Goal: Task Accomplishment & Management: Use online tool/utility

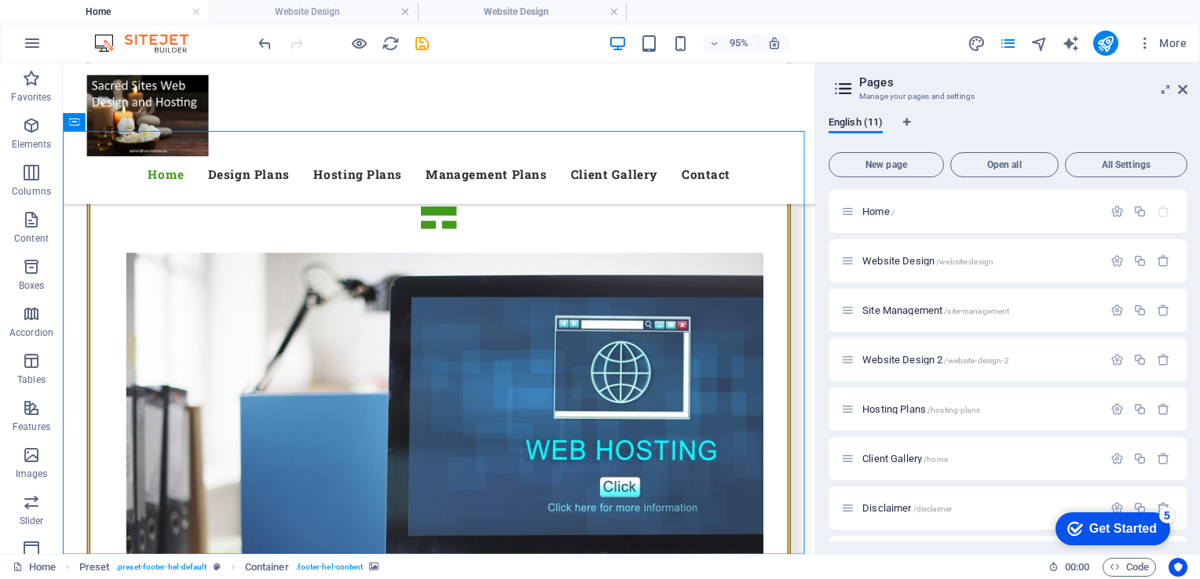
click at [400, 46] on div at bounding box center [343, 43] width 176 height 25
click at [389, 39] on icon "reload" at bounding box center [391, 44] width 18 height 18
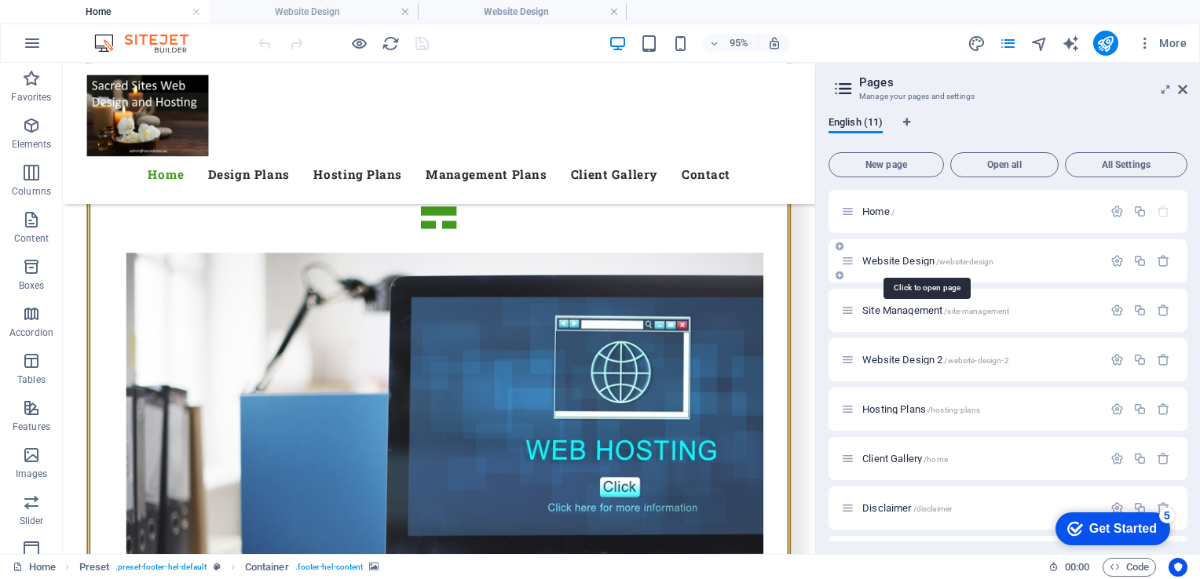
click at [892, 260] on span "Website Design /website-design" at bounding box center [927, 261] width 131 height 12
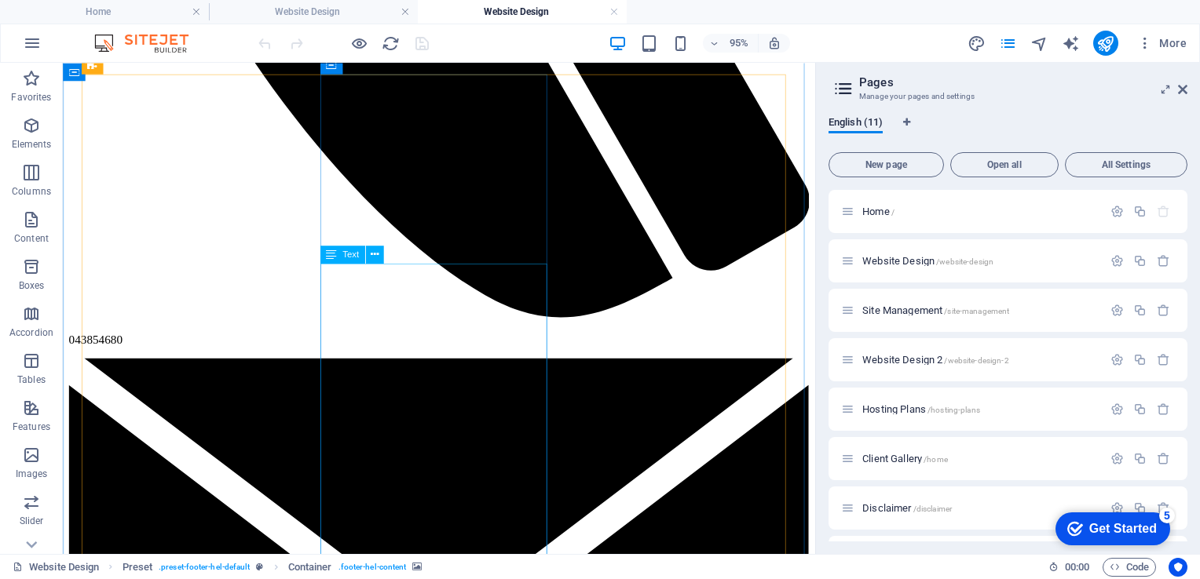
scroll to position [1980, 0]
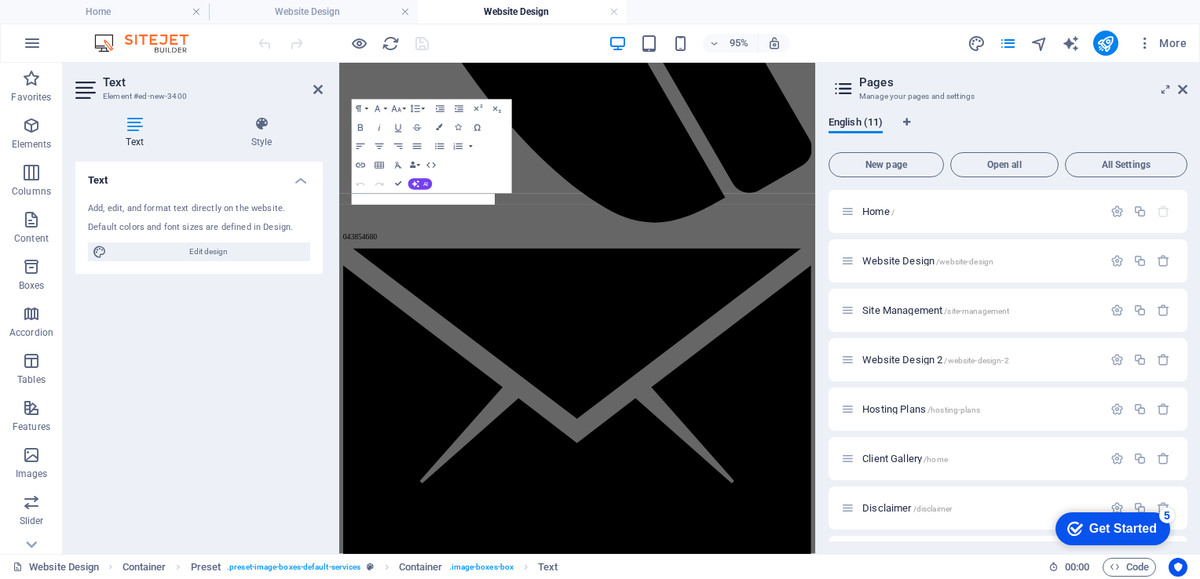
scroll to position [2115, 0]
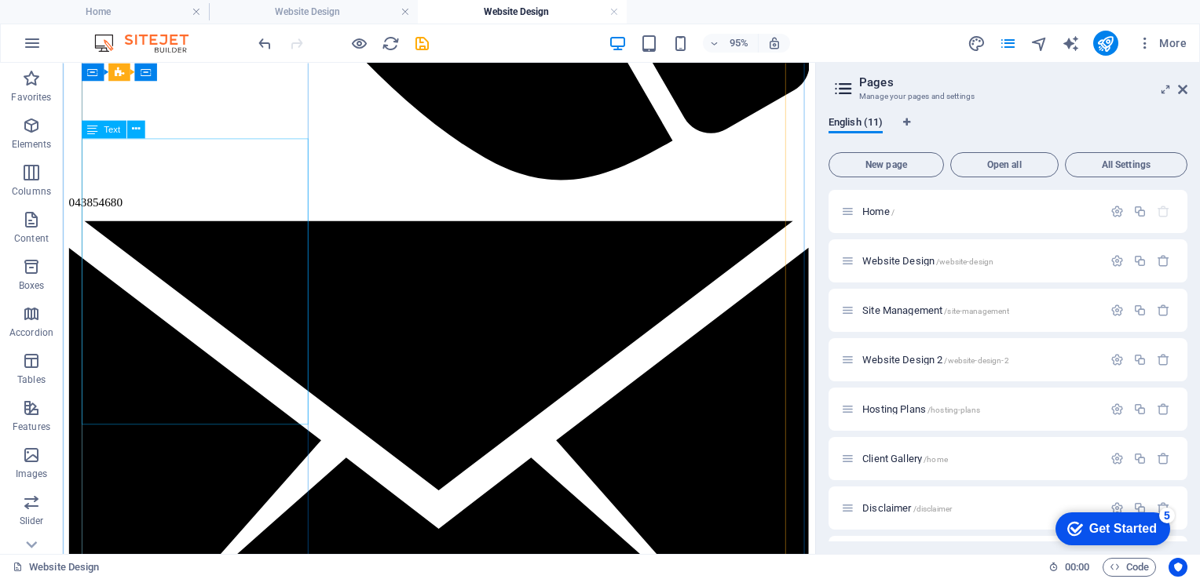
scroll to position [2127, 0]
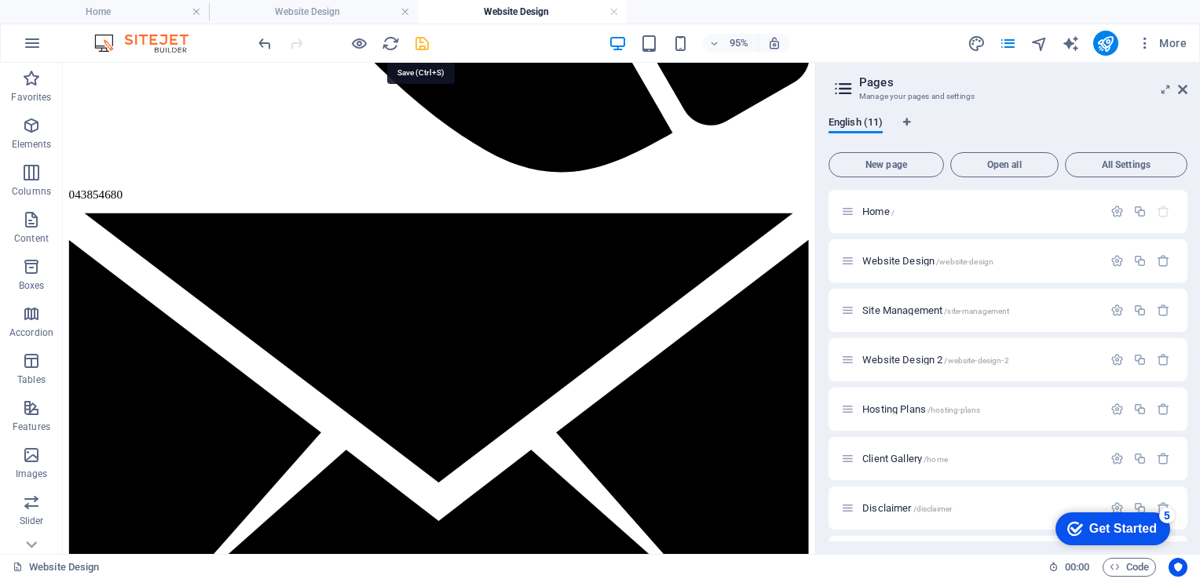
click at [419, 40] on icon "save" at bounding box center [422, 44] width 18 height 18
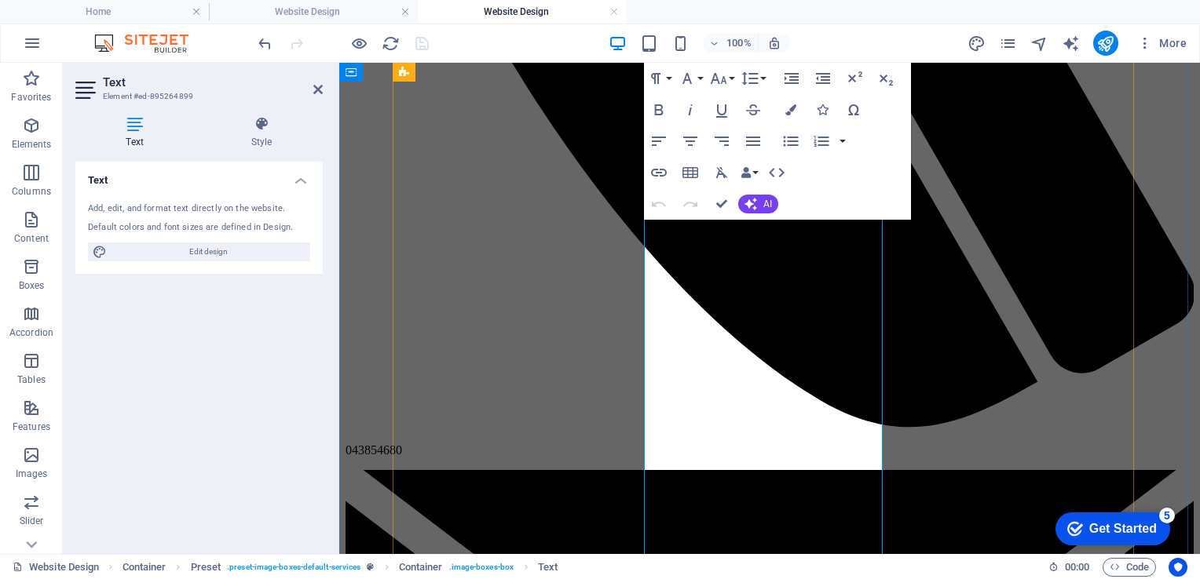
drag, startPoint x: 799, startPoint y: 356, endPoint x: 686, endPoint y: 236, distance: 165.6
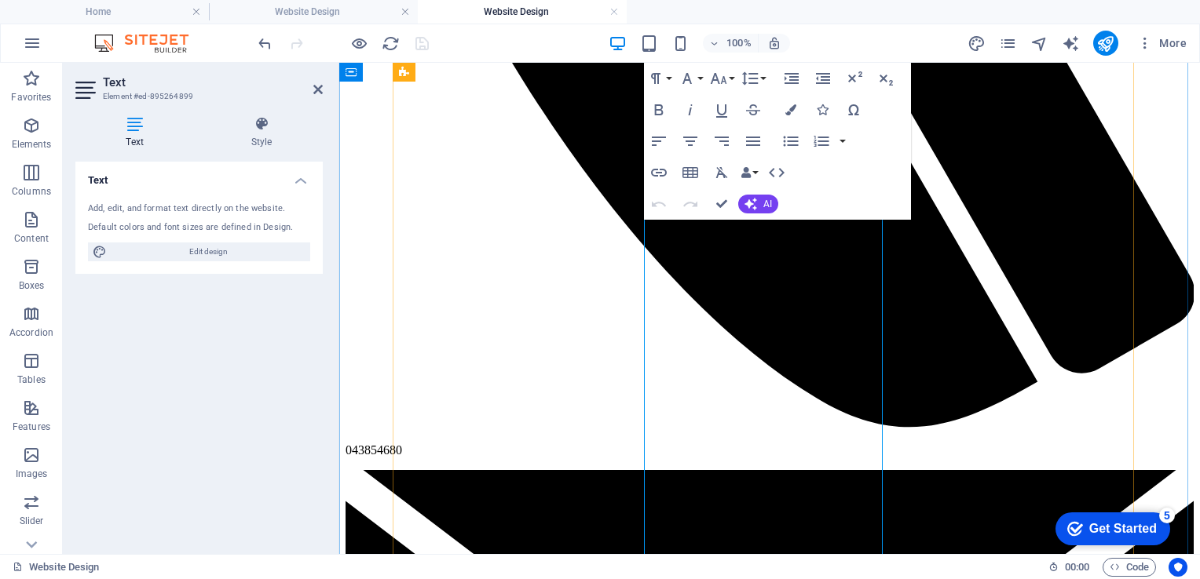
drag, startPoint x: 654, startPoint y: 225, endPoint x: 838, endPoint y: 429, distance: 274.7
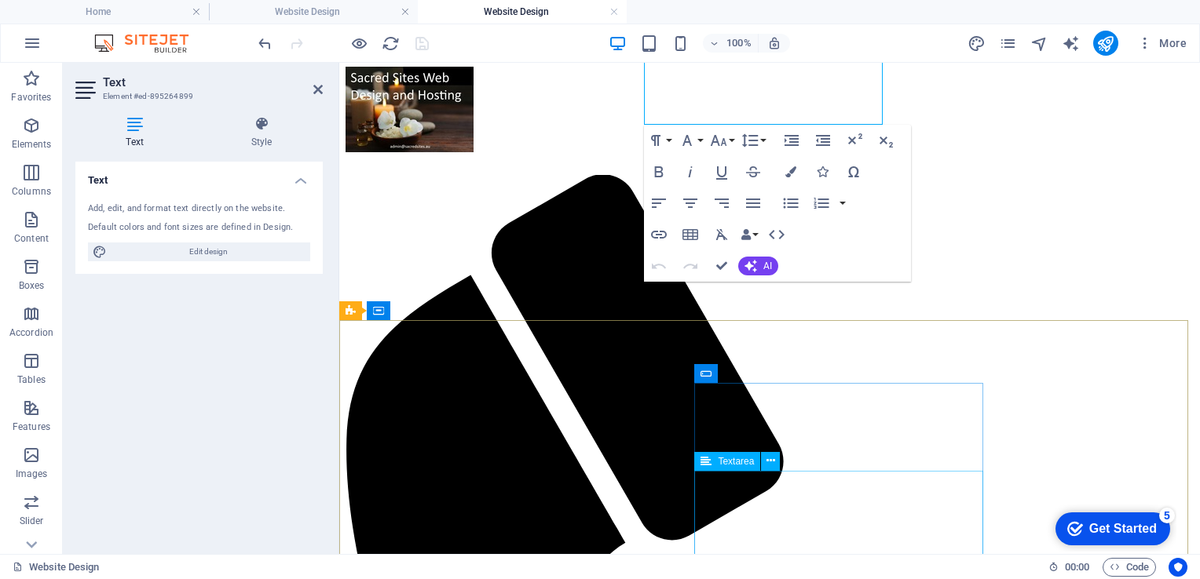
scroll to position [3061, 0]
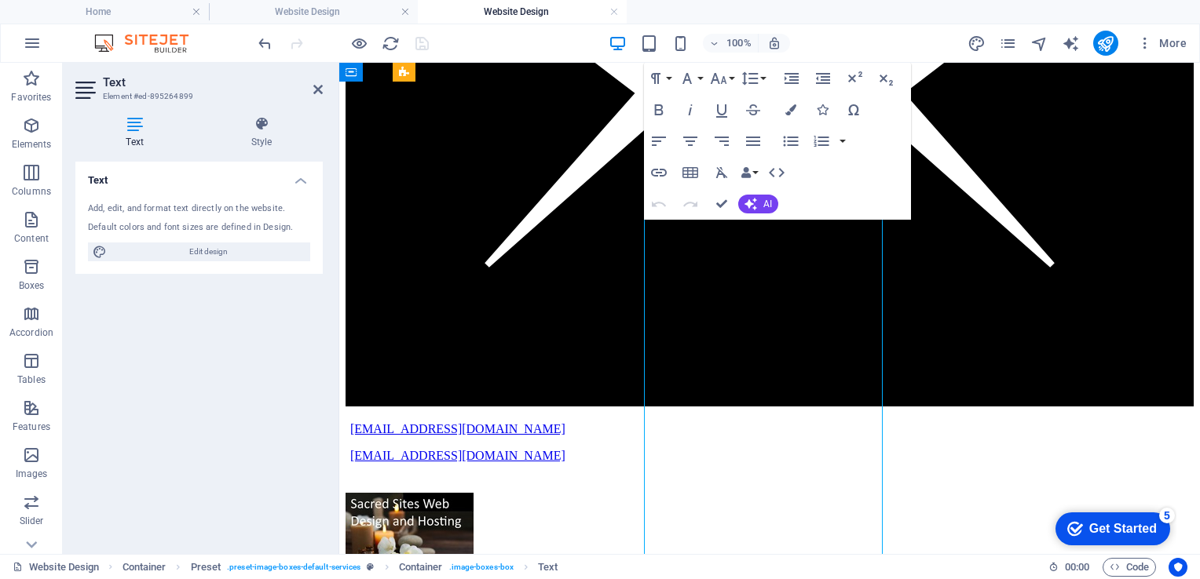
scroll to position [2695, 0]
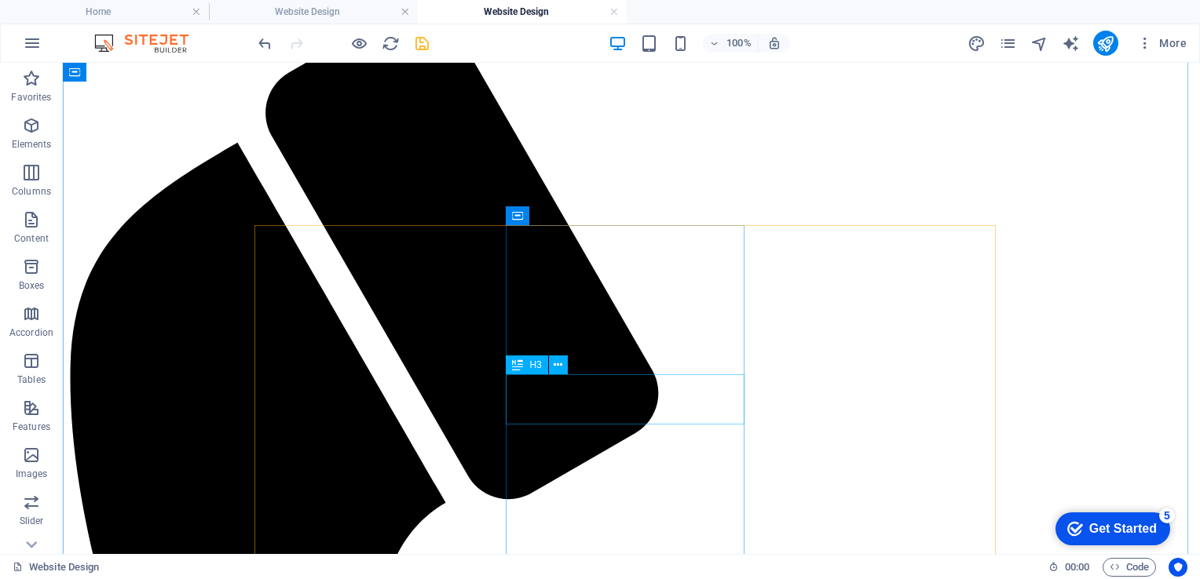
scroll to position [1772, 0]
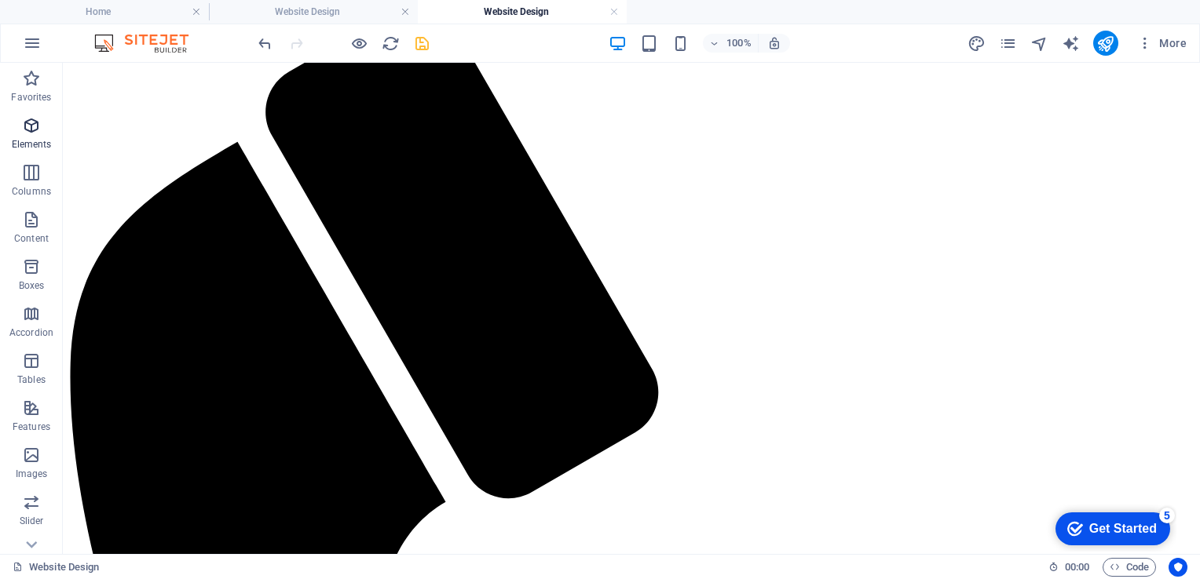
click at [28, 127] on icon "button" at bounding box center [31, 125] width 19 height 19
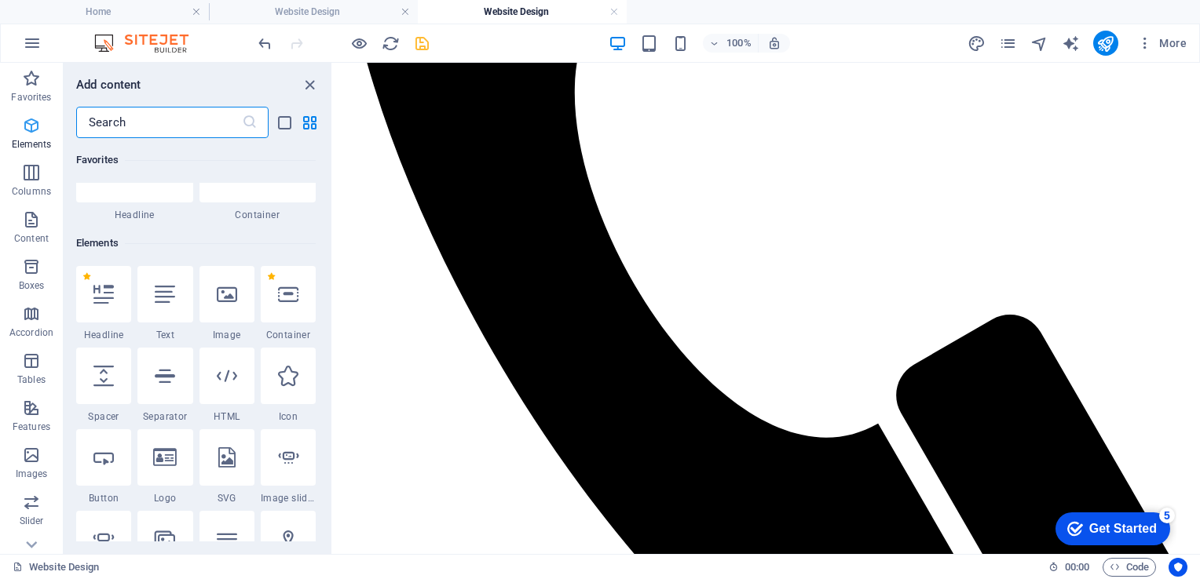
scroll to position [166, 0]
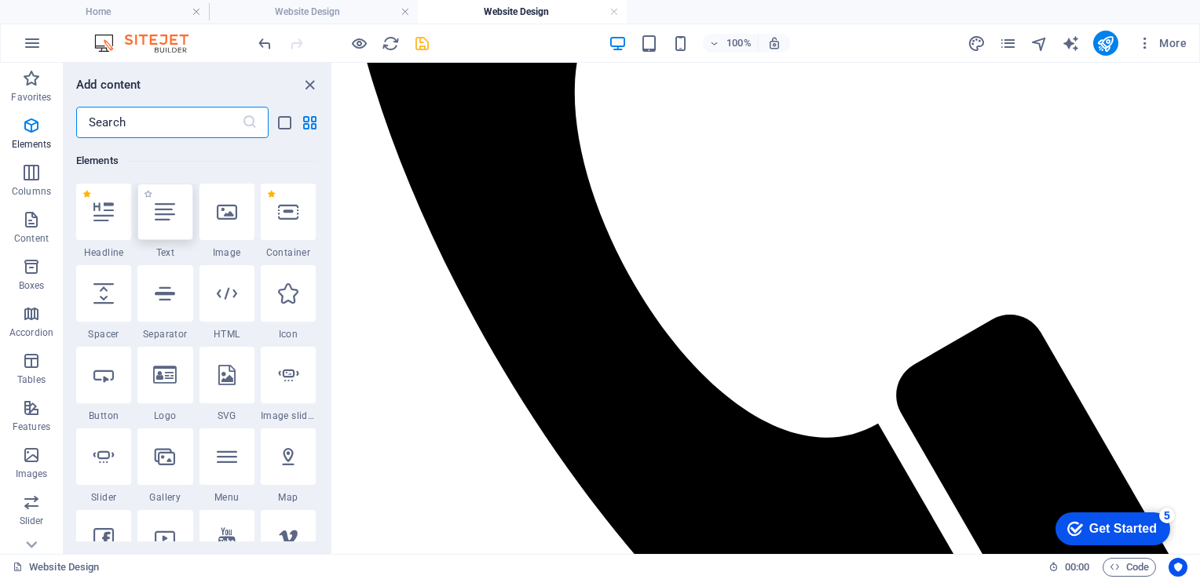
click at [170, 222] on div at bounding box center [164, 212] width 55 height 57
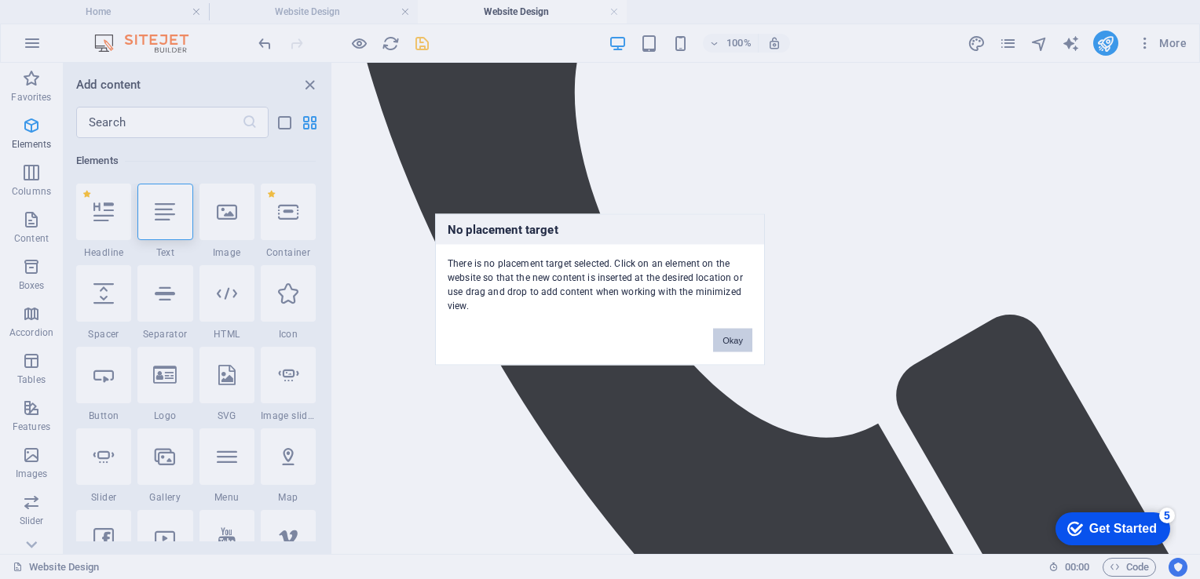
click at [721, 337] on button "Okay" at bounding box center [732, 341] width 39 height 24
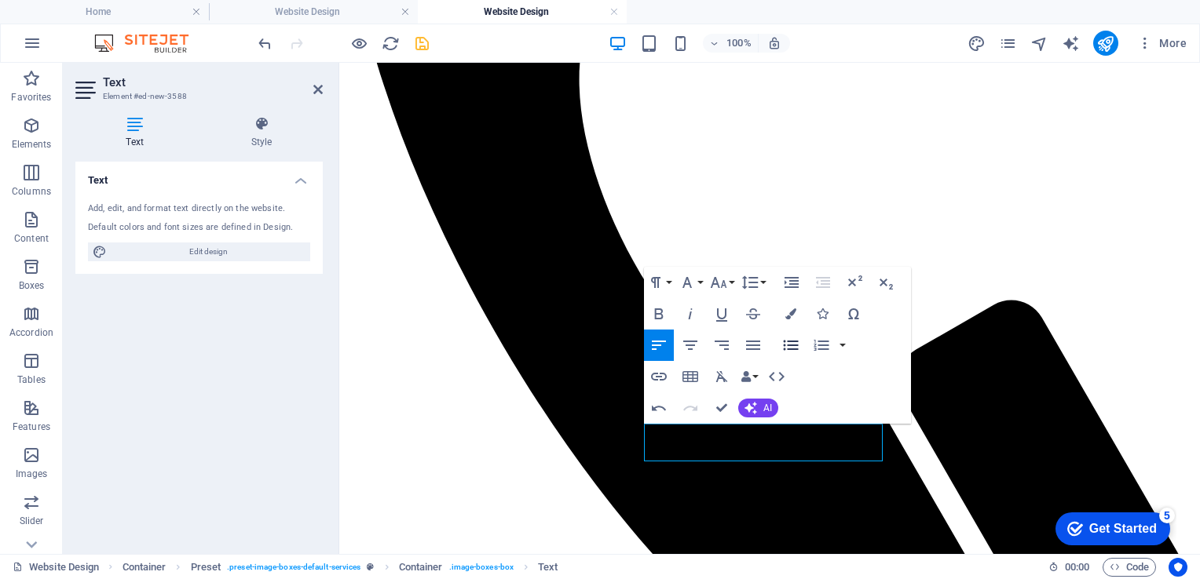
click at [792, 343] on icon "button" at bounding box center [790, 345] width 19 height 19
drag, startPoint x: 736, startPoint y: 434, endPoint x: 990, endPoint y: 486, distance: 259.6
click at [660, 312] on icon "button" at bounding box center [658, 314] width 19 height 19
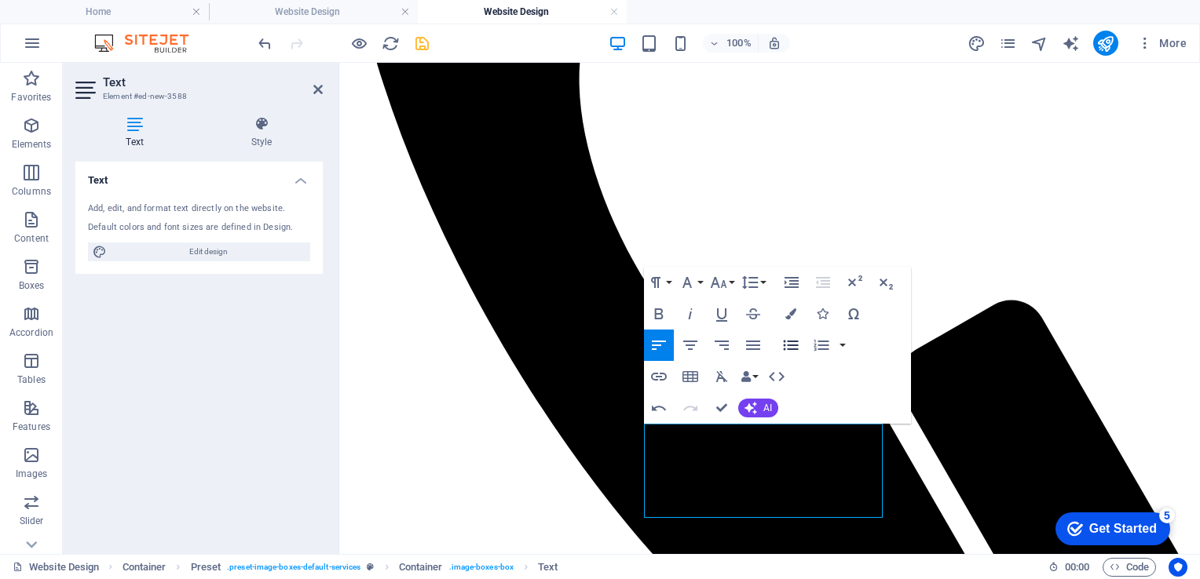
click at [789, 346] on icon "button" at bounding box center [791, 346] width 15 height 10
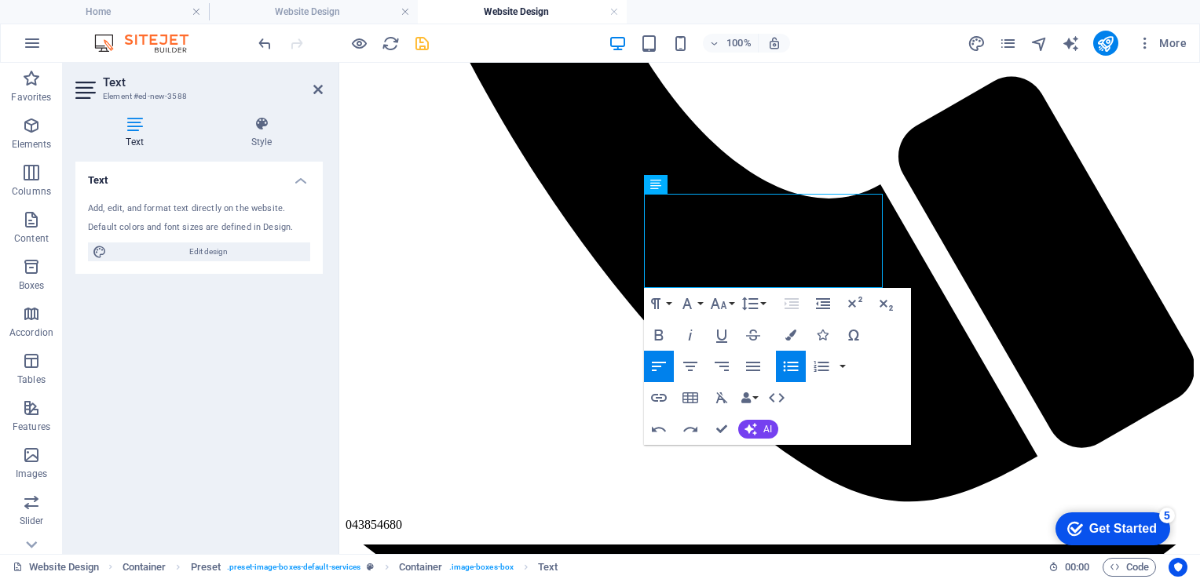
scroll to position [1995, 0]
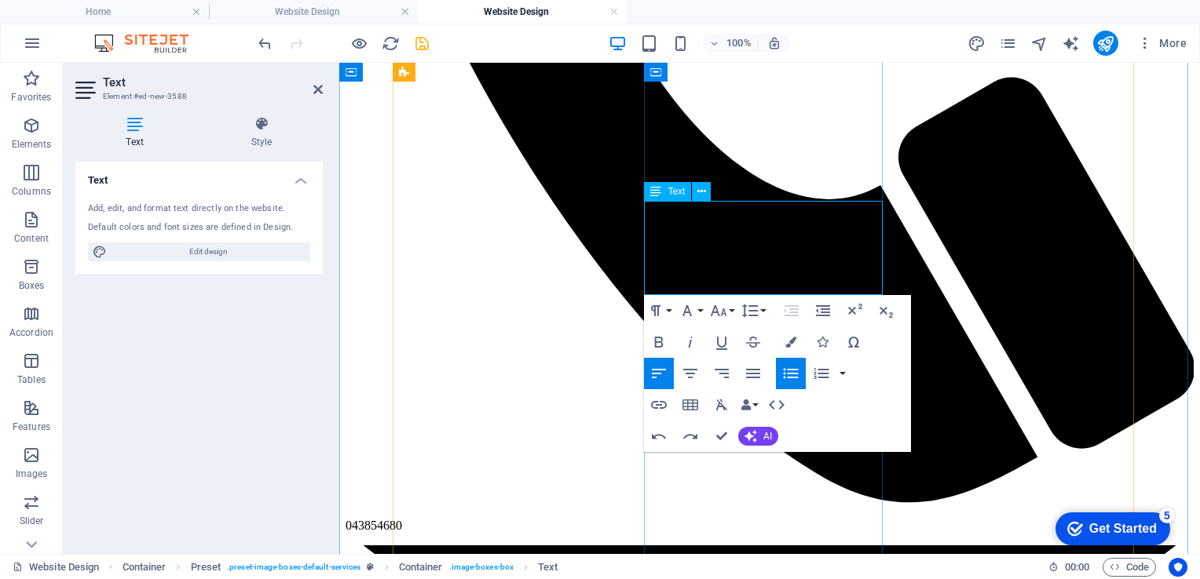
drag, startPoint x: 765, startPoint y: 269, endPoint x: 654, endPoint y: 269, distance: 110.7
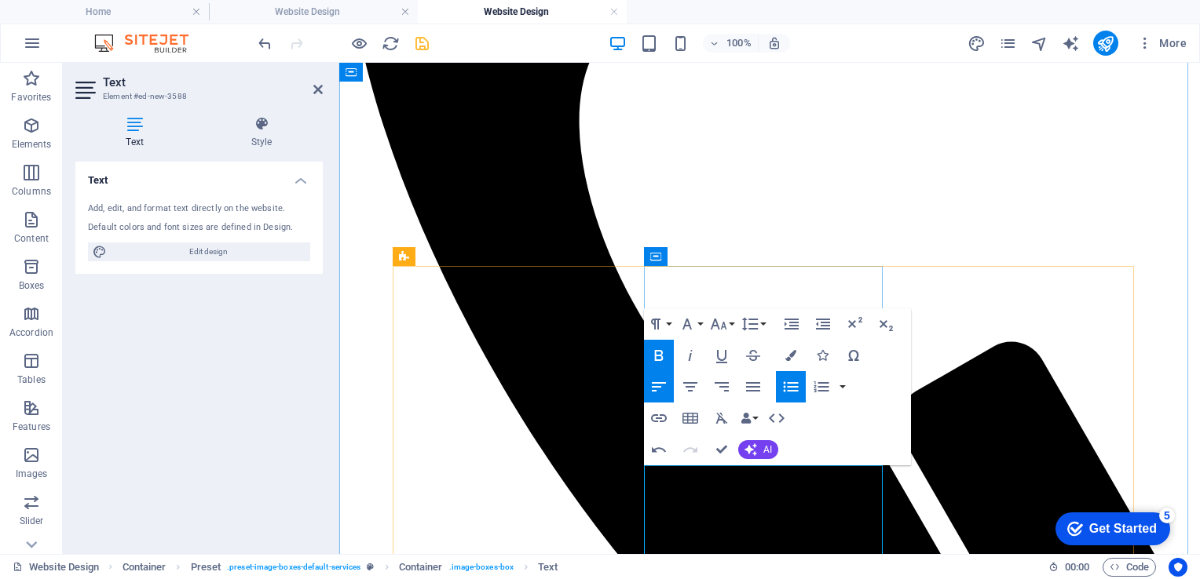
scroll to position [1731, 0]
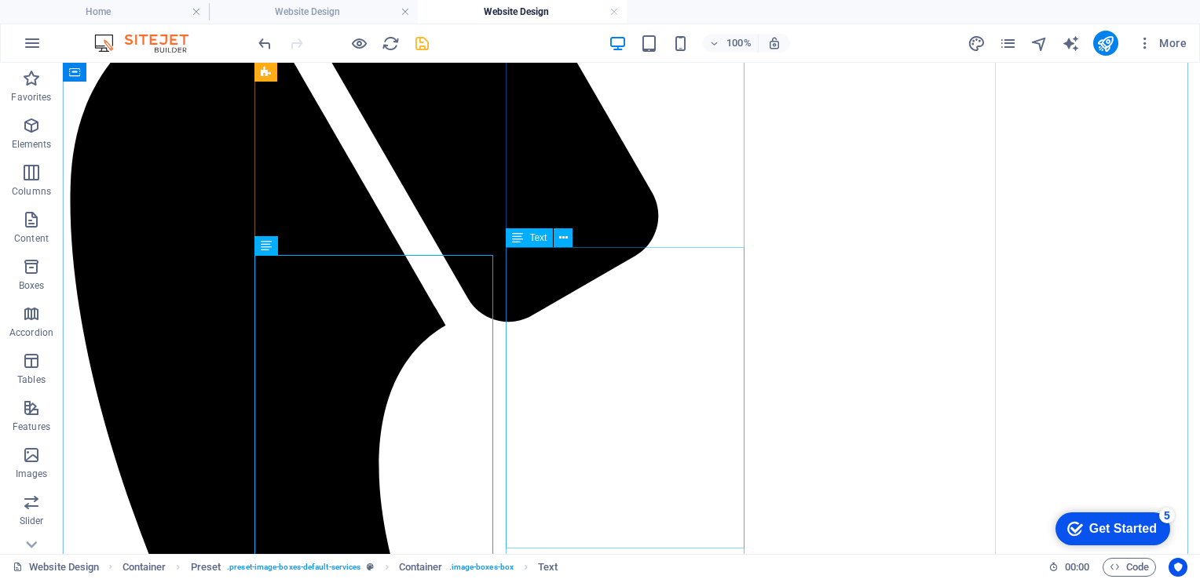
scroll to position [1957, 0]
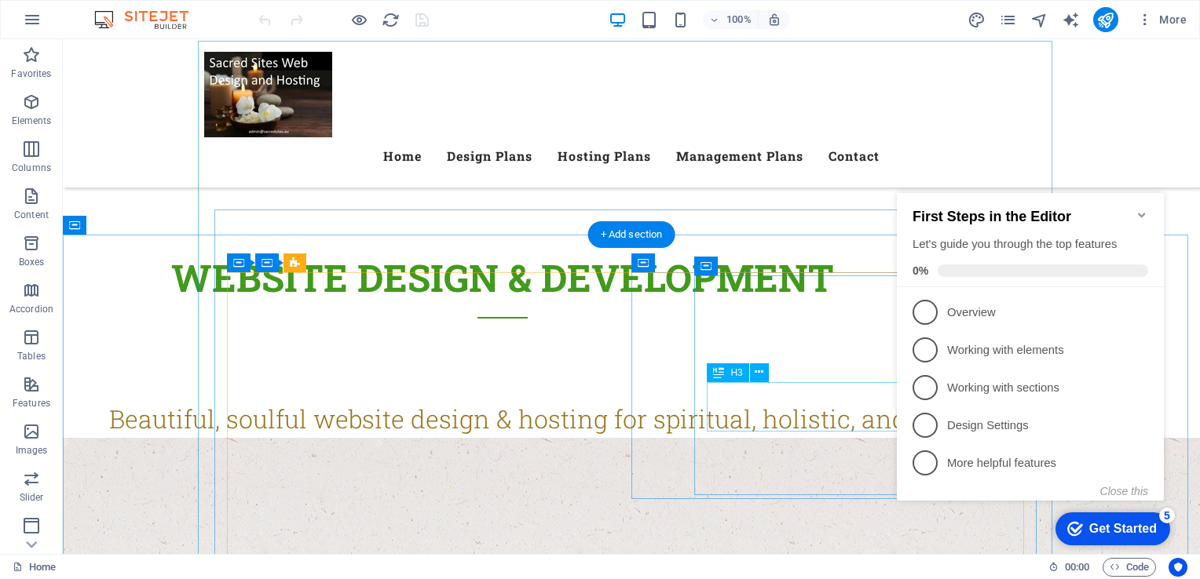
scroll to position [536, 0]
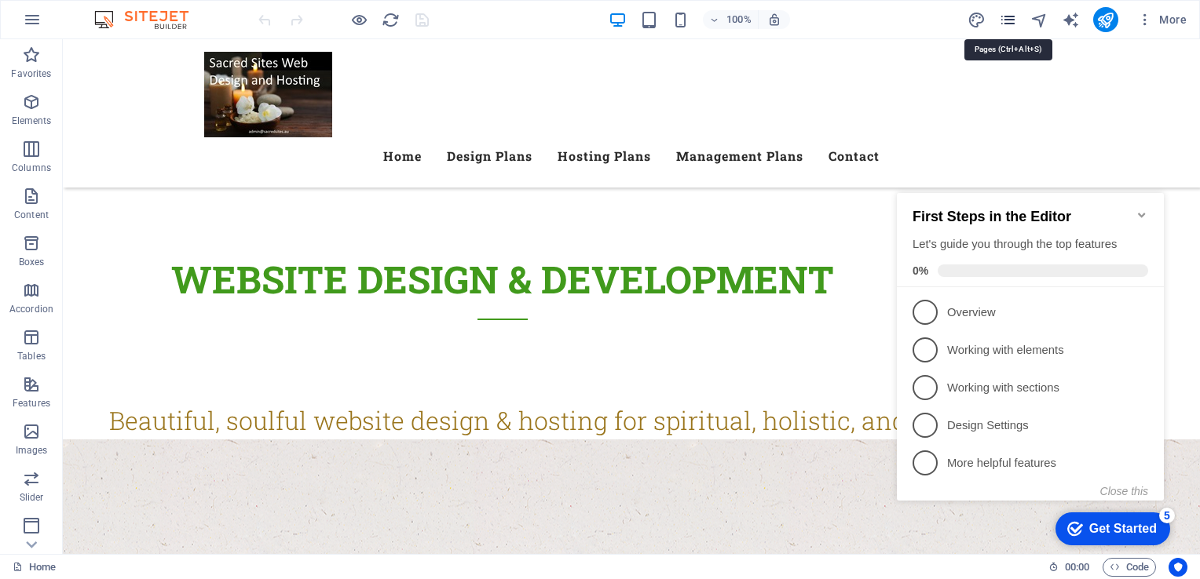
click at [1009, 19] on icon "pages" at bounding box center [1008, 20] width 18 height 18
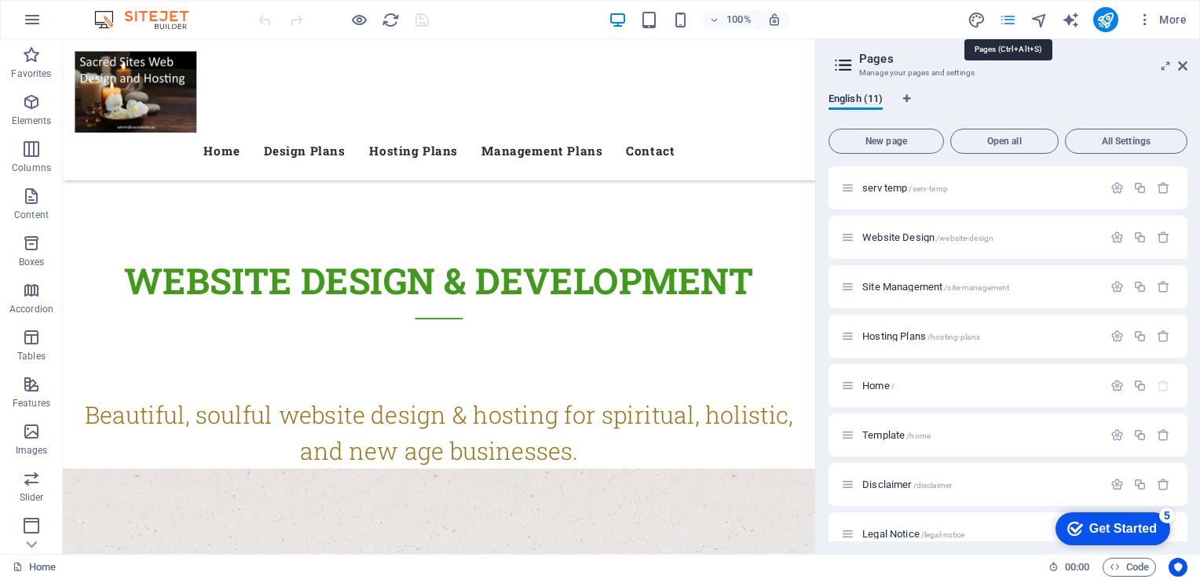
scroll to position [605, 0]
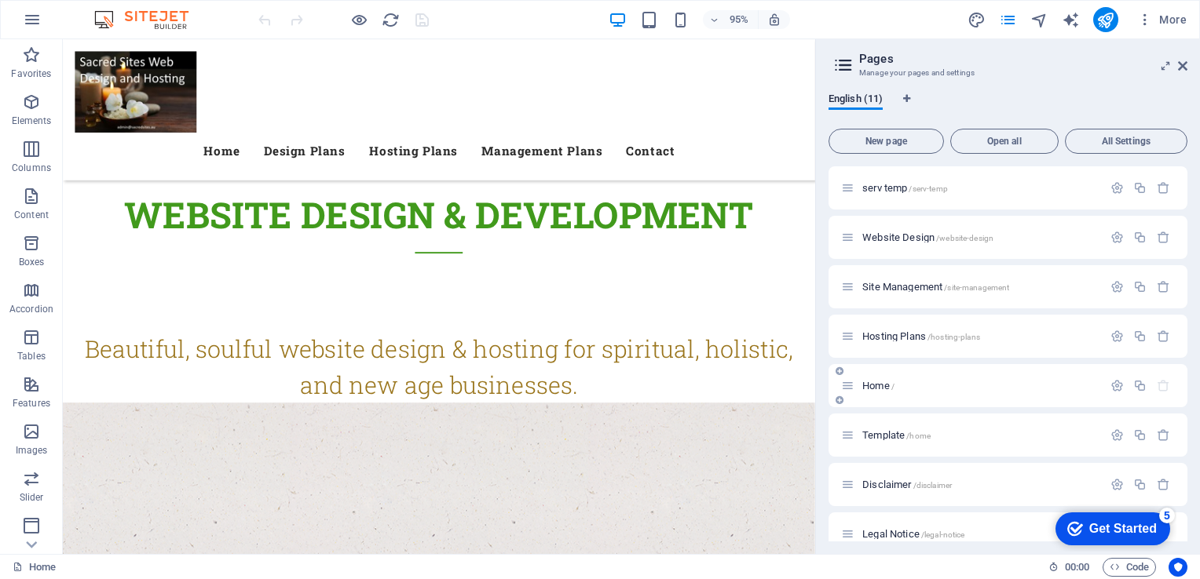
click at [868, 380] on span "Home /" at bounding box center [878, 386] width 32 height 12
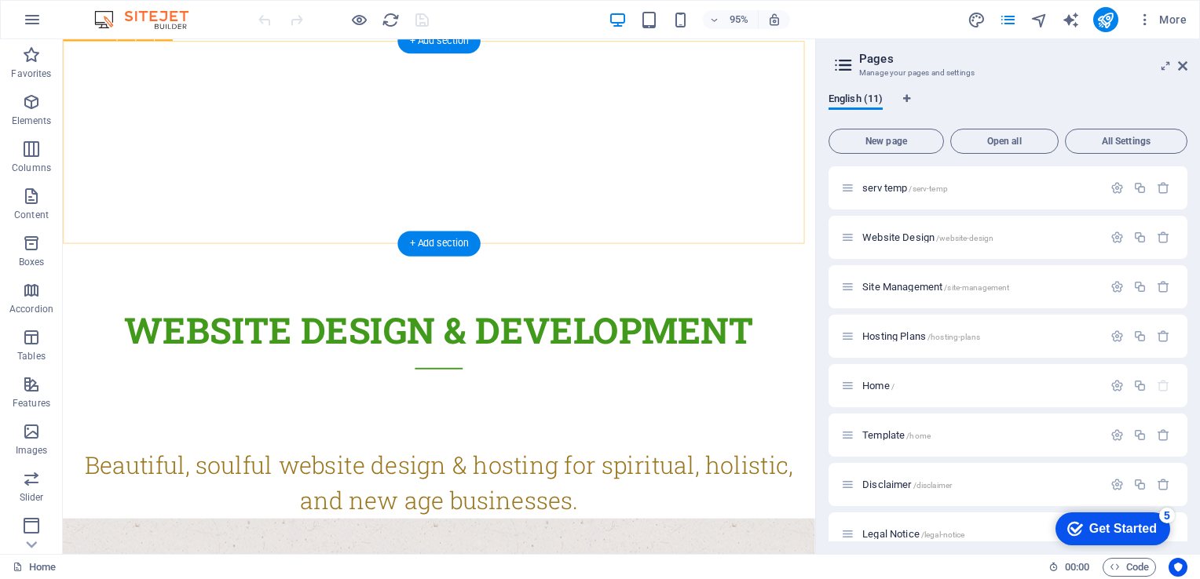
scroll to position [507, 0]
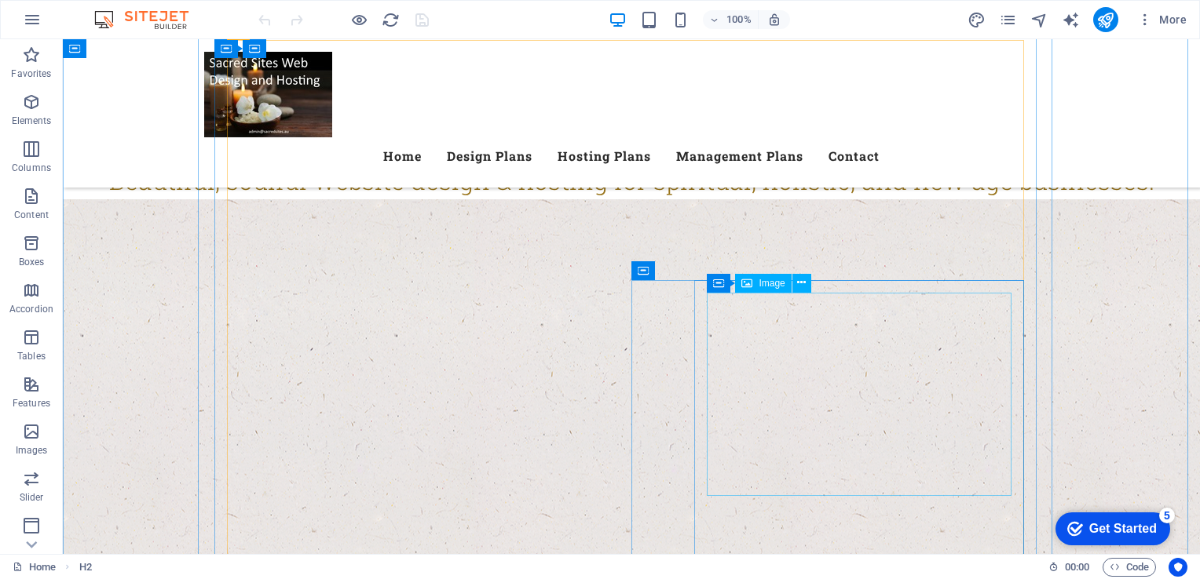
scroll to position [775, 0]
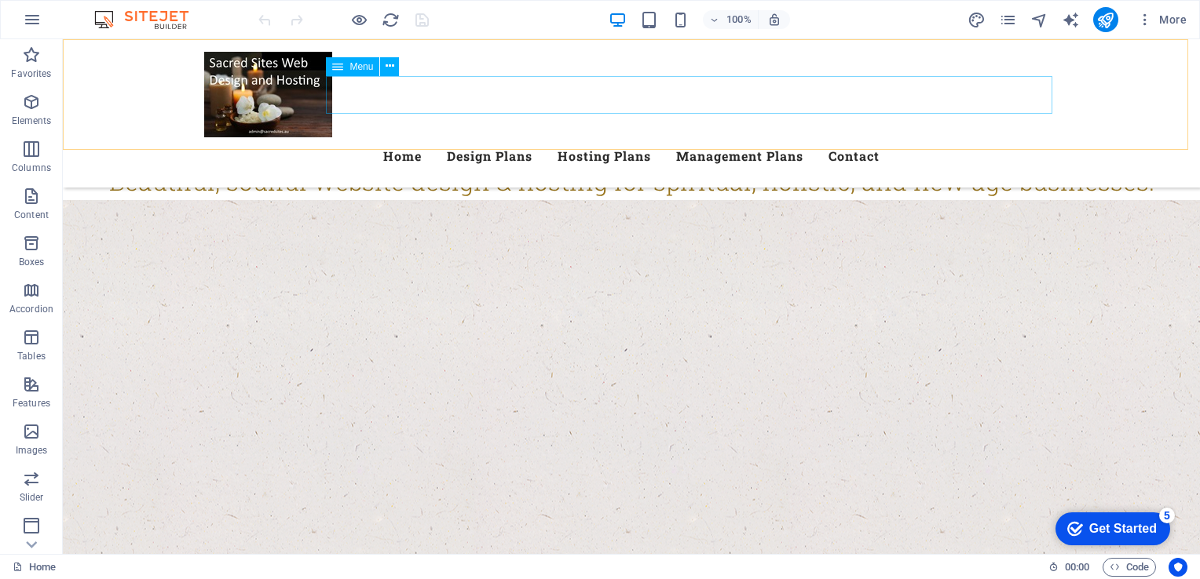
click at [663, 137] on nav "Home Design Plans Hosting Plans Management Plans Contact" at bounding box center [631, 156] width 854 height 38
select select
select select "1"
select select
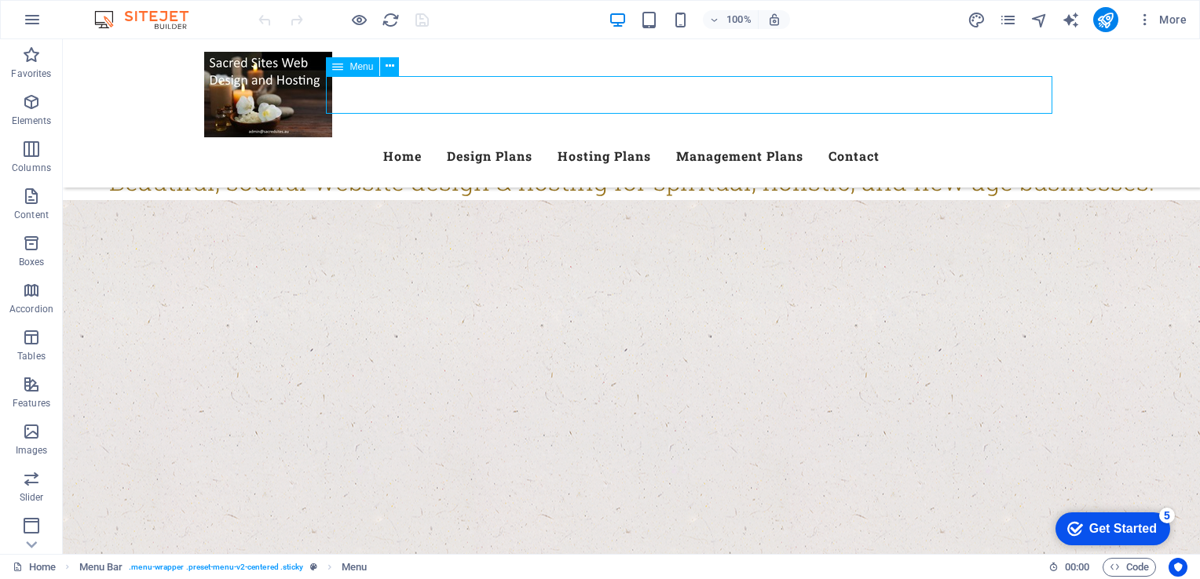
select select
select select "2"
select select
select select "9"
select select
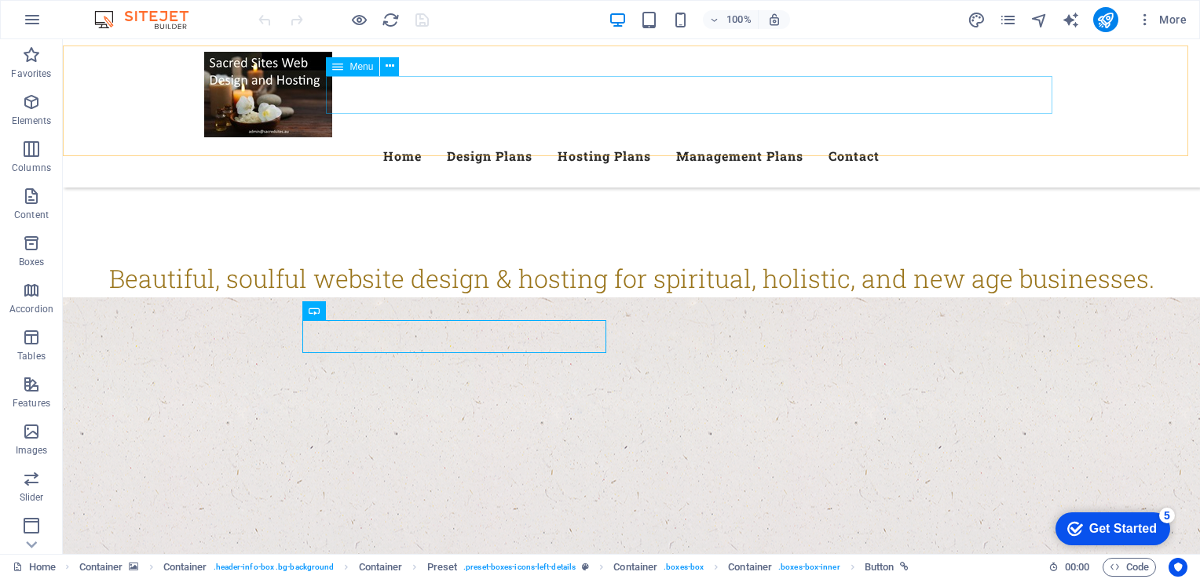
scroll to position [677, 0]
click at [1004, 17] on icon "pages" at bounding box center [1008, 20] width 18 height 18
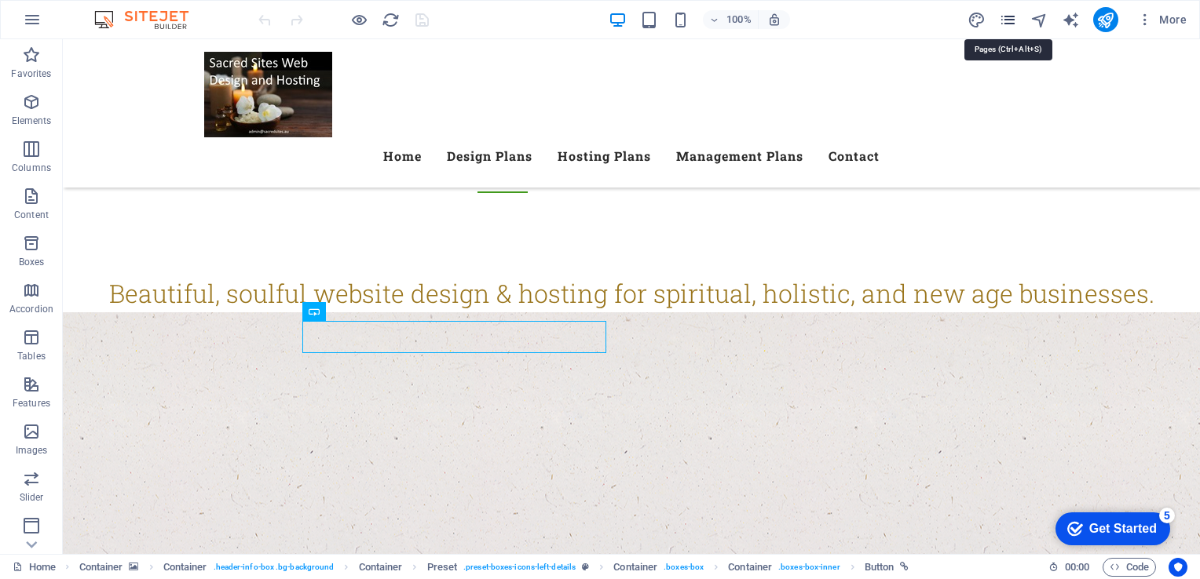
scroll to position [747, 0]
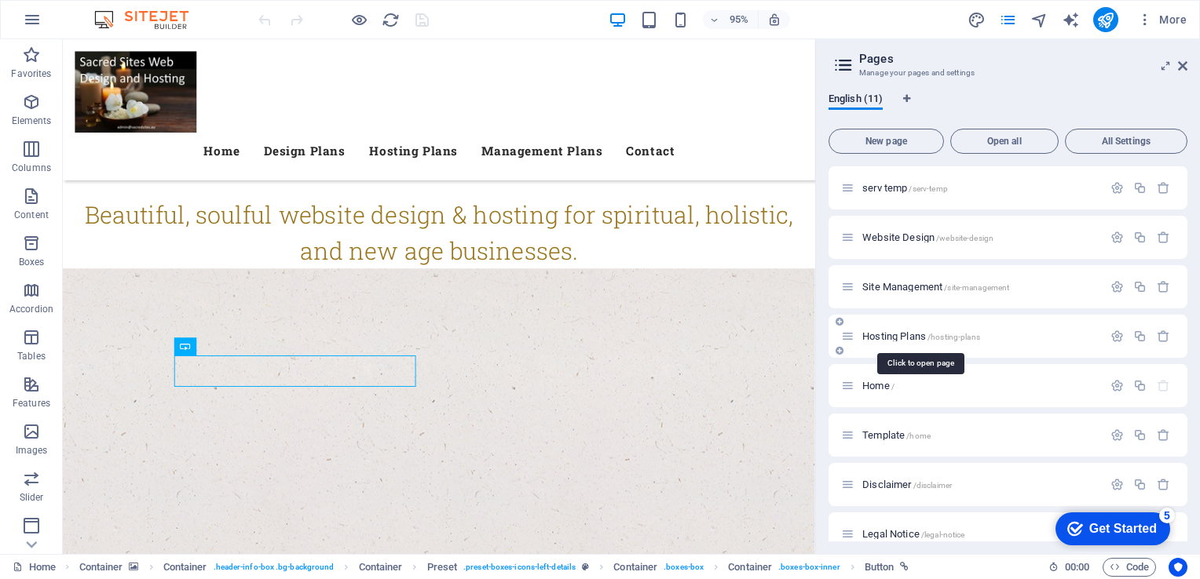
click at [879, 335] on span "Hosting Plans /hosting-plans" at bounding box center [921, 337] width 118 height 12
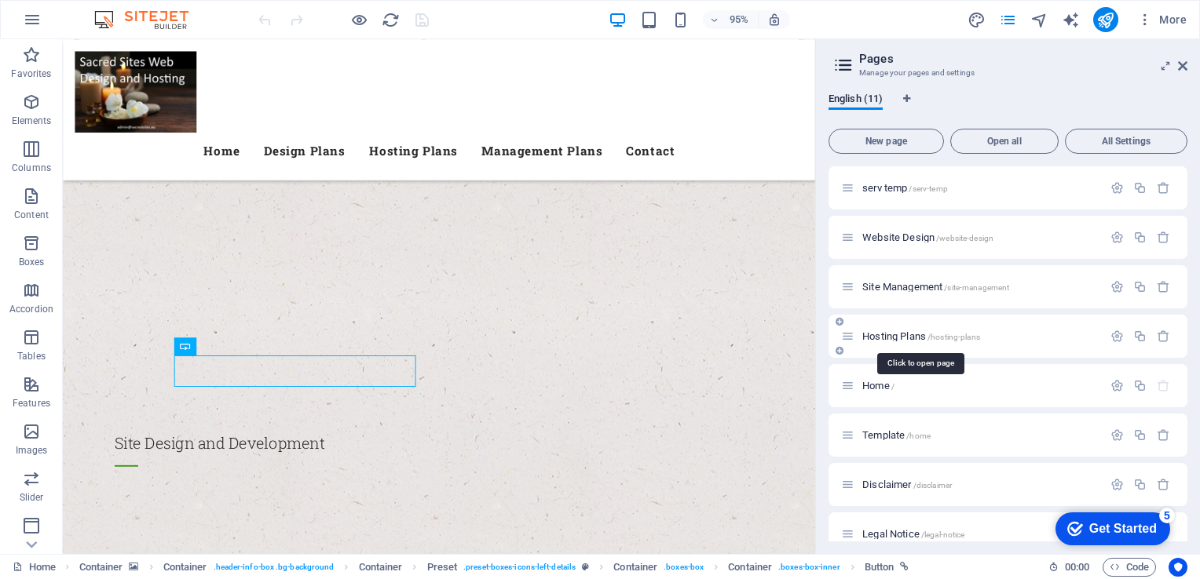
scroll to position [0, 0]
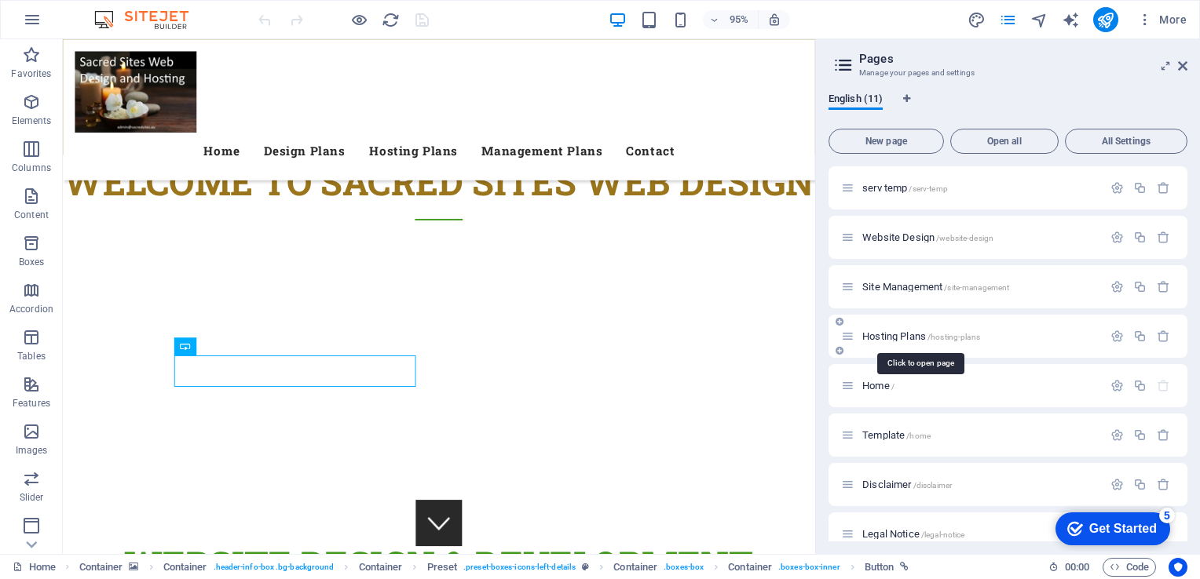
click at [879, 335] on div "Hosting Plans /hosting-plans" at bounding box center [1007, 336] width 359 height 43
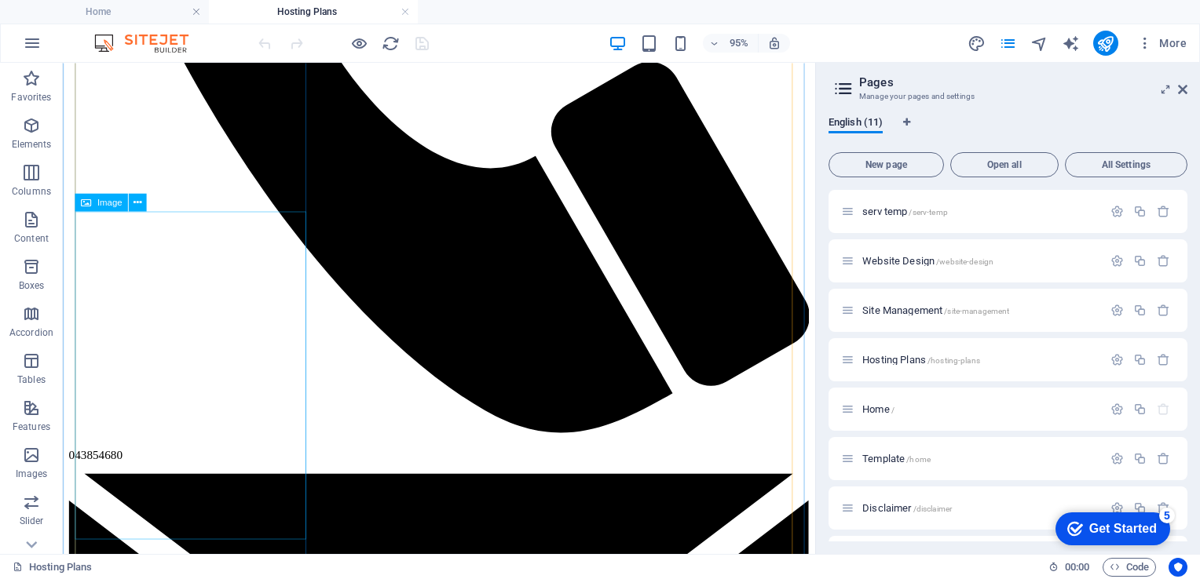
scroll to position [1855, 0]
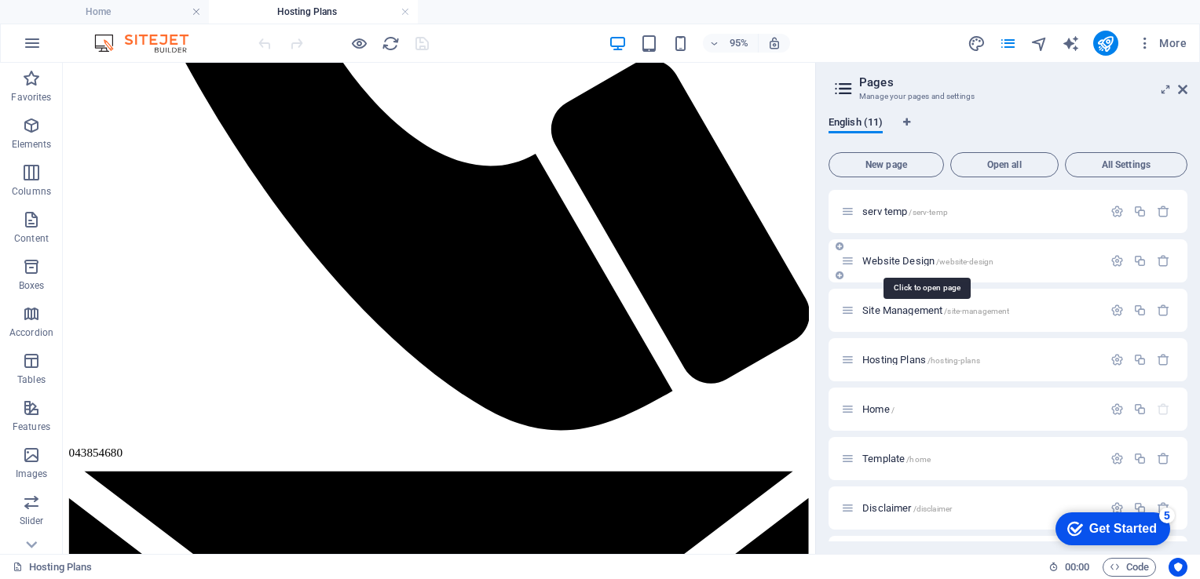
click at [907, 260] on span "Website Design /website-design" at bounding box center [927, 261] width 131 height 12
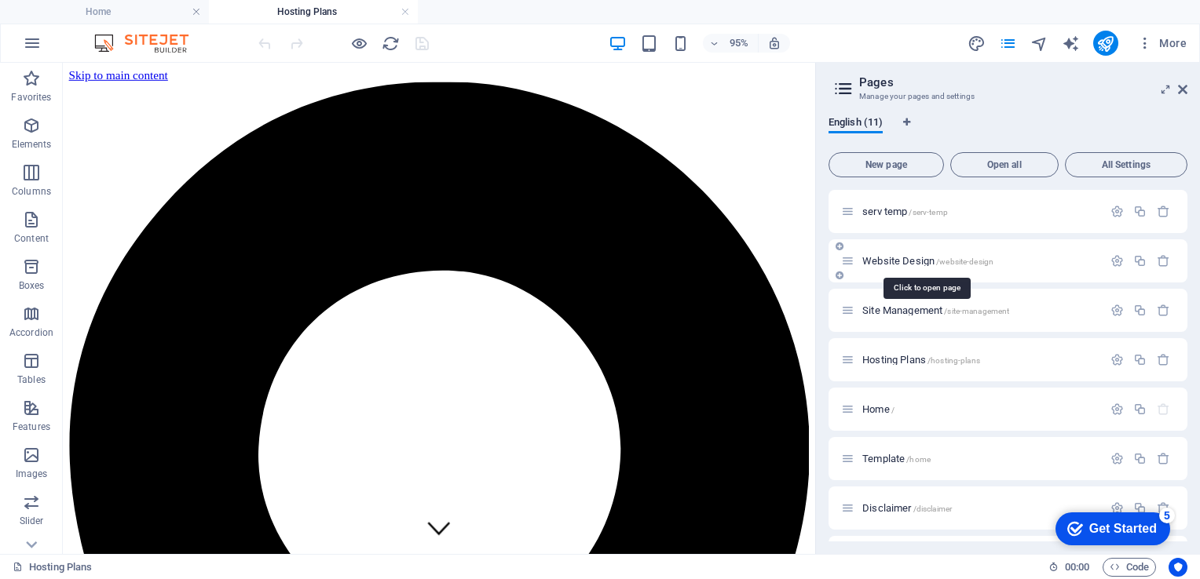
click at [907, 289] on div "Site Management /site-management" at bounding box center [1007, 310] width 359 height 43
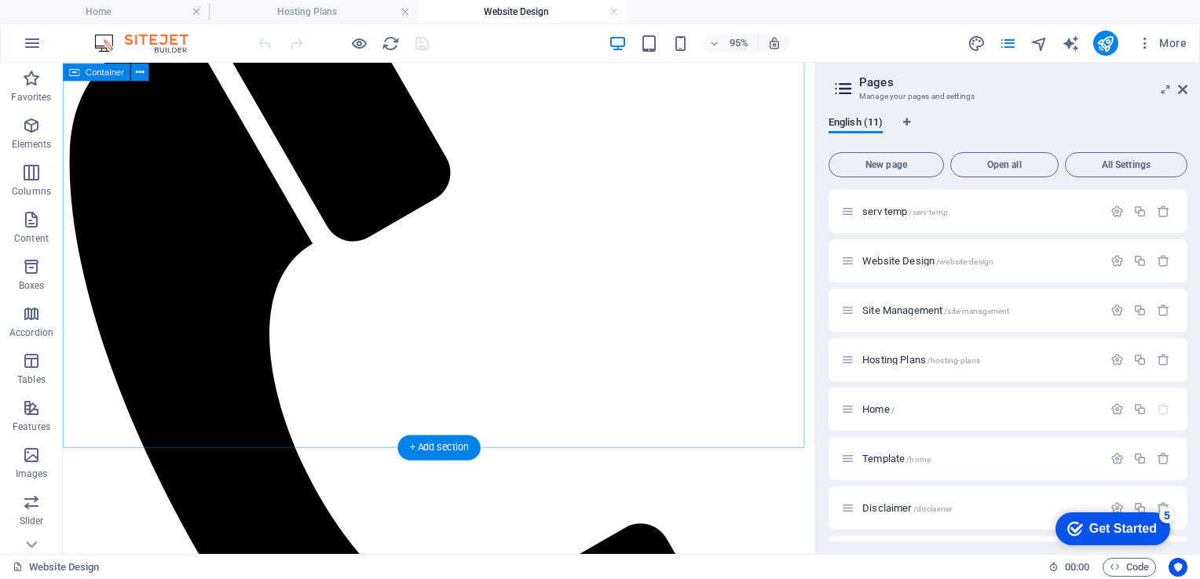
scroll to position [3160, 0]
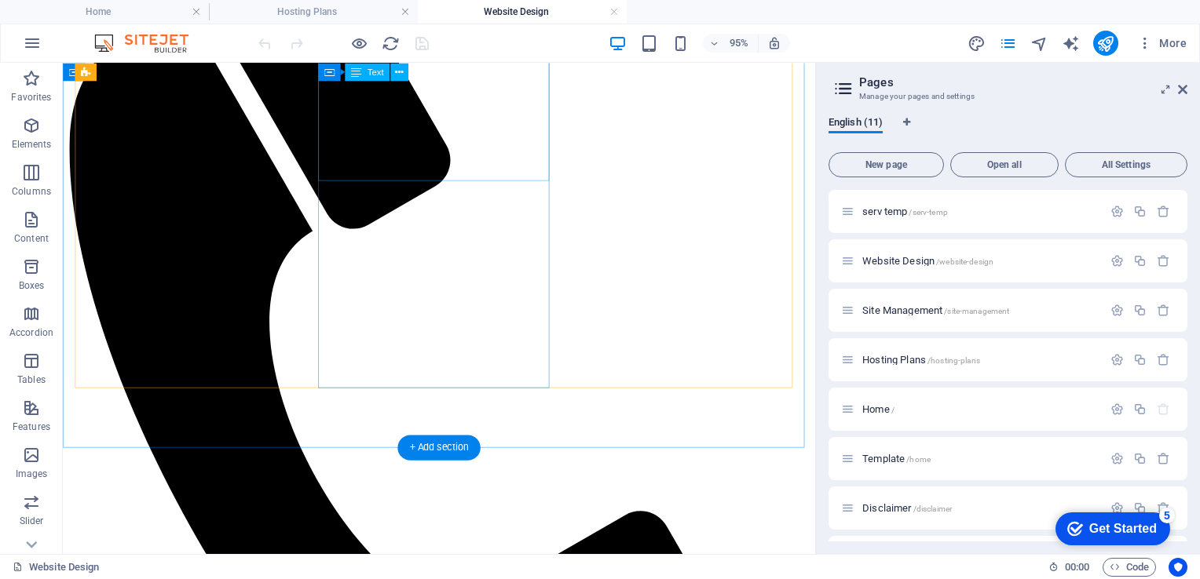
drag, startPoint x: 344, startPoint y: 247, endPoint x: 538, endPoint y: 177, distance: 206.2
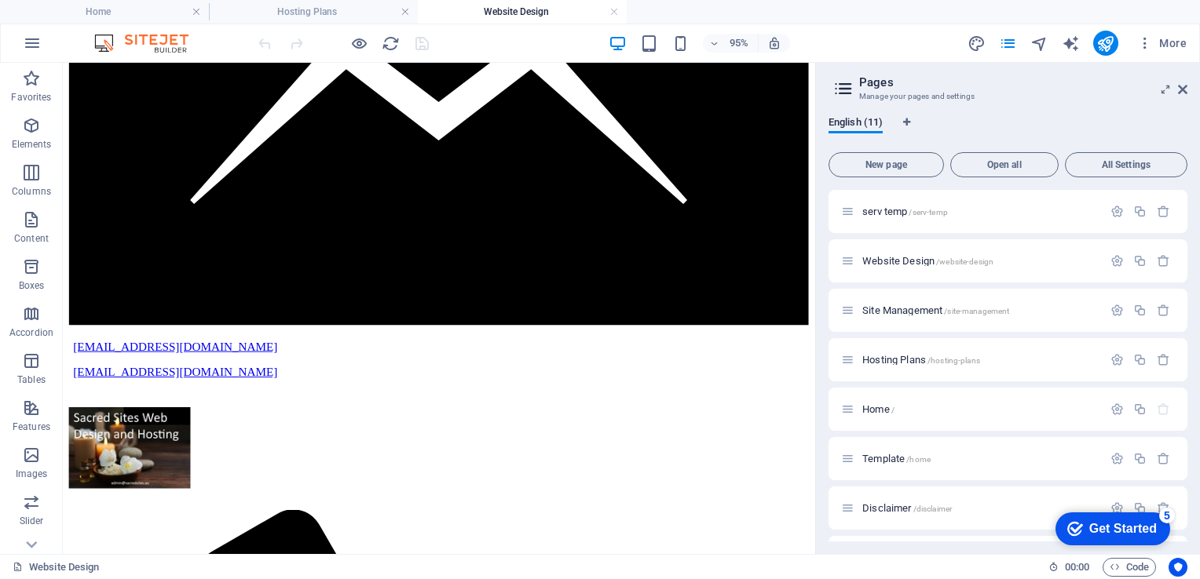
scroll to position [2527, 0]
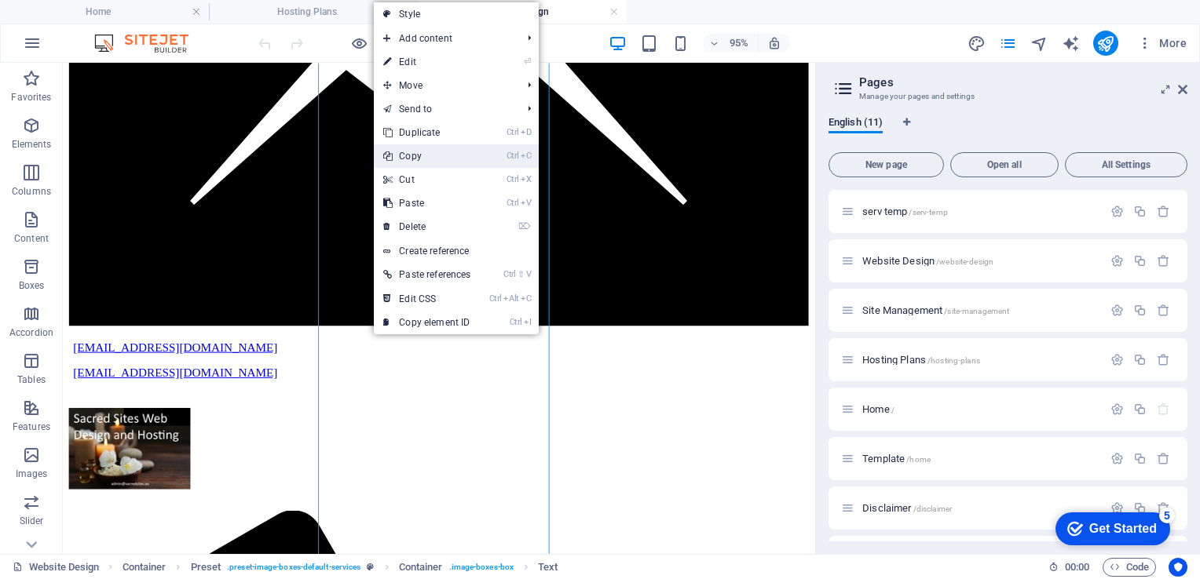
click at [411, 155] on link "Ctrl C Copy" at bounding box center [427, 156] width 106 height 24
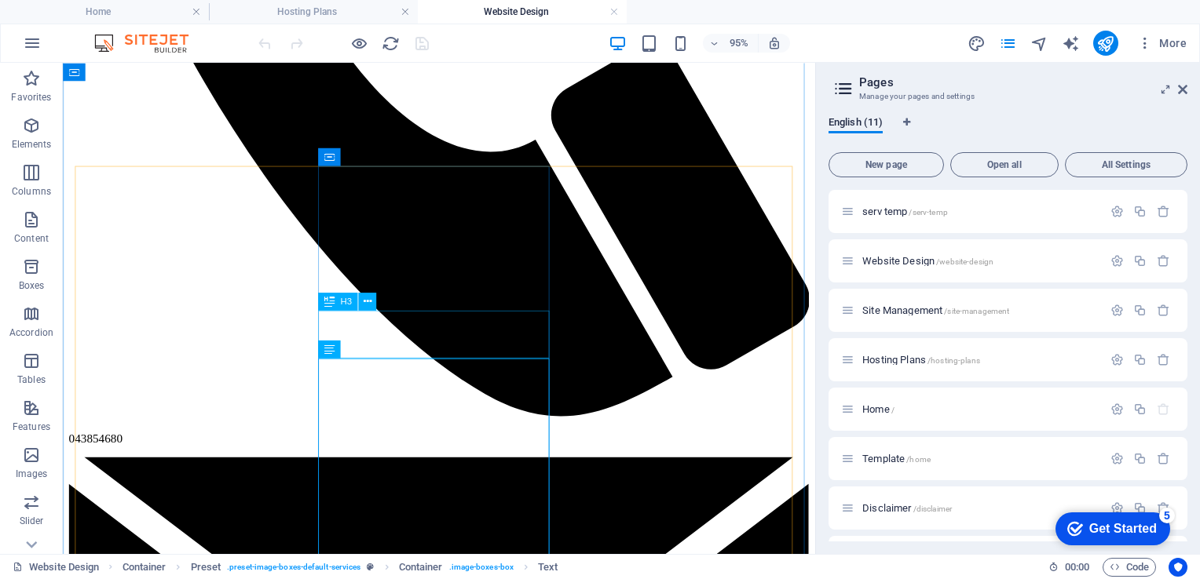
scroll to position [1870, 0]
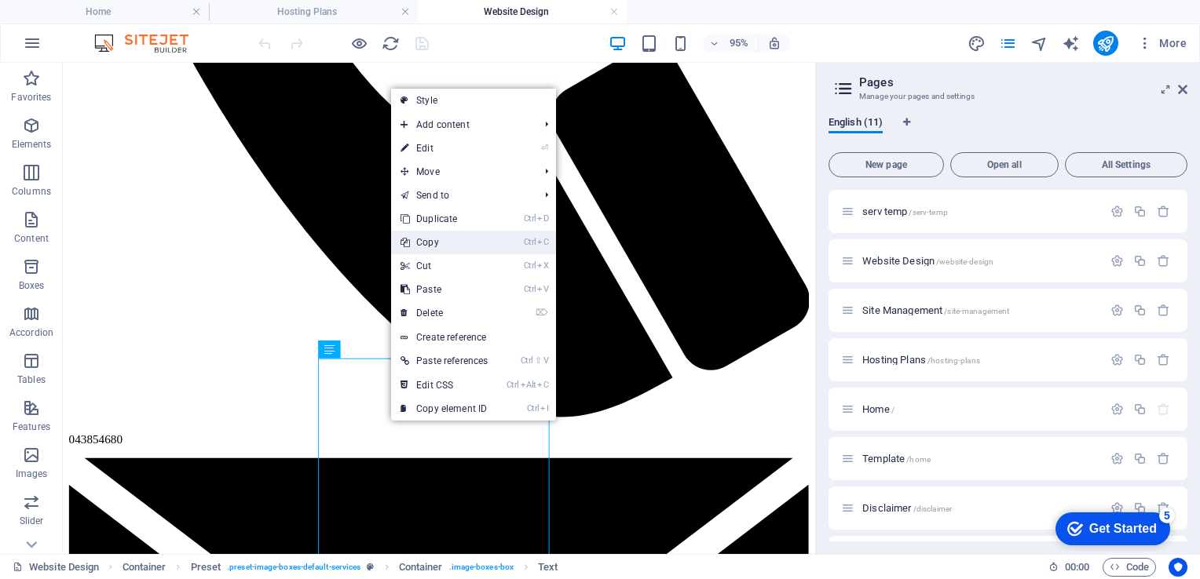
click at [426, 240] on link "Ctrl C Copy" at bounding box center [444, 243] width 106 height 24
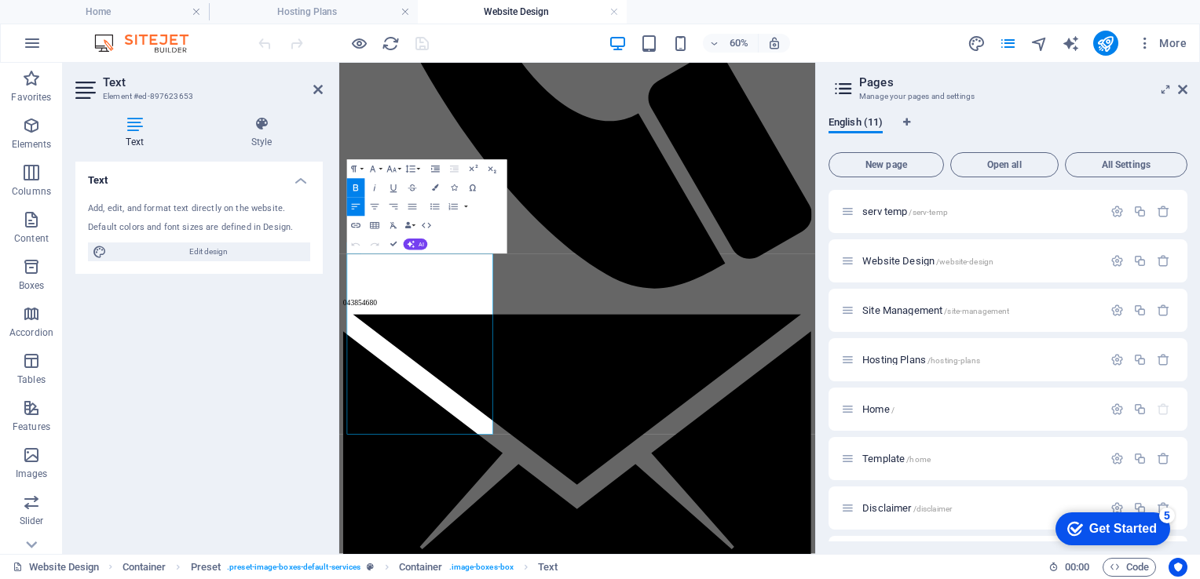
scroll to position [2021, 0]
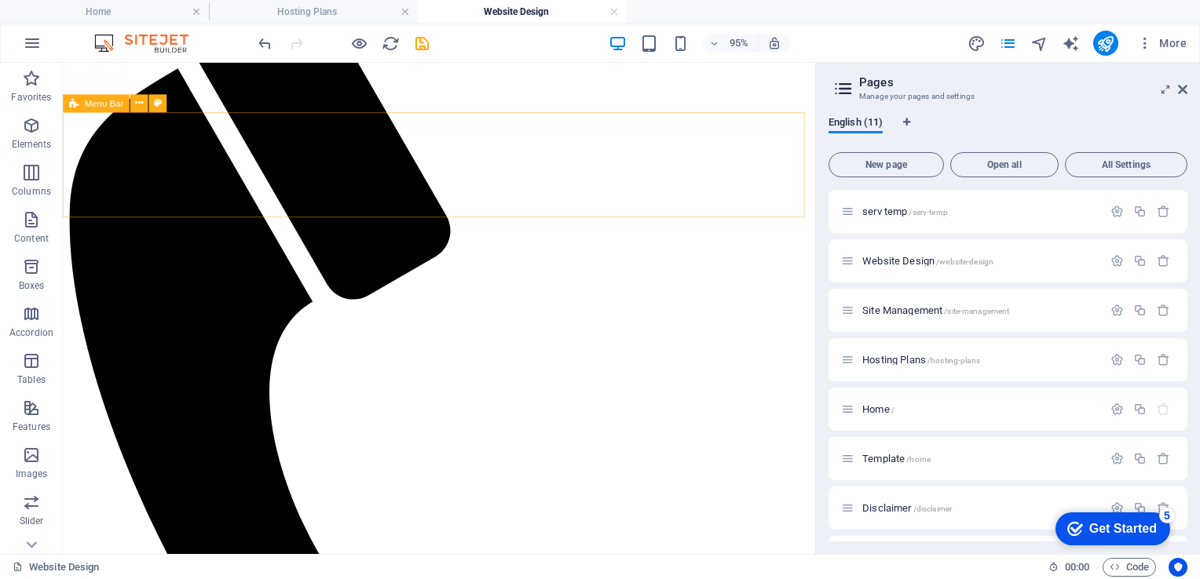
scroll to position [3072, 0]
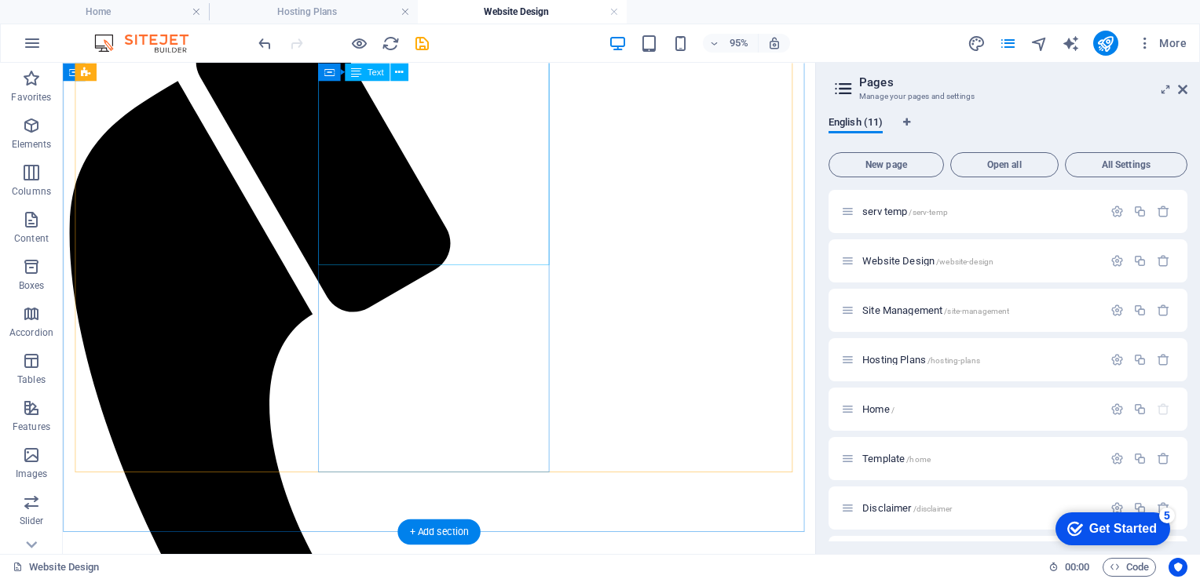
drag, startPoint x: 345, startPoint y: 359, endPoint x: 561, endPoint y: 269, distance: 233.8
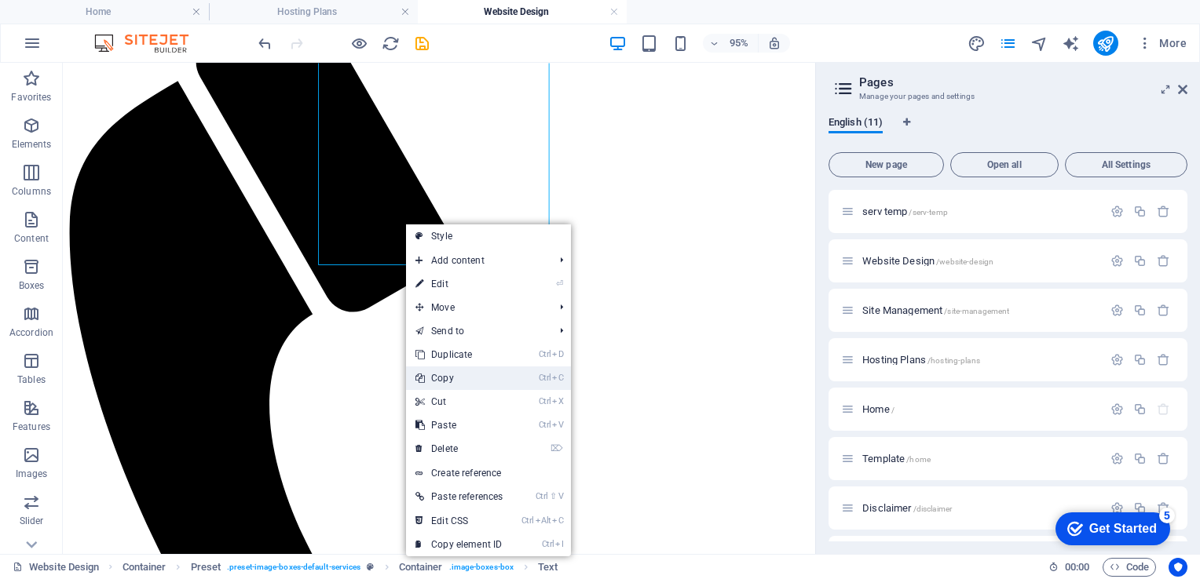
click at [447, 382] on link "Ctrl C Copy" at bounding box center [459, 379] width 106 height 24
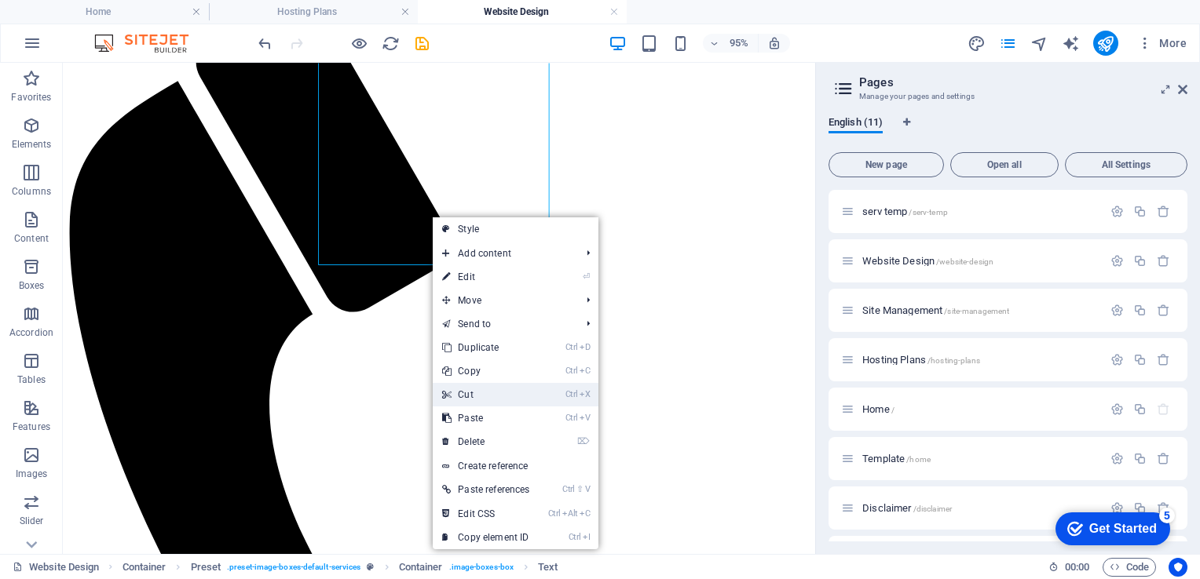
click at [495, 397] on link "Ctrl X Cut" at bounding box center [486, 395] width 106 height 24
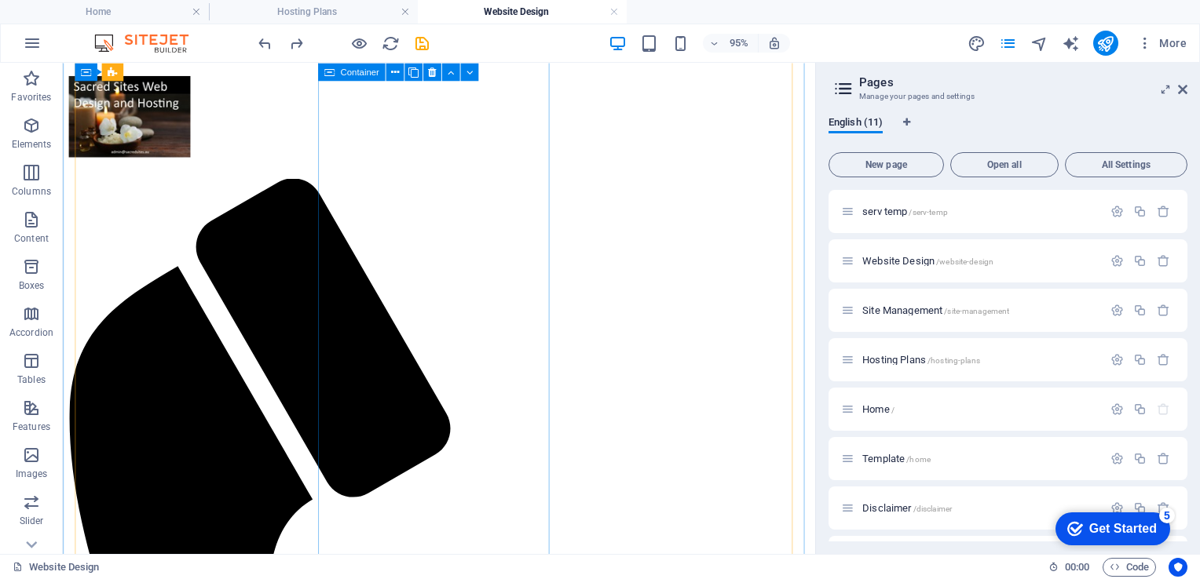
scroll to position [2877, 0]
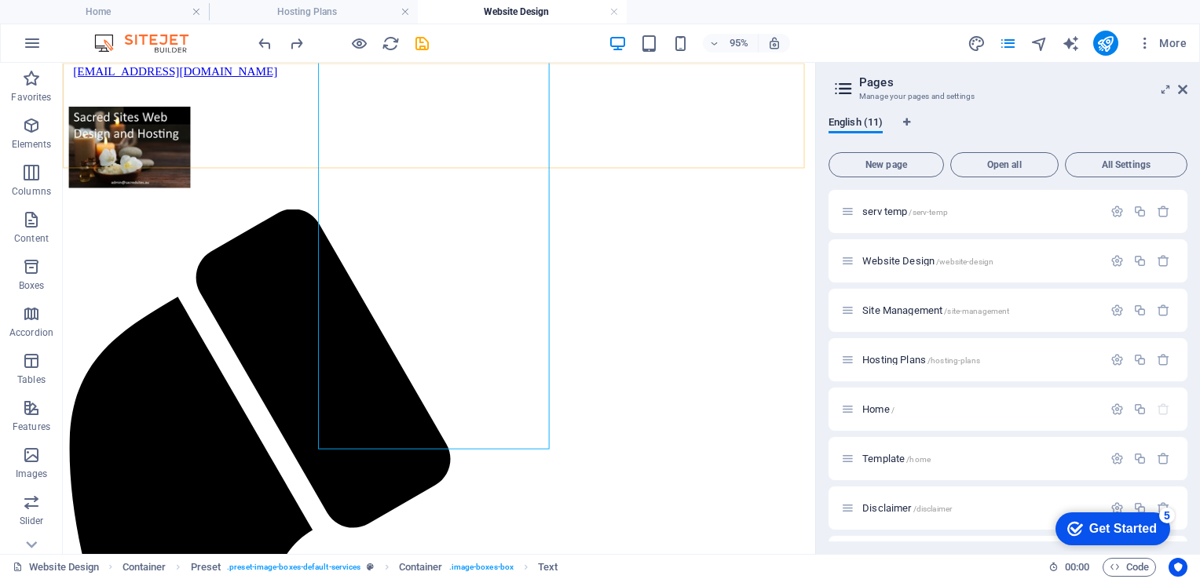
scroll to position [2842, 0]
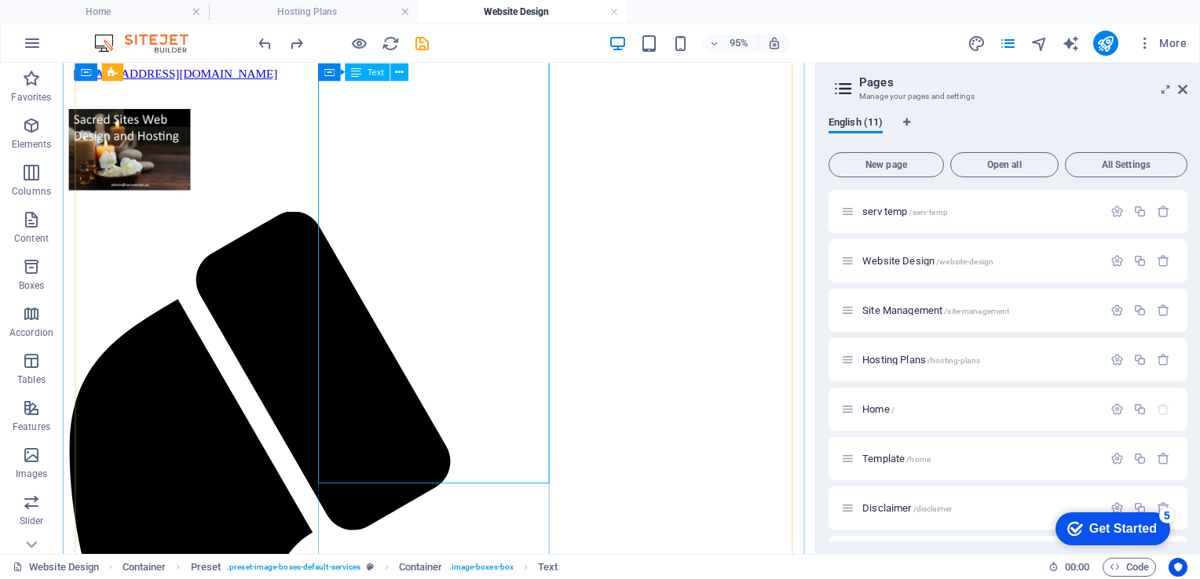
drag, startPoint x: 498, startPoint y: 455, endPoint x: 338, endPoint y: 187, distance: 312.3
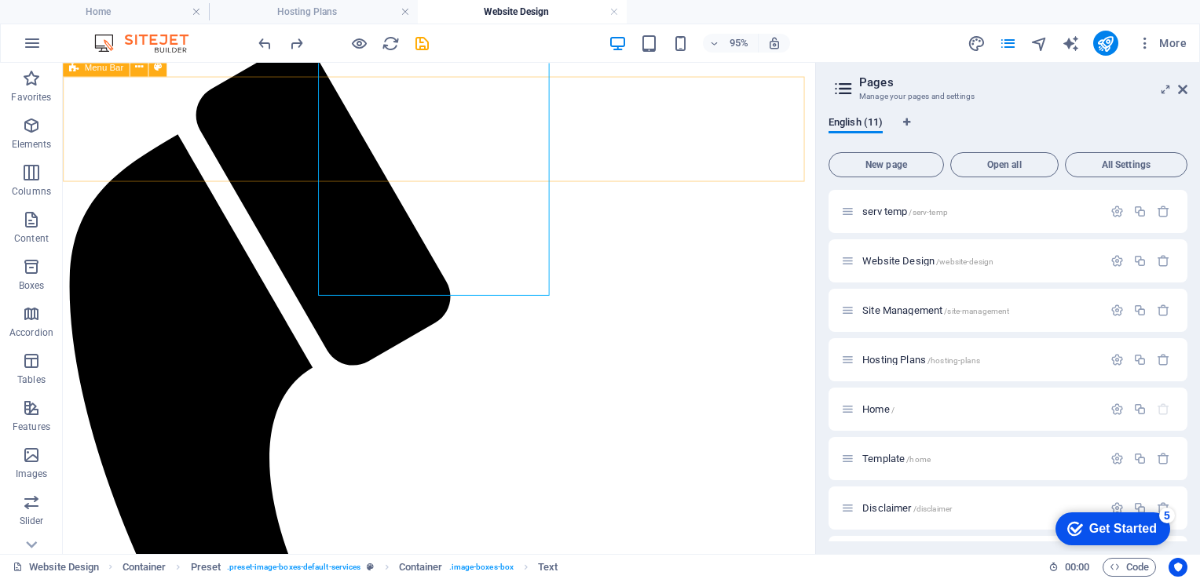
scroll to position [3007, 0]
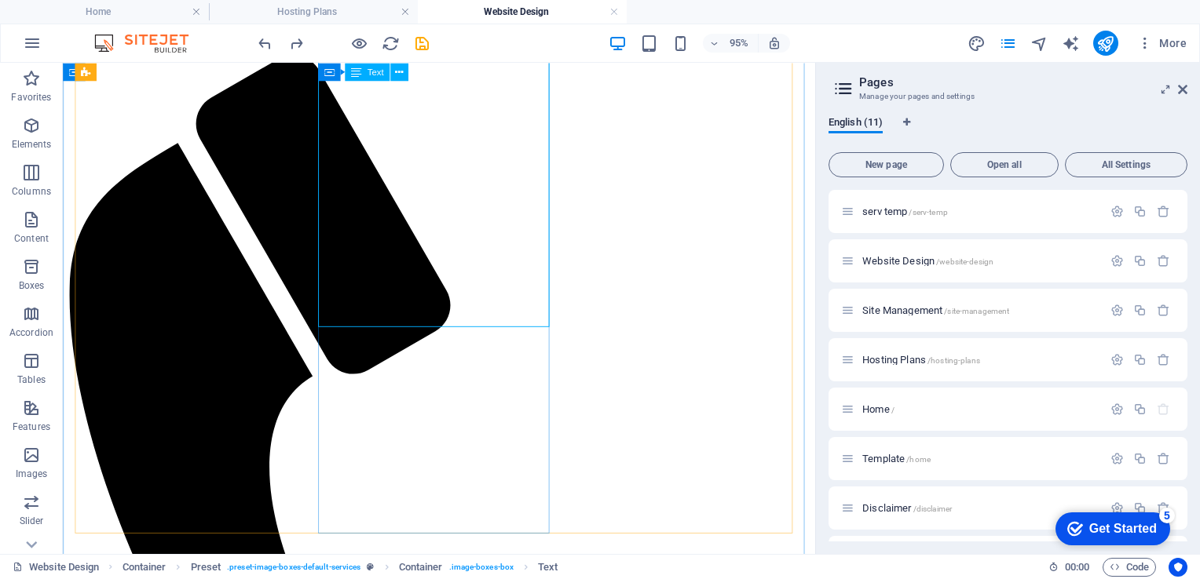
drag, startPoint x: 345, startPoint y: 284, endPoint x: 509, endPoint y: 327, distance: 169.5
drag, startPoint x: 509, startPoint y: 327, endPoint x: 423, endPoint y: 239, distance: 122.2
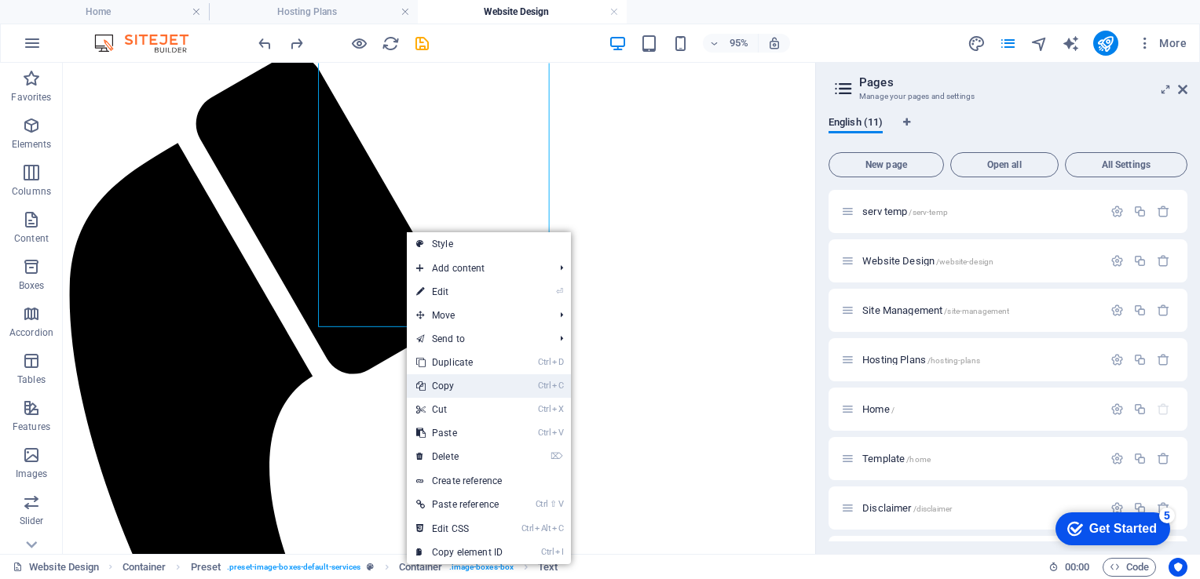
click at [452, 385] on link "Ctrl C Copy" at bounding box center [459, 387] width 105 height 24
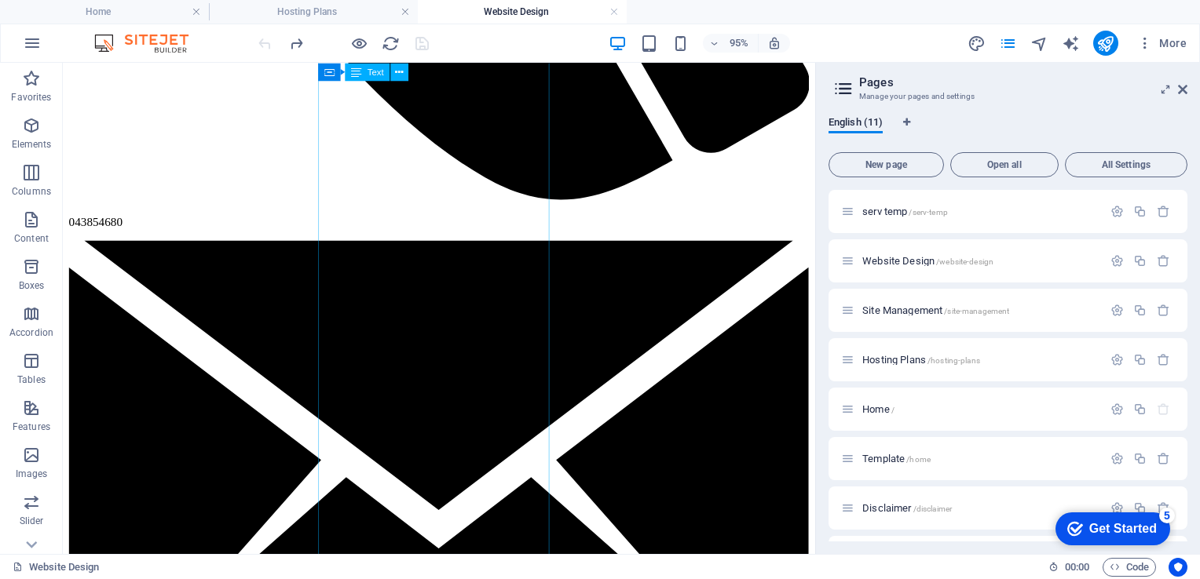
scroll to position [2080, 0]
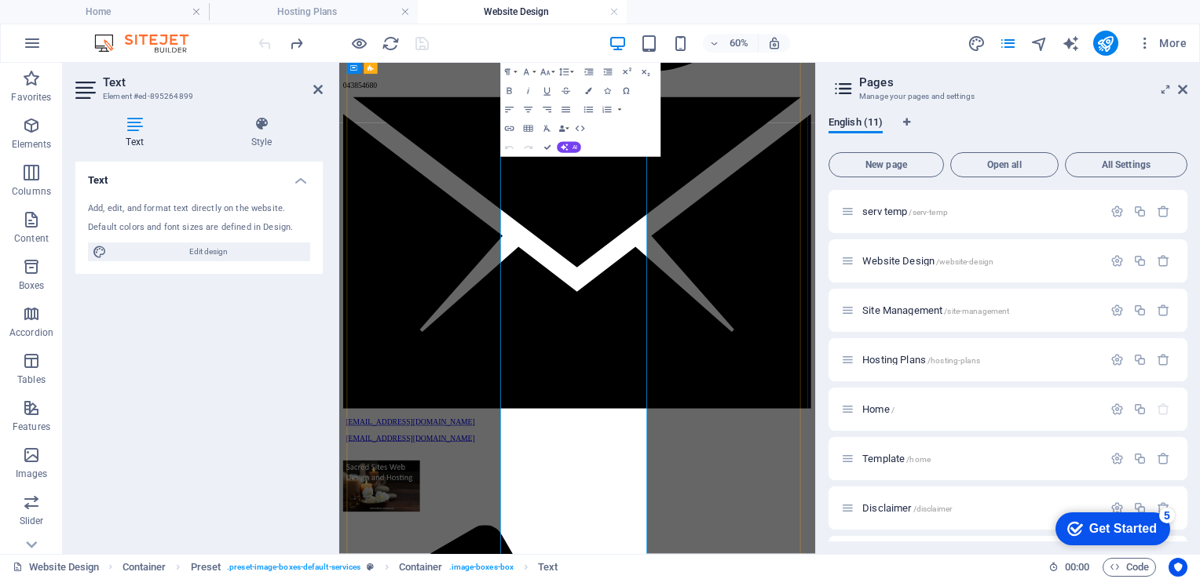
drag, startPoint x: 799, startPoint y: 848, endPoint x: 655, endPoint y: 439, distance: 433.9
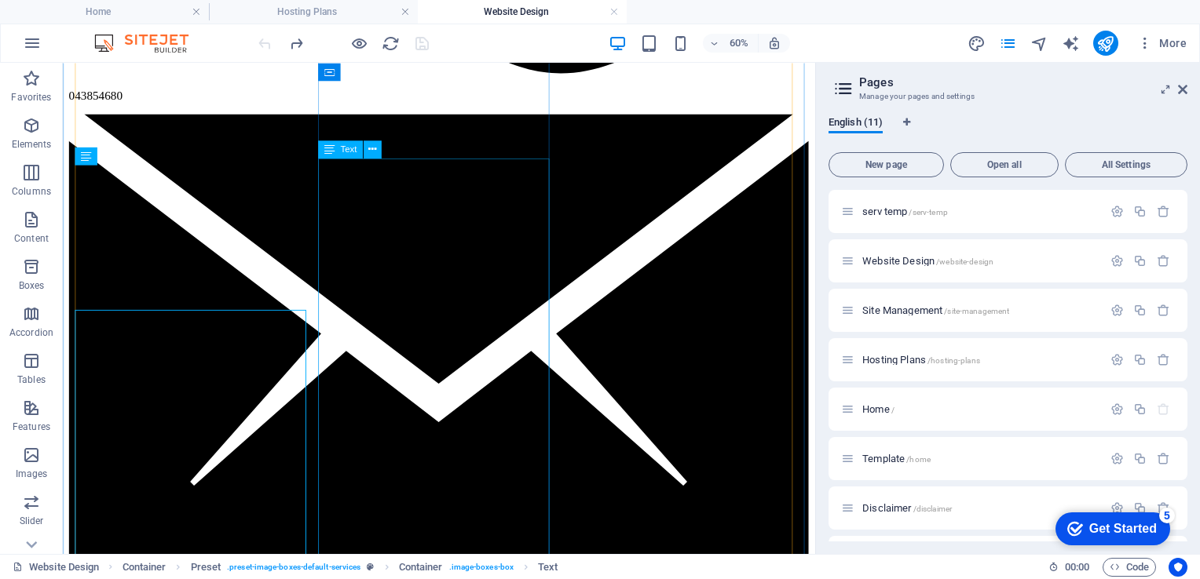
scroll to position [2080, 0]
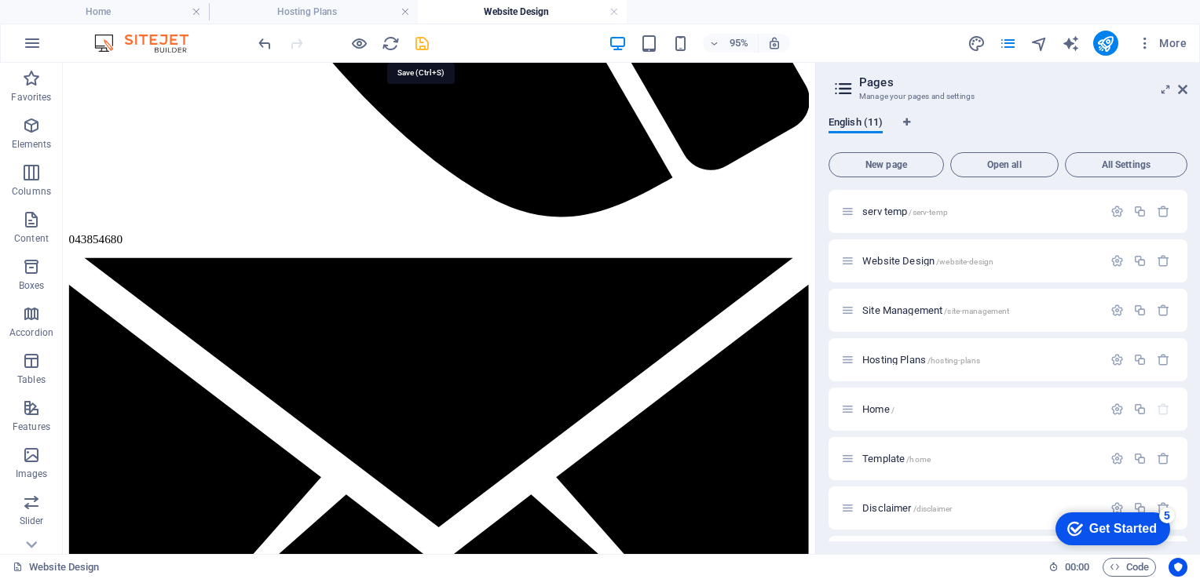
click at [424, 45] on icon "save" at bounding box center [422, 44] width 18 height 18
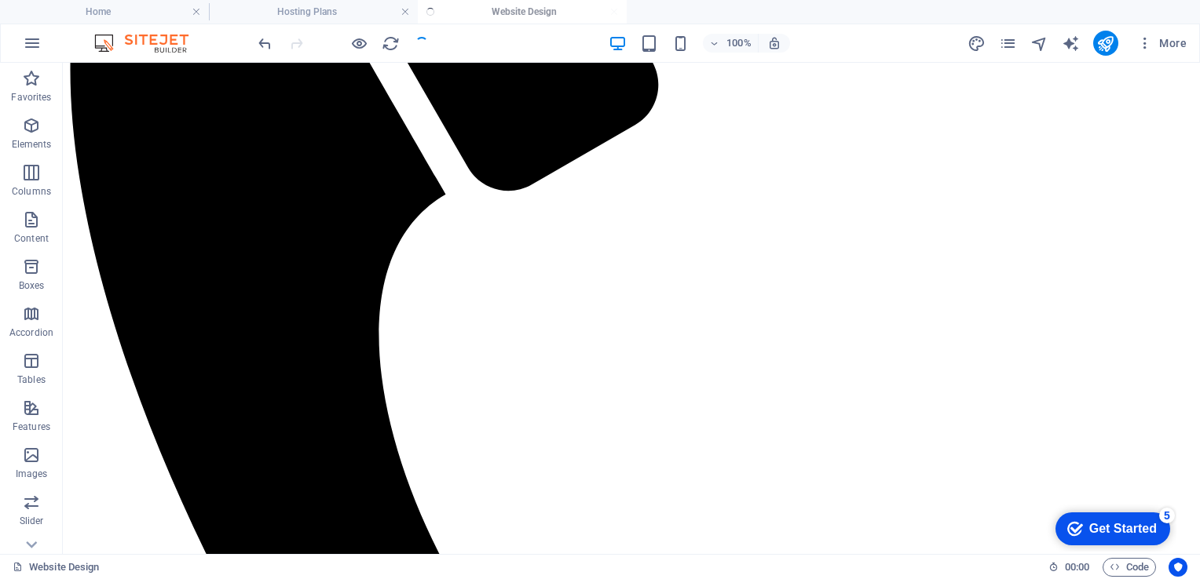
scroll to position [2010, 0]
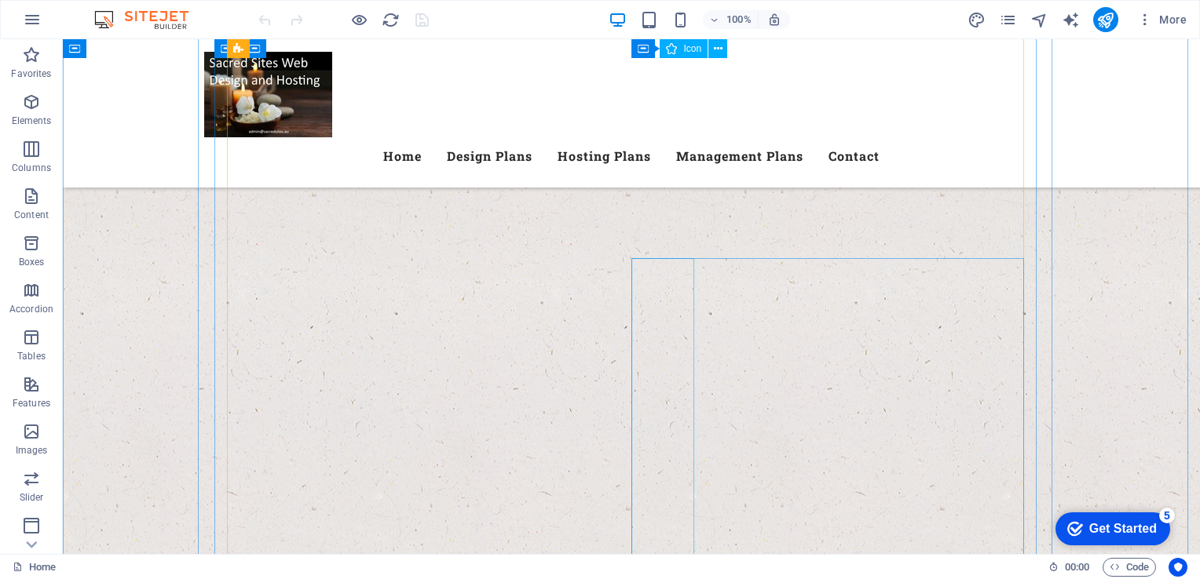
scroll to position [760, 0]
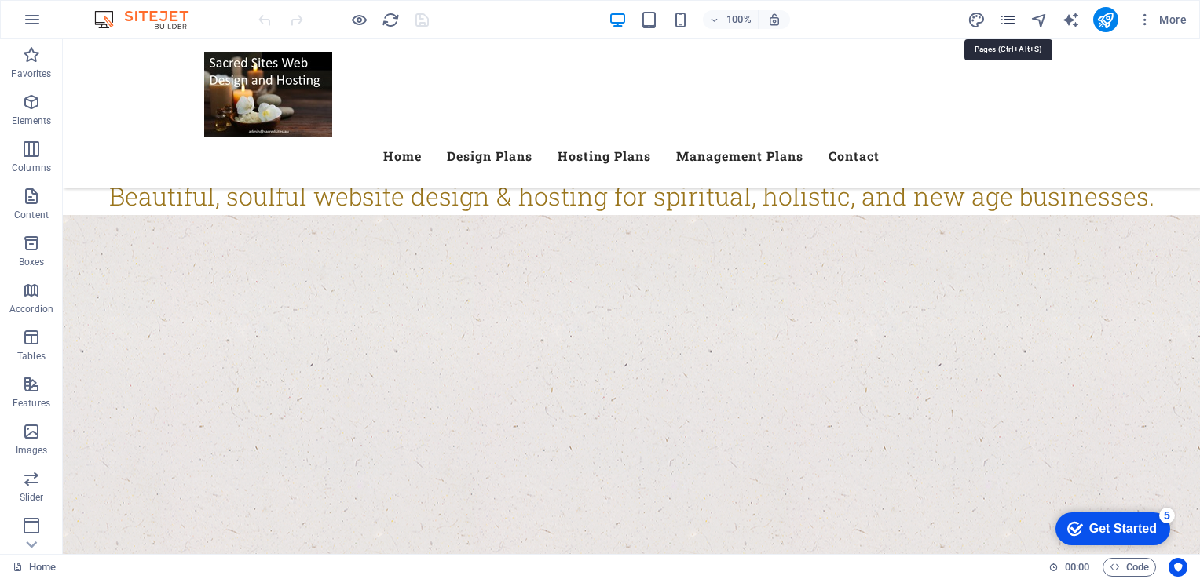
click at [1002, 17] on icon "pages" at bounding box center [1008, 20] width 18 height 18
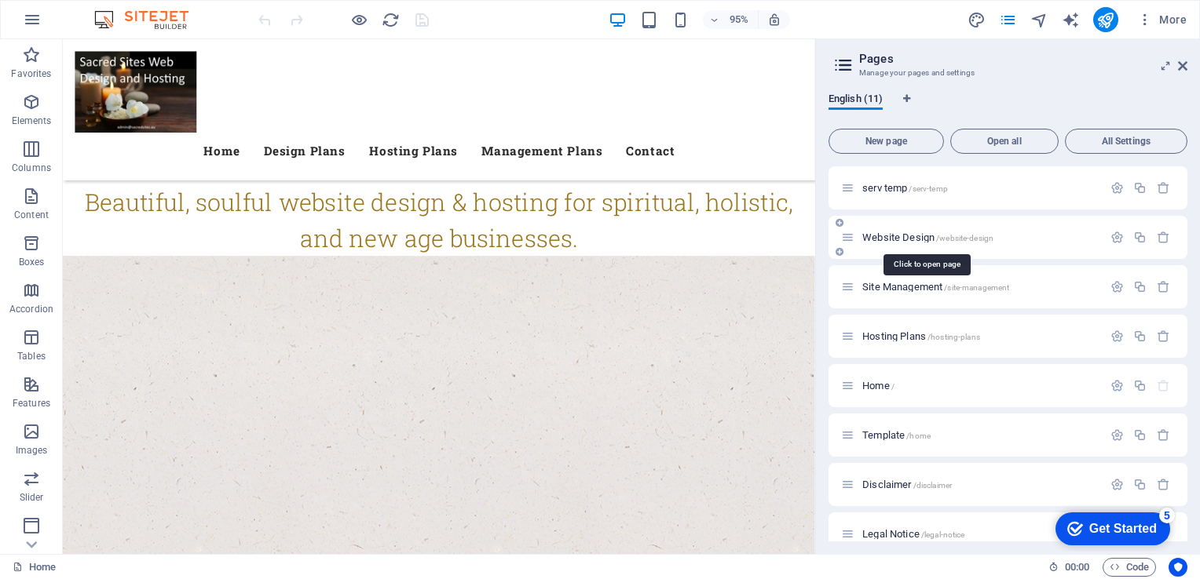
click at [891, 235] on span "Website Design /website-design" at bounding box center [927, 238] width 131 height 12
click at [891, 235] on div "Website Design /website-design" at bounding box center [1007, 237] width 359 height 43
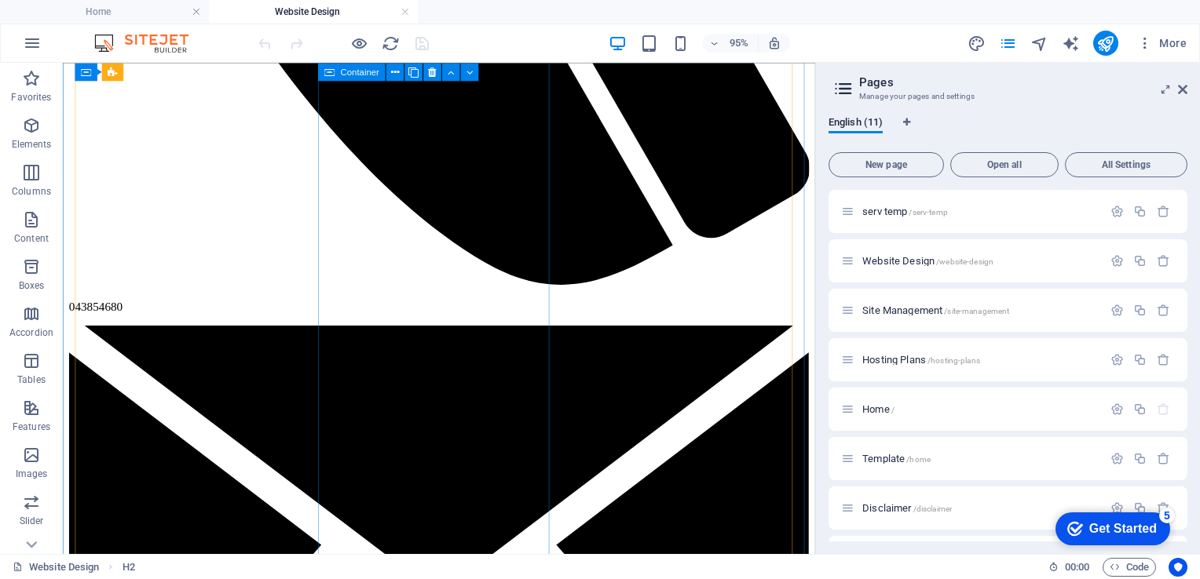
scroll to position [2009, 0]
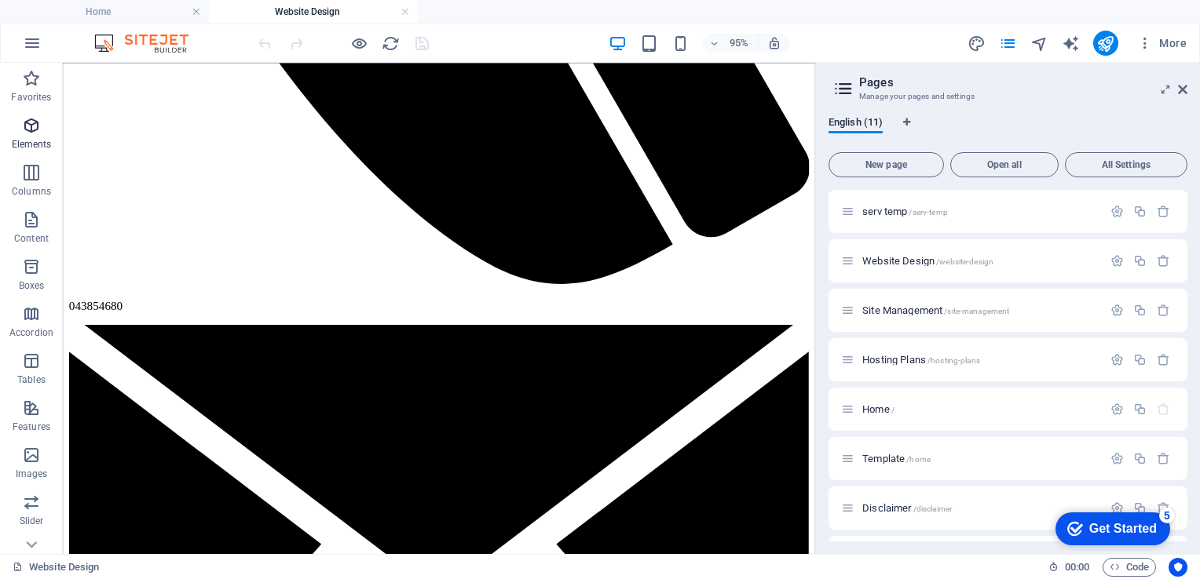
click at [34, 124] on icon "button" at bounding box center [31, 125] width 19 height 19
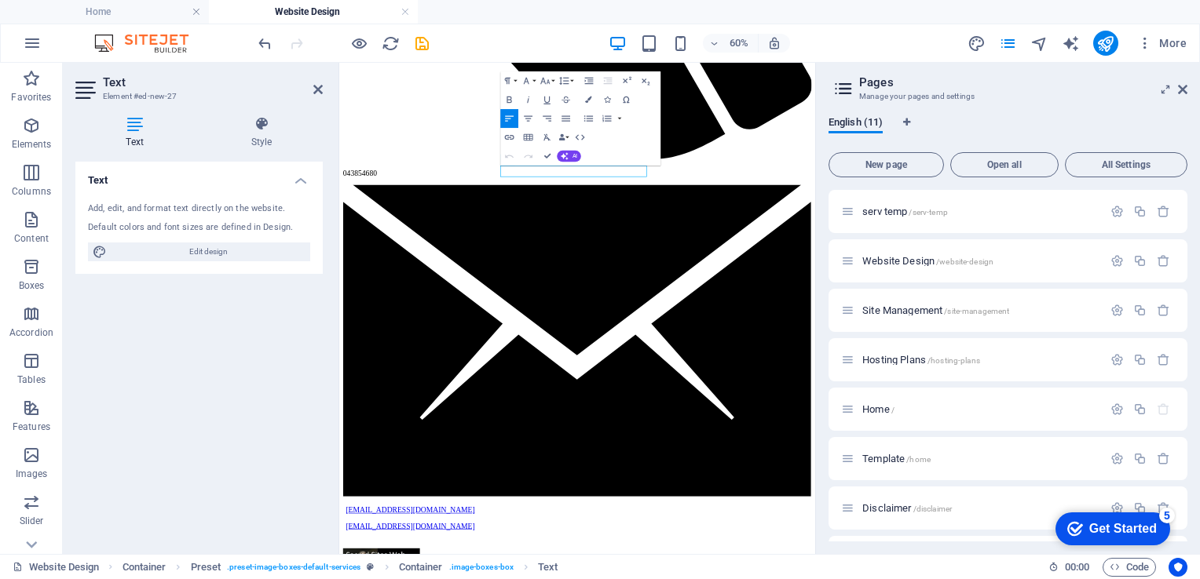
scroll to position [2161, 0]
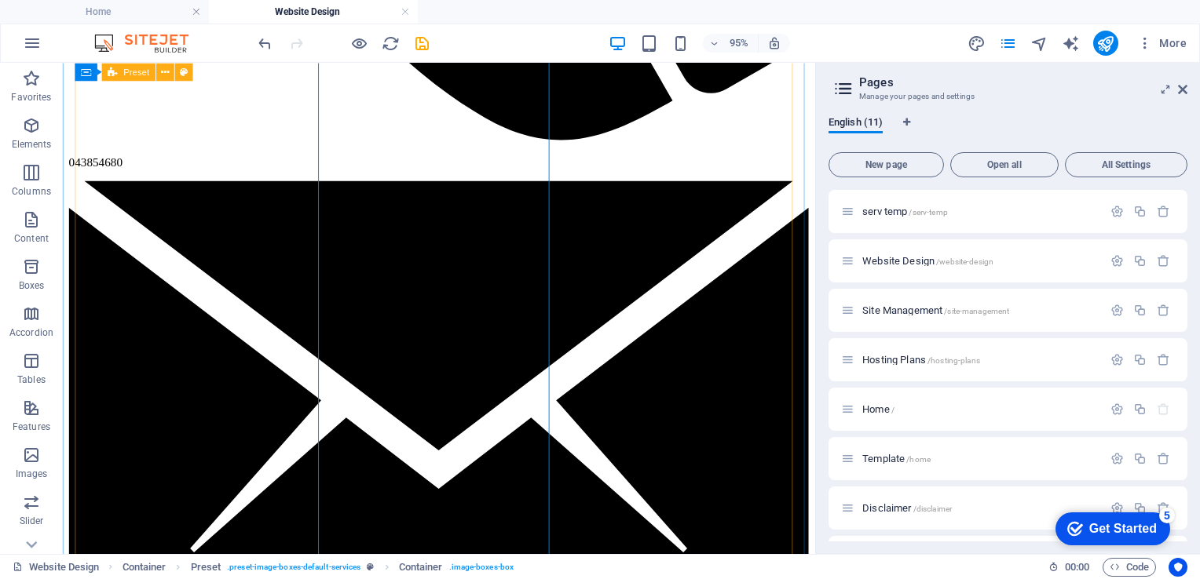
scroll to position [2009, 0]
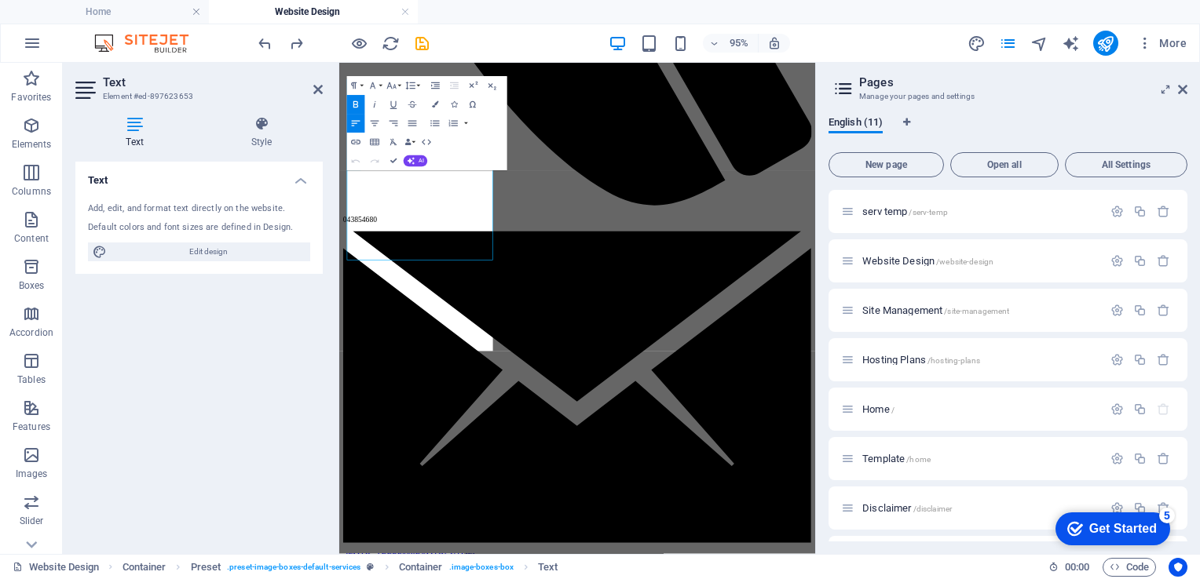
scroll to position [2160, 0]
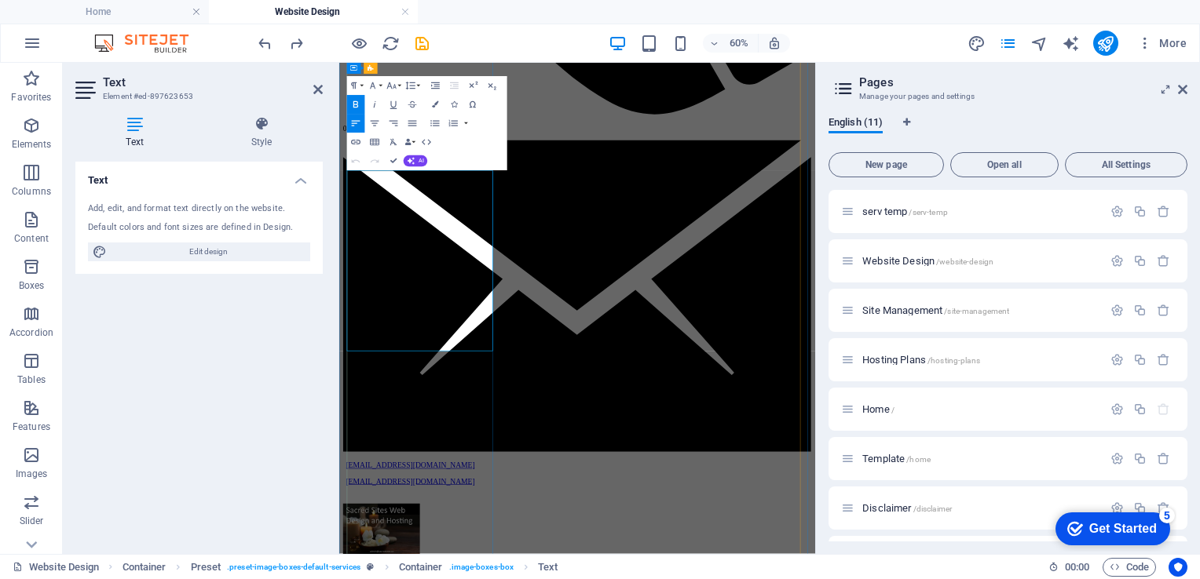
drag, startPoint x: 554, startPoint y: 539, endPoint x: 367, endPoint y: 256, distance: 338.9
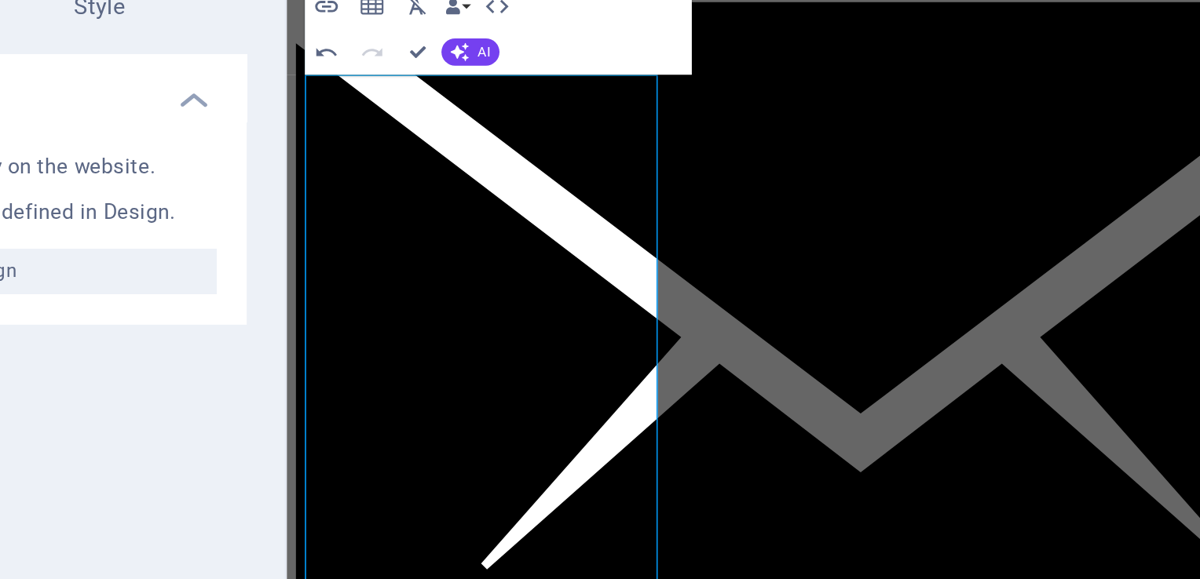
drag, startPoint x: 343, startPoint y: 77, endPoint x: 378, endPoint y: 264, distance: 190.1
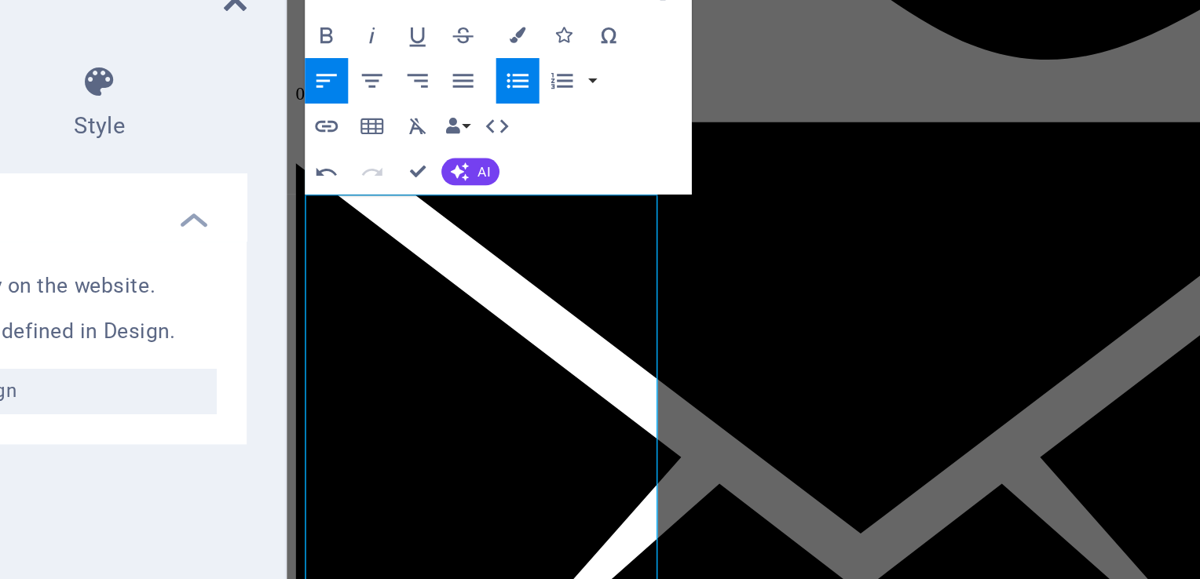
click at [436, 121] on icon "button" at bounding box center [435, 123] width 11 height 11
click at [436, 124] on icon "button" at bounding box center [435, 123] width 11 height 11
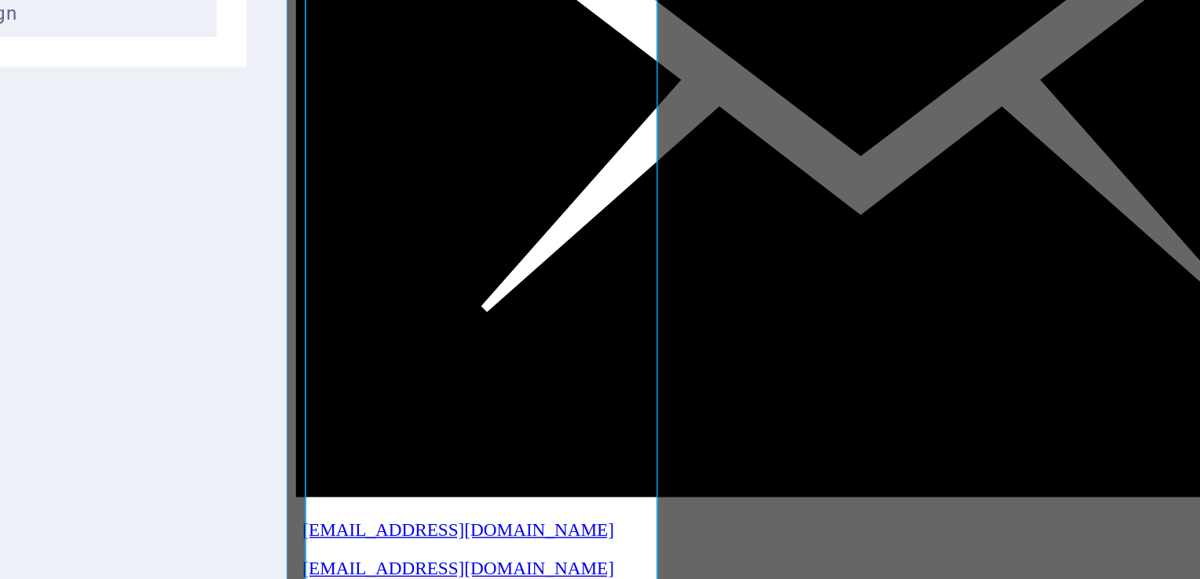
drag, startPoint x: 333, startPoint y: 13, endPoint x: 354, endPoint y: 166, distance: 154.6
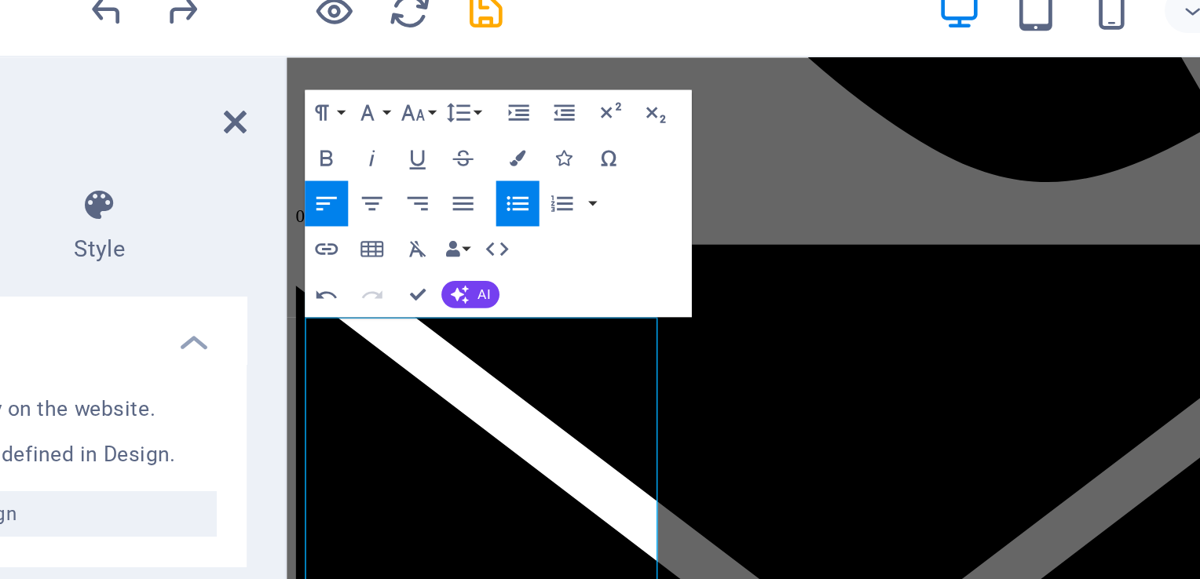
click at [433, 122] on icon "button" at bounding box center [435, 123] width 11 height 11
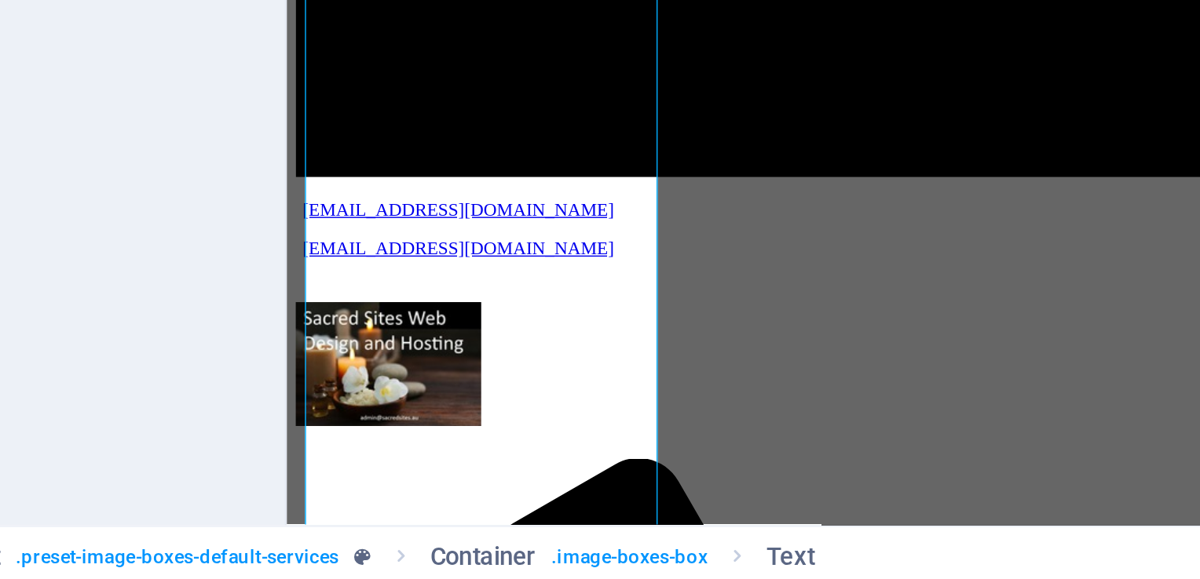
scroll to position [2332, 0]
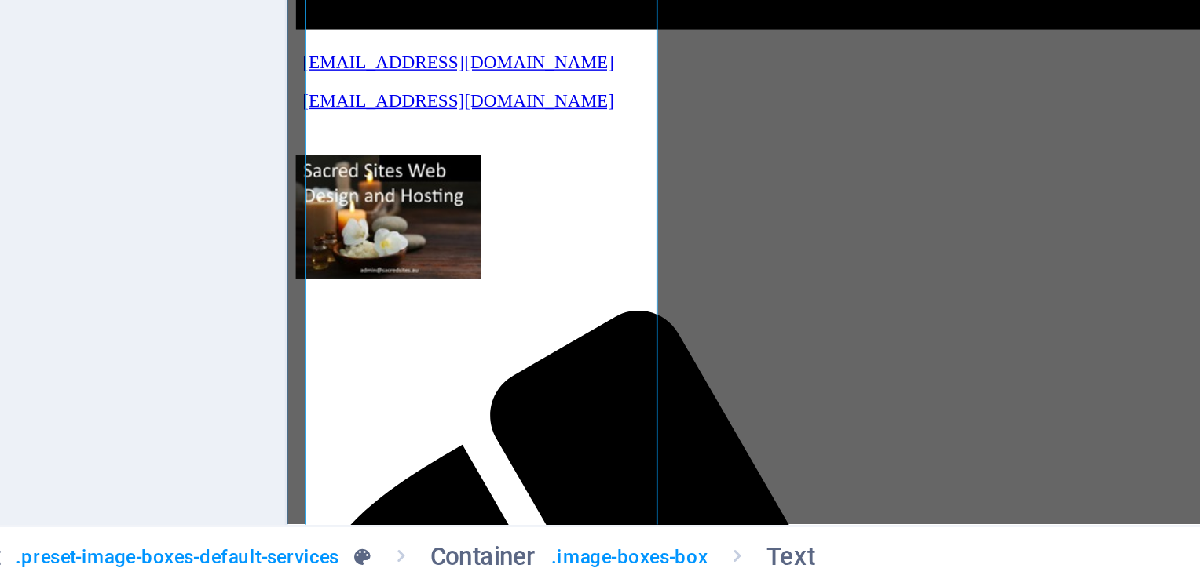
drag, startPoint x: 337, startPoint y: -20, endPoint x: 410, endPoint y: -26, distance: 73.3
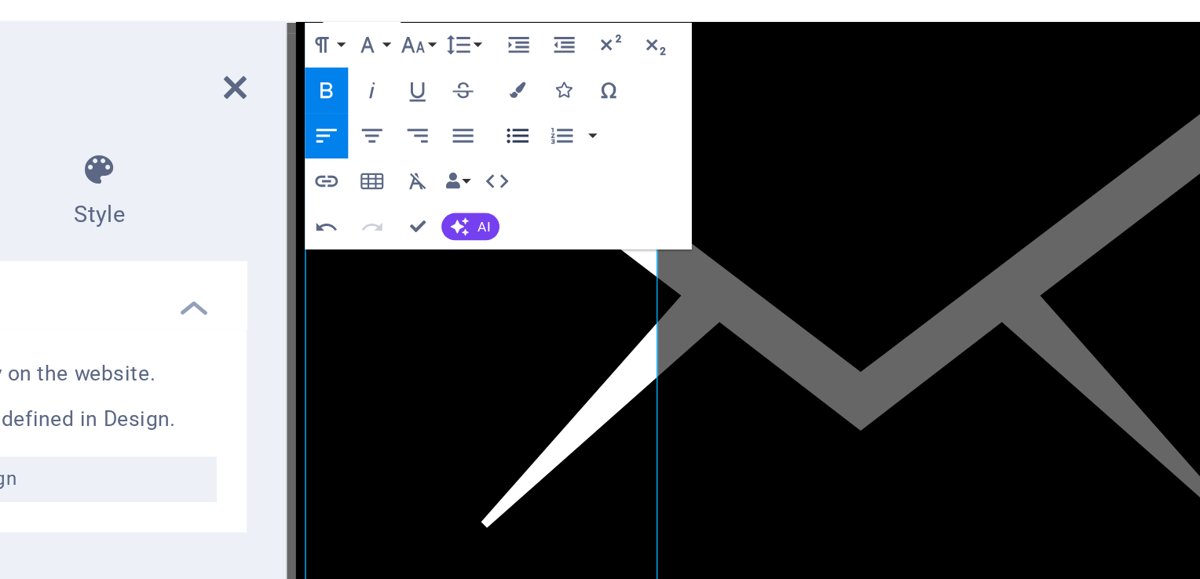
click at [435, 110] on icon "button" at bounding box center [434, 110] width 9 height 6
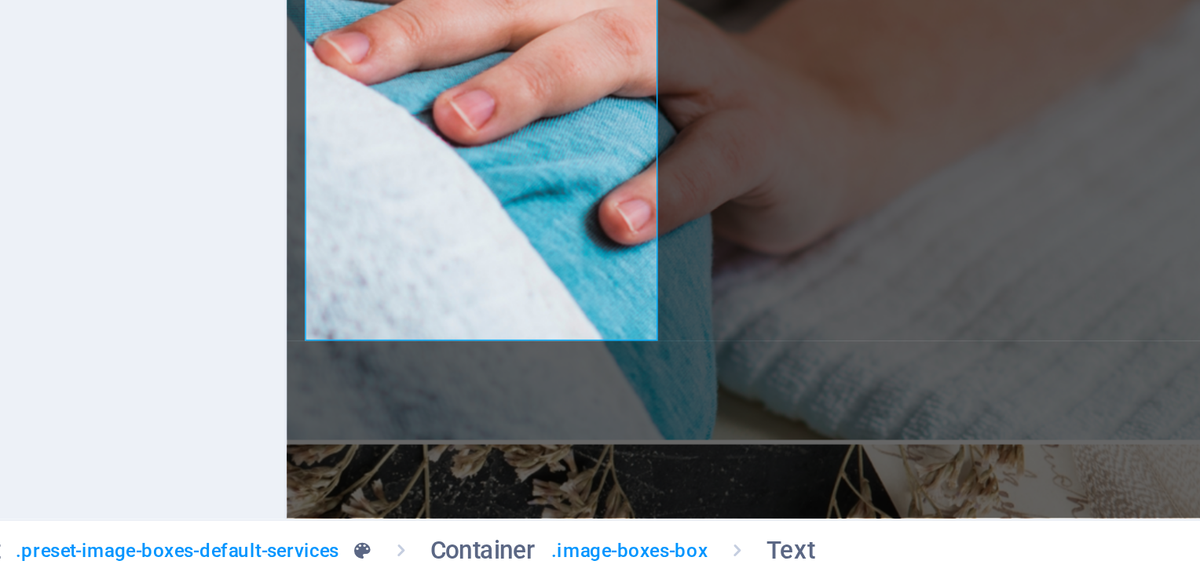
scroll to position [4461, 0]
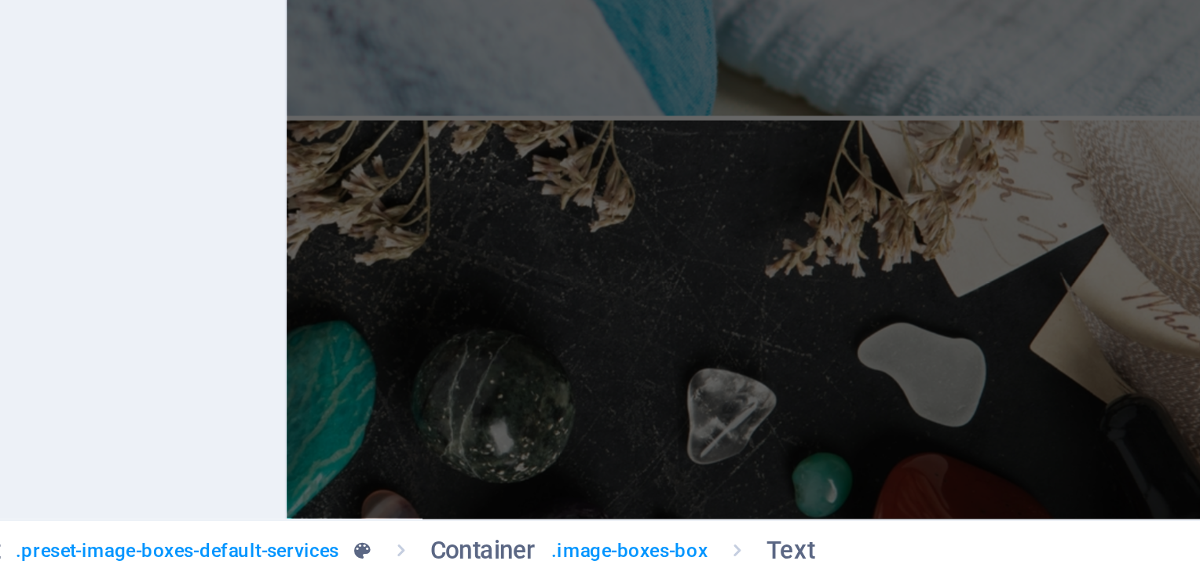
drag, startPoint x: 347, startPoint y: 13, endPoint x: 388, endPoint y: 207, distance: 199.0
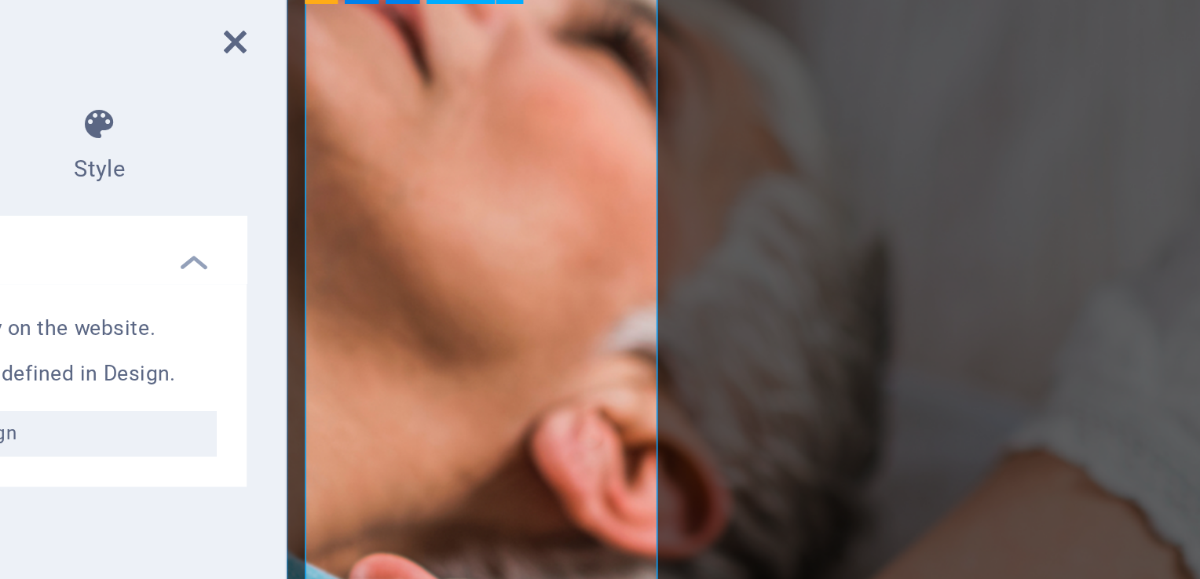
scroll to position [4233, 0]
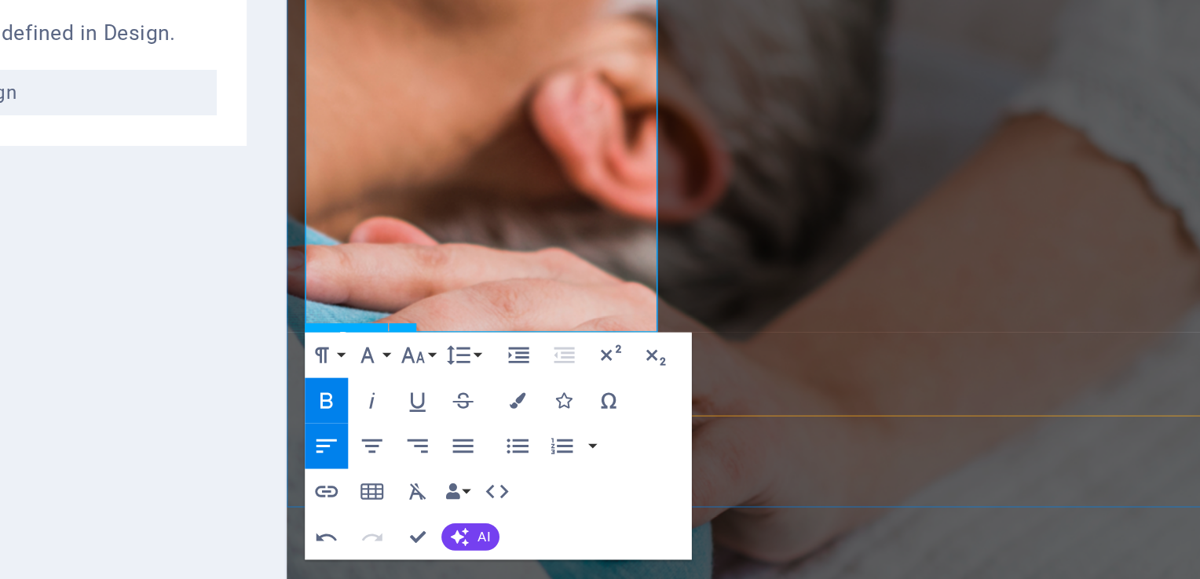
drag, startPoint x: 339, startPoint y: -141, endPoint x: 723, endPoint y: 3, distance: 410.0
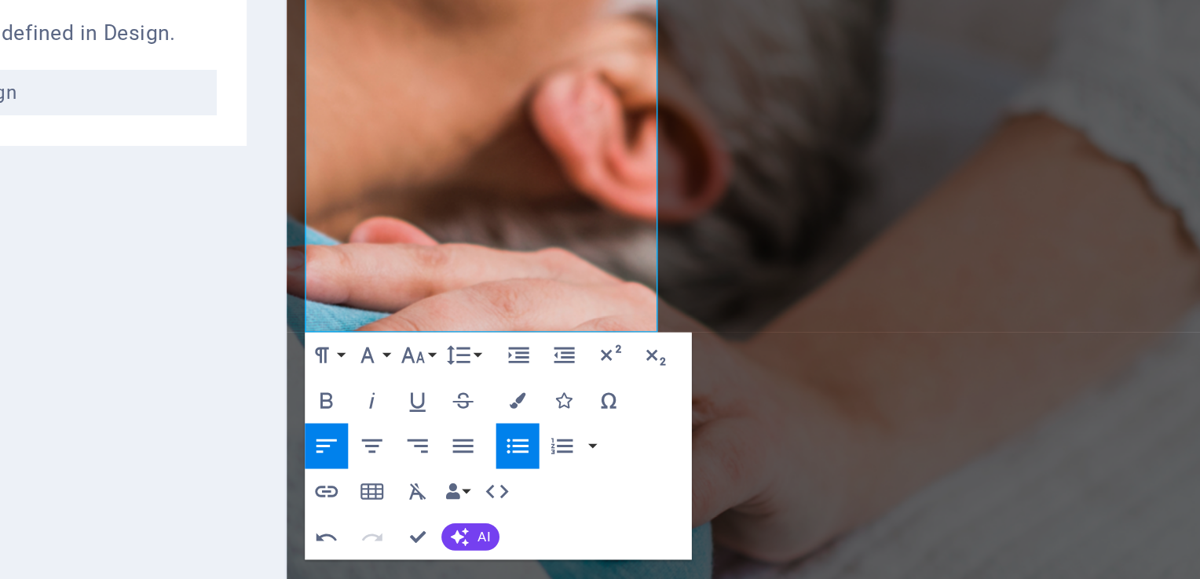
click at [433, 396] on icon "button" at bounding box center [434, 399] width 9 height 6
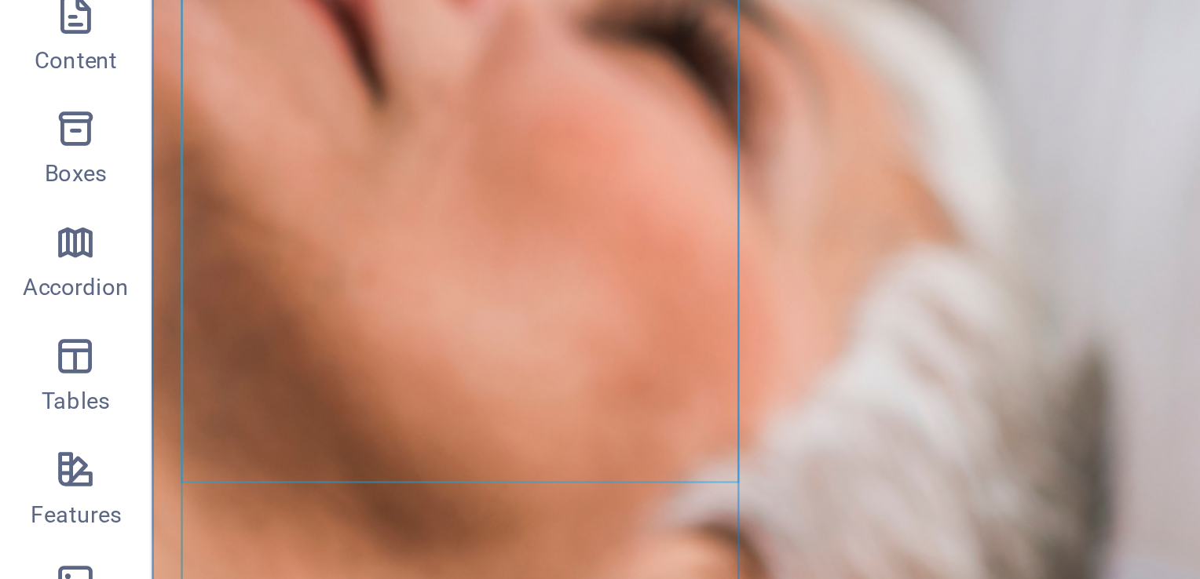
scroll to position [4100, 0]
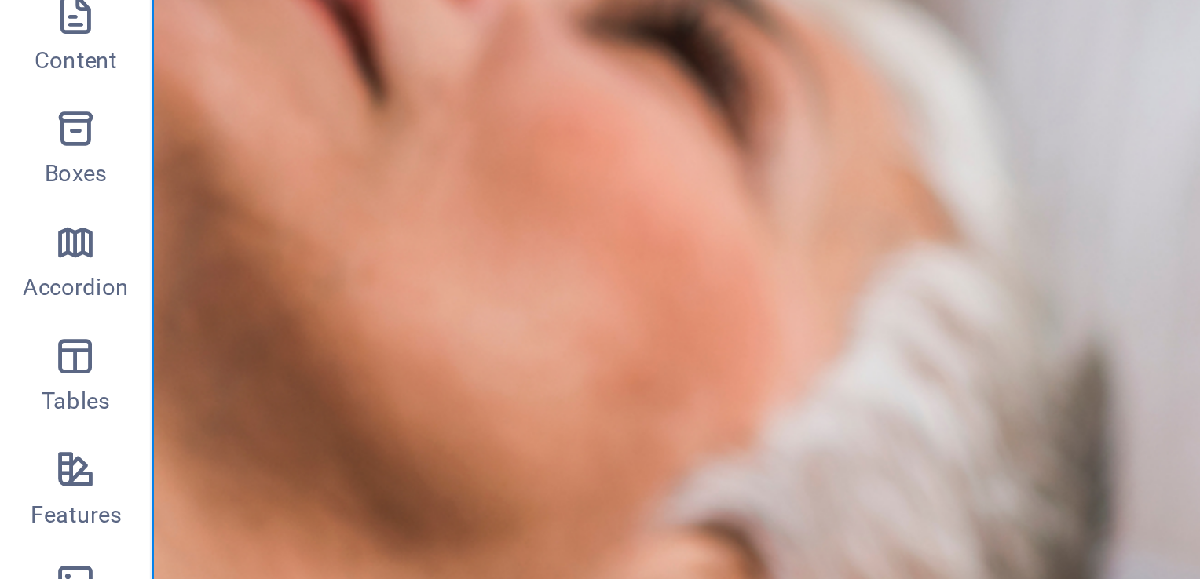
drag, startPoint x: 177, startPoint y: -155, endPoint x: 199, endPoint y: -82, distance: 75.7
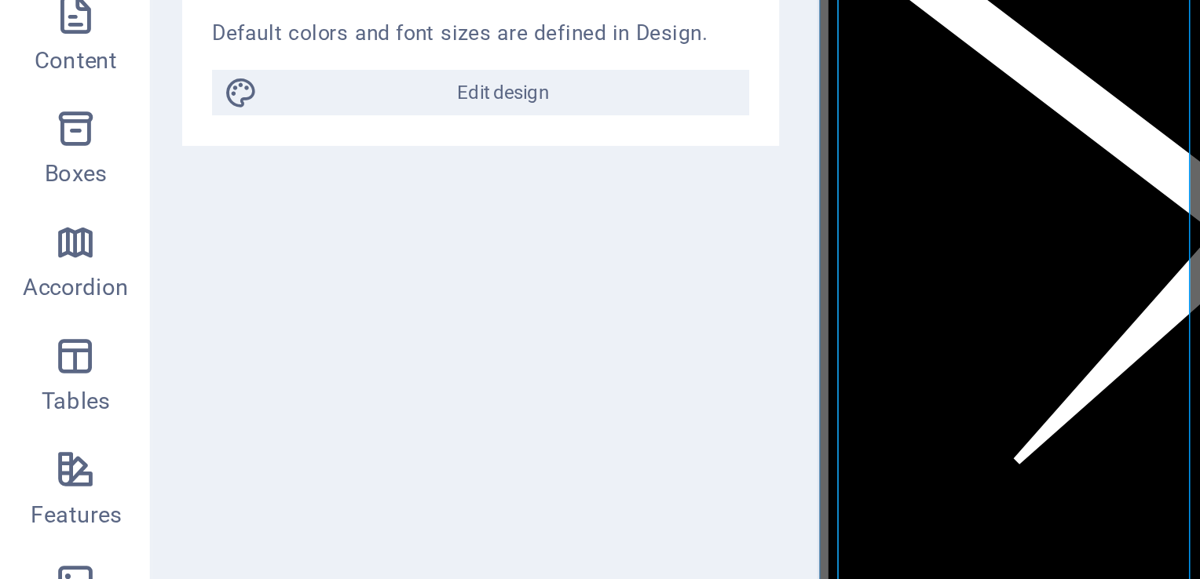
scroll to position [2110, 0]
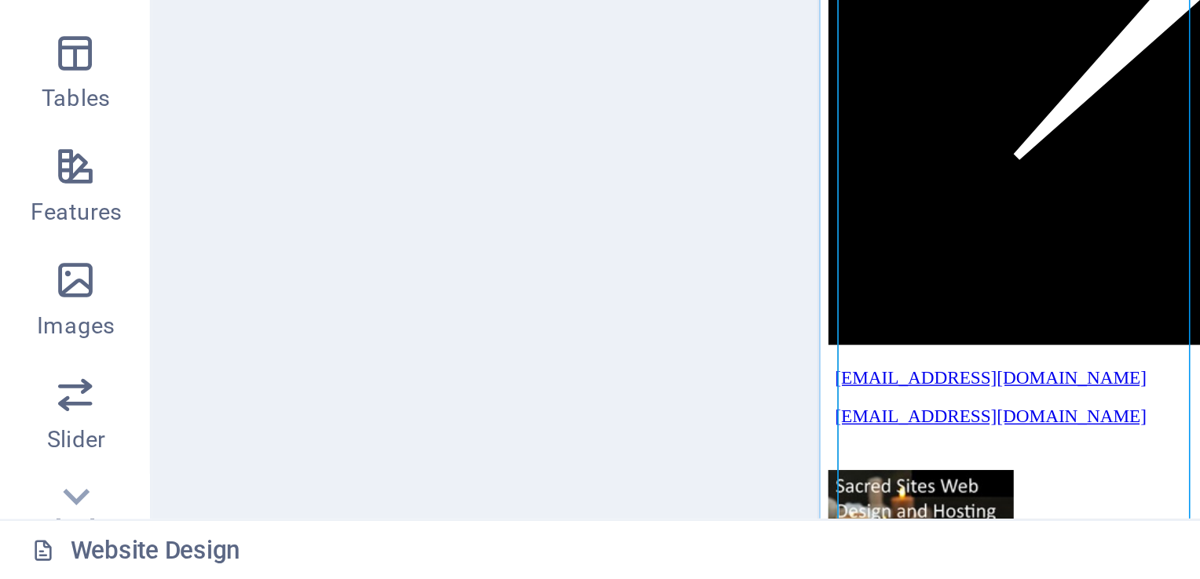
drag, startPoint x: 843, startPoint y: 38, endPoint x: 898, endPoint y: 57, distance: 58.4
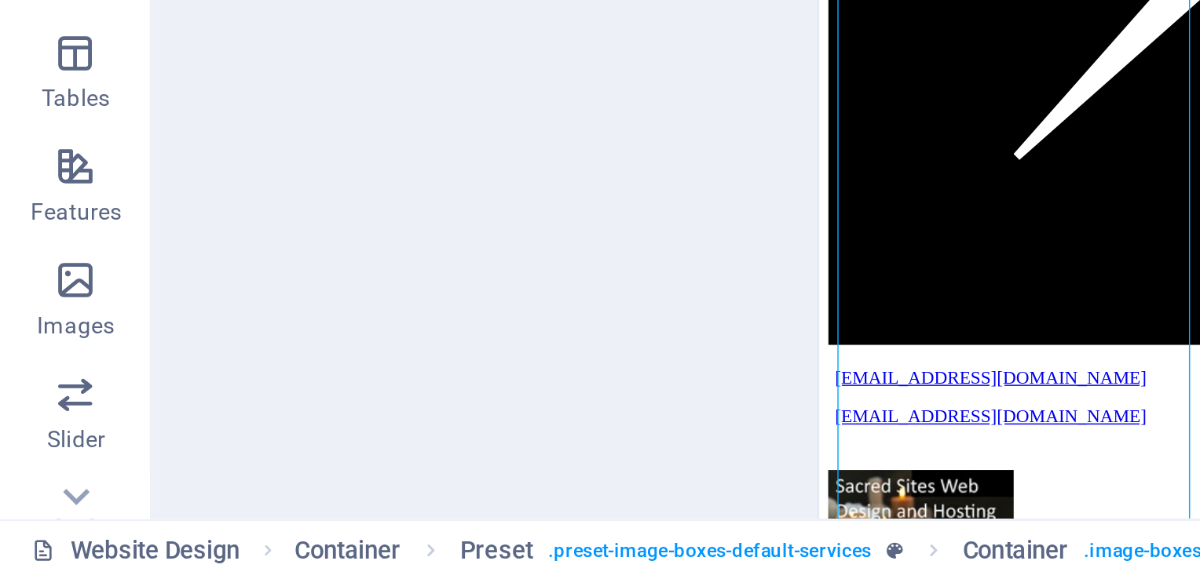
drag, startPoint x: 1051, startPoint y: 93, endPoint x: 843, endPoint y: 40, distance: 215.4
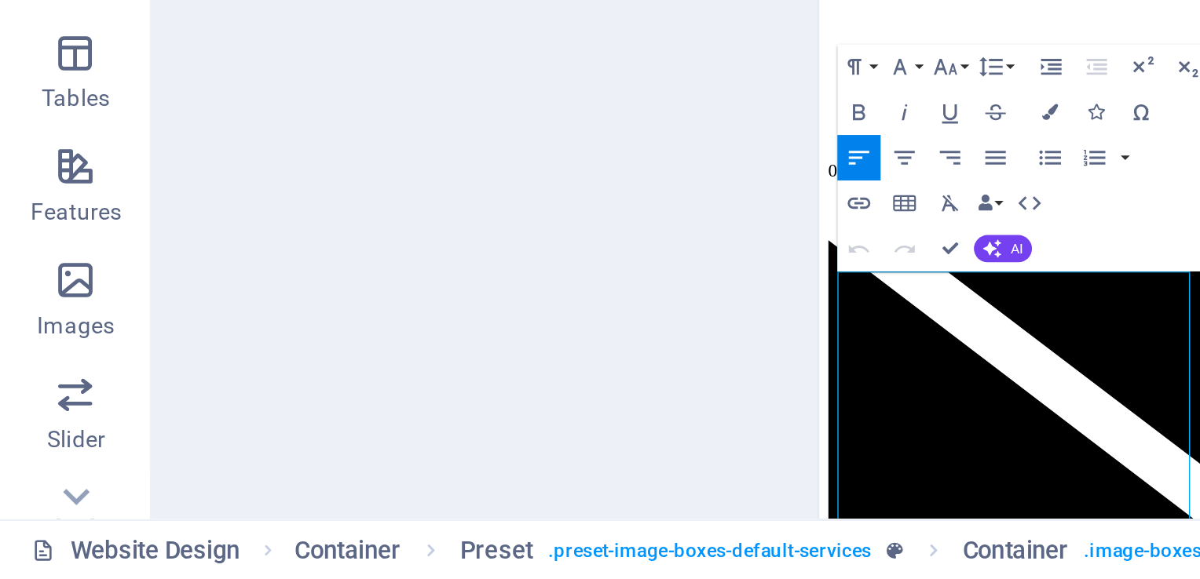
scroll to position [1691, 0]
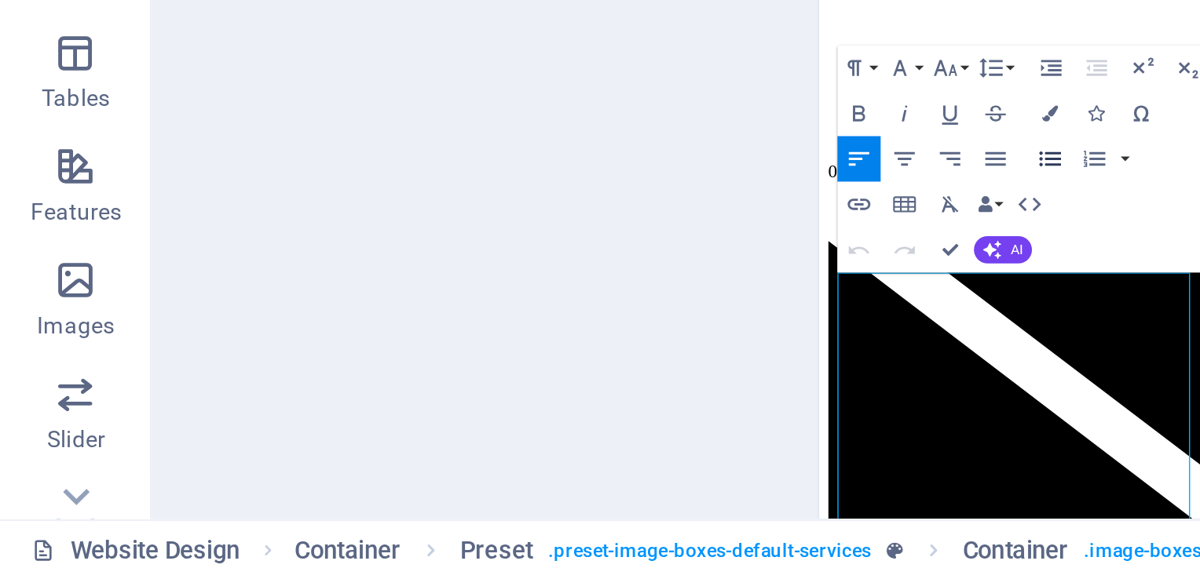
click at [435, 404] on icon "button" at bounding box center [435, 405] width 11 height 11
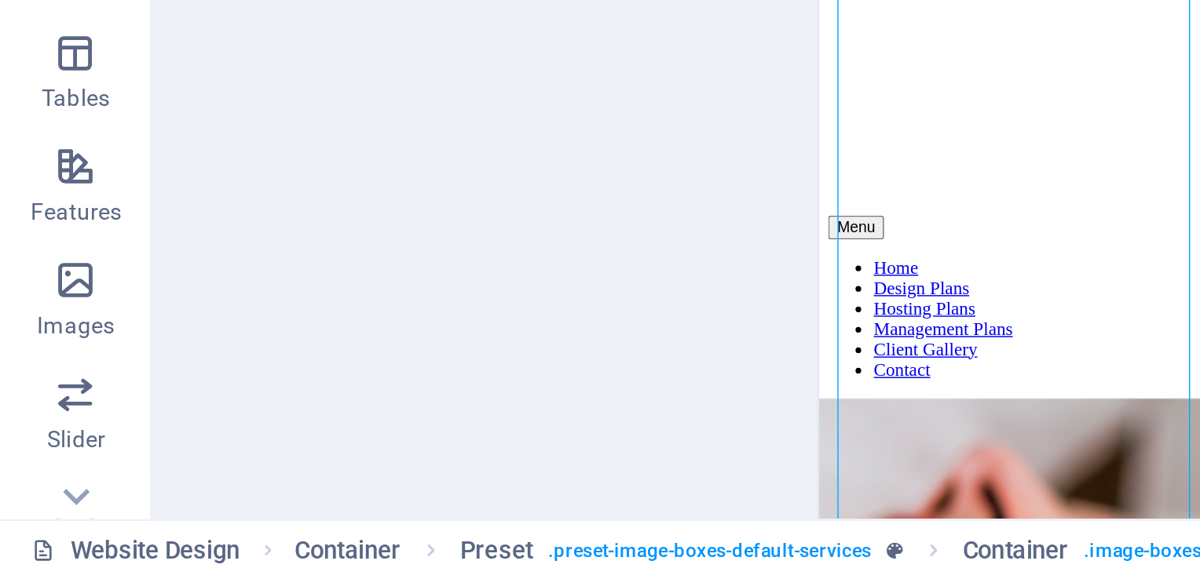
scroll to position [3441, 0]
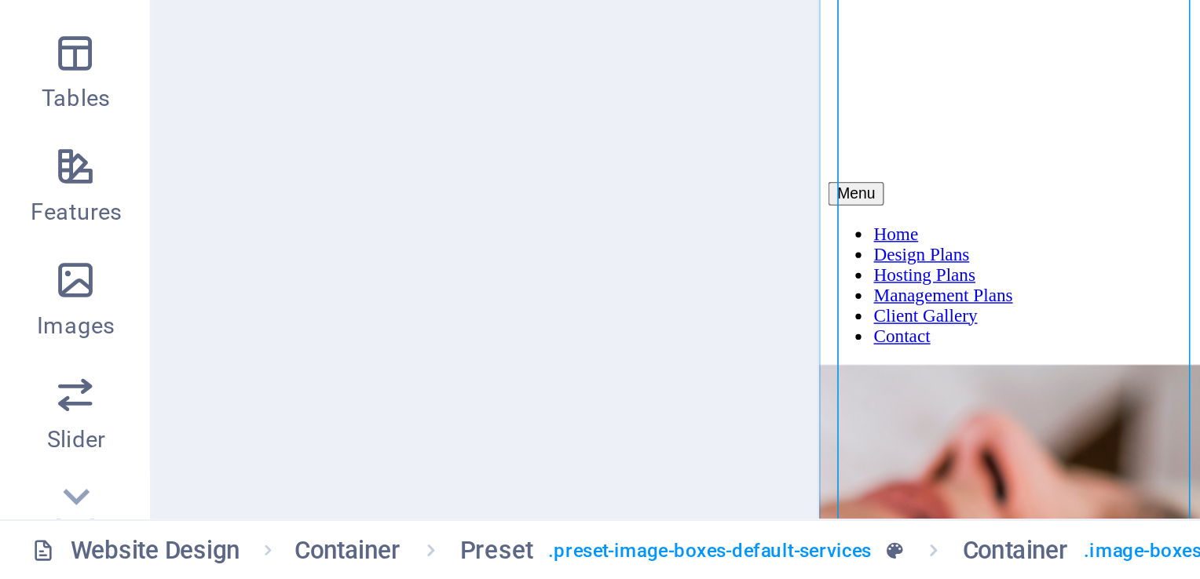
drag, startPoint x: 880, startPoint y: 108, endPoint x: 927, endPoint y: -36, distance: 151.2
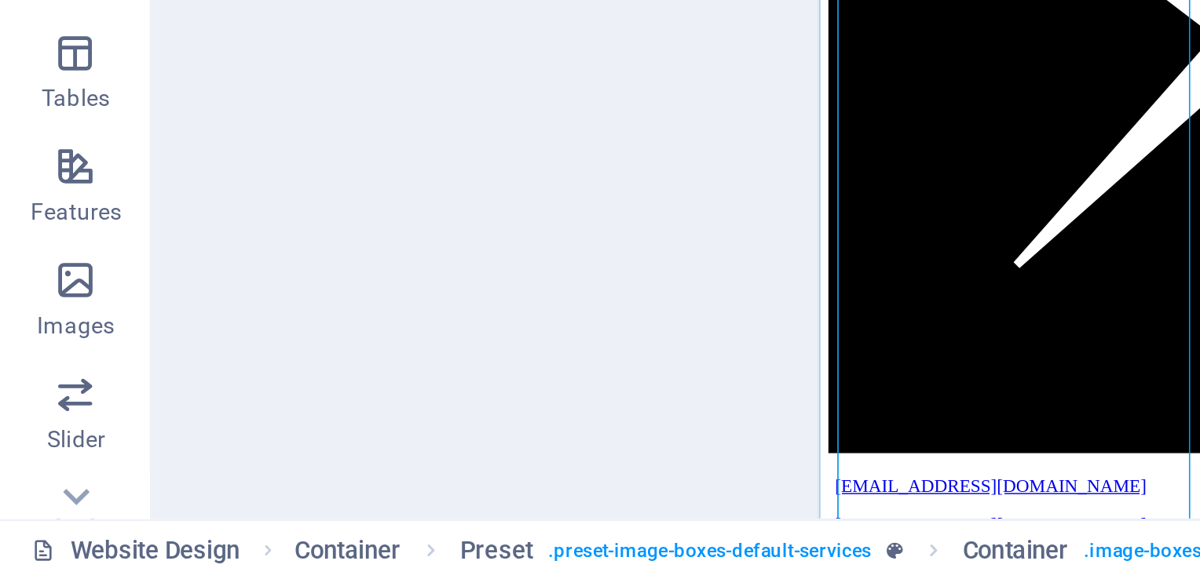
scroll to position [2019, 0]
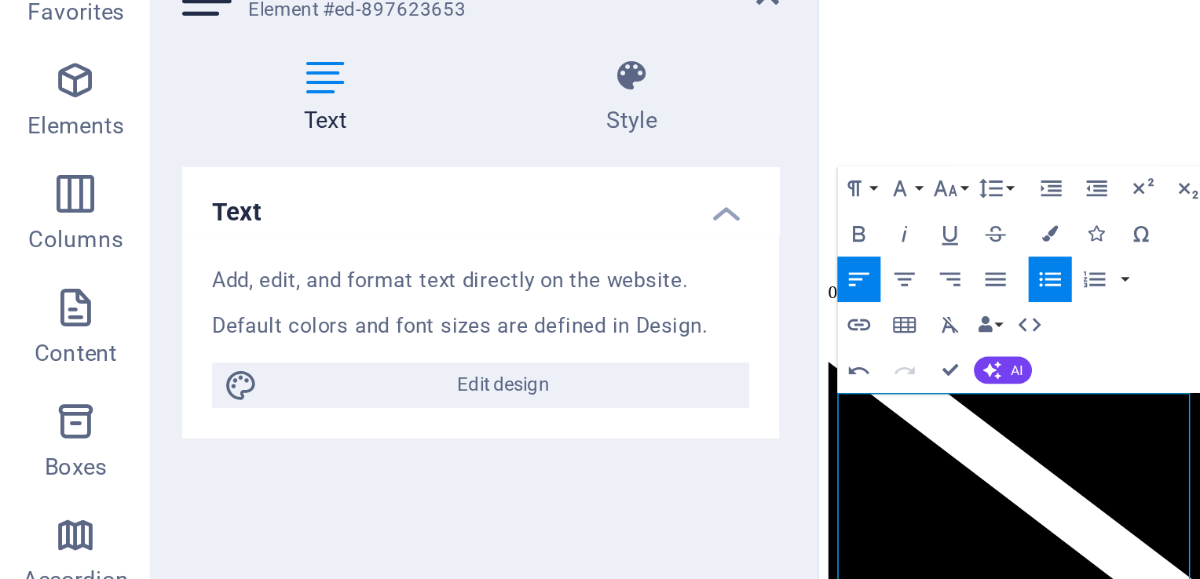
click at [436, 210] on icon "button" at bounding box center [434, 208] width 9 height 6
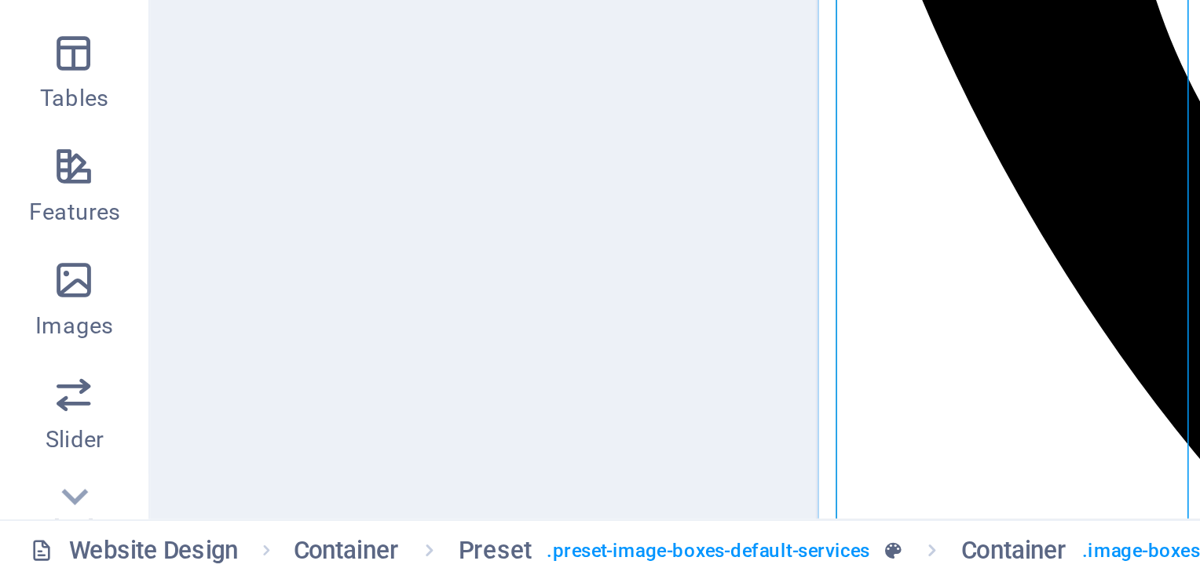
scroll to position [2978, 0]
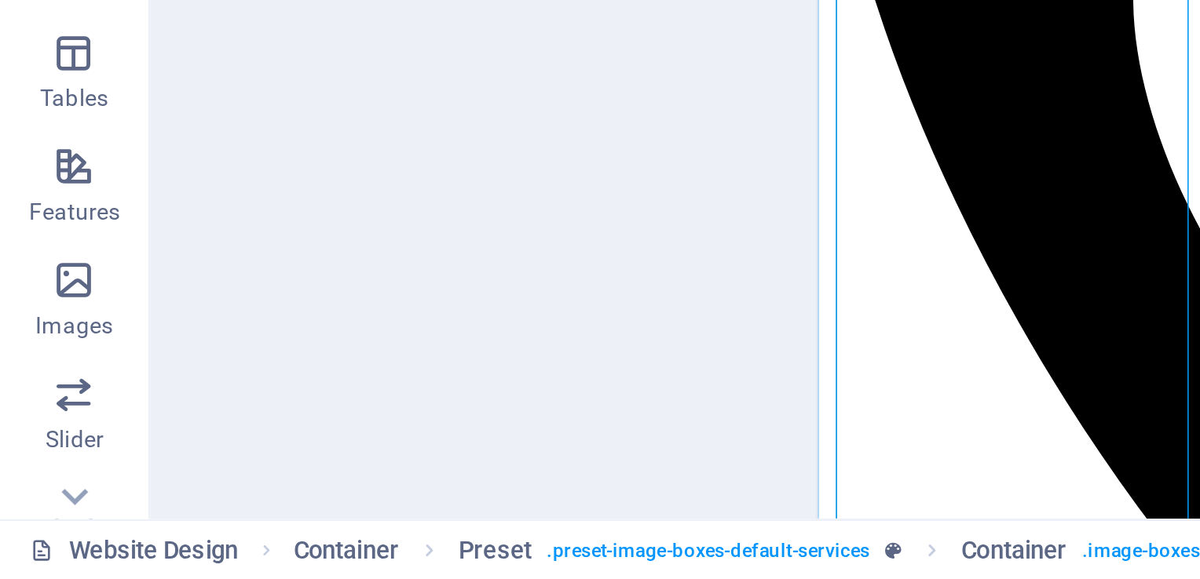
drag, startPoint x: 869, startPoint y: -95, endPoint x: 845, endPoint y: -93, distance: 24.5
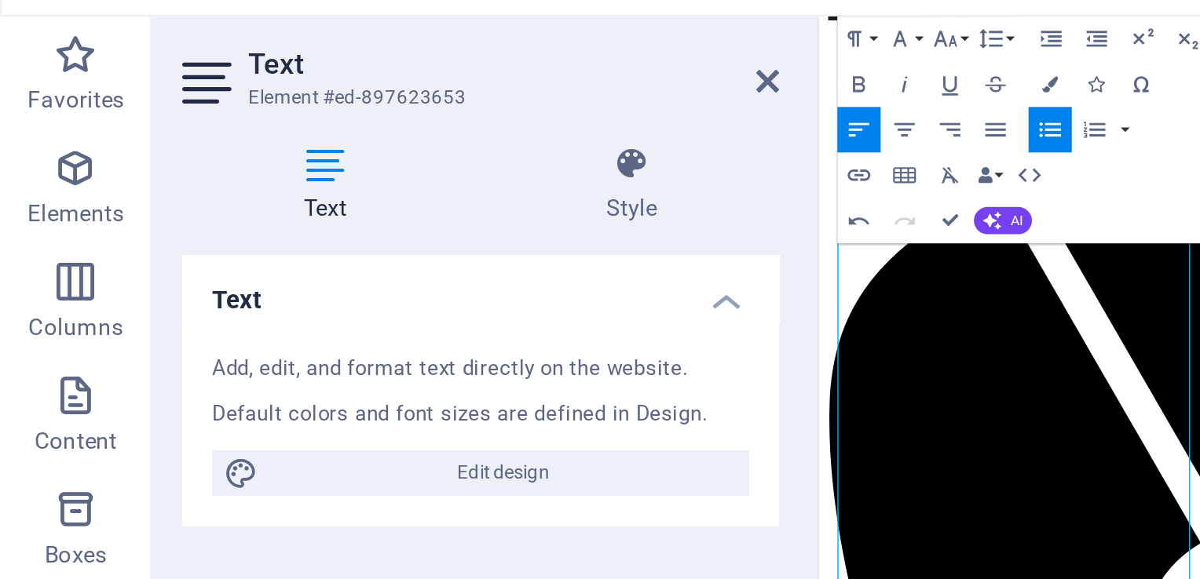
click at [433, 108] on icon "button" at bounding box center [434, 110] width 9 height 6
click at [436, 107] on icon "button" at bounding box center [434, 110] width 9 height 6
click at [434, 110] on icon "button" at bounding box center [434, 110] width 9 height 6
click at [434, 107] on icon "button" at bounding box center [434, 110] width 9 height 6
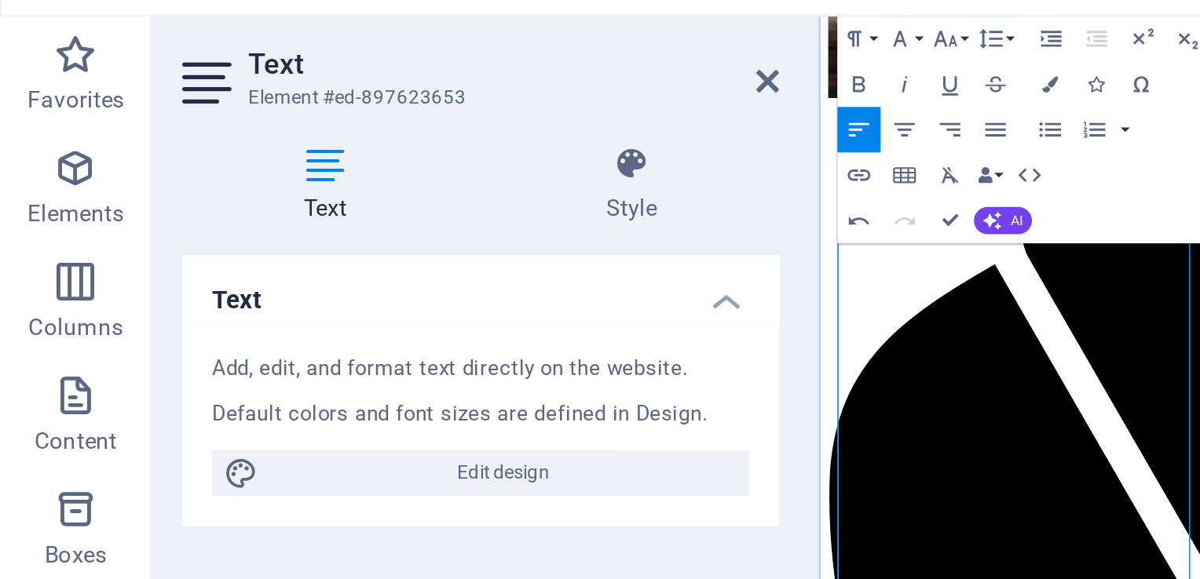
scroll to position [2923, 0]
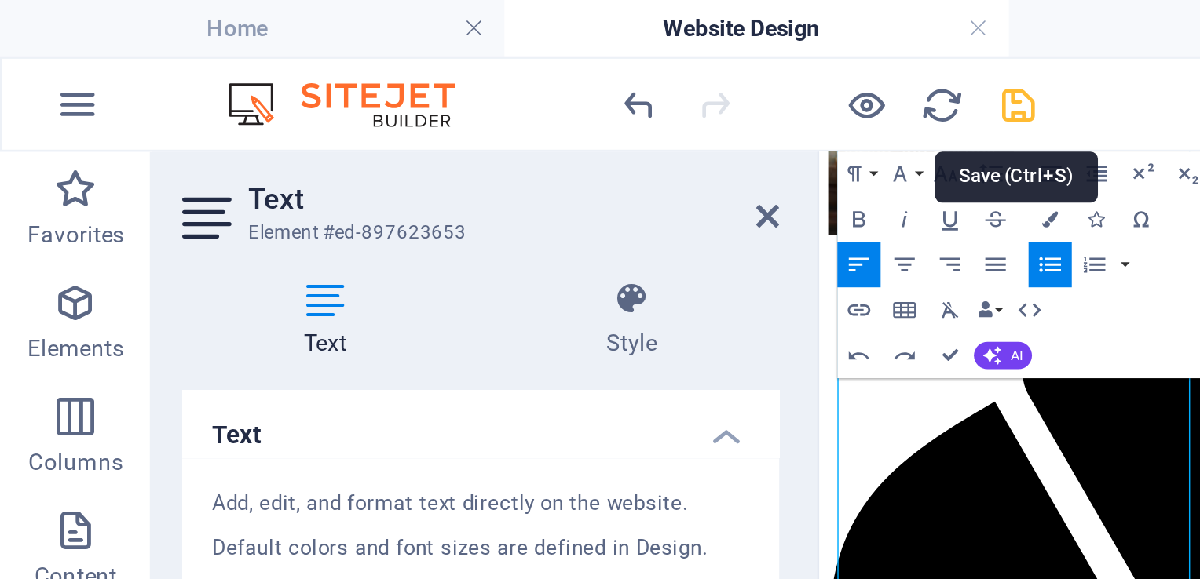
click at [421, 43] on icon "save" at bounding box center [422, 44] width 18 height 18
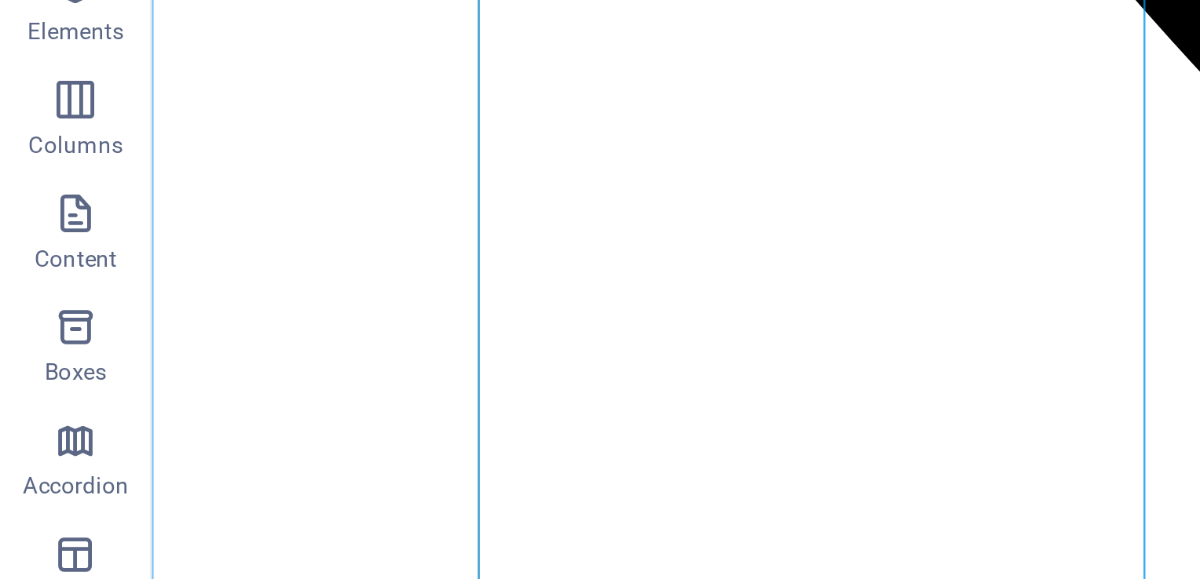
scroll to position [2949, 0]
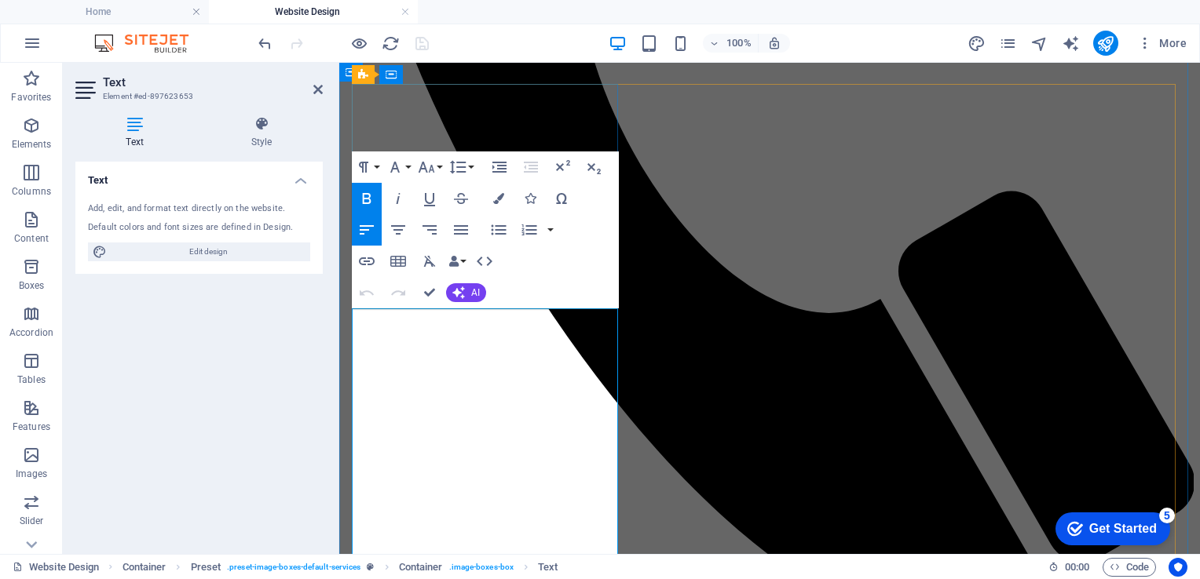
drag, startPoint x: 594, startPoint y: 331, endPoint x: 733, endPoint y: 368, distance: 144.6
click at [425, 168] on icon "button" at bounding box center [427, 167] width 16 height 11
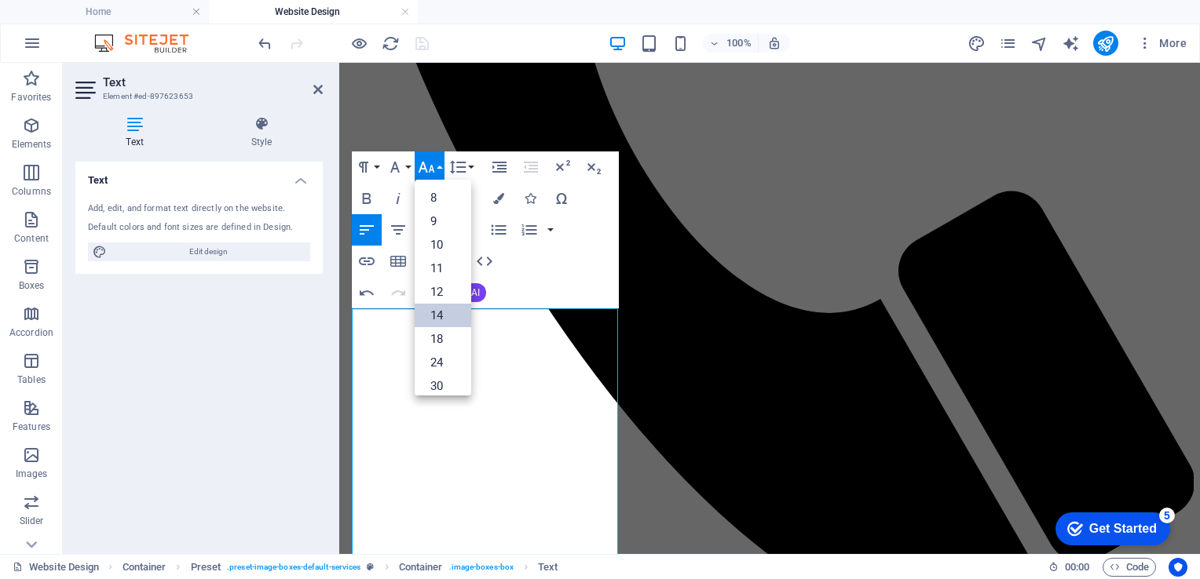
click at [446, 319] on link "14" at bounding box center [443, 316] width 57 height 24
click at [434, 168] on icon "button" at bounding box center [426, 167] width 19 height 19
click at [445, 213] on link "18" at bounding box center [443, 214] width 57 height 24
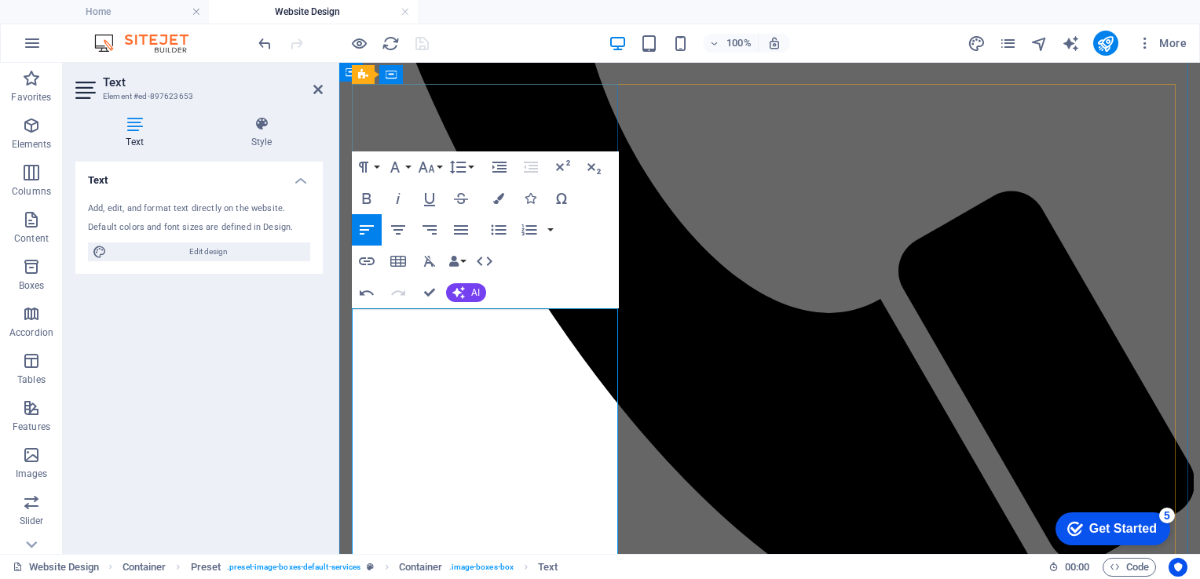
drag, startPoint x: 537, startPoint y: 513, endPoint x: 355, endPoint y: 460, distance: 189.6
click at [433, 164] on icon "button" at bounding box center [426, 167] width 19 height 19
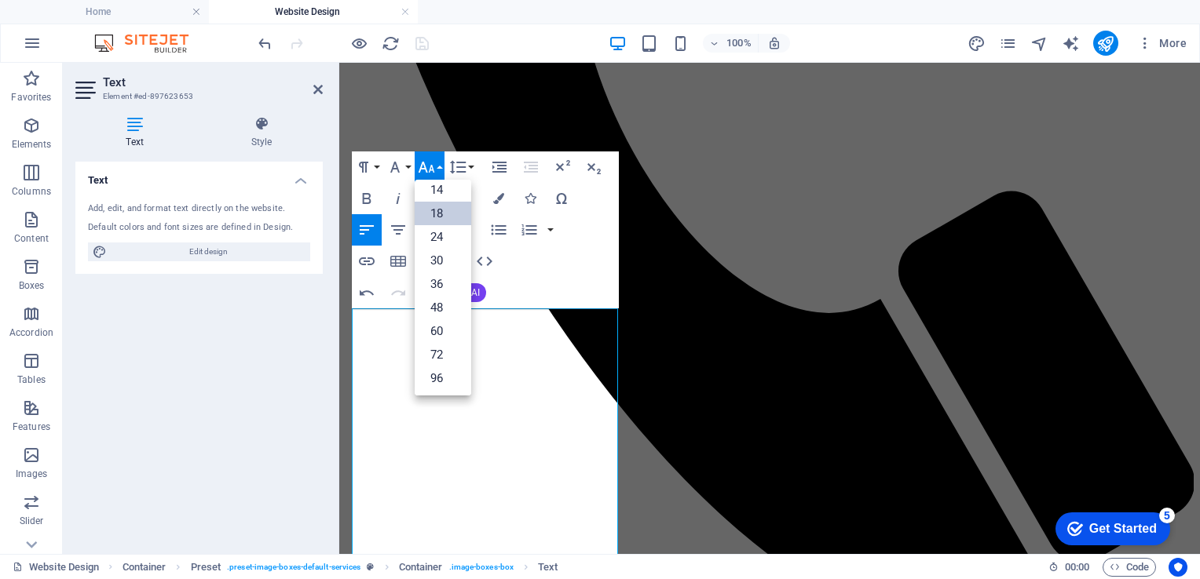
click at [444, 221] on link "18" at bounding box center [443, 214] width 57 height 24
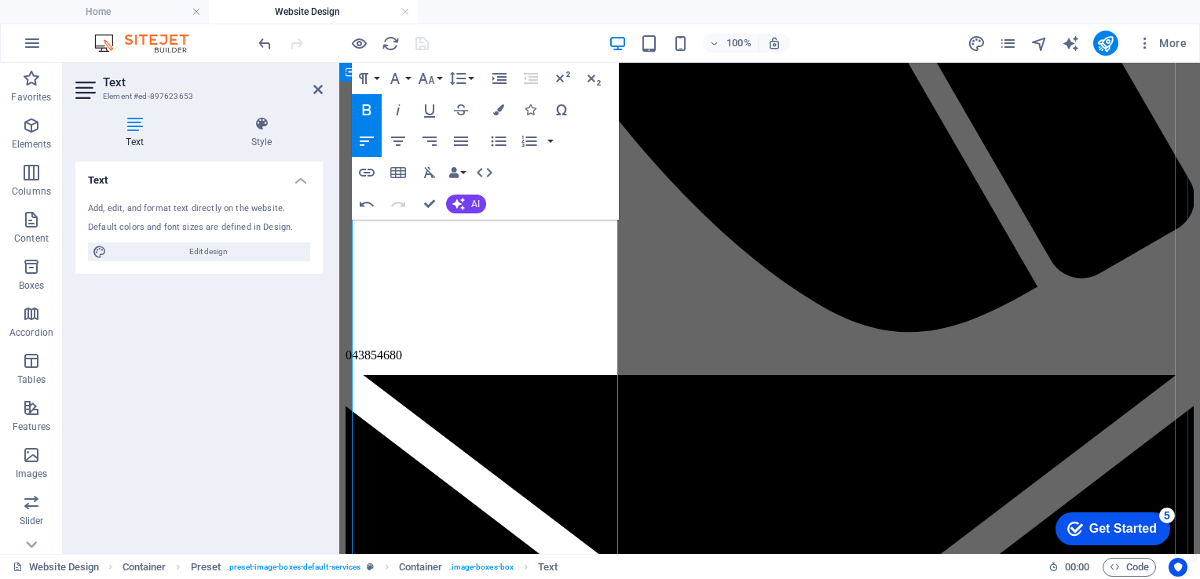
scroll to position [2167, 0]
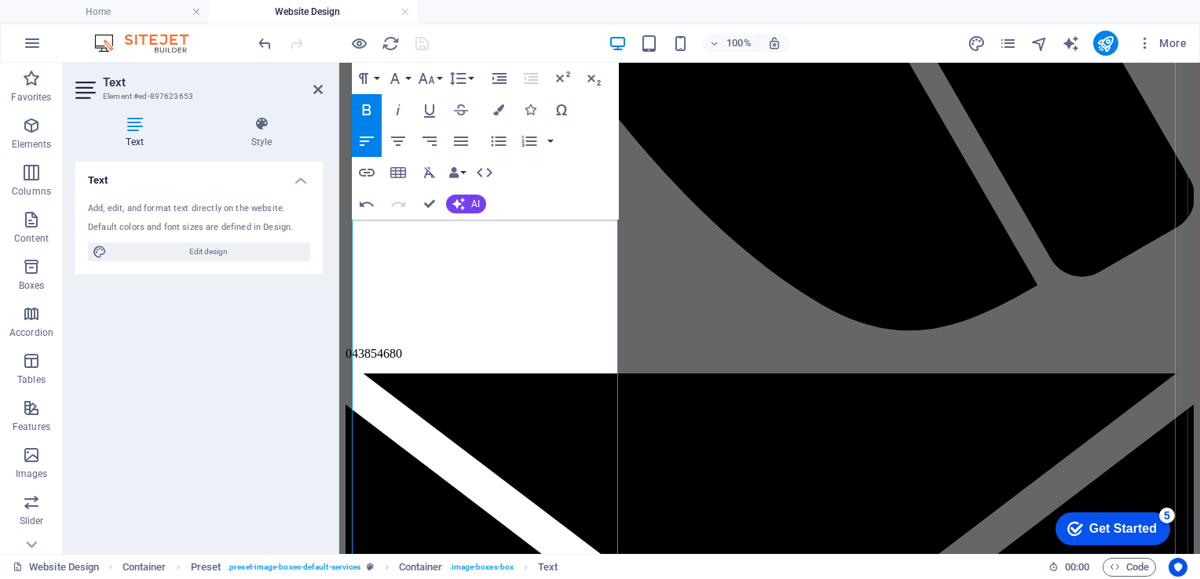
drag, startPoint x: 504, startPoint y: 358, endPoint x: 360, endPoint y: 313, distance: 150.7
click at [430, 79] on icon "button" at bounding box center [426, 78] width 19 height 19
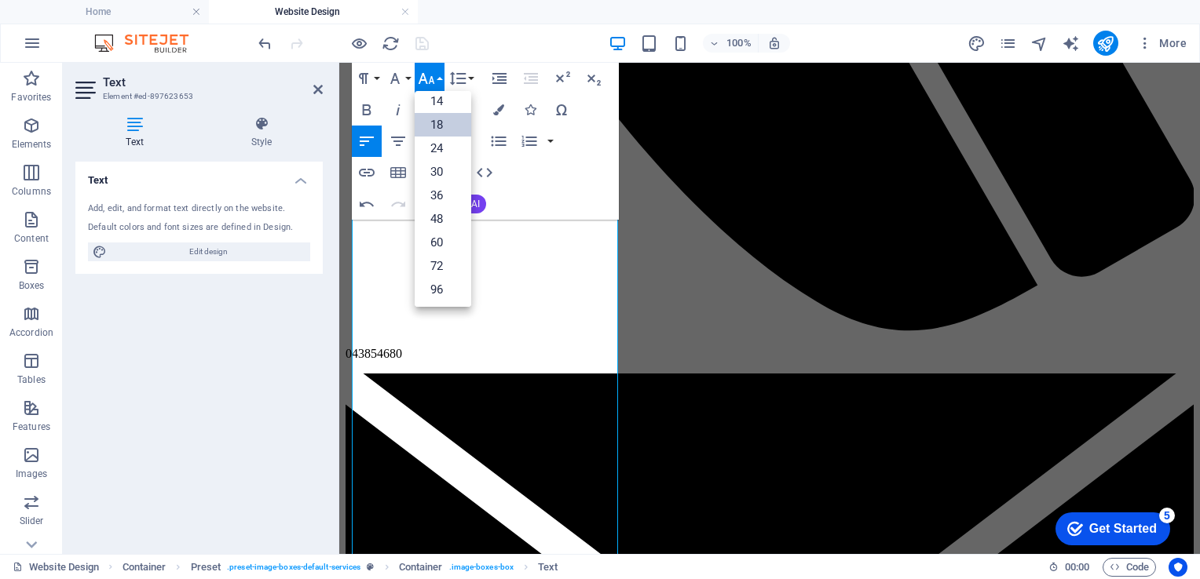
click at [439, 122] on link "18" at bounding box center [443, 125] width 57 height 24
drag, startPoint x: 528, startPoint y: 473, endPoint x: 366, endPoint y: 429, distance: 168.4
click at [429, 77] on icon "button" at bounding box center [426, 78] width 19 height 19
click at [441, 122] on link "18" at bounding box center [443, 125] width 57 height 24
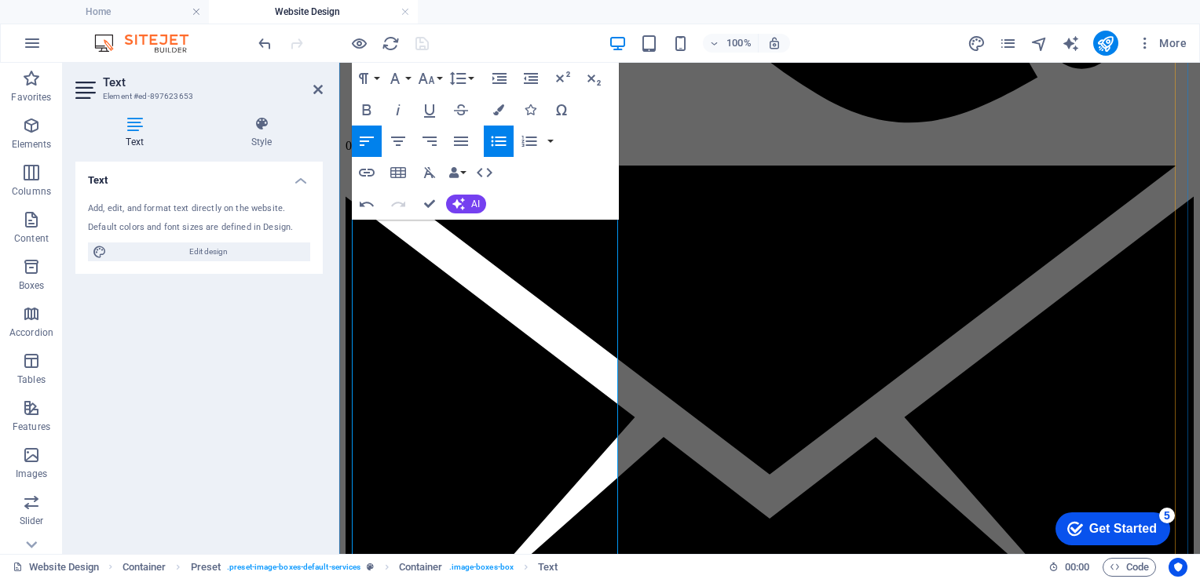
scroll to position [2404, 0]
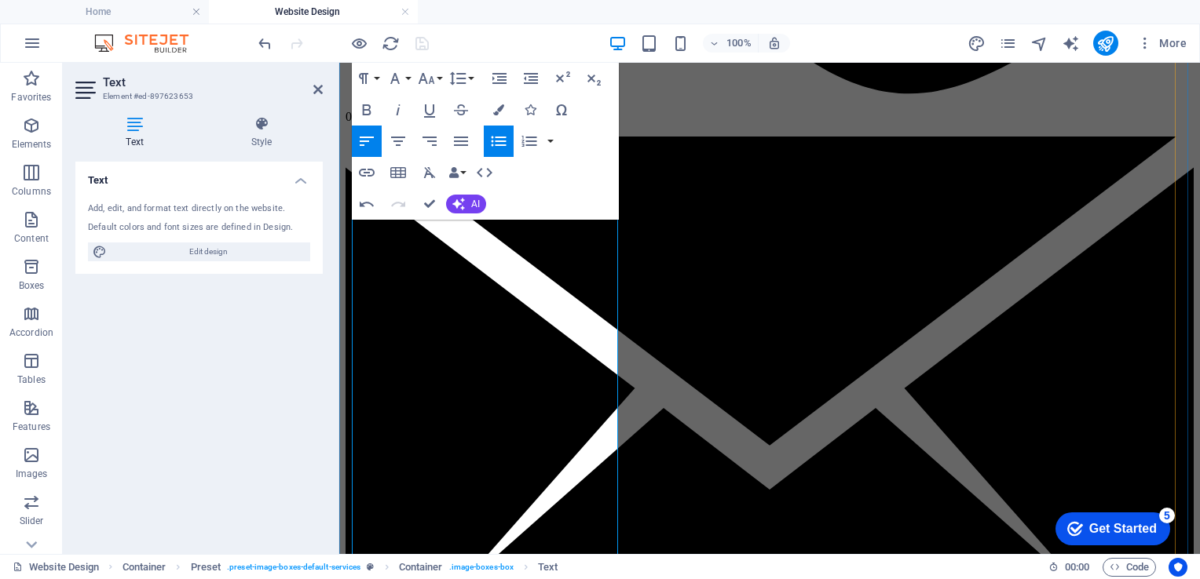
drag, startPoint x: 594, startPoint y: 395, endPoint x: 375, endPoint y: 335, distance: 228.0
click at [428, 82] on icon "button" at bounding box center [426, 78] width 19 height 19
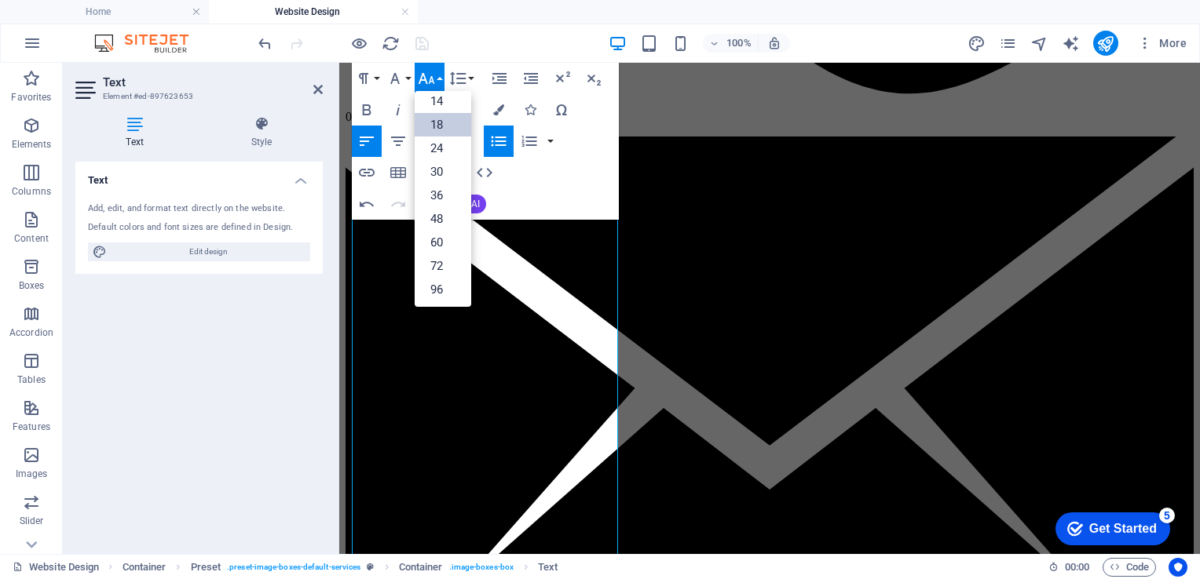
click at [440, 122] on link "18" at bounding box center [443, 125] width 57 height 24
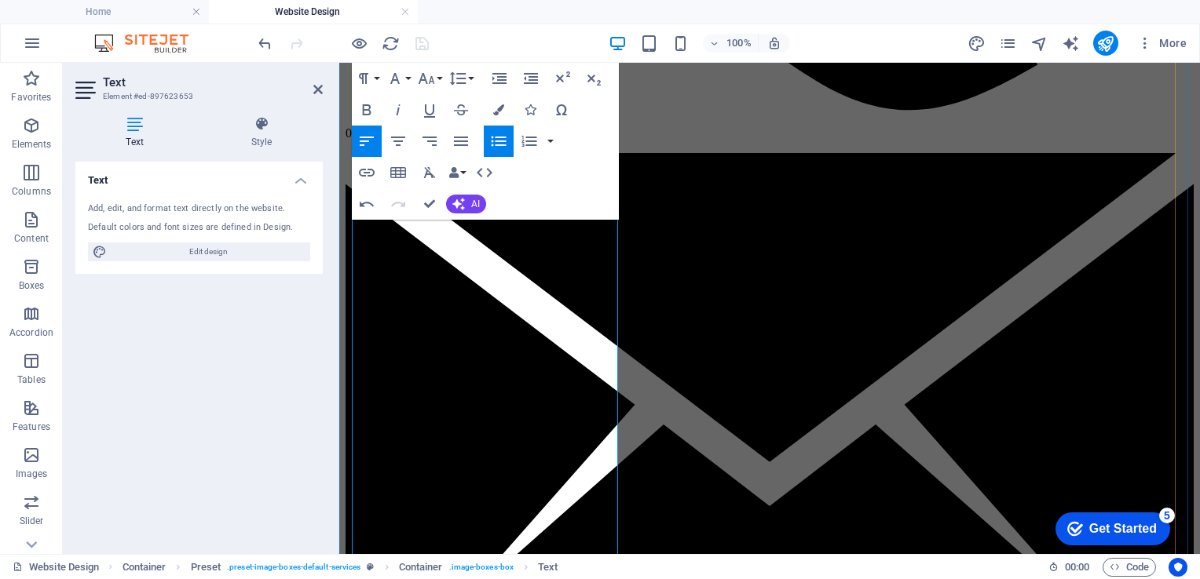
scroll to position [2395, 0]
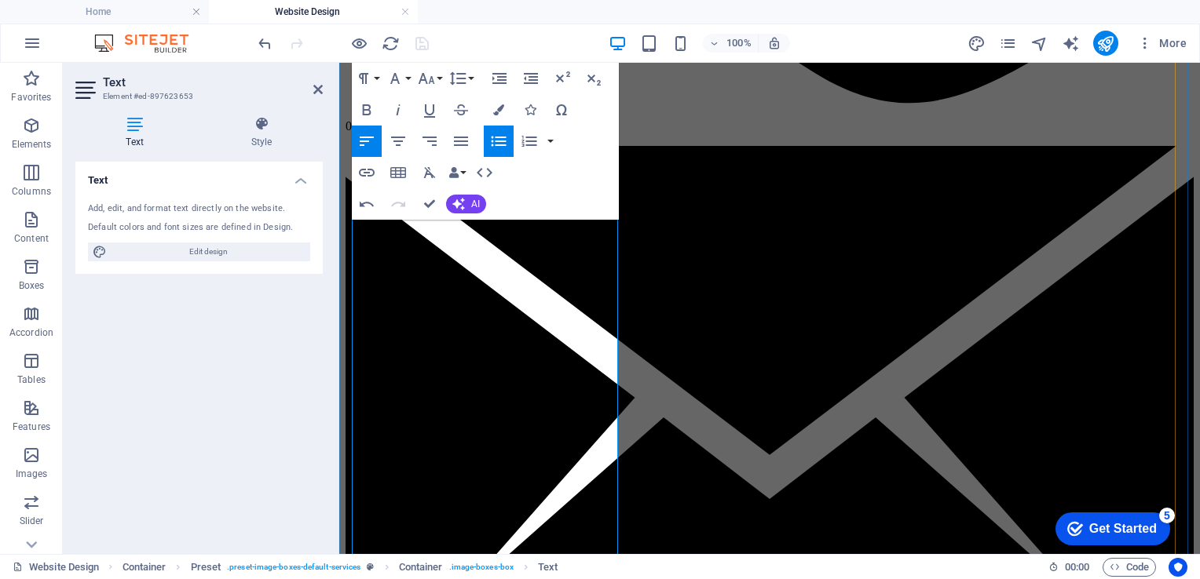
drag, startPoint x: 598, startPoint y: 407, endPoint x: 400, endPoint y: 325, distance: 214.1
click at [432, 71] on icon "button" at bounding box center [426, 78] width 19 height 19
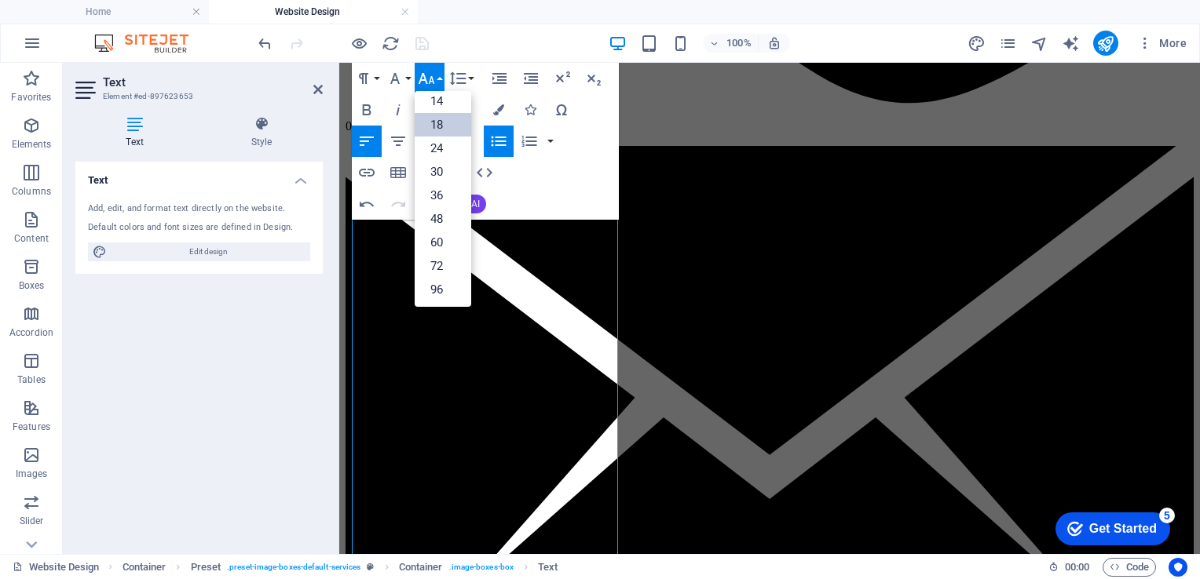
click at [436, 126] on link "18" at bounding box center [443, 125] width 57 height 24
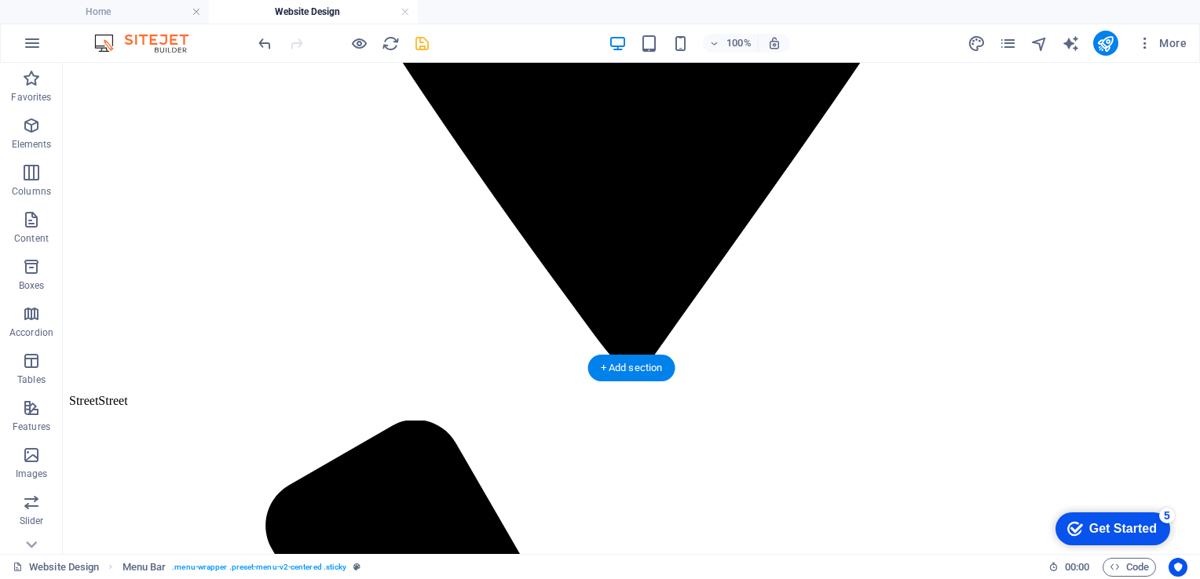
scroll to position [1390, 0]
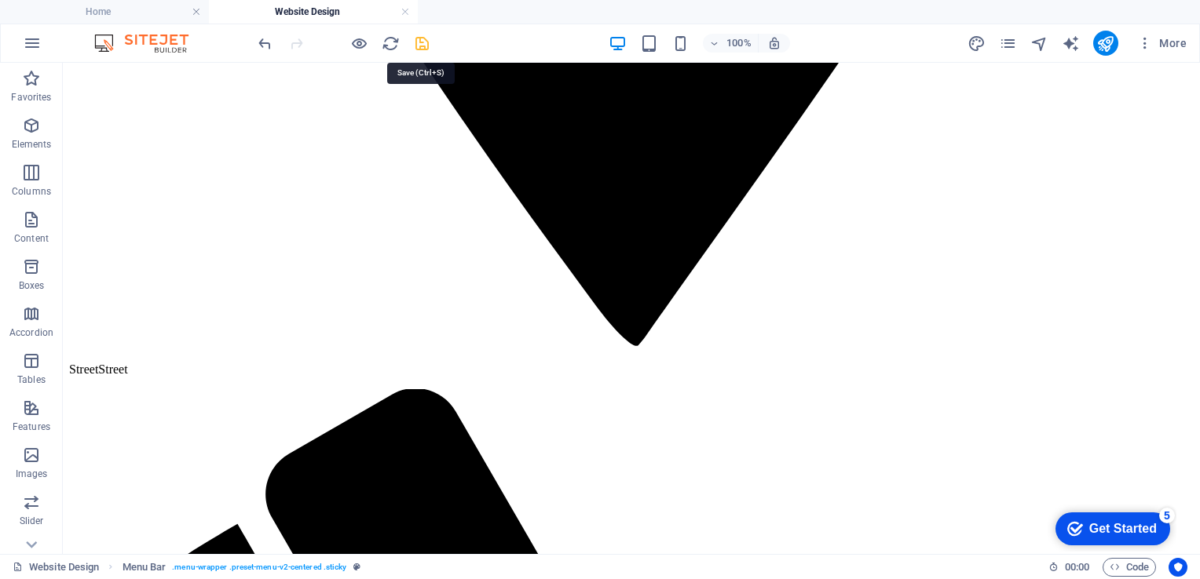
click at [424, 42] on icon "save" at bounding box center [422, 44] width 18 height 18
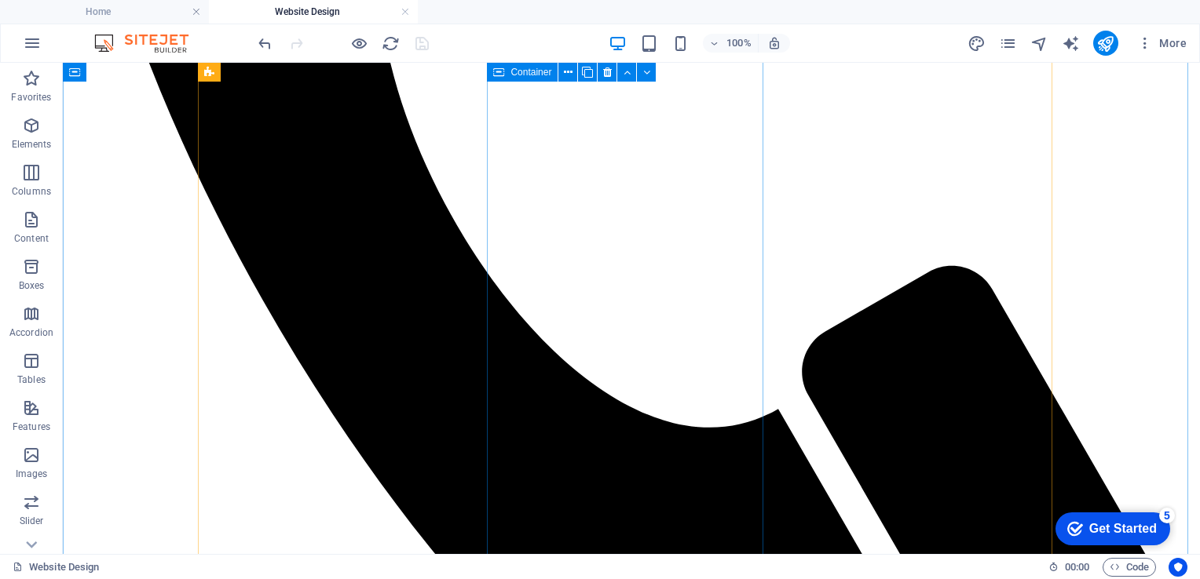
scroll to position [2442, 0]
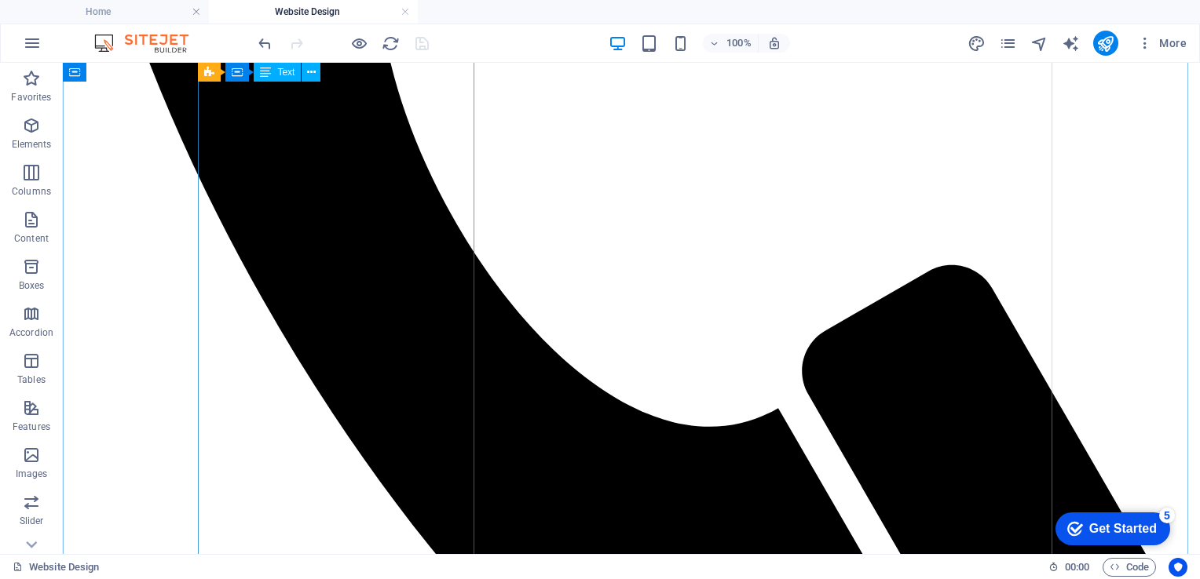
drag, startPoint x: 451, startPoint y: 356, endPoint x: 322, endPoint y: 291, distance: 144.7
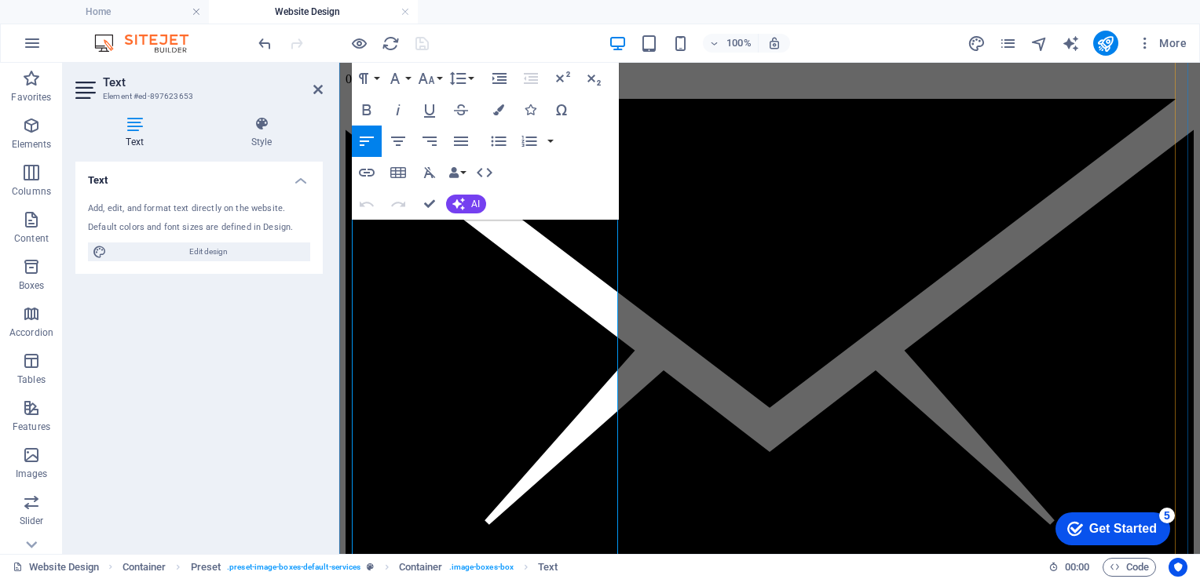
drag, startPoint x: 597, startPoint y: 364, endPoint x: 362, endPoint y: 283, distance: 248.3
click at [431, 75] on icon "button" at bounding box center [426, 78] width 19 height 19
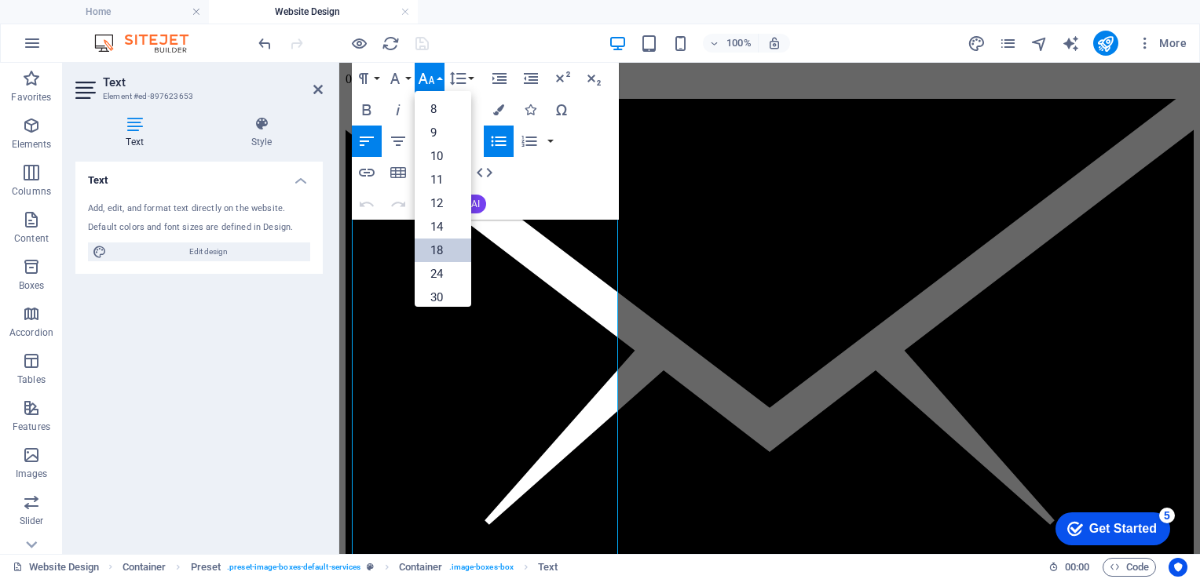
click at [449, 248] on link "18" at bounding box center [443, 251] width 57 height 24
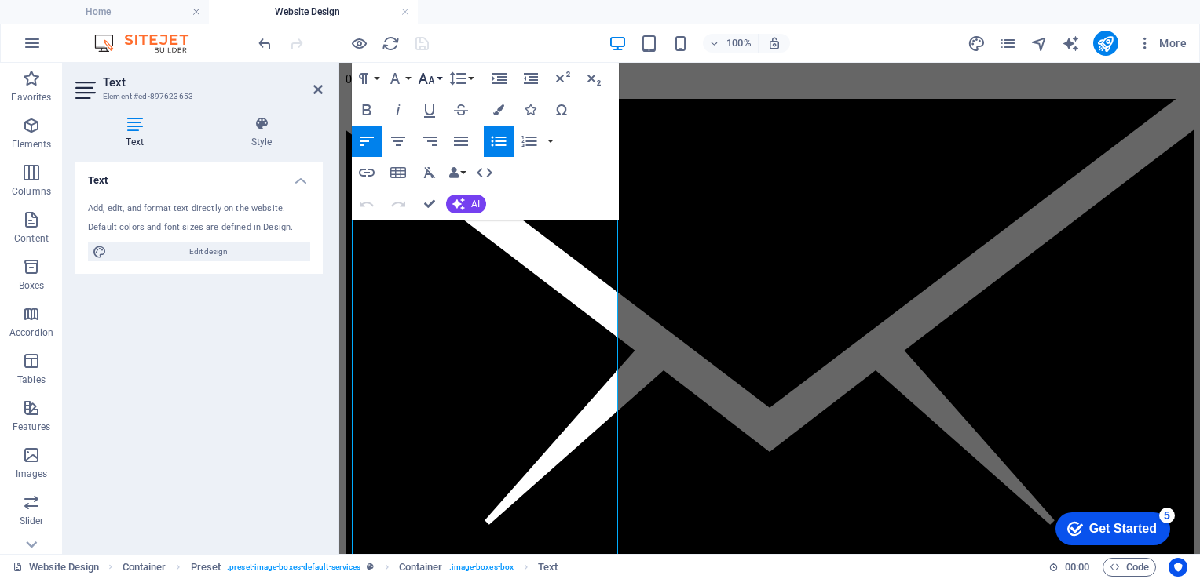
click at [427, 86] on icon "button" at bounding box center [426, 78] width 19 height 19
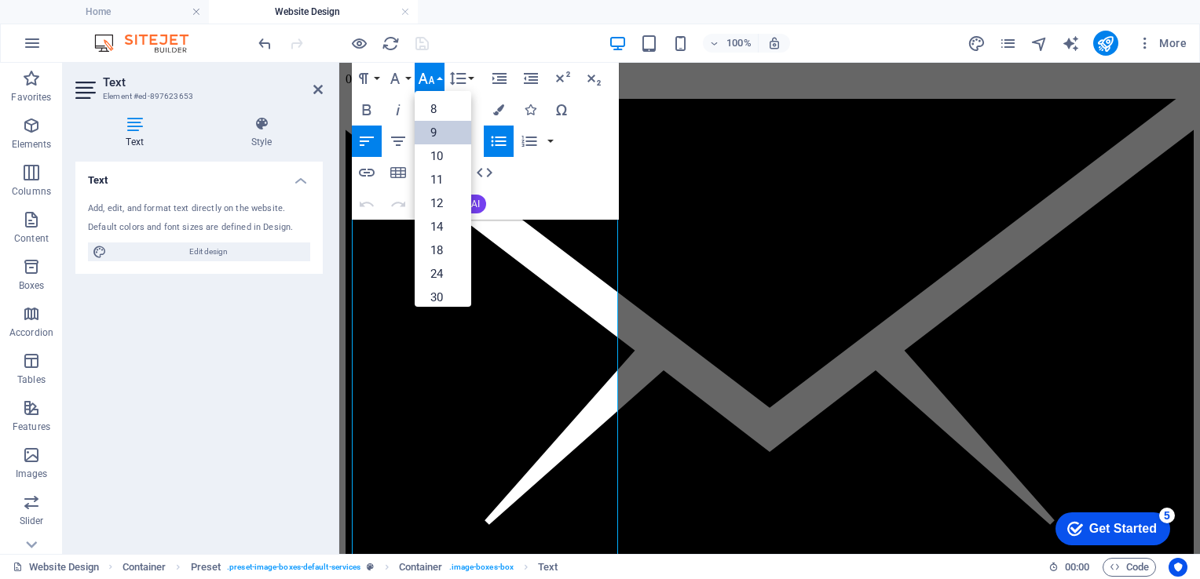
click at [437, 135] on link "9" at bounding box center [443, 133] width 57 height 24
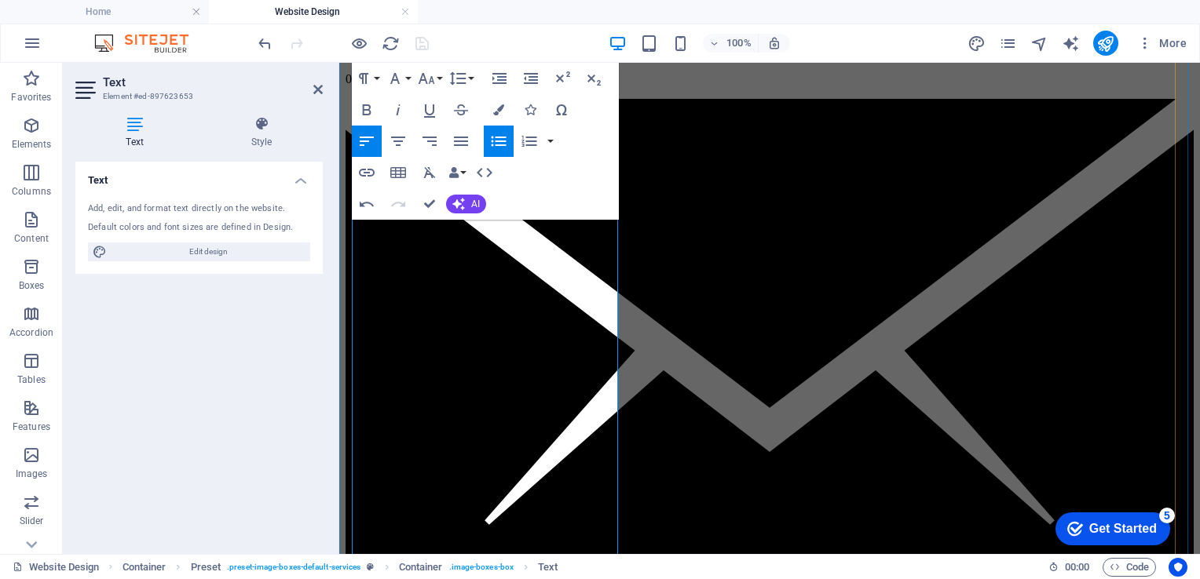
click at [496, 139] on icon "button" at bounding box center [498, 141] width 19 height 19
drag, startPoint x: 593, startPoint y: 342, endPoint x: 381, endPoint y: 283, distance: 219.8
click at [430, 75] on icon "button" at bounding box center [426, 78] width 19 height 19
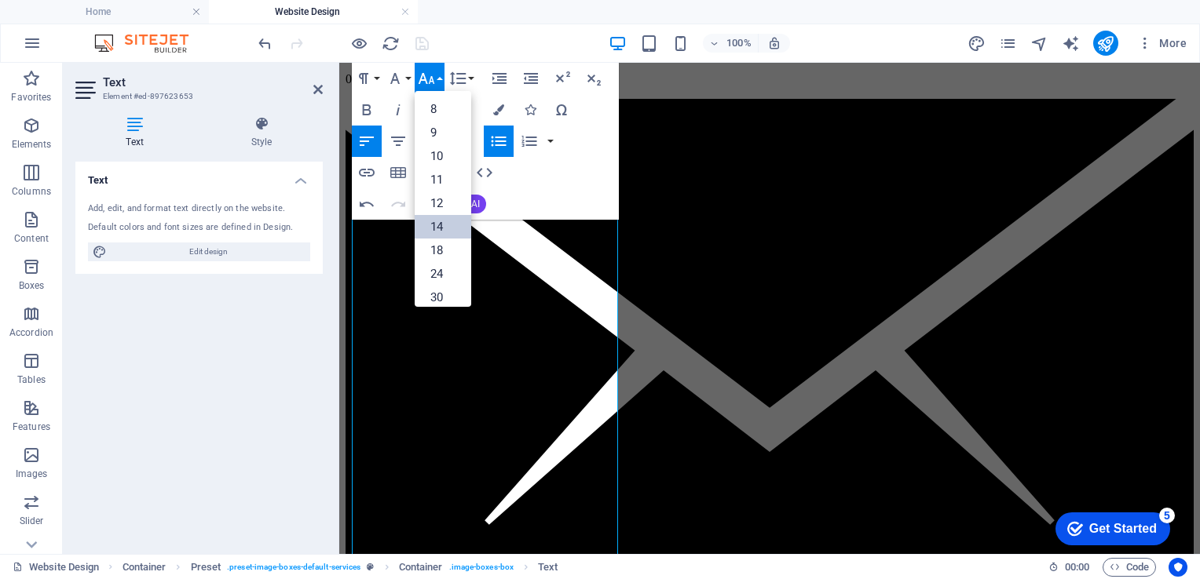
click at [441, 228] on link "14" at bounding box center [443, 227] width 57 height 24
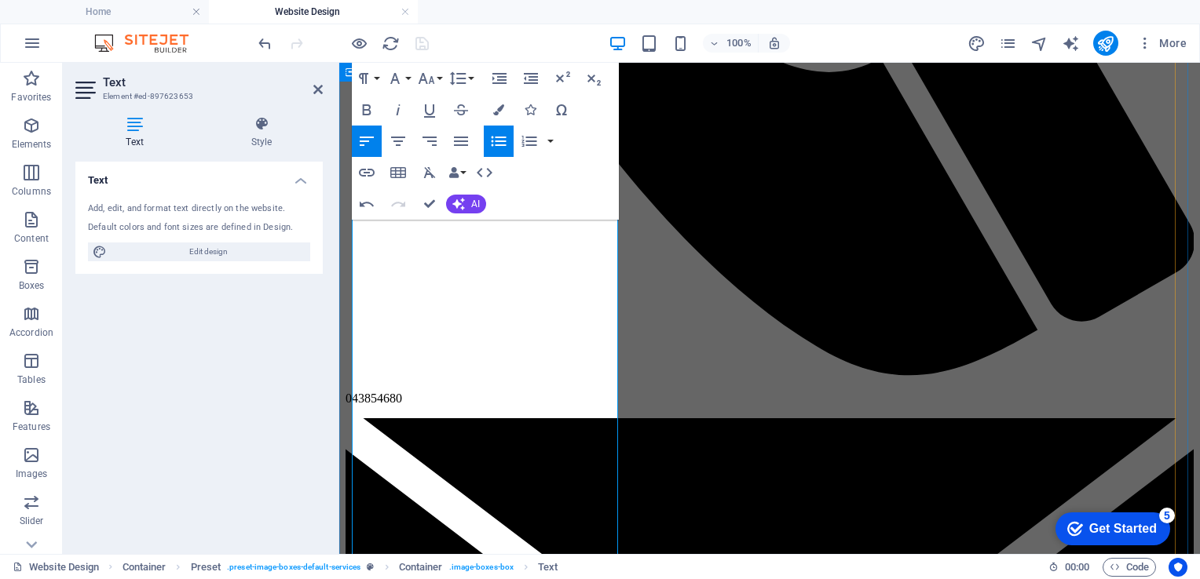
click at [427, 78] on icon "button" at bounding box center [426, 78] width 19 height 19
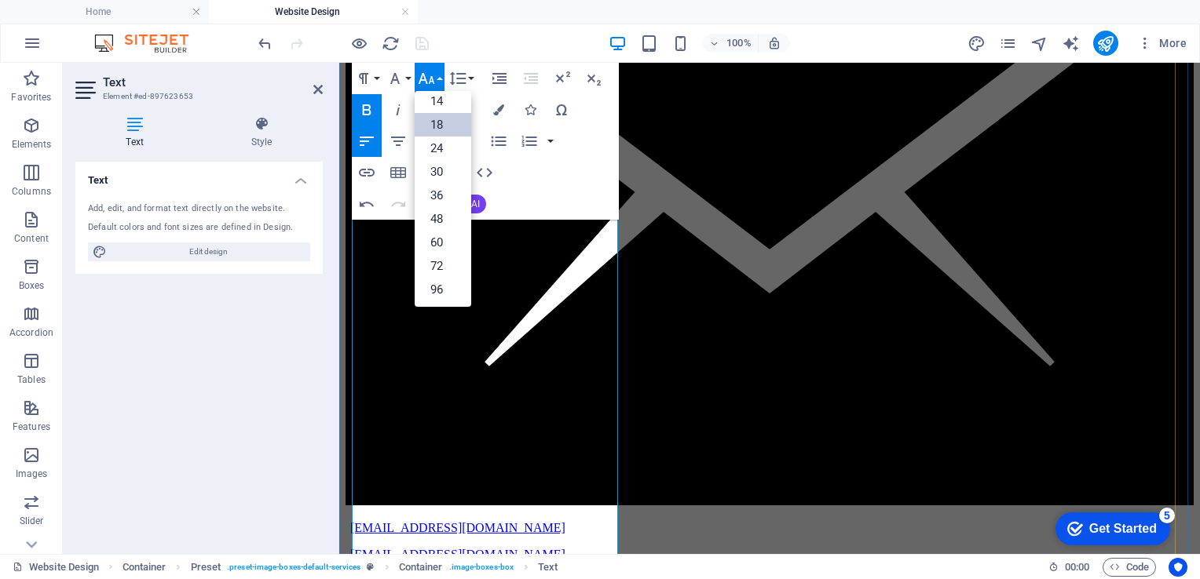
scroll to position [2613, 0]
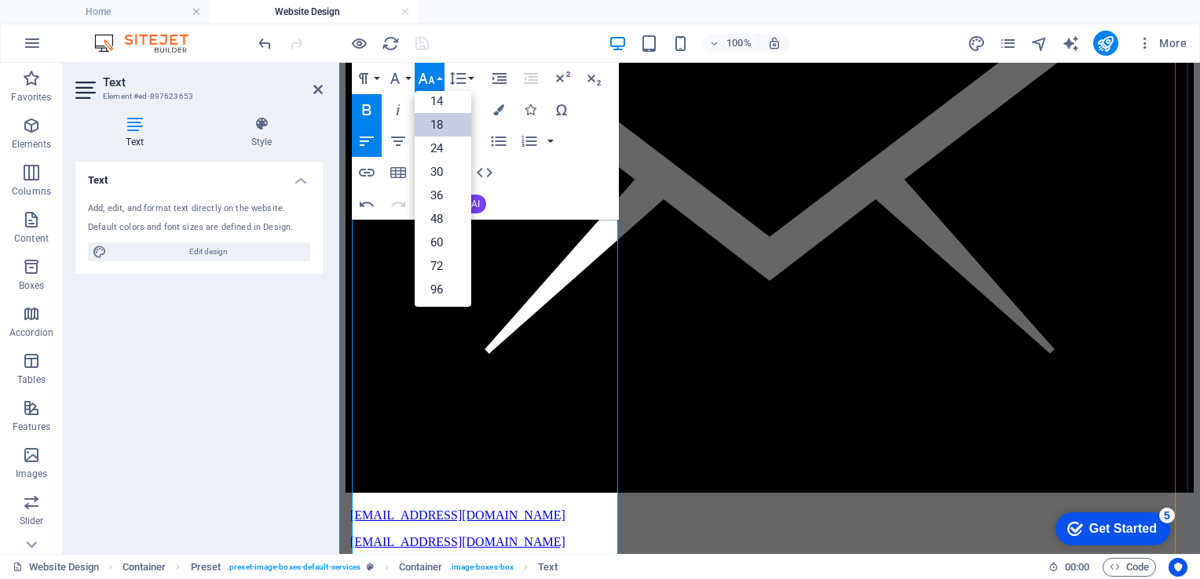
drag, startPoint x: 488, startPoint y: 465, endPoint x: 364, endPoint y: 426, distance: 130.1
click at [441, 102] on link "14" at bounding box center [443, 102] width 57 height 24
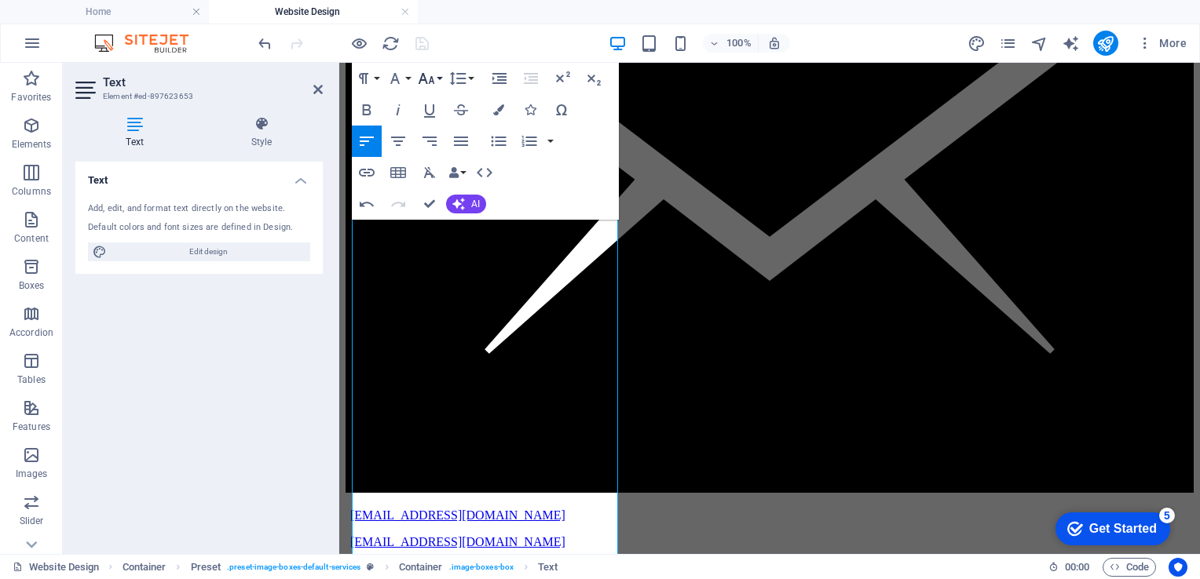
click at [438, 76] on button "Font Size" at bounding box center [430, 78] width 30 height 31
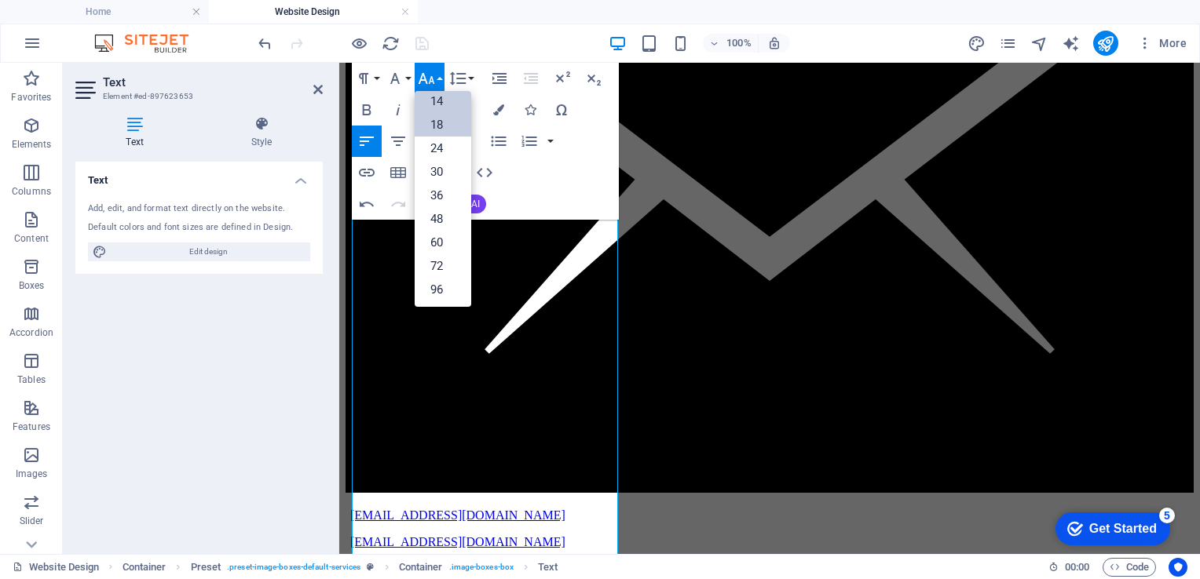
click at [442, 122] on link "18" at bounding box center [443, 125] width 57 height 24
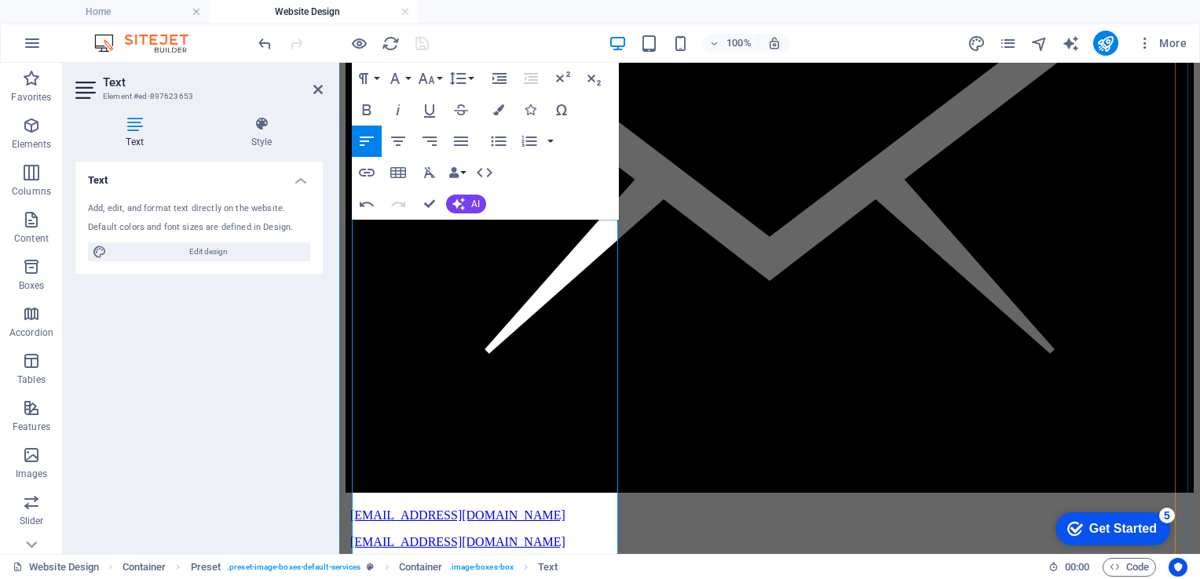
drag, startPoint x: 576, startPoint y: 326, endPoint x: 369, endPoint y: 281, distance: 212.1
click at [430, 78] on icon "button" at bounding box center [427, 78] width 16 height 11
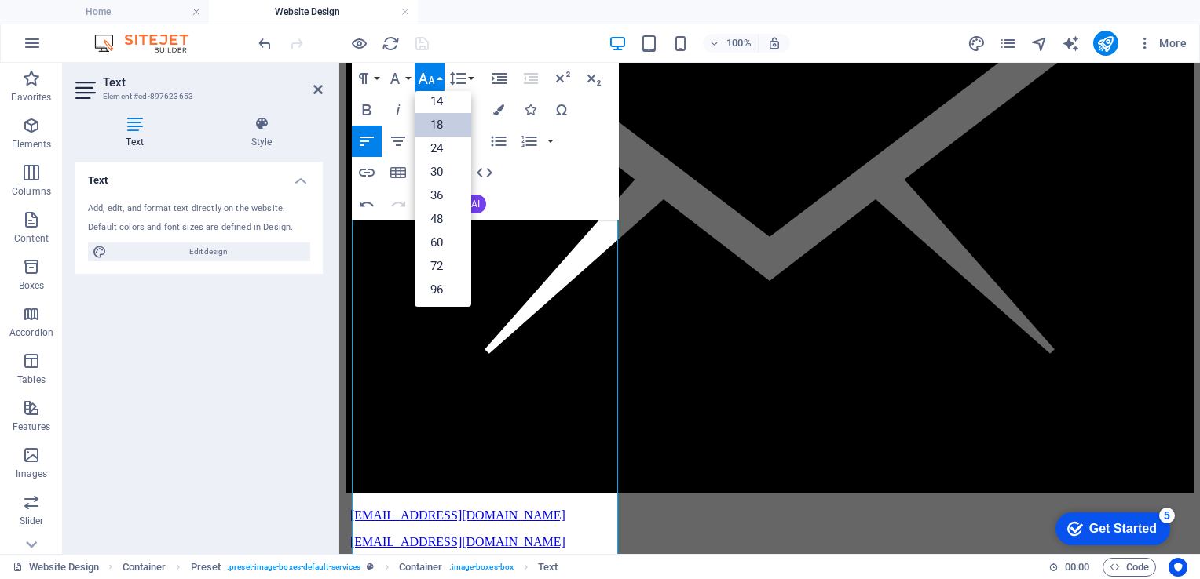
click at [438, 124] on link "18" at bounding box center [443, 125] width 57 height 24
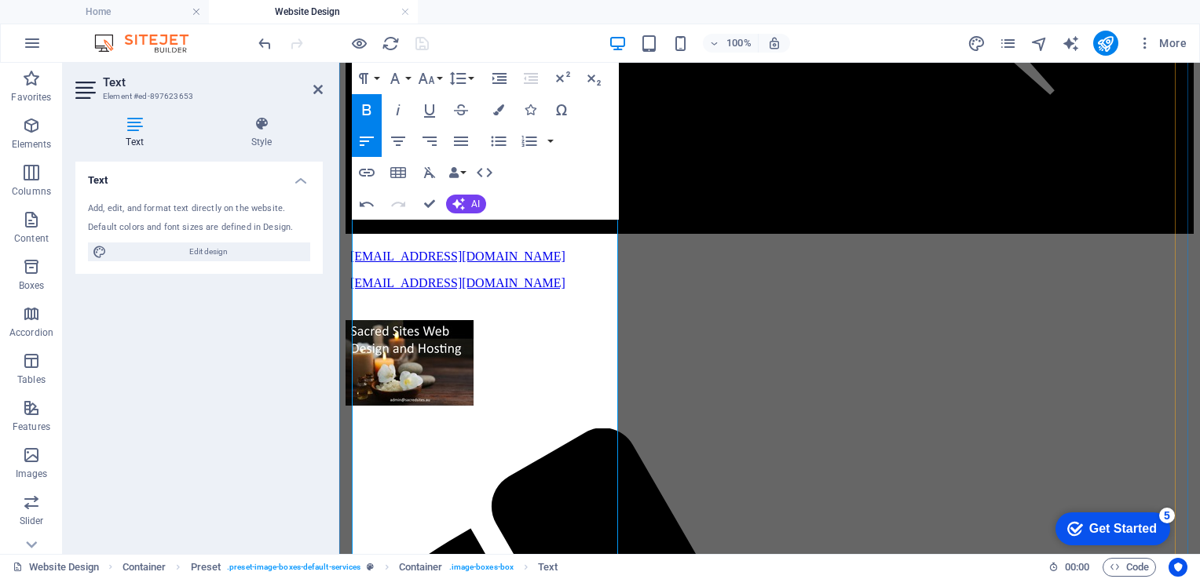
scroll to position [2874, 0]
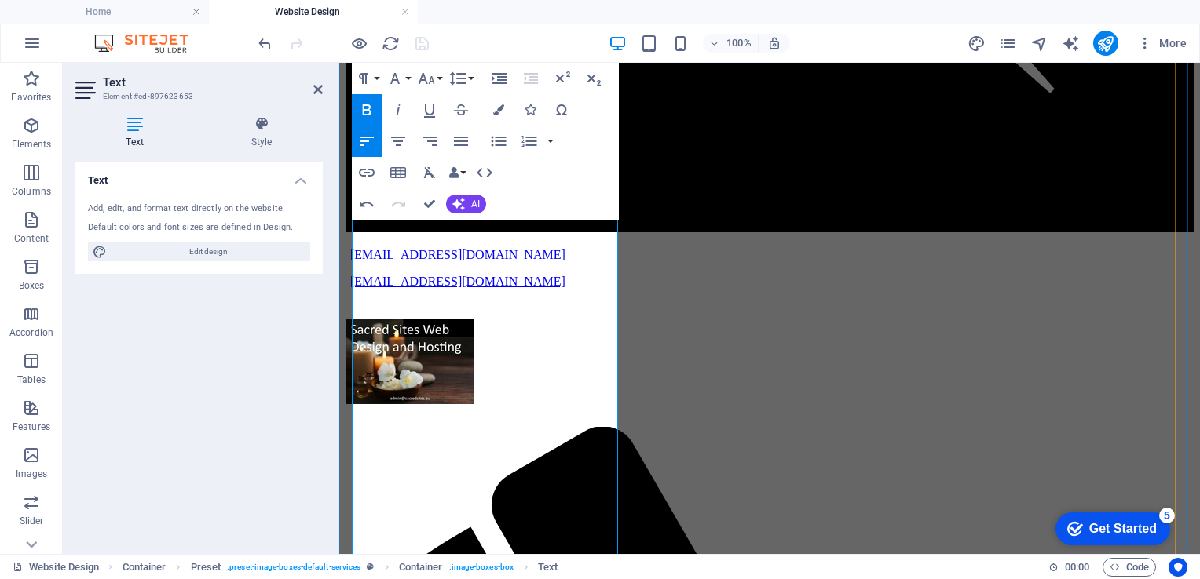
drag, startPoint x: 543, startPoint y: 317, endPoint x: 383, endPoint y: 308, distance: 159.7
click at [429, 80] on icon "button" at bounding box center [426, 78] width 19 height 19
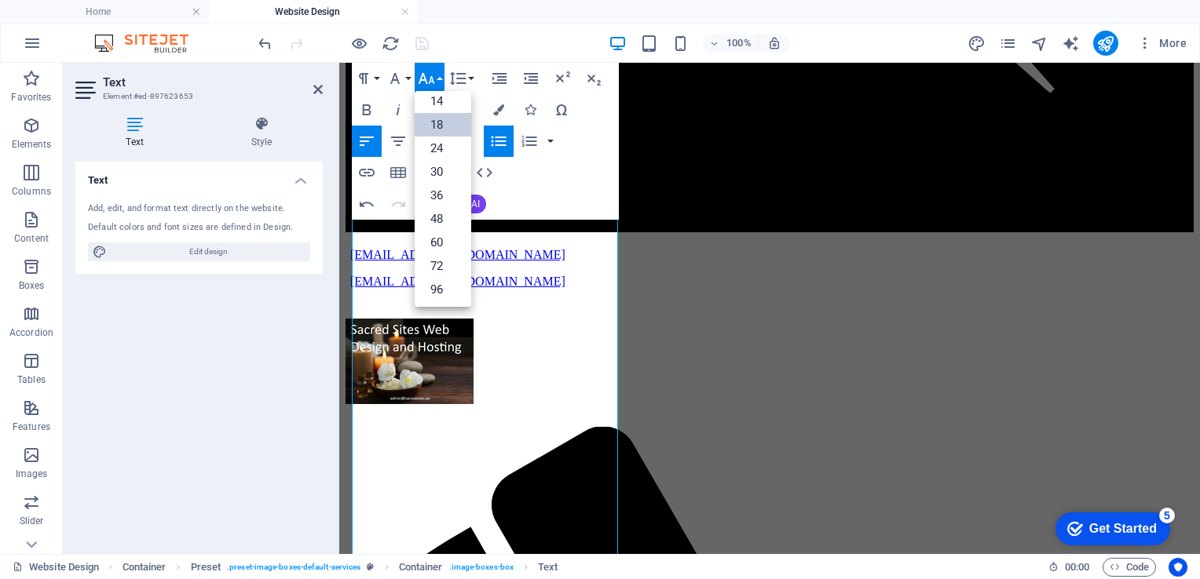
click at [440, 121] on link "18" at bounding box center [443, 125] width 57 height 24
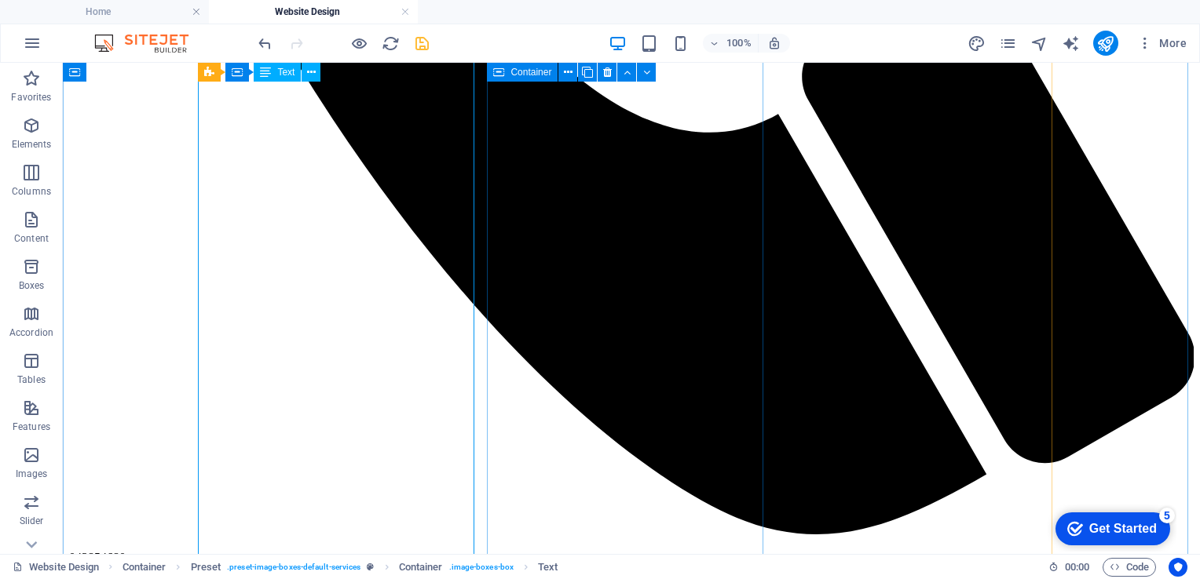
scroll to position [2735, 0]
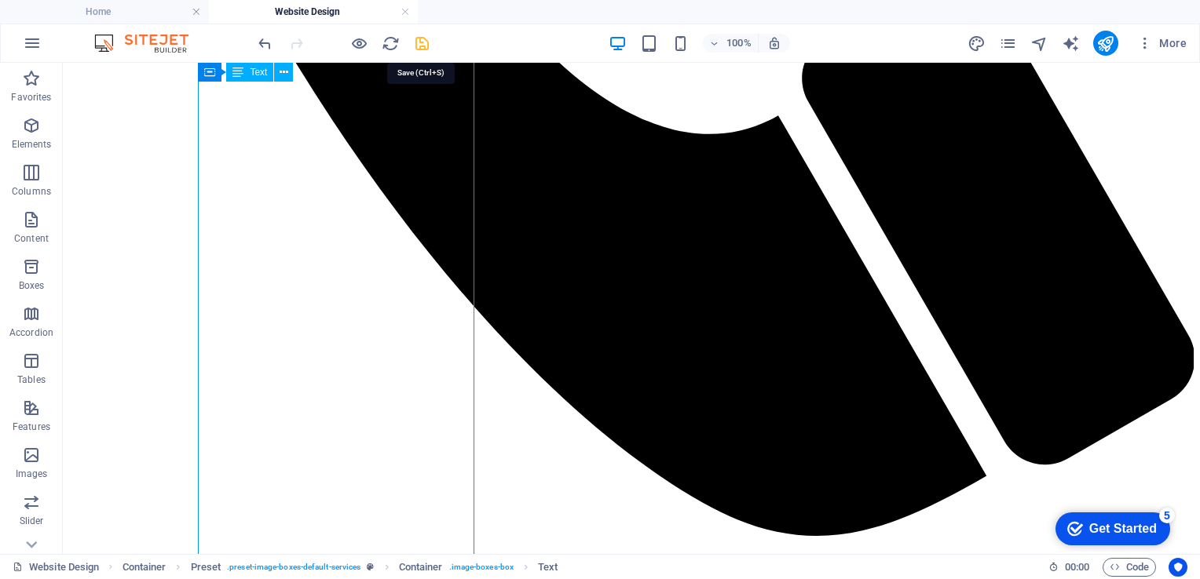
click at [419, 35] on icon "save" at bounding box center [422, 44] width 18 height 18
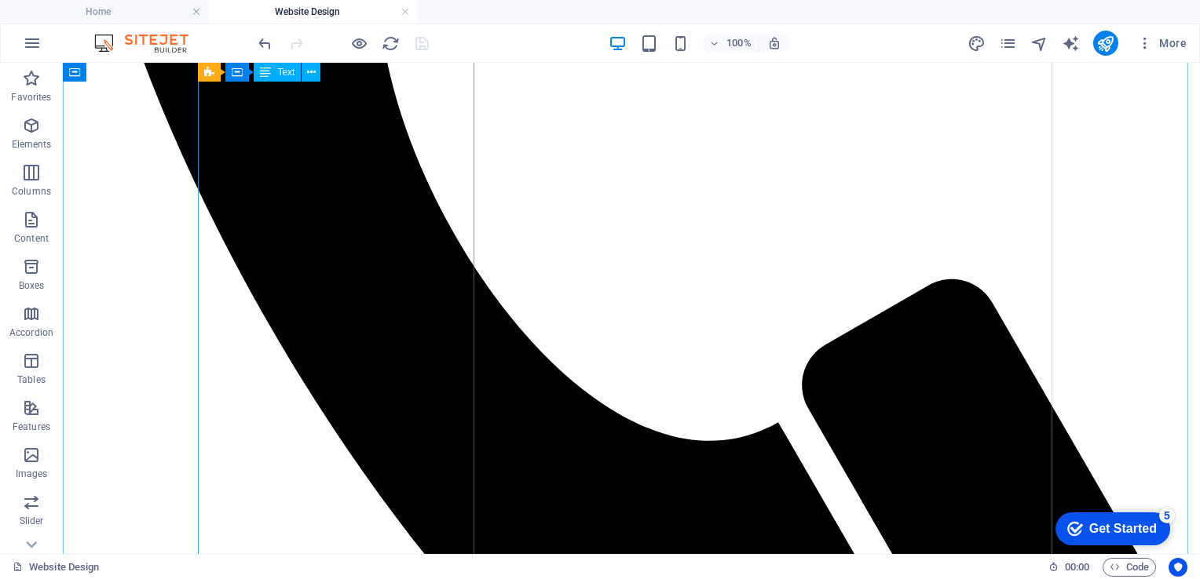
scroll to position [2427, 0]
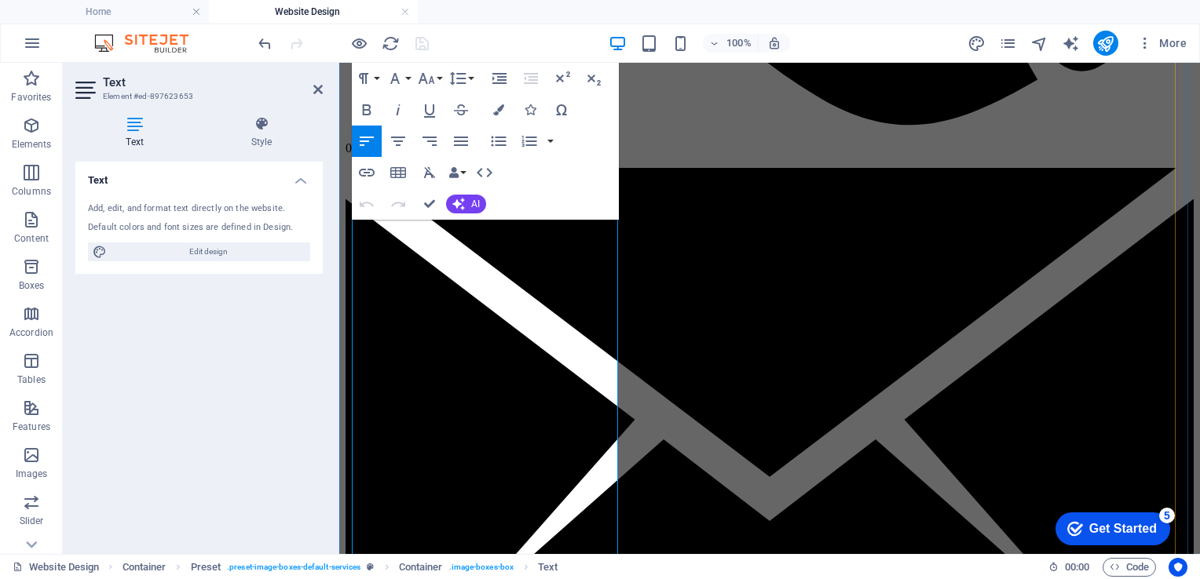
scroll to position [2375, 0]
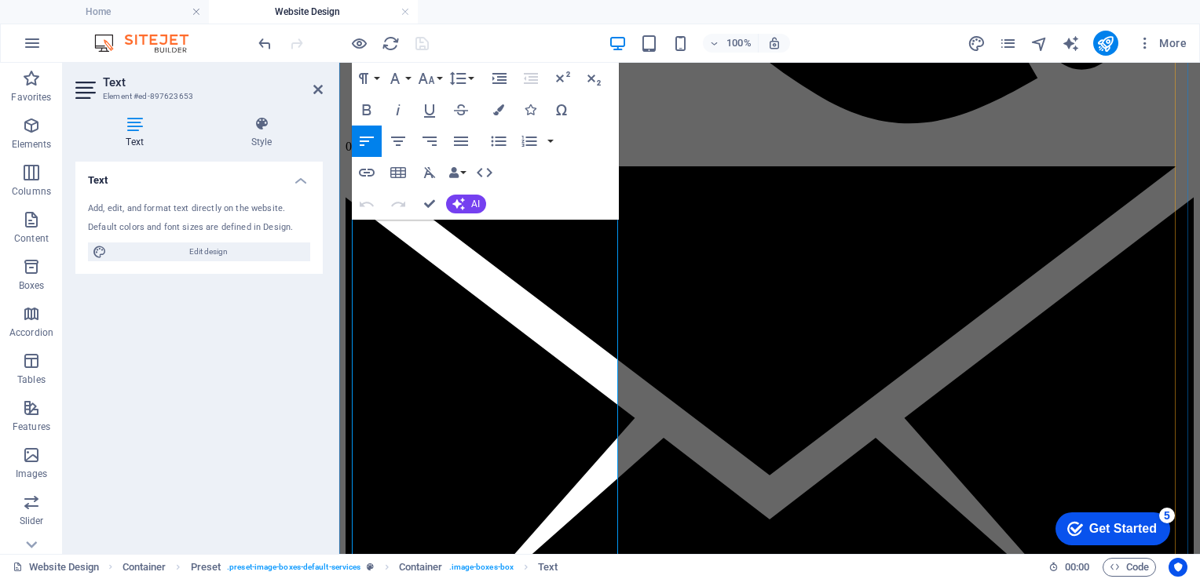
drag, startPoint x: 595, startPoint y: 410, endPoint x: 371, endPoint y: 358, distance: 229.7
click at [430, 75] on icon "button" at bounding box center [426, 78] width 19 height 19
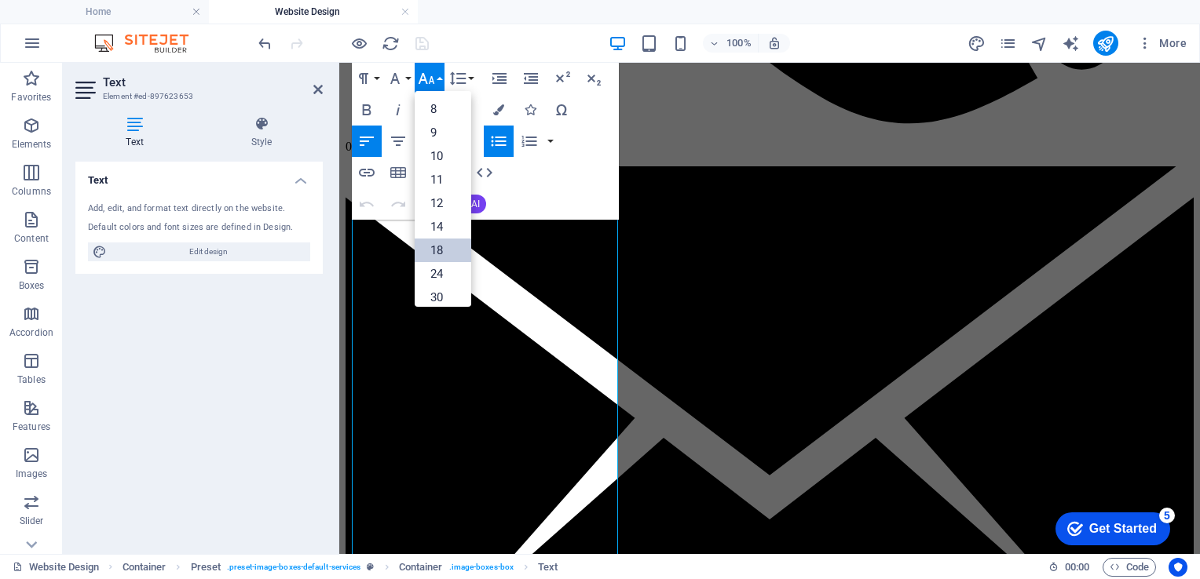
click at [444, 246] on link "18" at bounding box center [443, 251] width 57 height 24
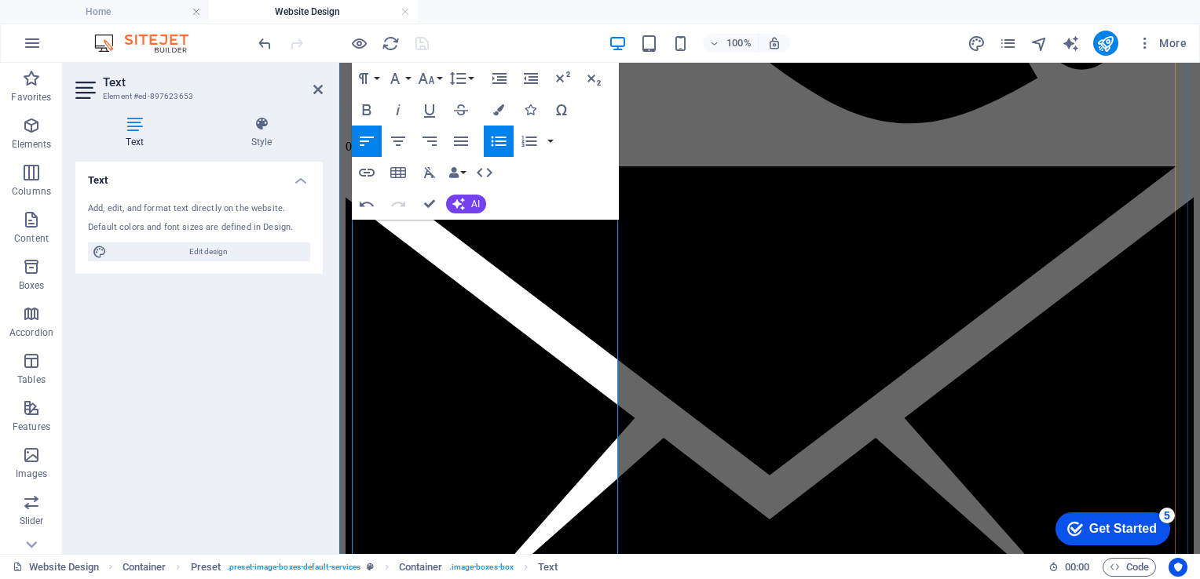
click at [496, 141] on icon "button" at bounding box center [499, 142] width 15 height 10
drag, startPoint x: 581, startPoint y: 400, endPoint x: 361, endPoint y: 343, distance: 227.2
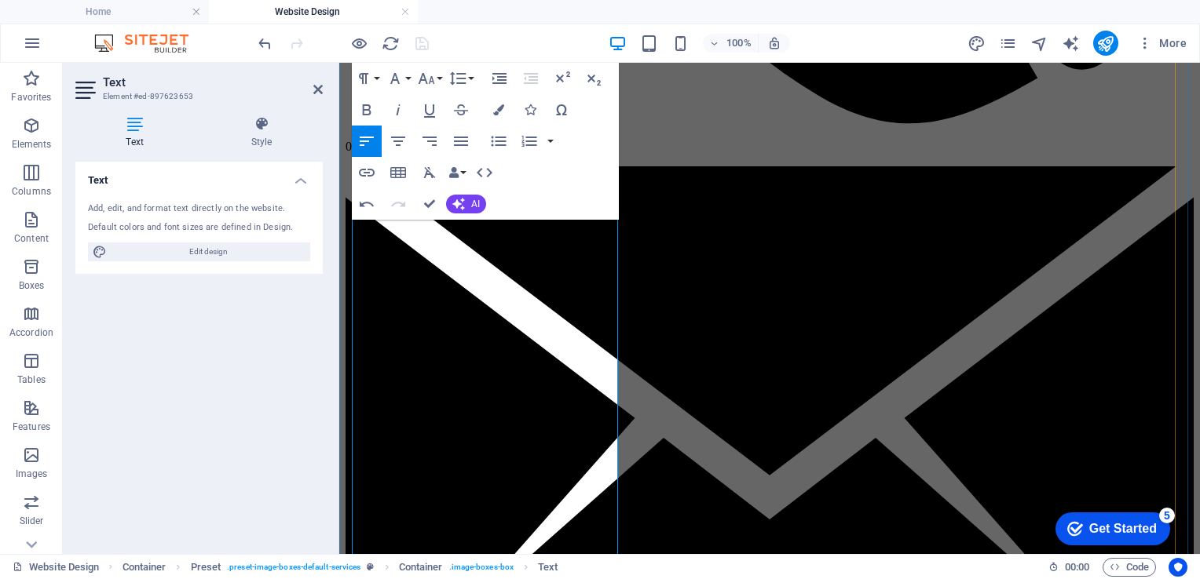
click at [429, 75] on icon "button" at bounding box center [426, 78] width 19 height 19
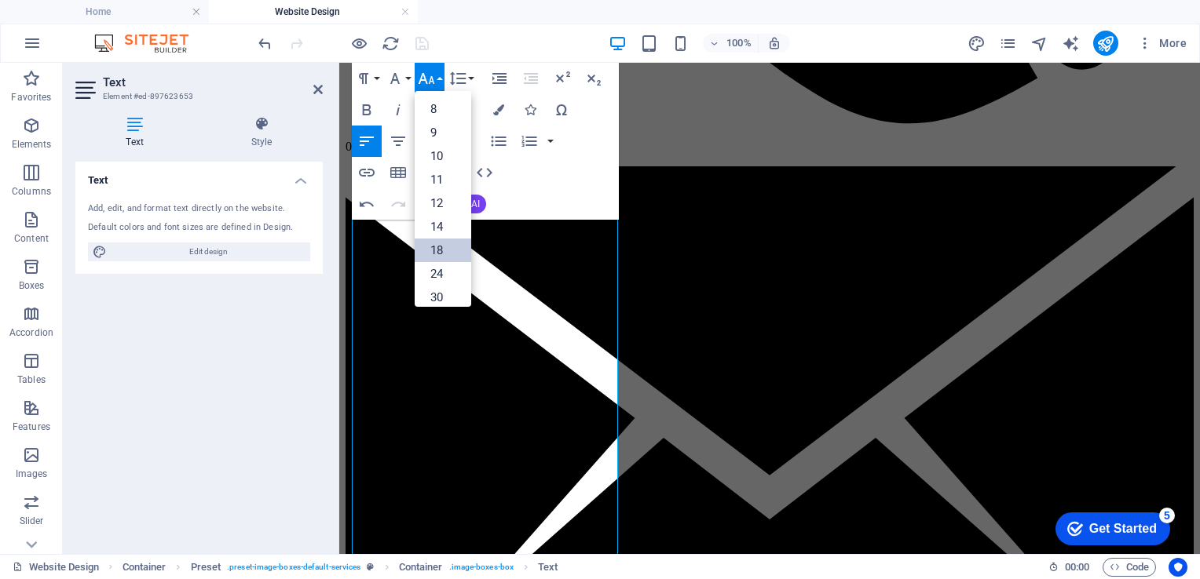
click at [450, 245] on link "18" at bounding box center [443, 251] width 57 height 24
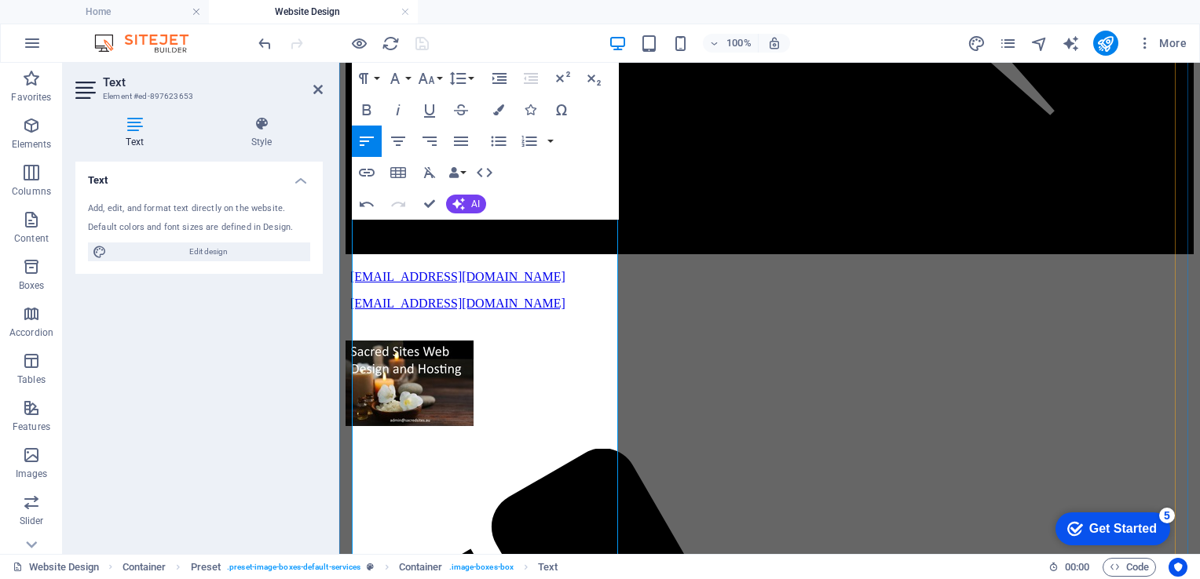
scroll to position [2865, 0]
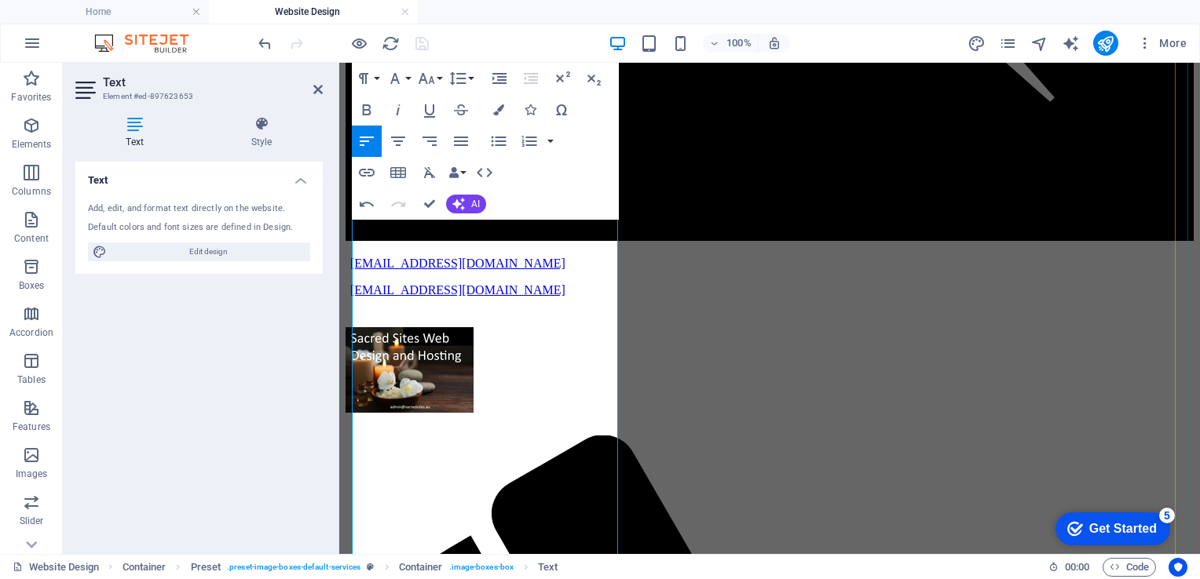
drag, startPoint x: 532, startPoint y: 426, endPoint x: 377, endPoint y: 351, distance: 172.4
click at [430, 80] on icon "button" at bounding box center [427, 78] width 16 height 11
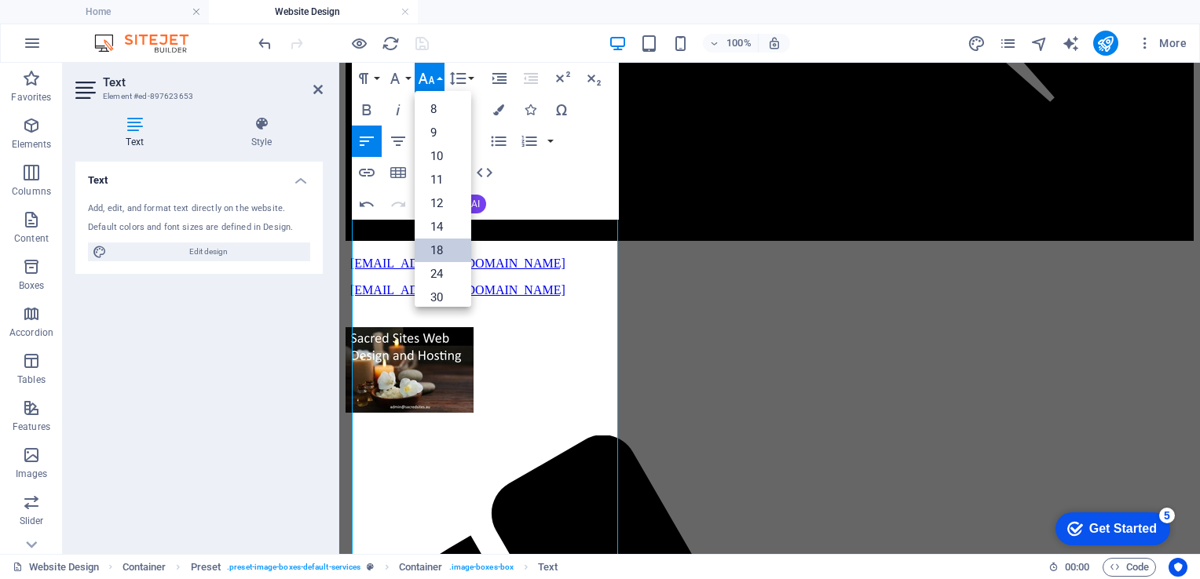
click at [443, 243] on link "18" at bounding box center [443, 251] width 57 height 24
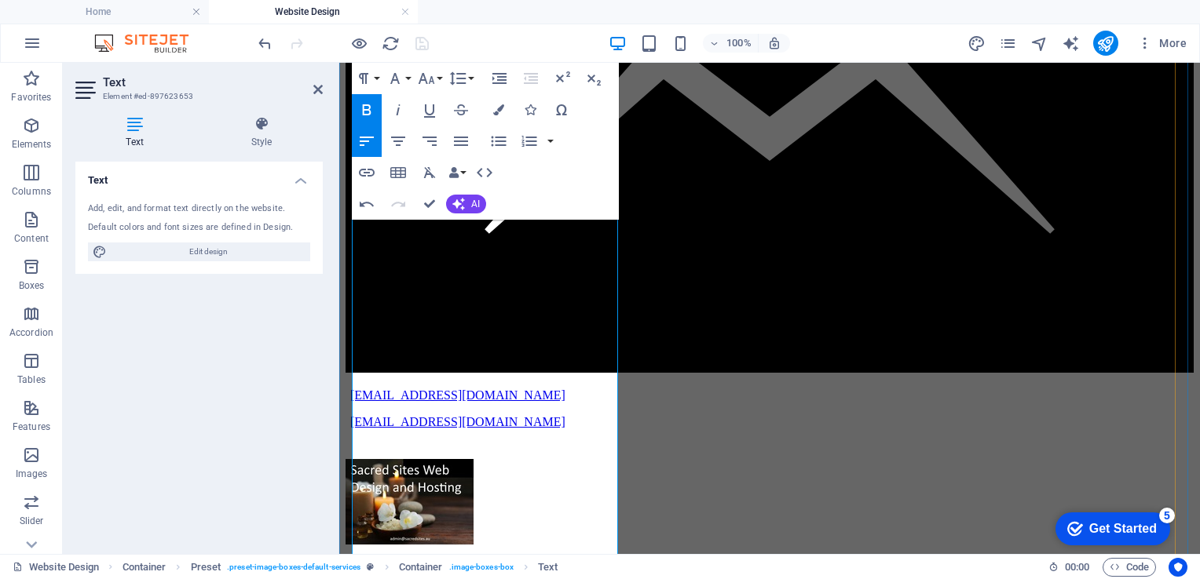
scroll to position [2973, 0]
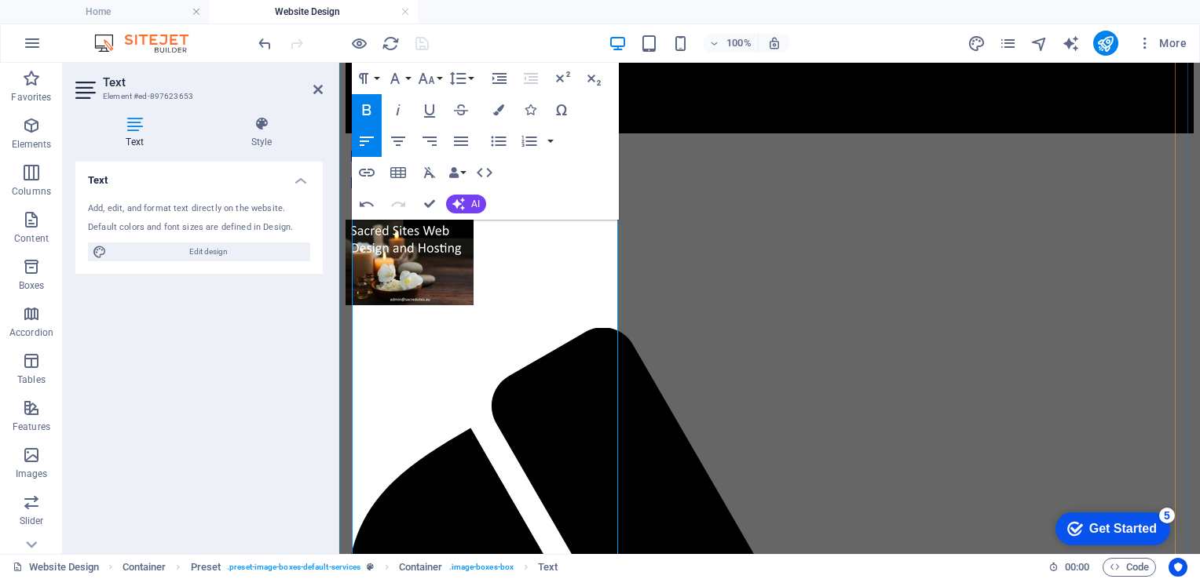
drag, startPoint x: 396, startPoint y: 421, endPoint x: 488, endPoint y: 422, distance: 92.7
click at [497, 142] on icon "button" at bounding box center [498, 141] width 19 height 19
drag, startPoint x: 517, startPoint y: 473, endPoint x: 375, endPoint y: 404, distance: 158.4
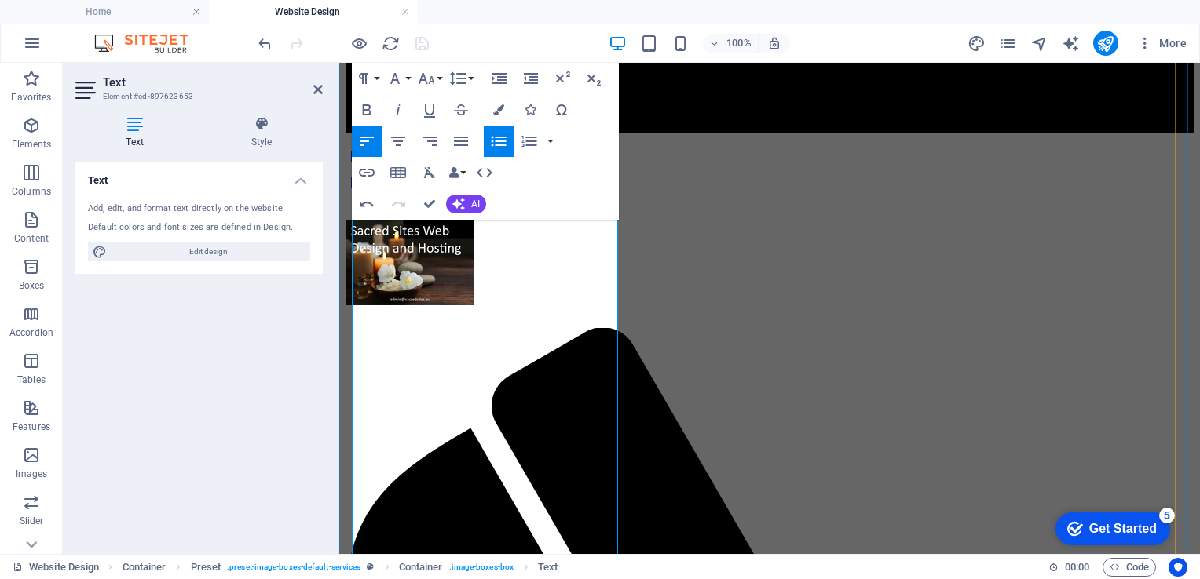
click at [431, 71] on icon "button" at bounding box center [426, 78] width 19 height 19
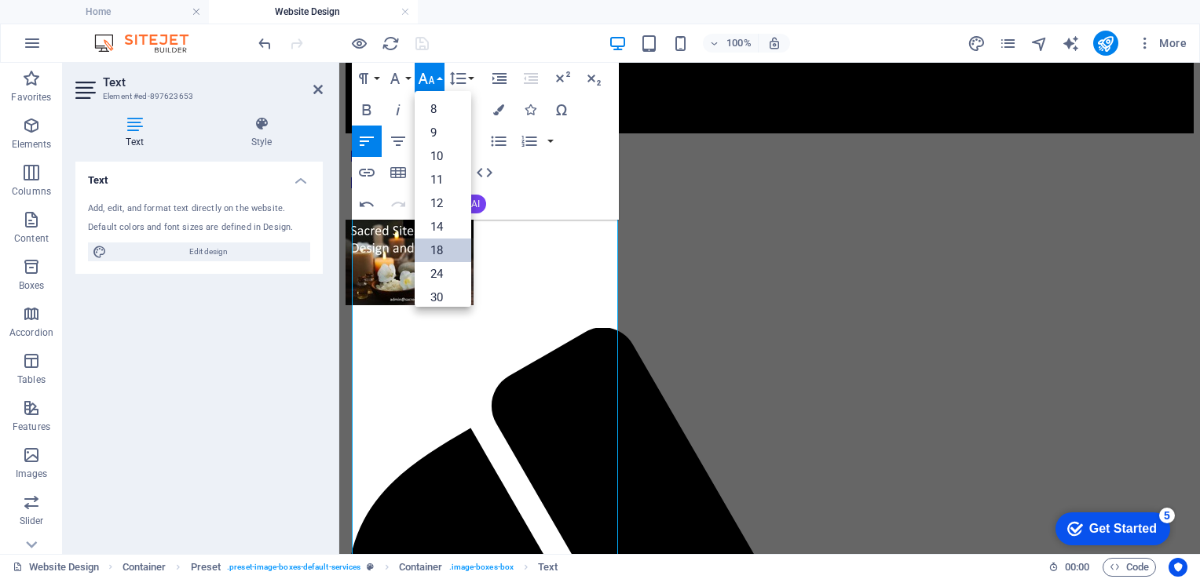
click at [453, 255] on link "18" at bounding box center [443, 251] width 57 height 24
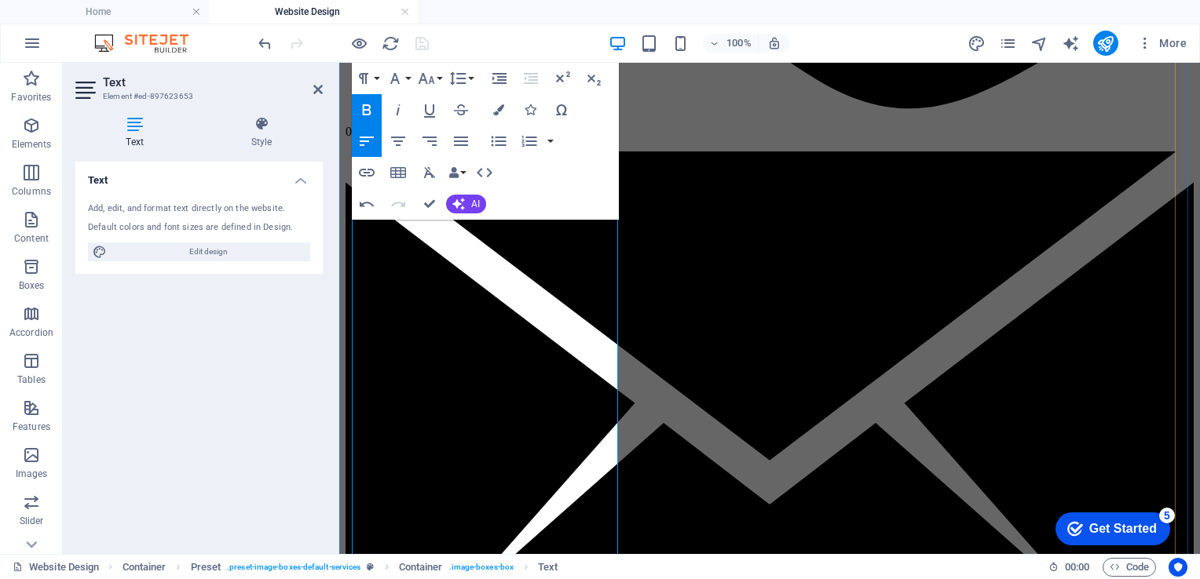
scroll to position [2386, 0]
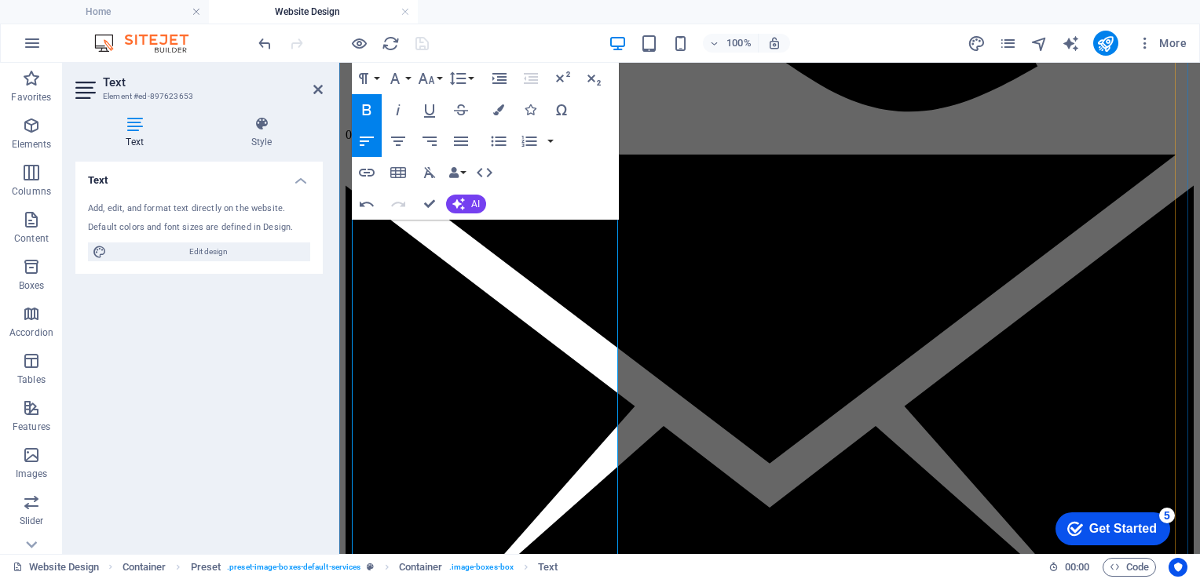
click at [418, 43] on div at bounding box center [343, 43] width 176 height 25
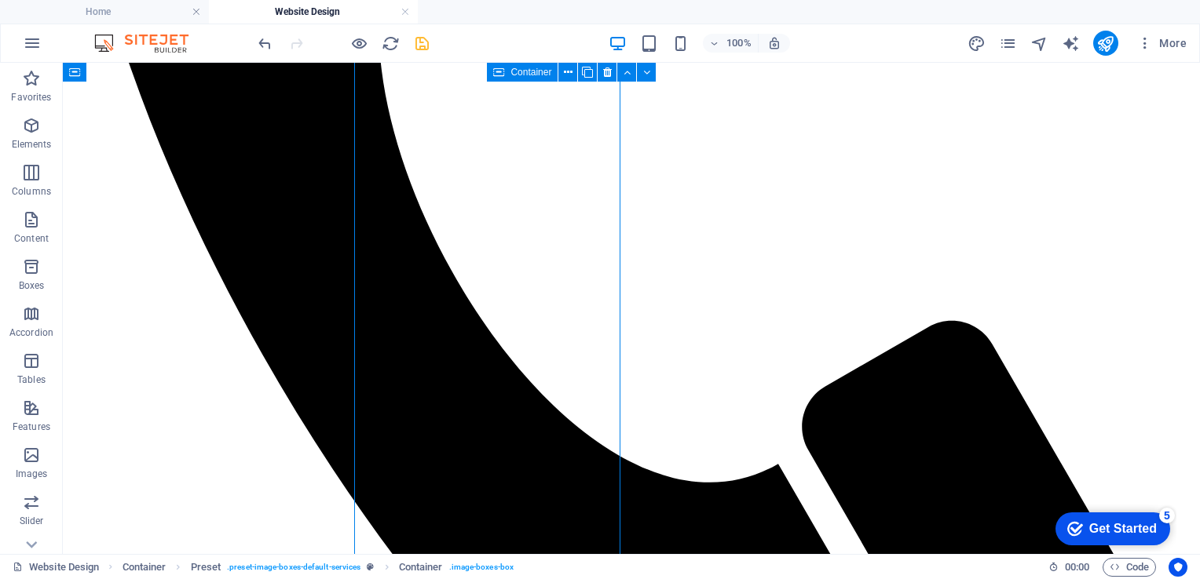
scroll to position [2400, 0]
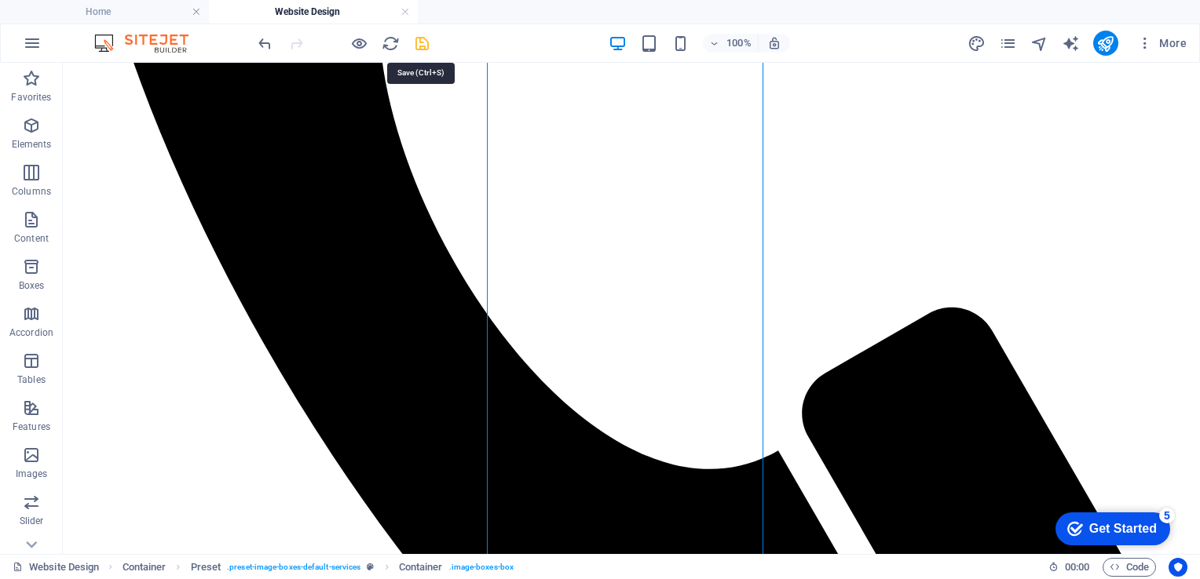
click at [421, 42] on icon "save" at bounding box center [422, 44] width 18 height 18
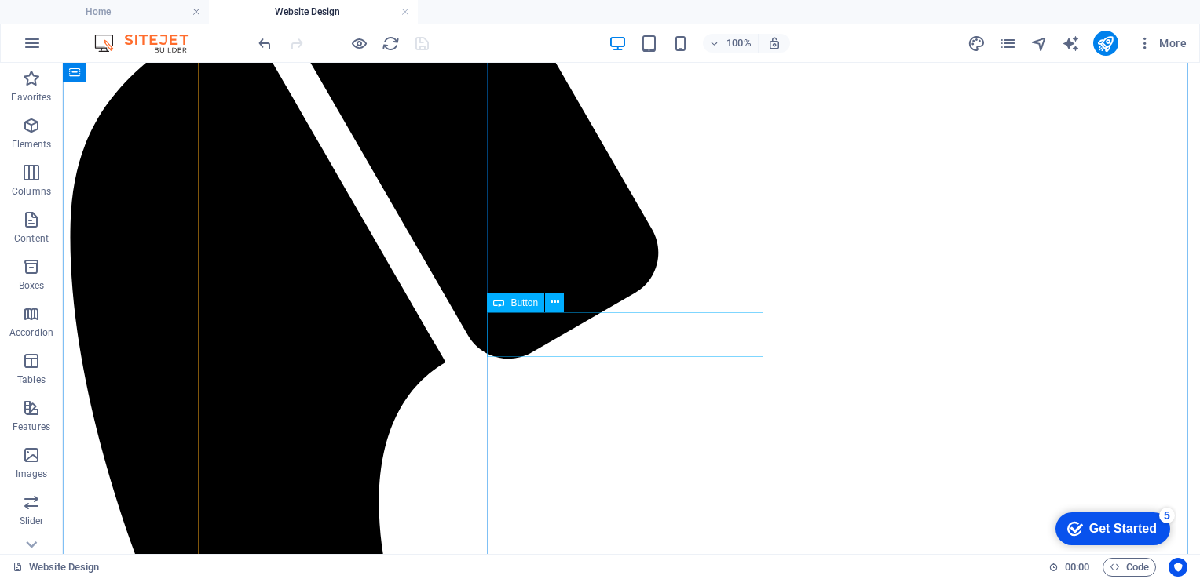
scroll to position [1914, 0]
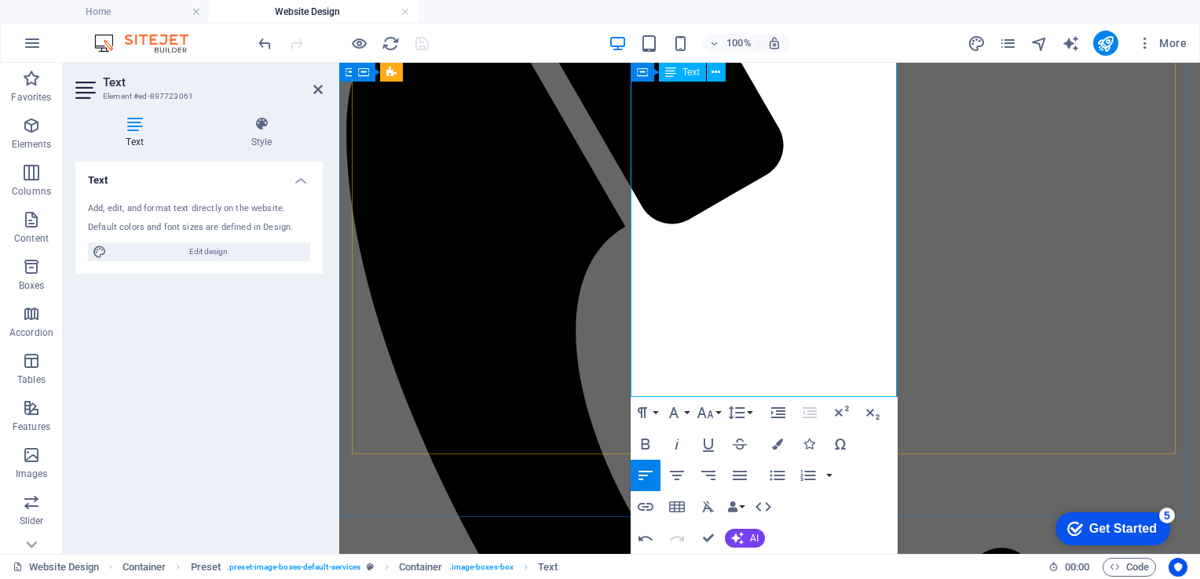
scroll to position [3443, 0]
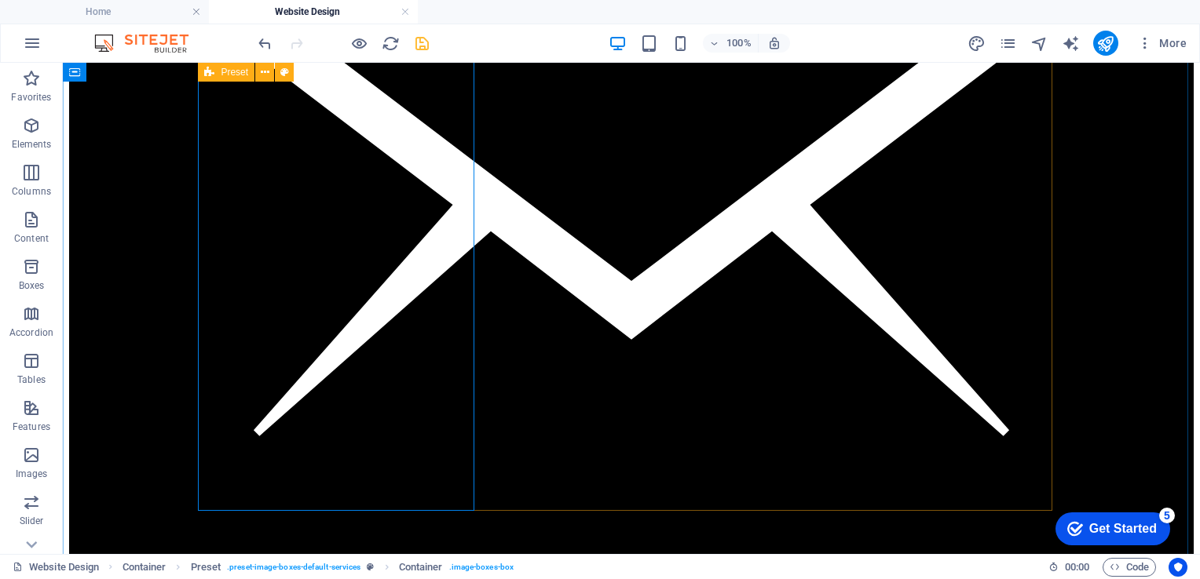
scroll to position [3381, 0]
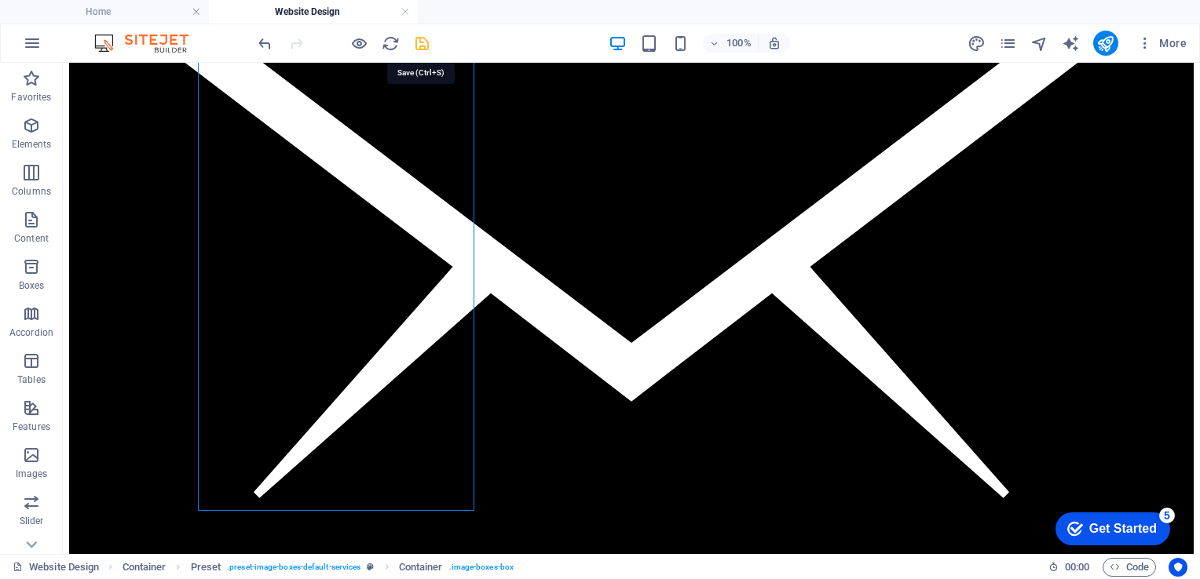
click at [420, 41] on icon "save" at bounding box center [422, 44] width 18 height 18
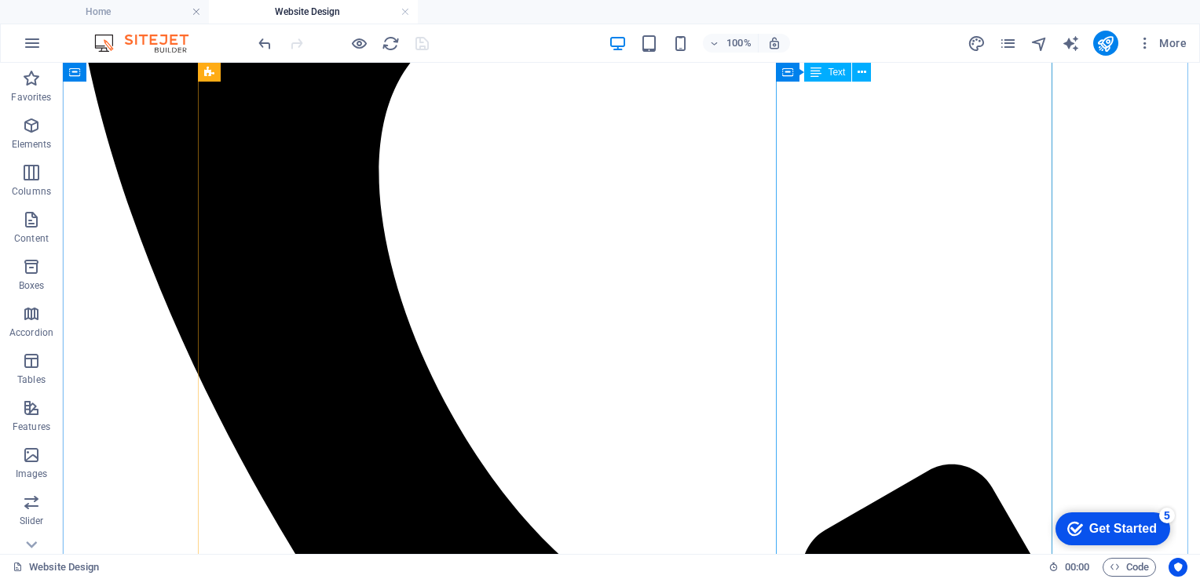
scroll to position [2239, 0]
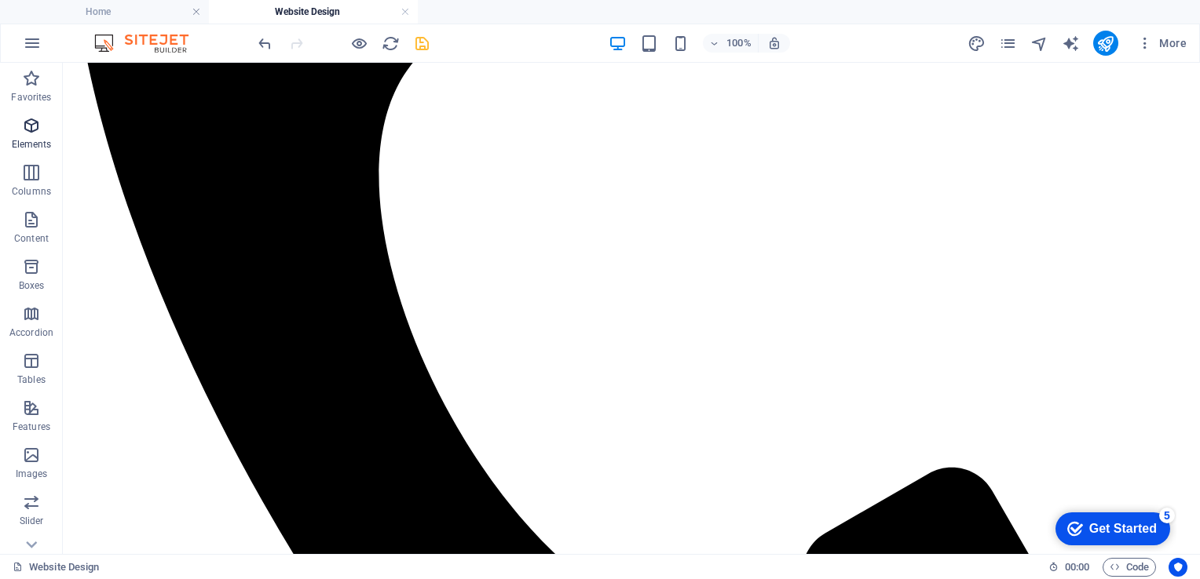
click at [36, 133] on icon "button" at bounding box center [31, 125] width 19 height 19
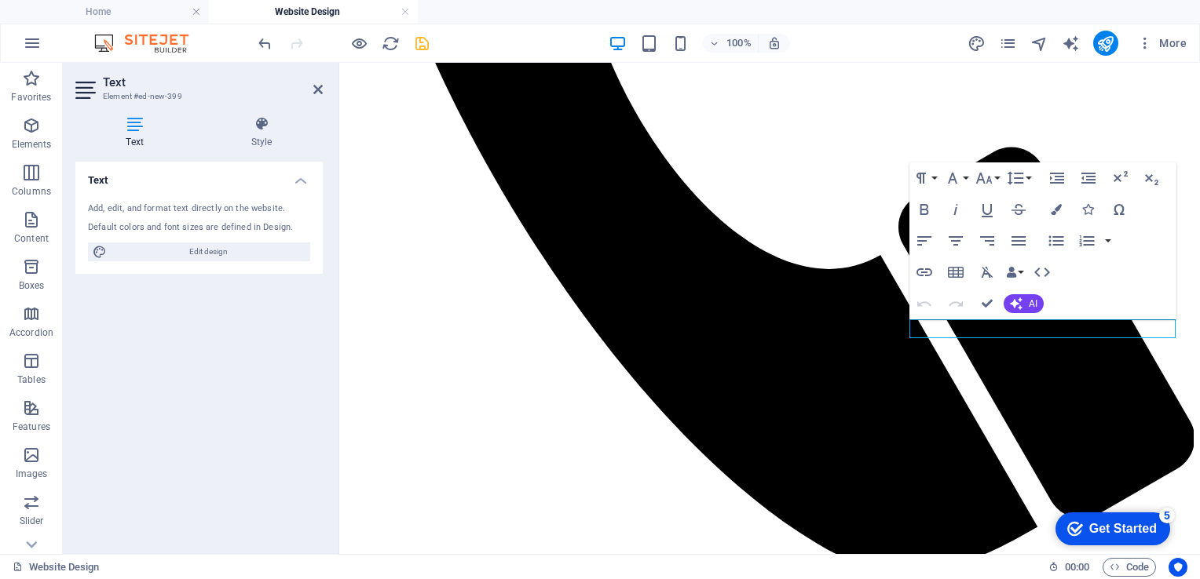
scroll to position [1925, 0]
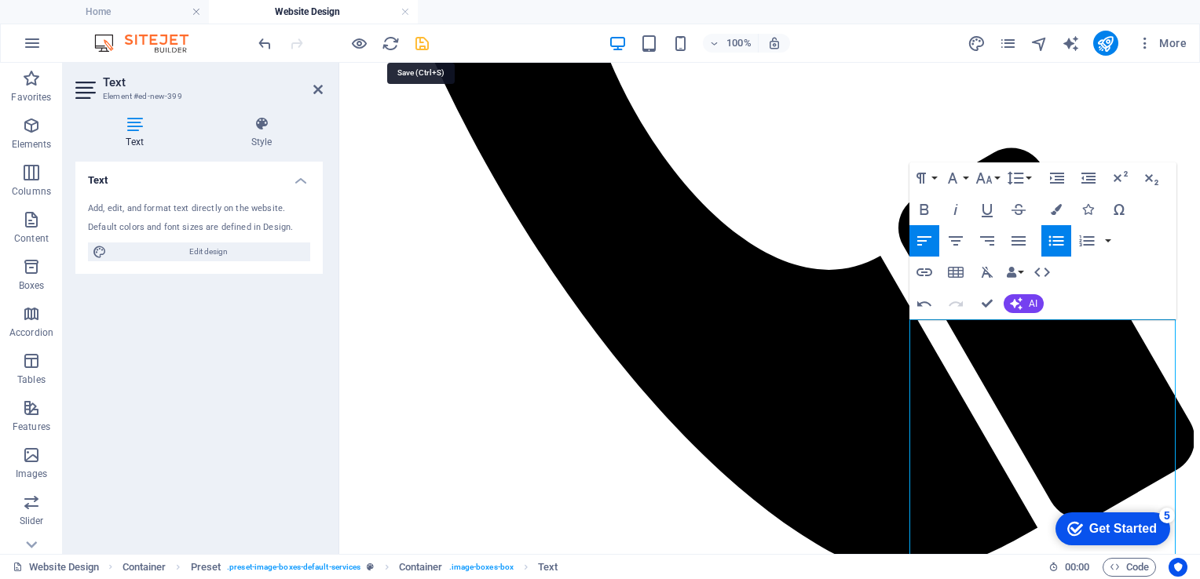
click at [421, 41] on icon "save" at bounding box center [422, 44] width 18 height 18
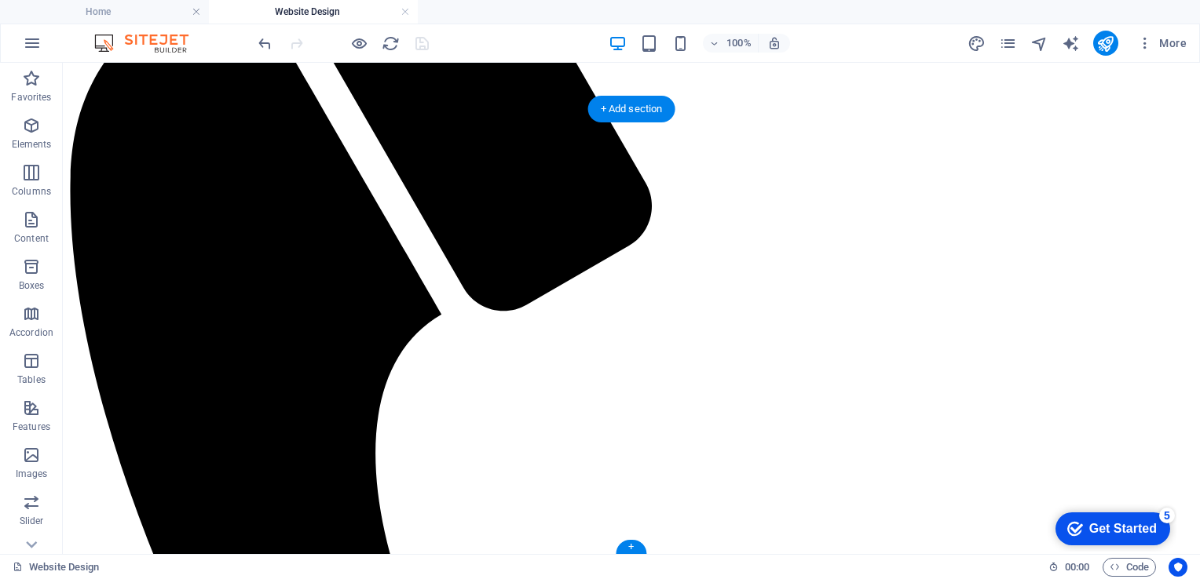
scroll to position [4437, 0]
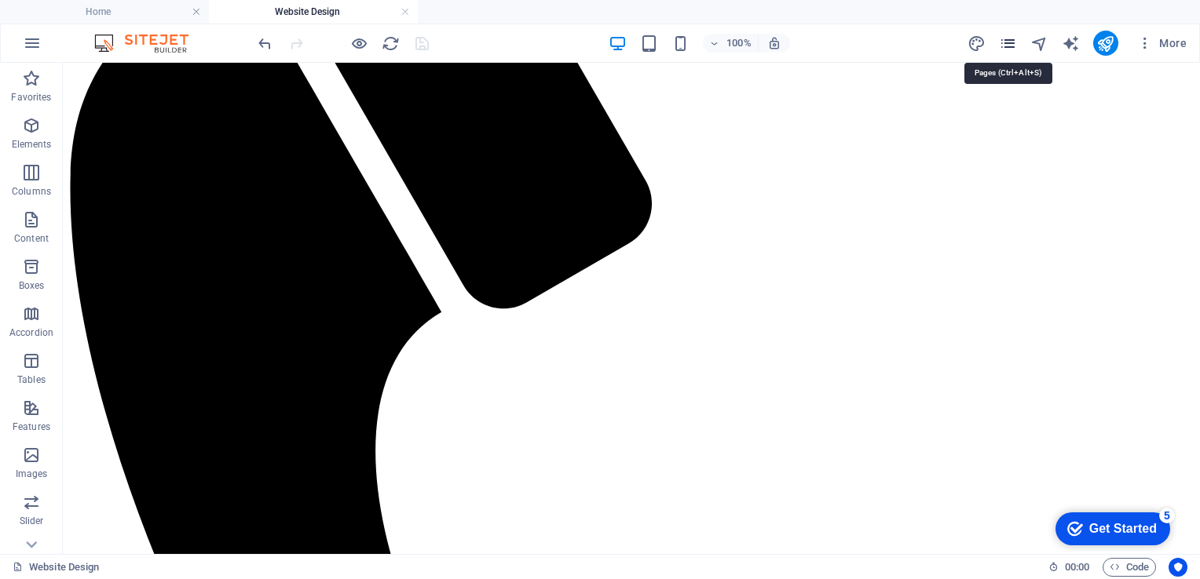
click at [1011, 40] on icon "pages" at bounding box center [1008, 44] width 18 height 18
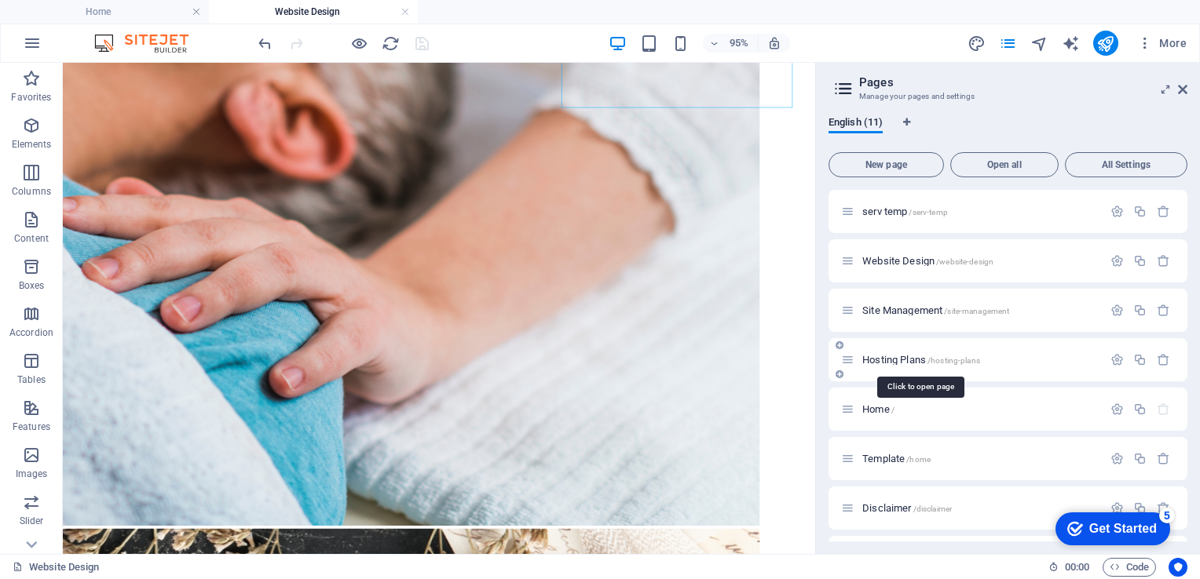
click at [892, 359] on span "Hosting Plans /hosting-plans" at bounding box center [921, 360] width 118 height 12
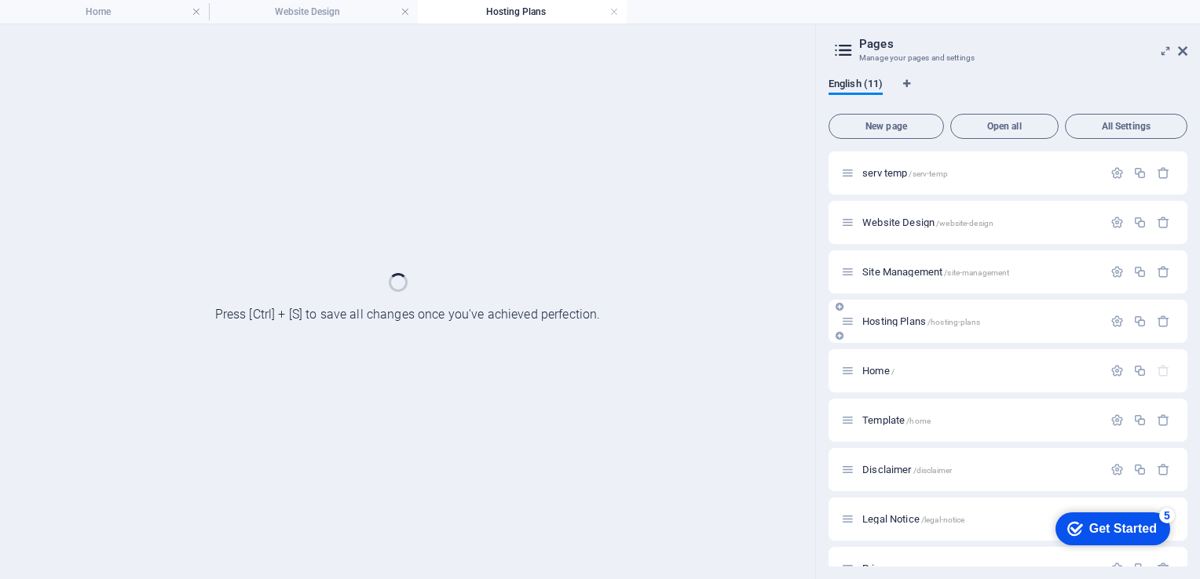
scroll to position [0, 0]
click at [892, 359] on div "Home /" at bounding box center [1007, 370] width 359 height 43
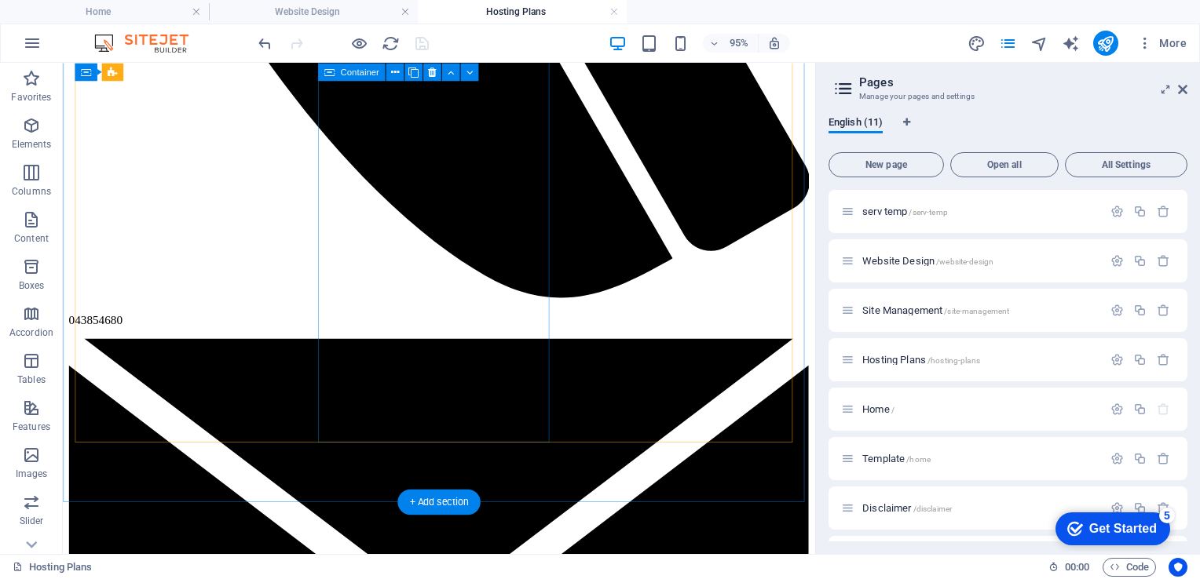
scroll to position [1859, 0]
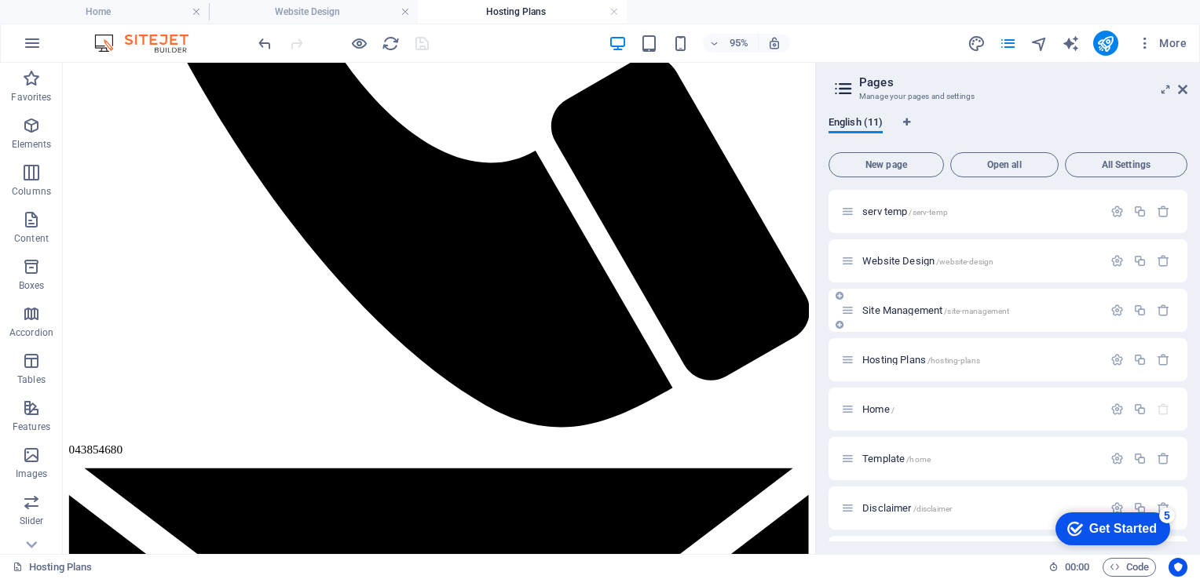
click at [887, 313] on span "Site Management /site-management" at bounding box center [935, 311] width 147 height 12
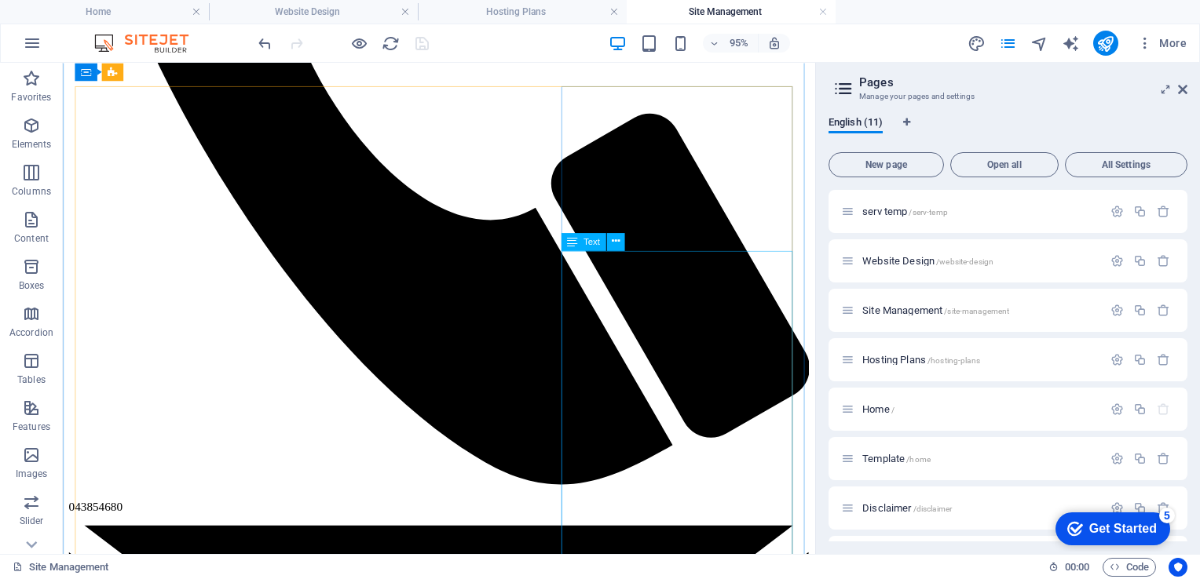
scroll to position [1797, 0]
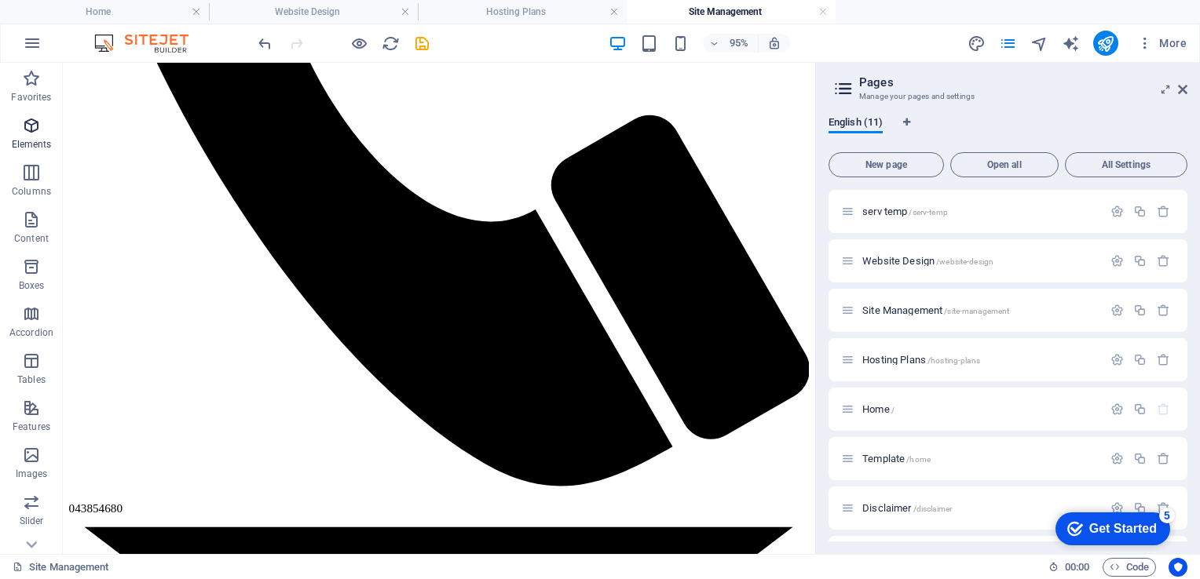
click at [32, 127] on icon "button" at bounding box center [31, 125] width 19 height 19
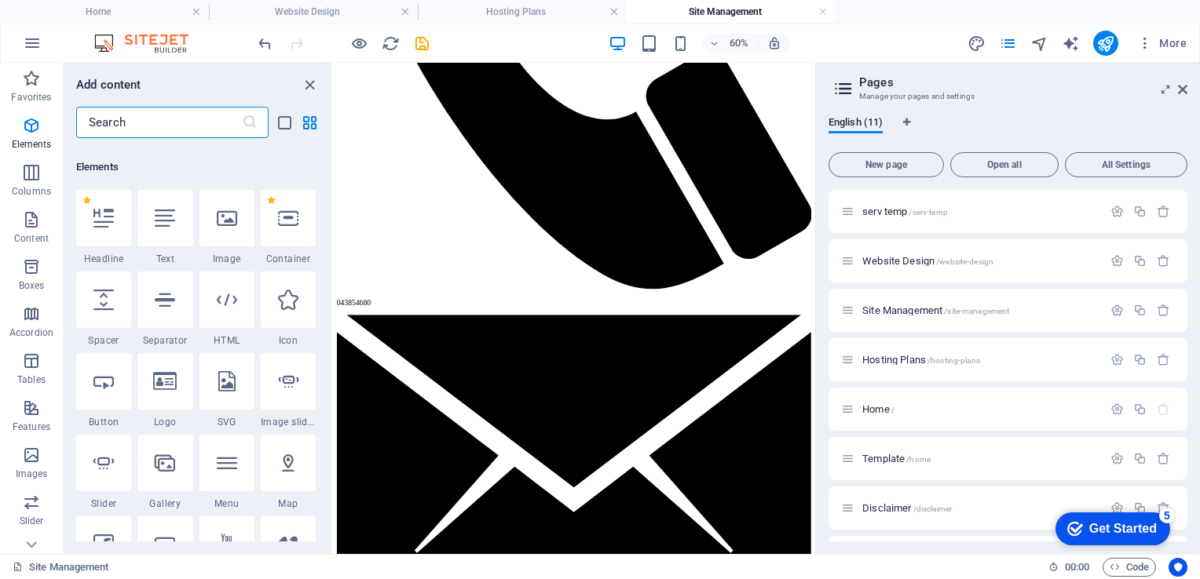
scroll to position [166, 0]
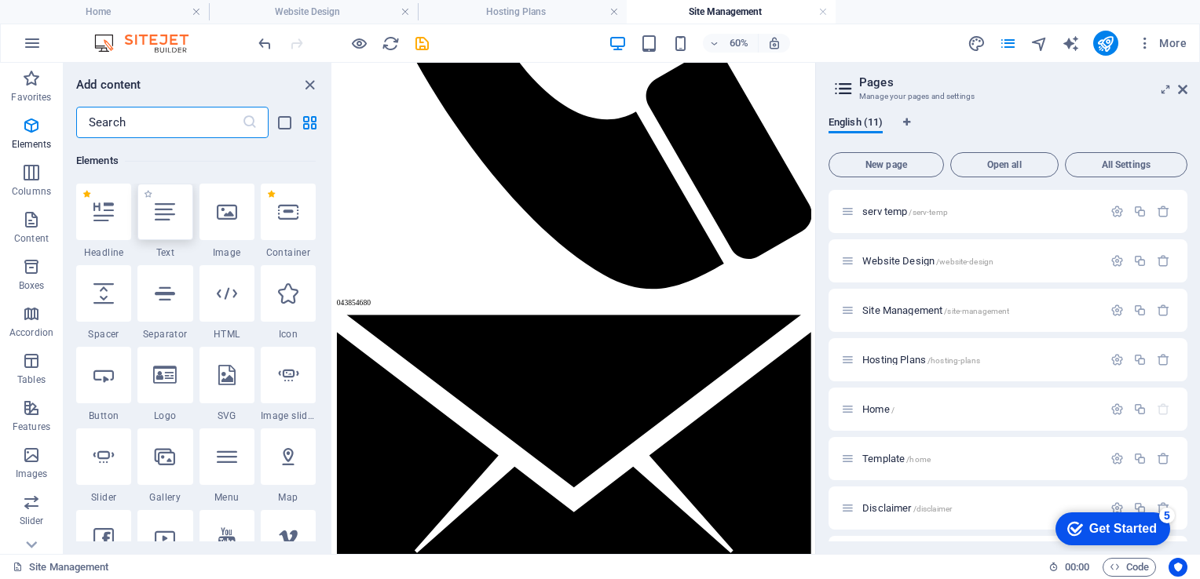
click at [160, 211] on icon at bounding box center [165, 212] width 20 height 20
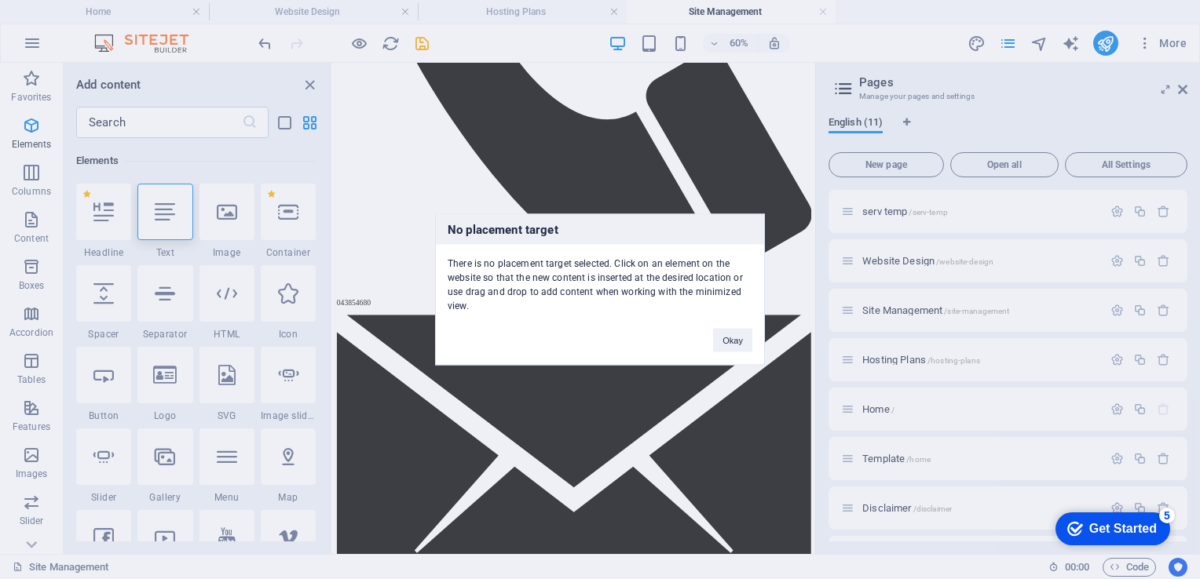
drag, startPoint x: 160, startPoint y: 211, endPoint x: 159, endPoint y: 262, distance: 51.1
click at [428, 220] on div "No placement target There is no placement target selected. Click on an element …" at bounding box center [600, 289] width 1200 height 579
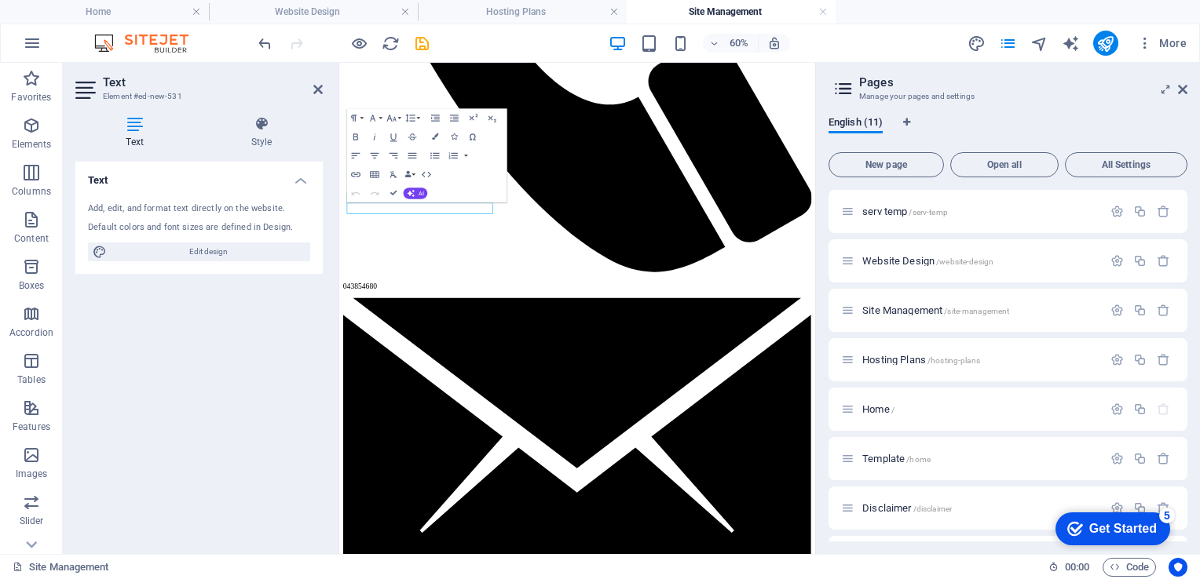
scroll to position [1949, 0]
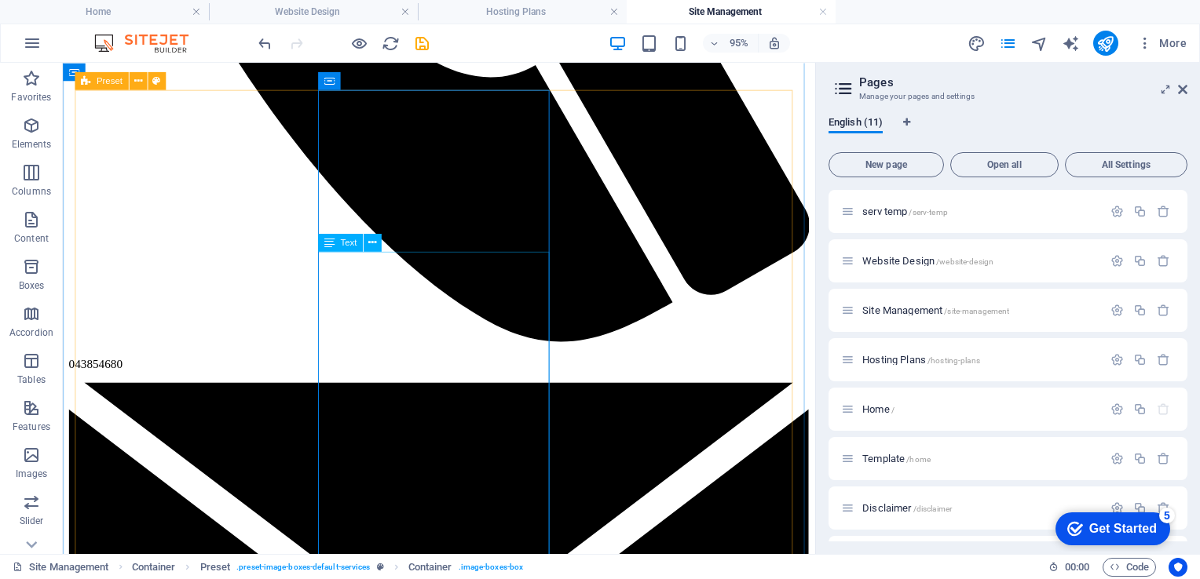
scroll to position [1797, 0]
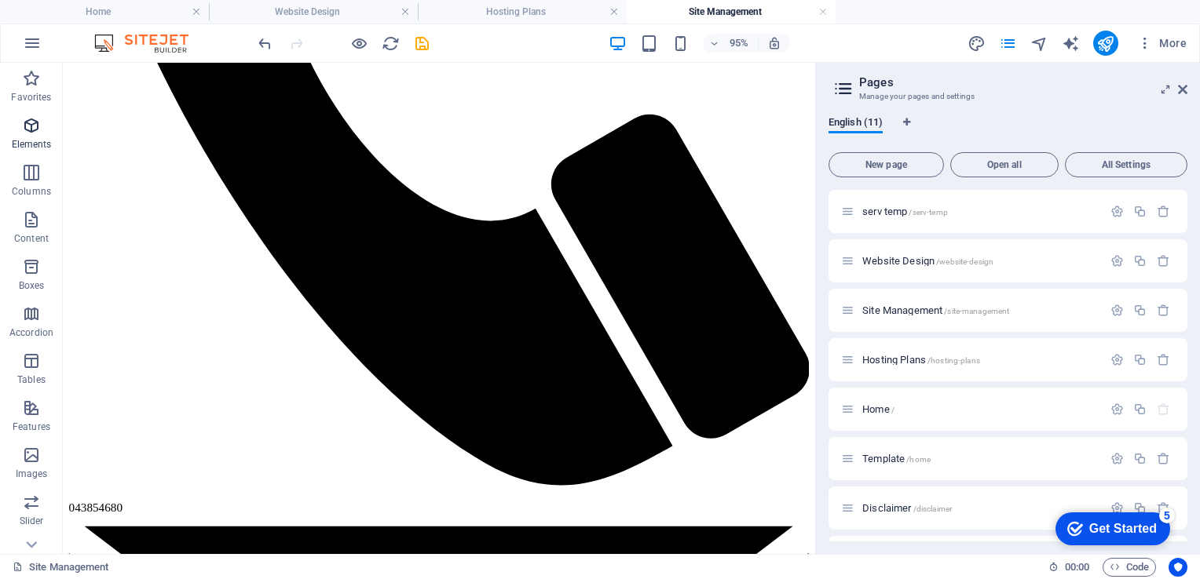
click at [27, 133] on icon "button" at bounding box center [31, 125] width 19 height 19
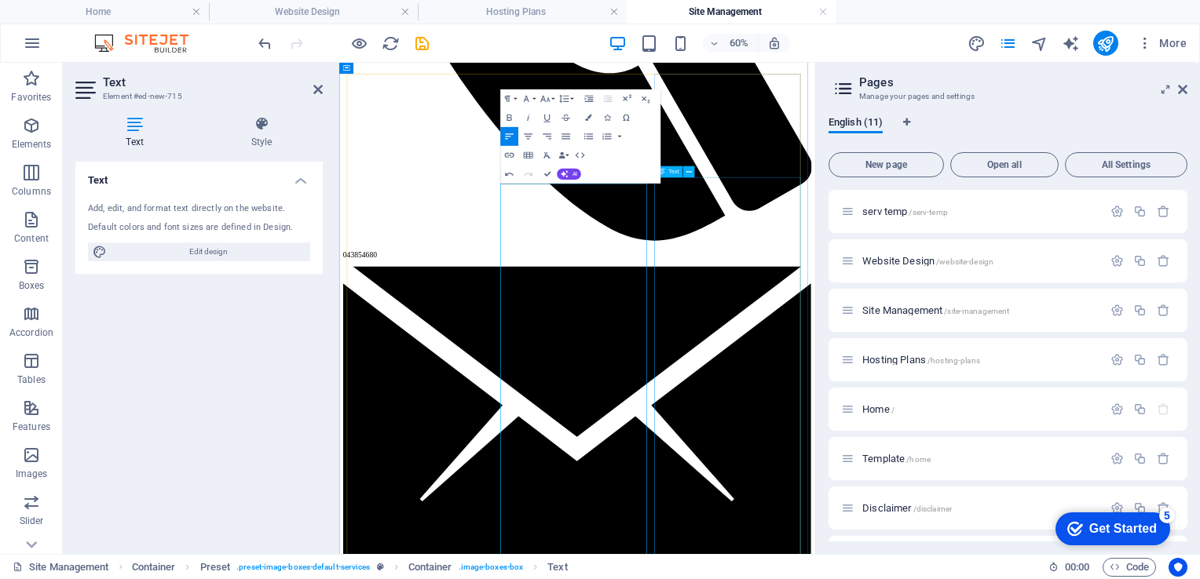
scroll to position [1959, 0]
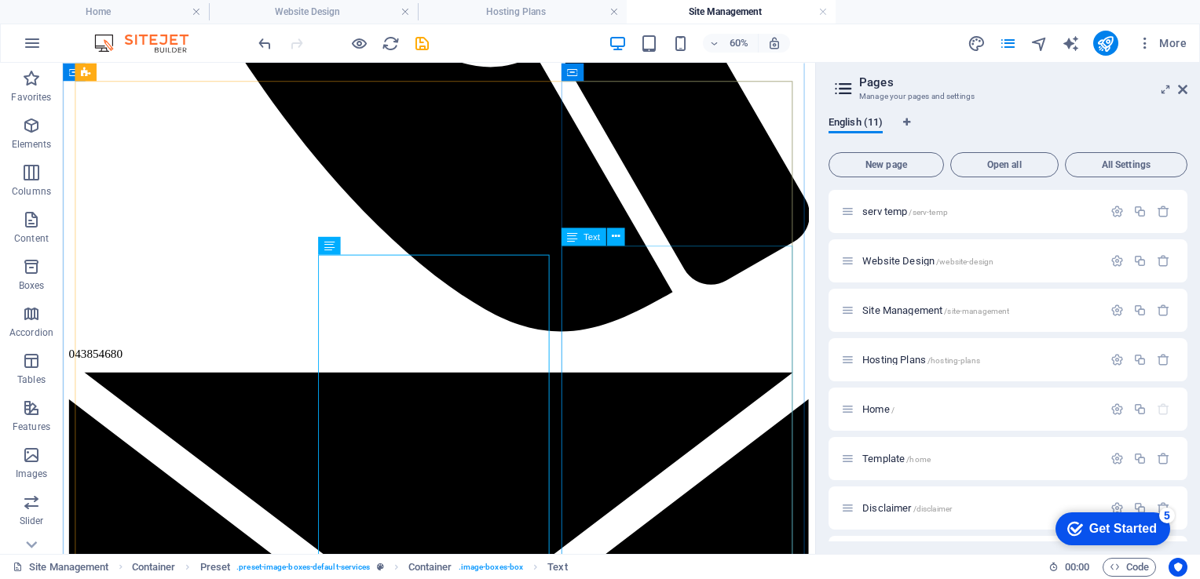
scroll to position [1807, 0]
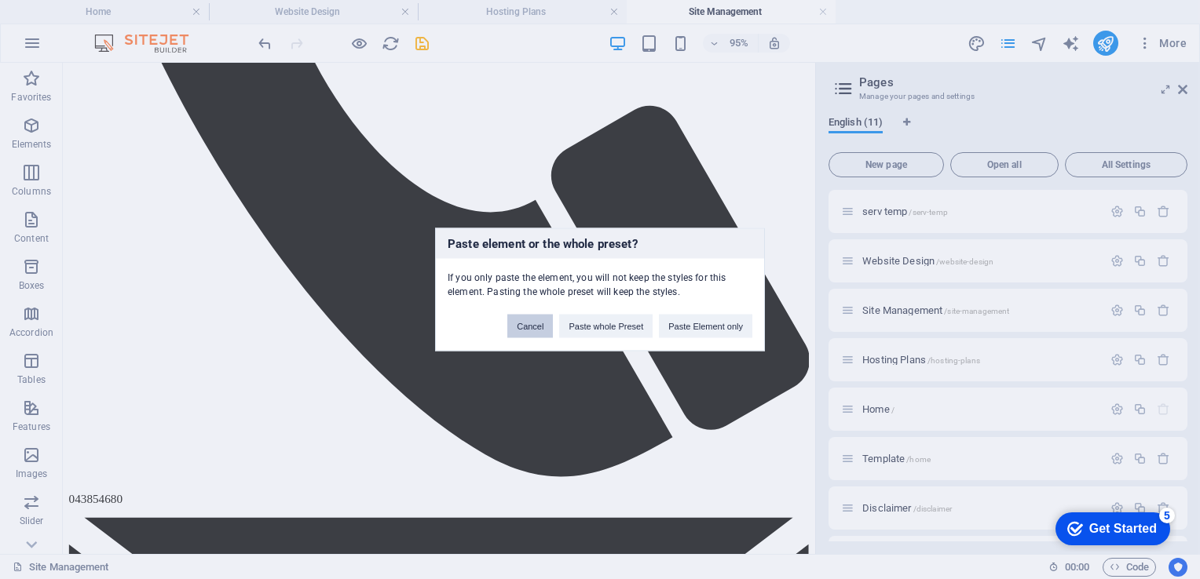
click at [532, 324] on button "Cancel" at bounding box center [530, 327] width 46 height 24
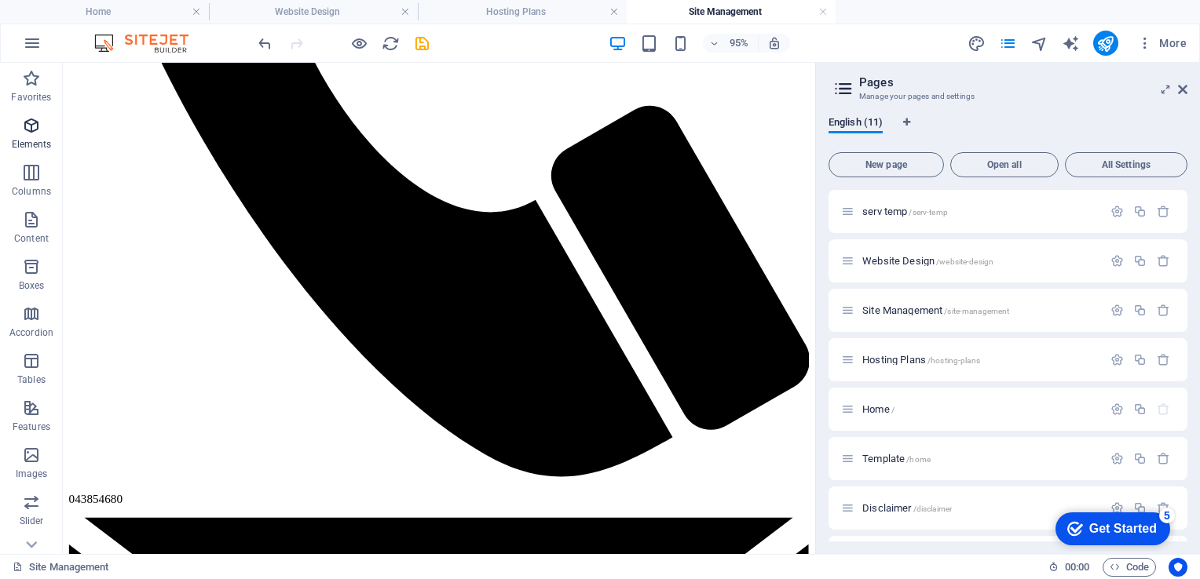
click at [32, 134] on icon "button" at bounding box center [31, 125] width 19 height 19
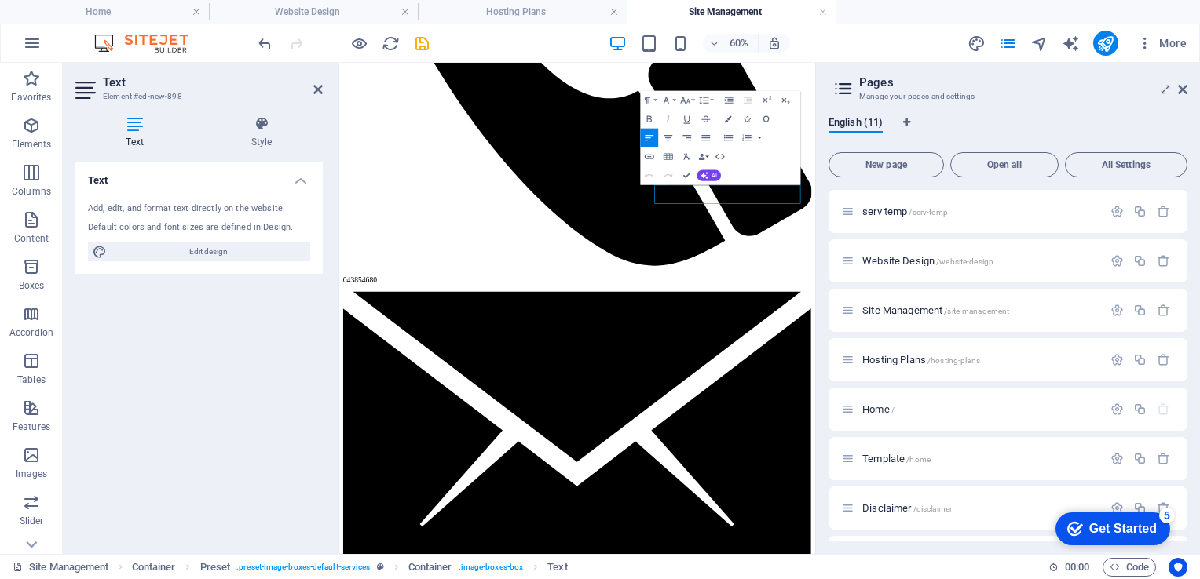
scroll to position [1959, 0]
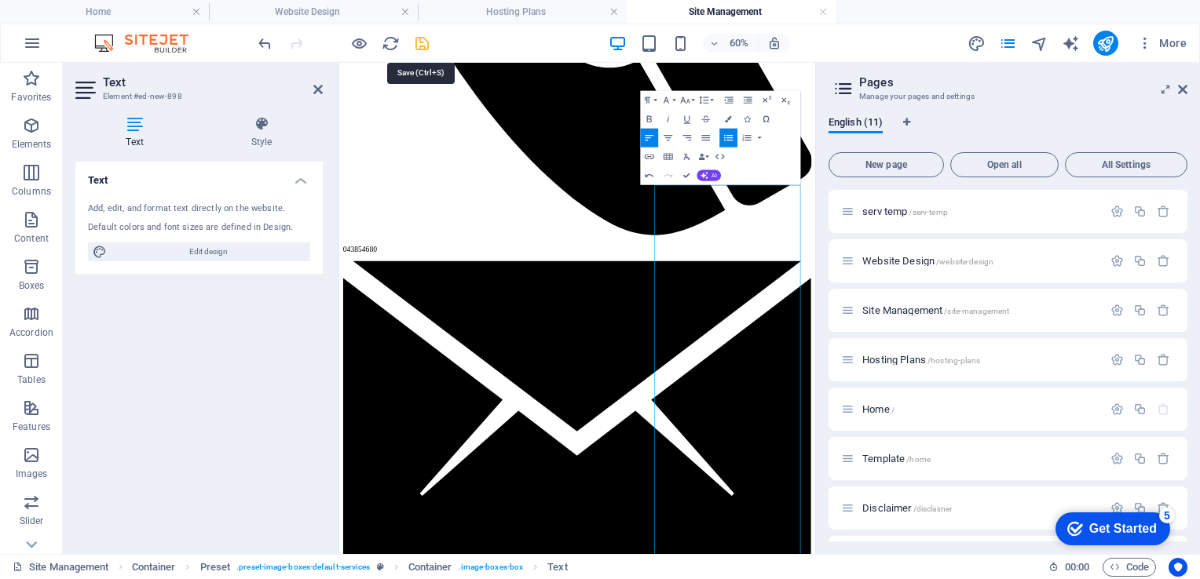
click at [419, 46] on icon "save" at bounding box center [422, 44] width 18 height 18
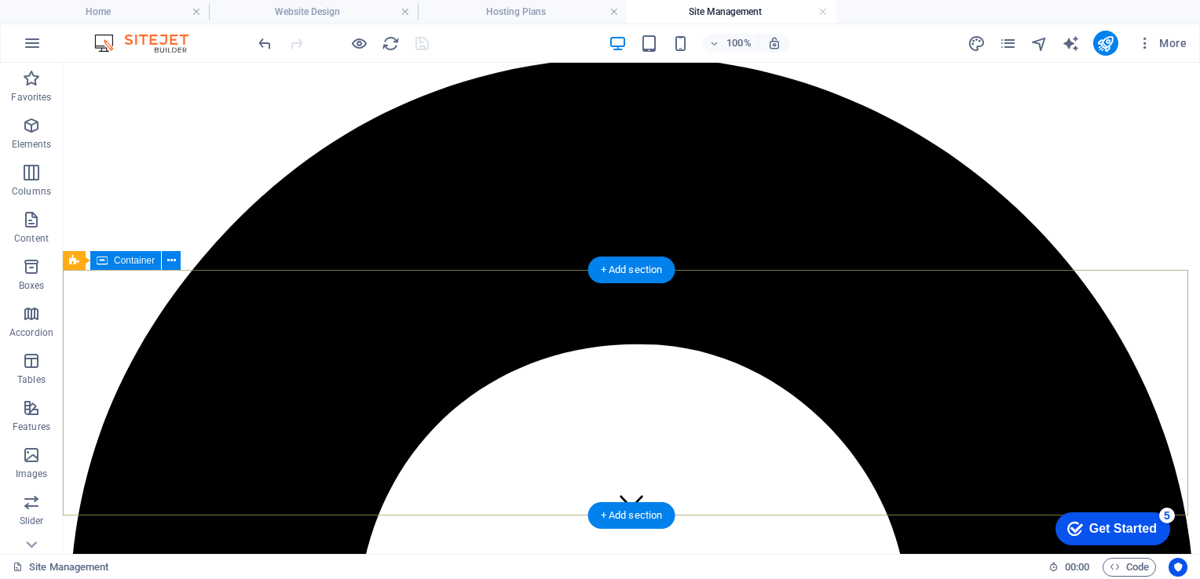
scroll to position [22, 0]
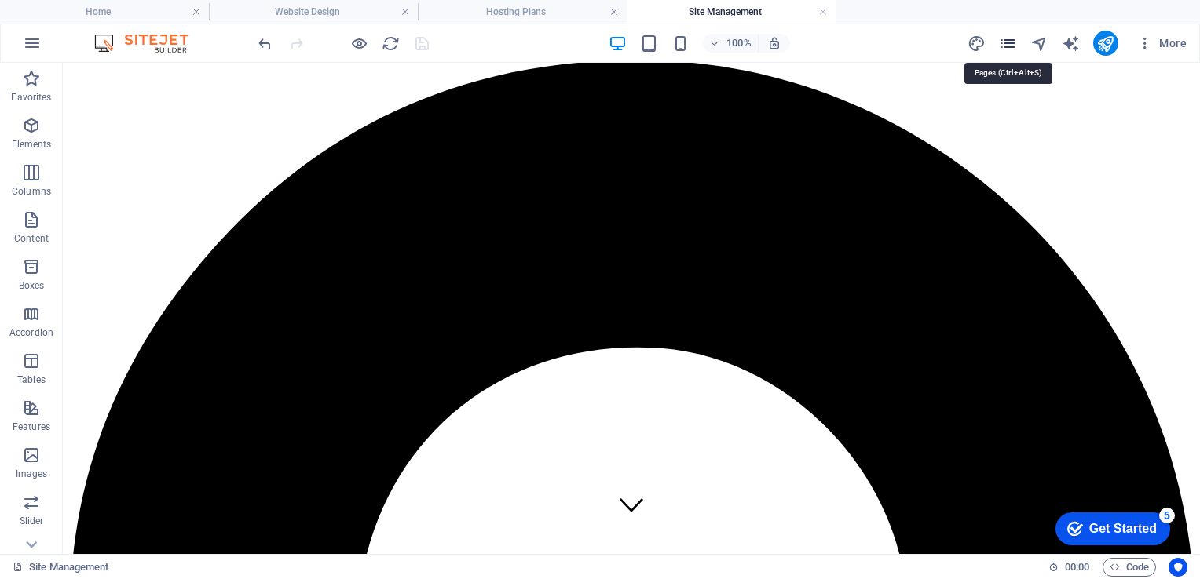
click at [1006, 46] on icon "pages" at bounding box center [1008, 44] width 18 height 18
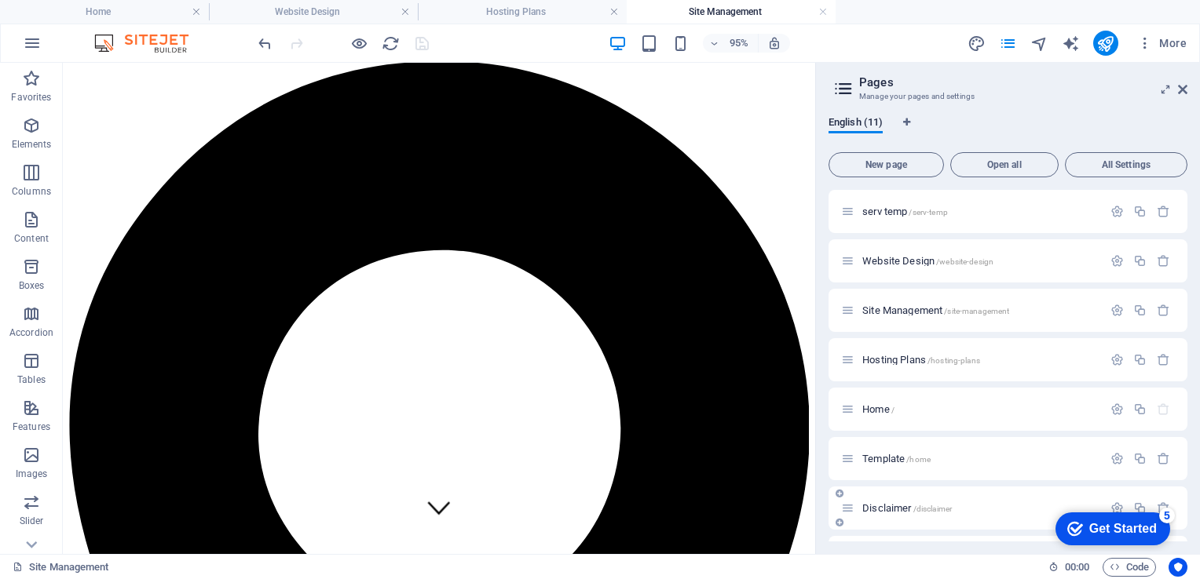
click at [879, 510] on span "Disclaimer /disclaimer" at bounding box center [907, 509] width 90 height 12
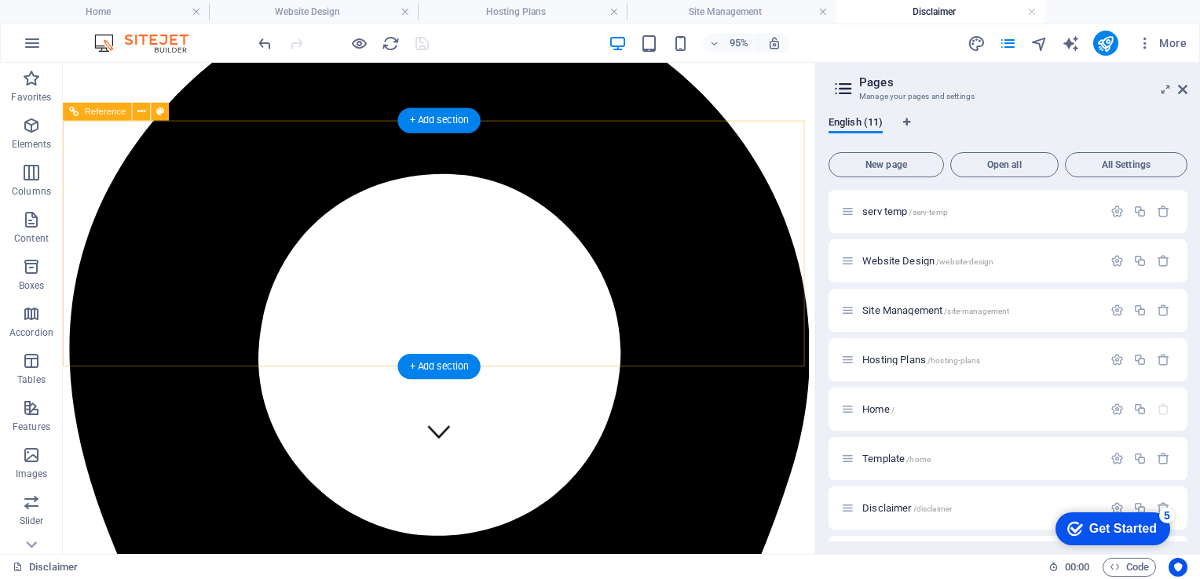
scroll to position [97, 0]
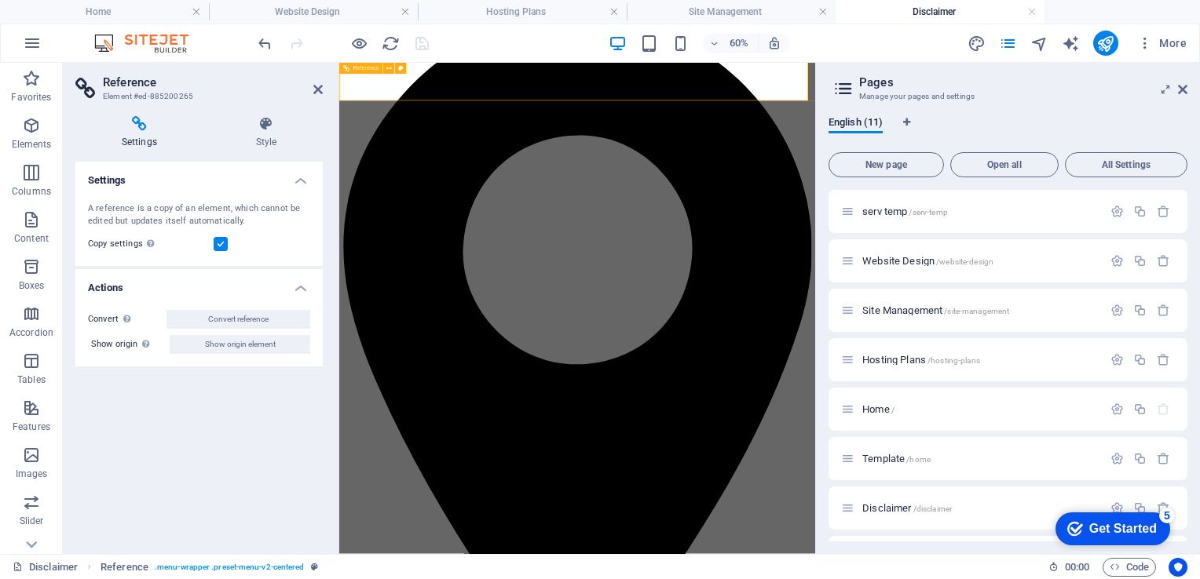
click at [304, 290] on h4 "Actions" at bounding box center [198, 283] width 247 height 28
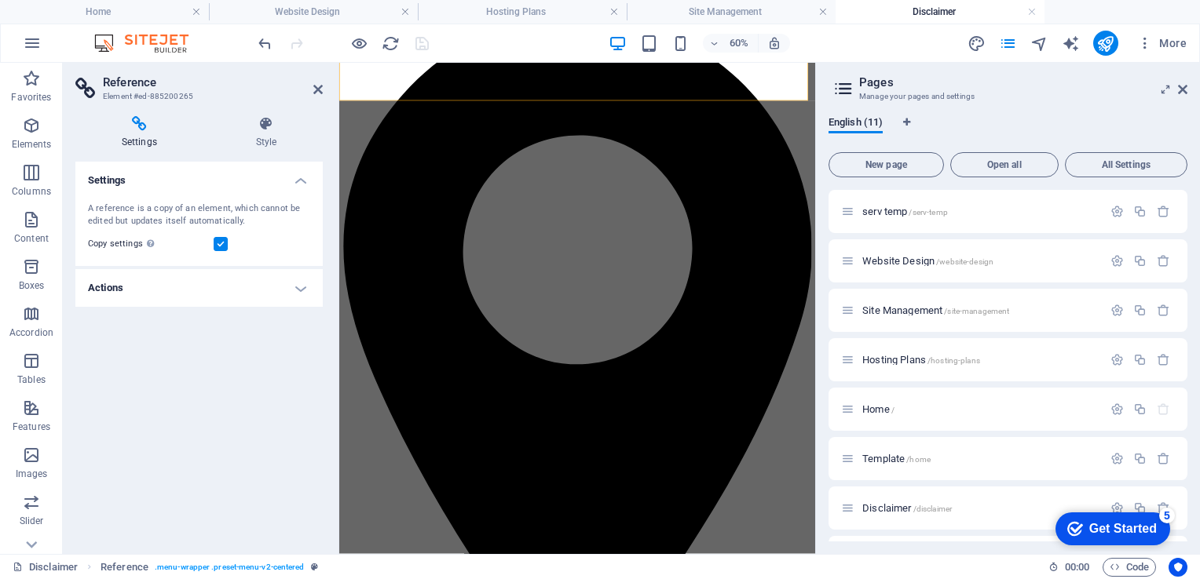
click at [304, 290] on h4 "Actions" at bounding box center [198, 288] width 247 height 38
click at [292, 183] on h4 "Settings" at bounding box center [198, 176] width 247 height 28
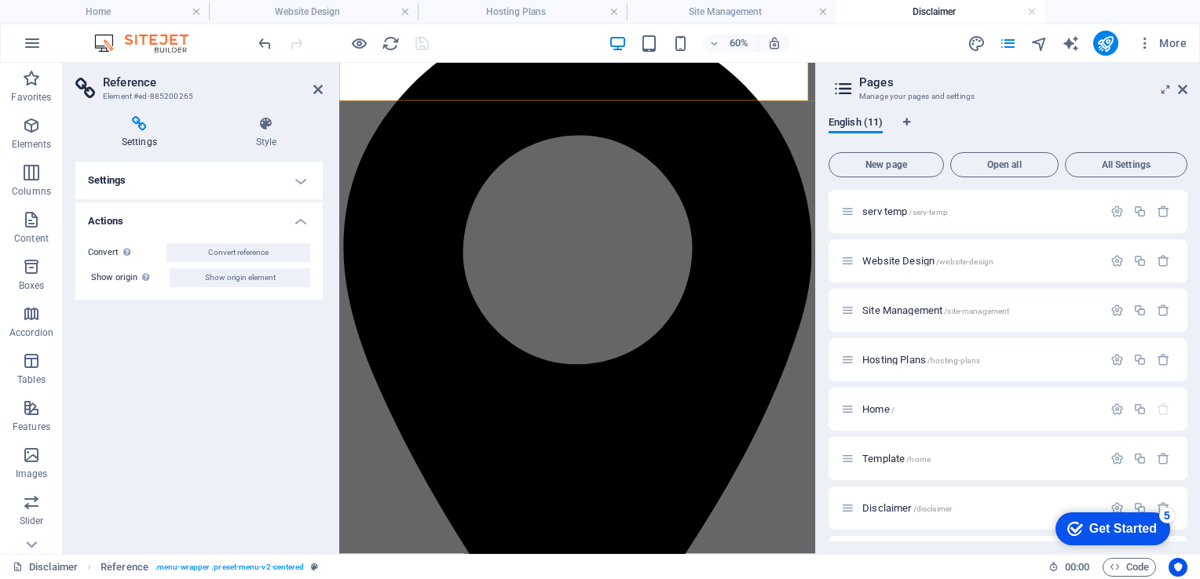
click at [292, 183] on h4 "Settings" at bounding box center [198, 181] width 247 height 38
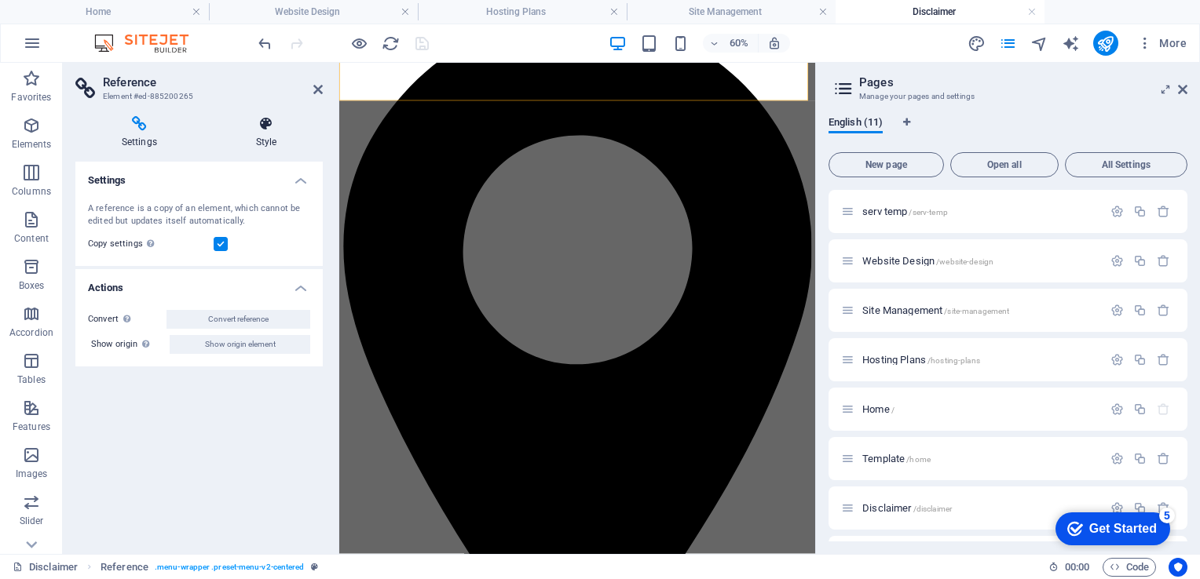
click at [276, 146] on h4 "Style" at bounding box center [266, 132] width 113 height 33
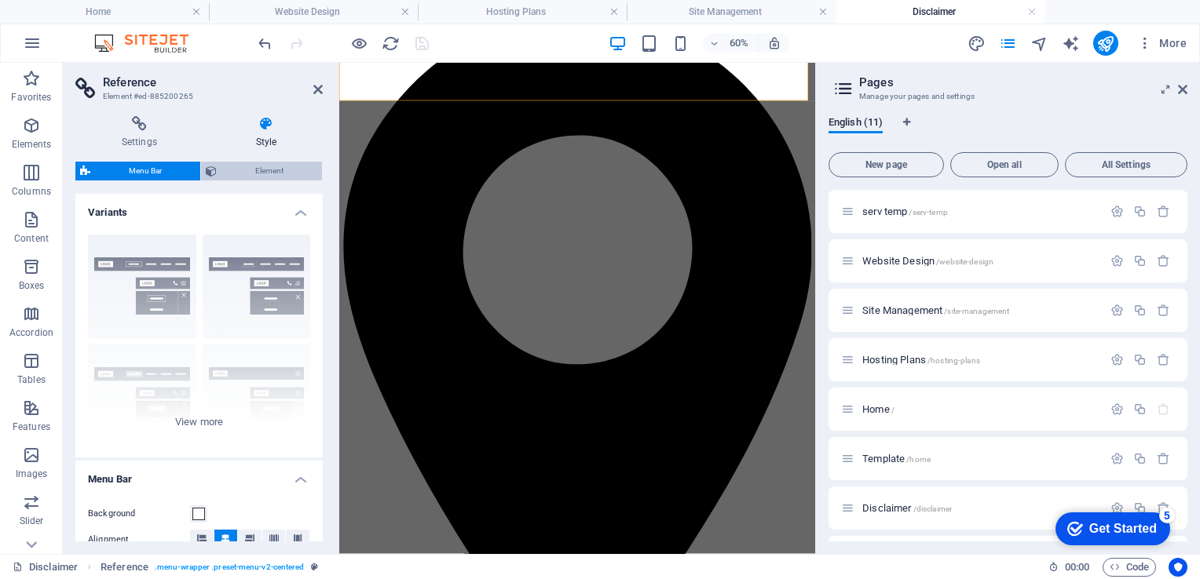
click at [254, 172] on span "Element" at bounding box center [269, 171] width 96 height 19
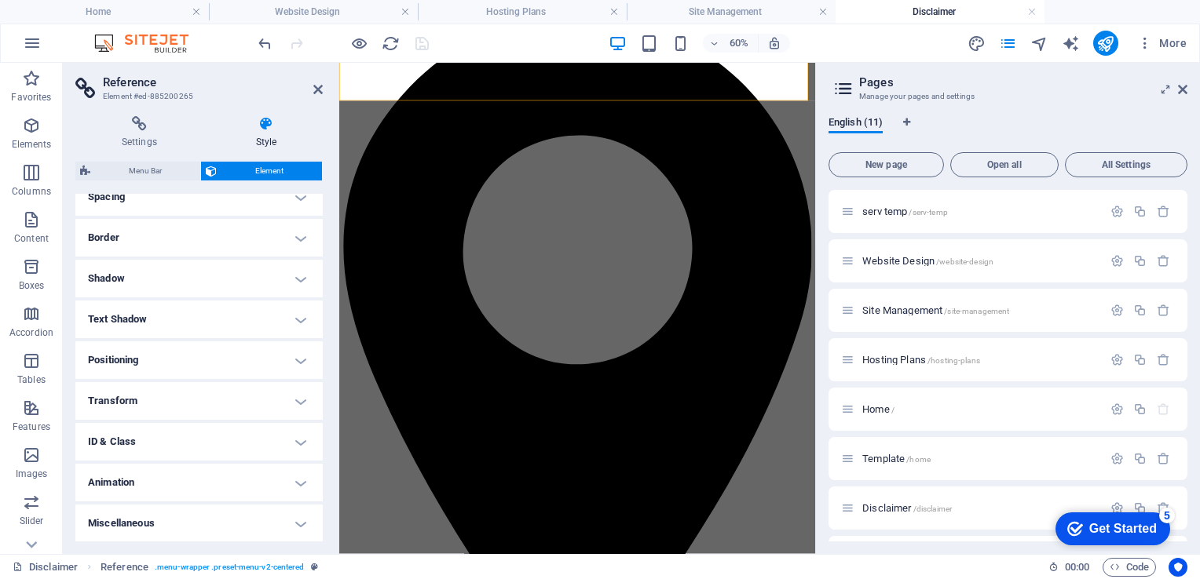
scroll to position [0, 0]
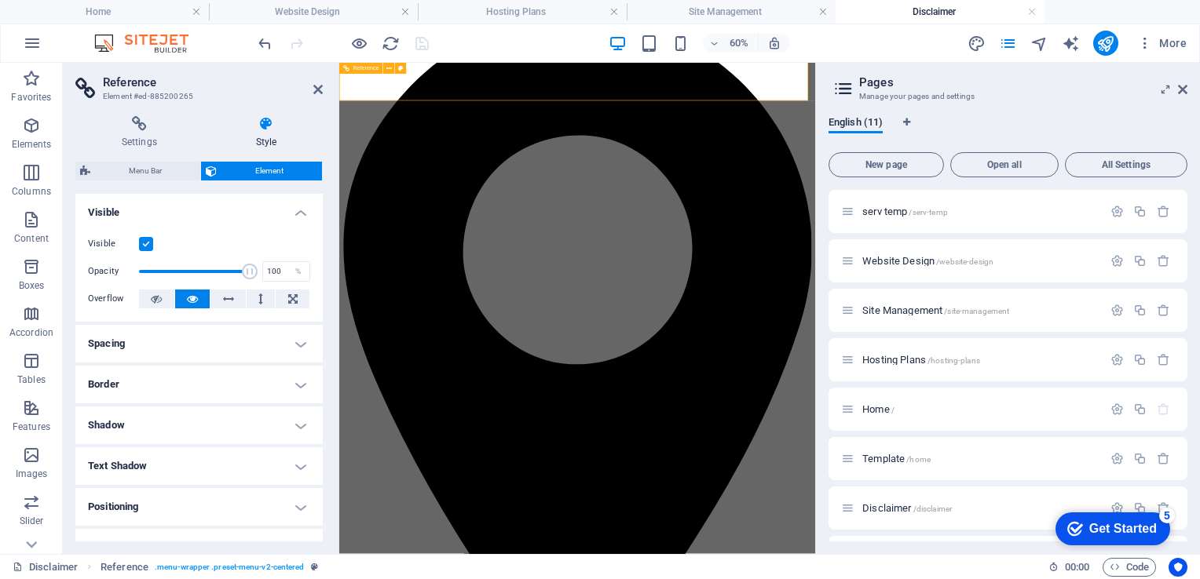
click at [272, 136] on h4 "Style" at bounding box center [266, 132] width 113 height 33
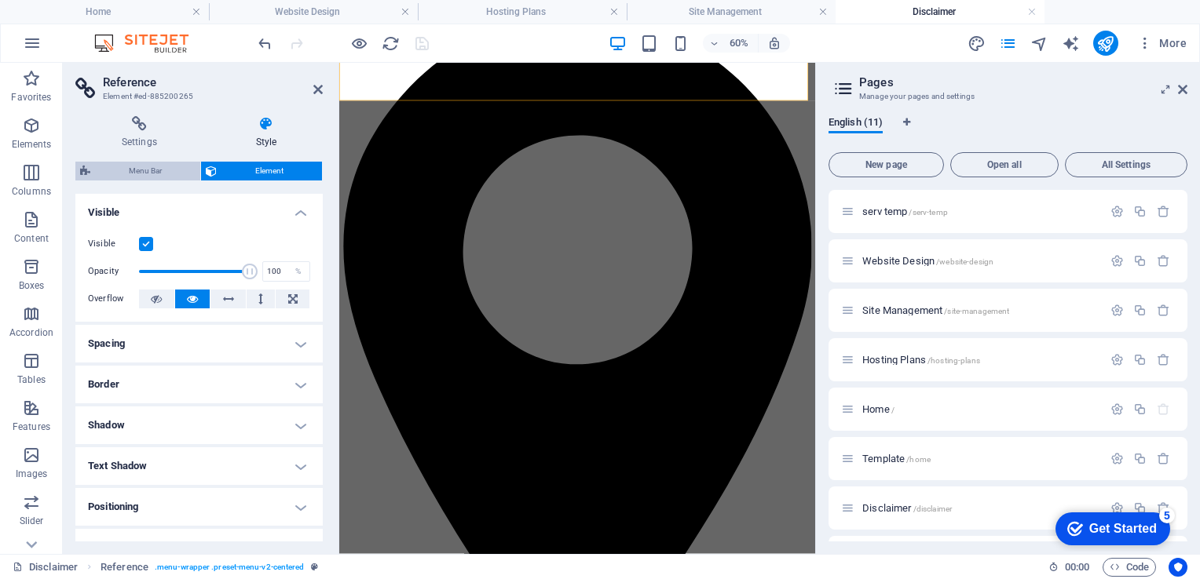
click at [158, 176] on span "Menu Bar" at bounding box center [145, 171] width 101 height 19
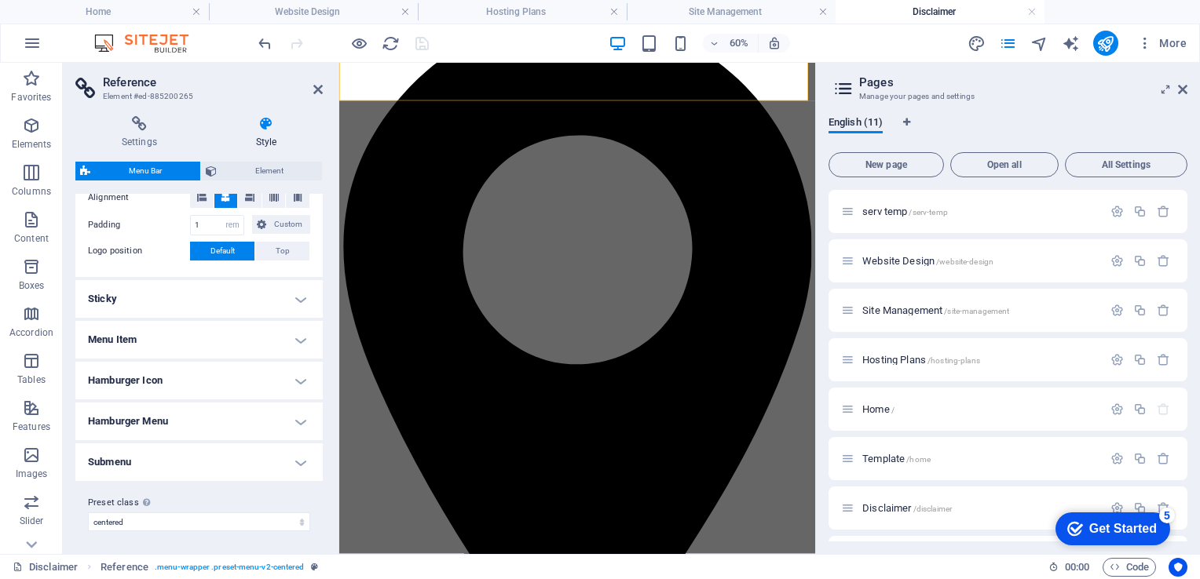
scroll to position [343, 0]
click at [303, 344] on h4 "Menu Item" at bounding box center [198, 339] width 247 height 38
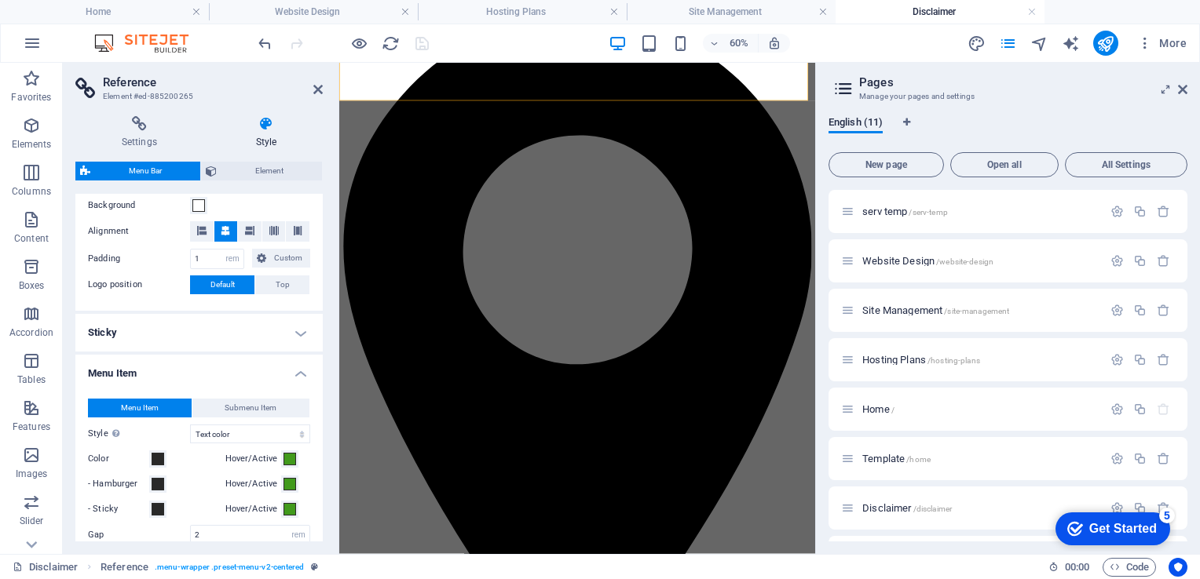
scroll to position [0, 0]
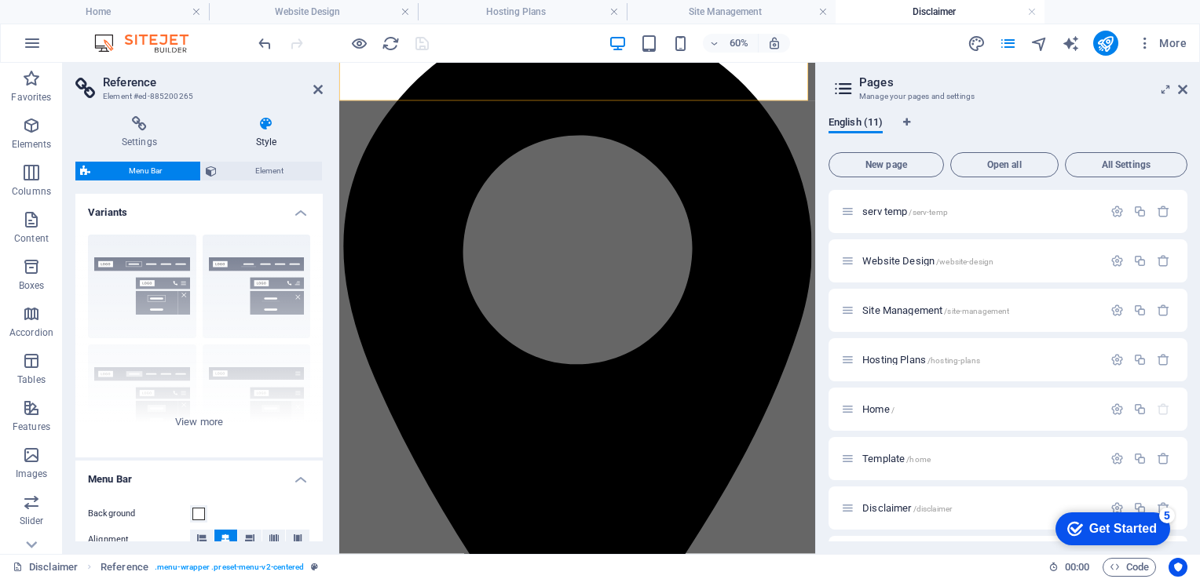
click at [298, 214] on h4 "Variants" at bounding box center [198, 208] width 247 height 28
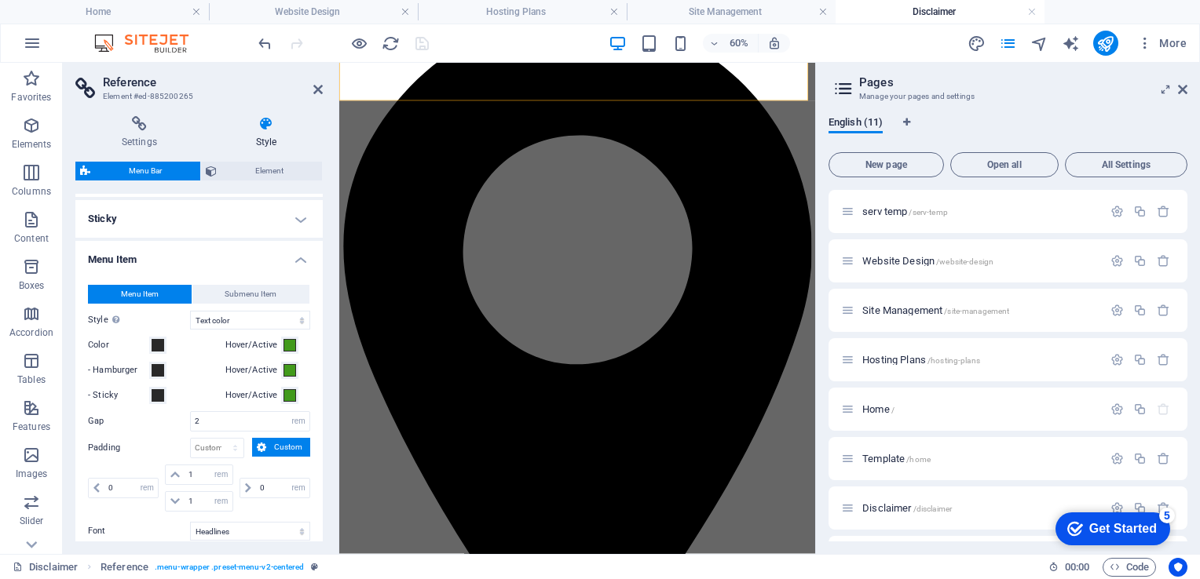
scroll to position [526, 0]
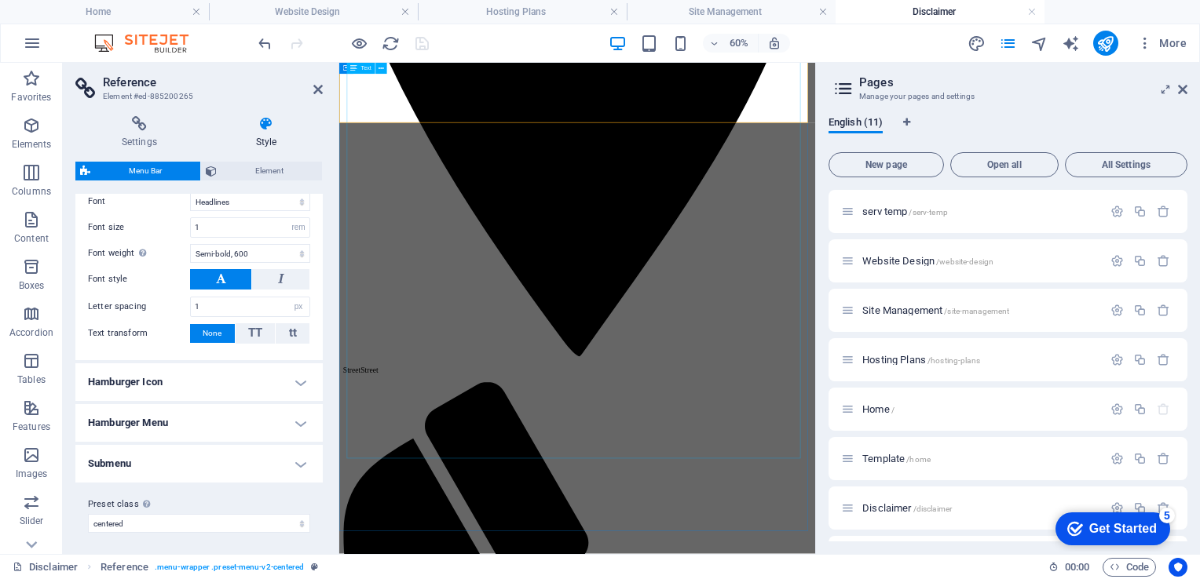
scroll to position [678, 0]
click at [144, 132] on h4 "Settings" at bounding box center [142, 132] width 134 height 33
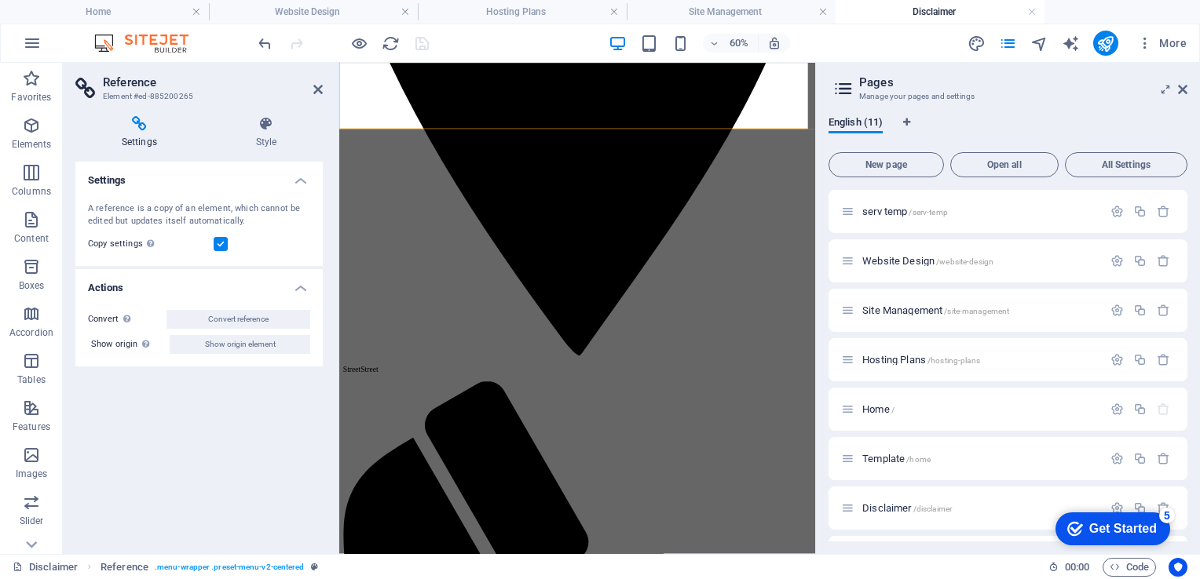
click at [141, 130] on icon at bounding box center [139, 124] width 128 height 16
click at [263, 133] on h4 "Style" at bounding box center [266, 132] width 113 height 33
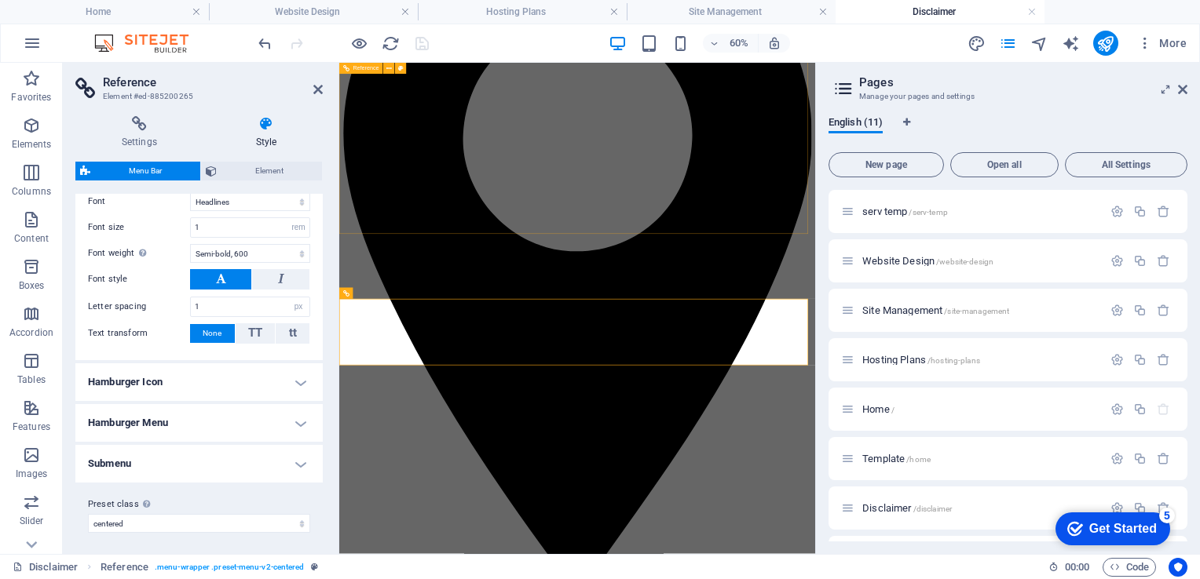
scroll to position [0, 0]
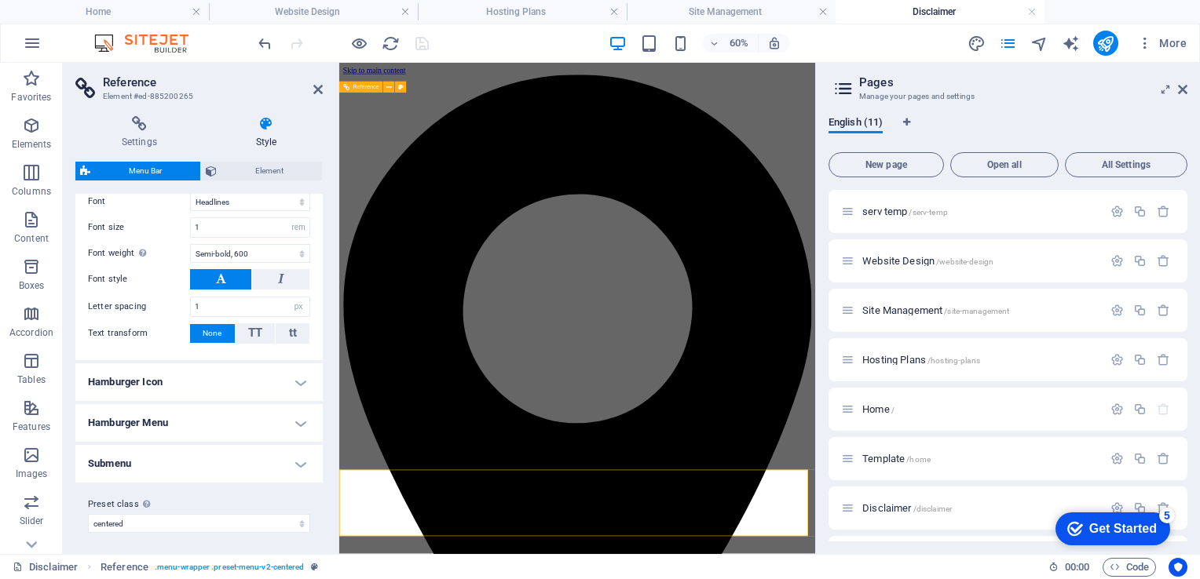
click at [865, 403] on div "Home /" at bounding box center [971, 409] width 261 height 18
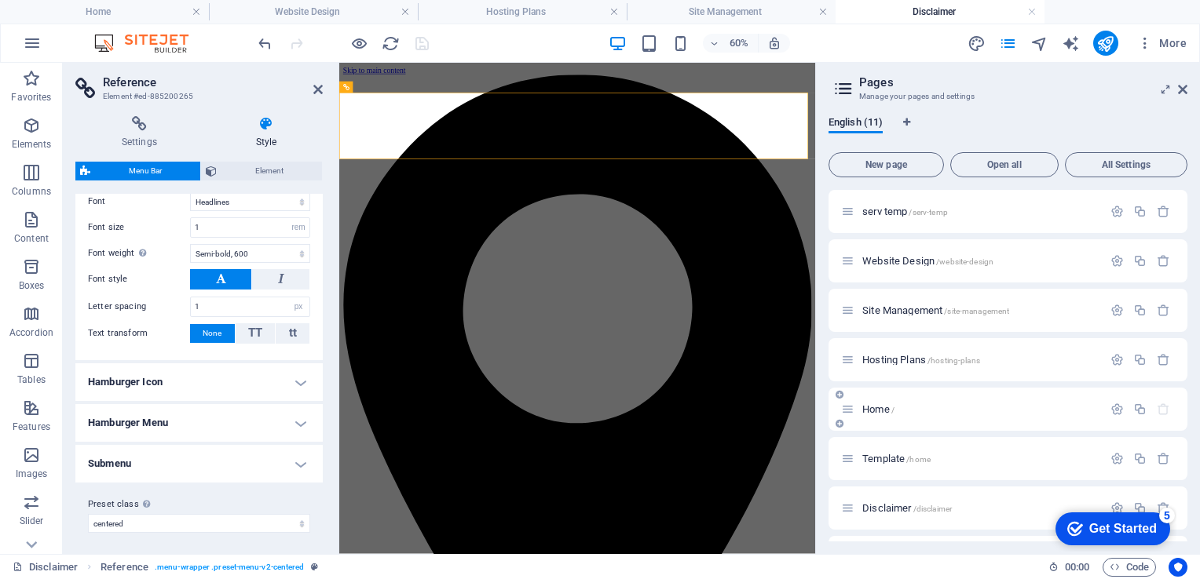
click at [865, 403] on div "Home /" at bounding box center [971, 409] width 261 height 18
click at [870, 407] on span "Home /" at bounding box center [878, 410] width 32 height 12
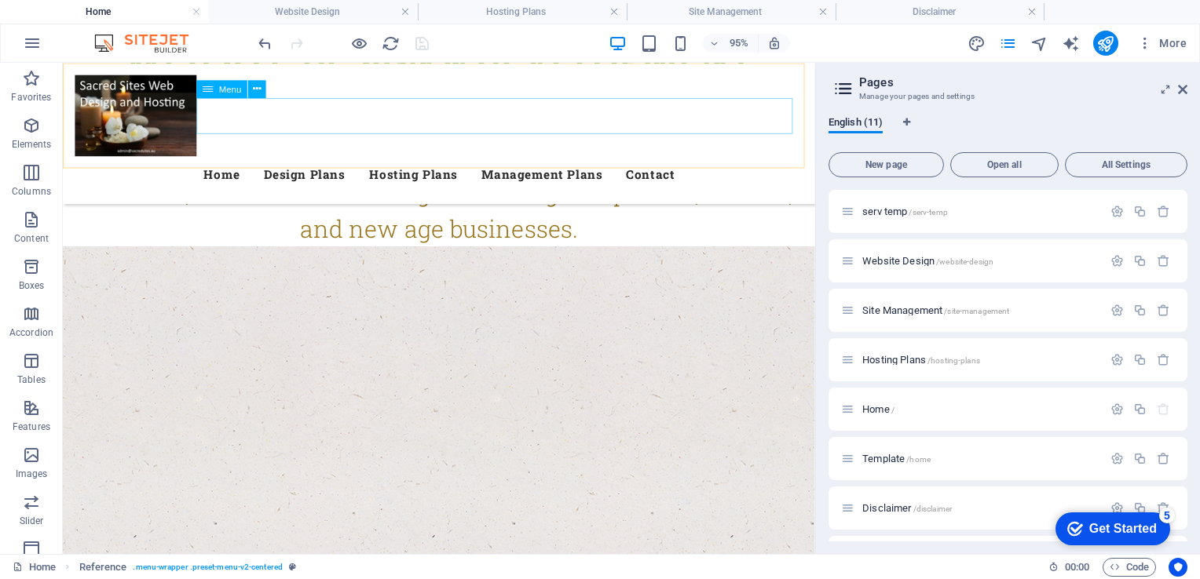
click at [299, 161] on nav "Home Design Plans Hosting Plans Management Plans Contact" at bounding box center [458, 180] width 766 height 38
select select
select select "1"
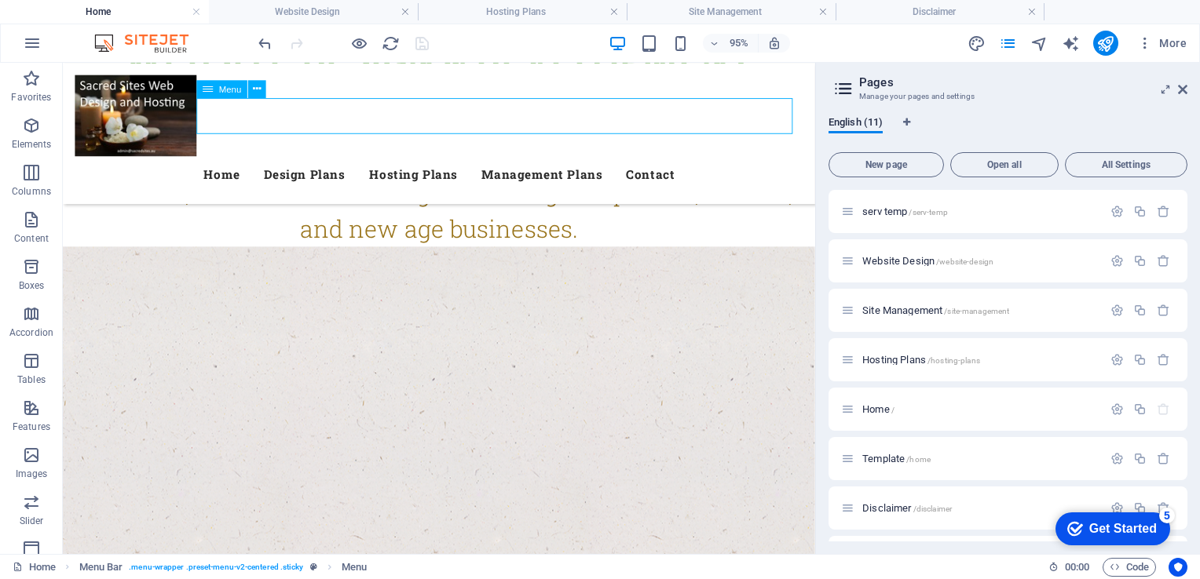
select select
select select "2"
select select
select select "9"
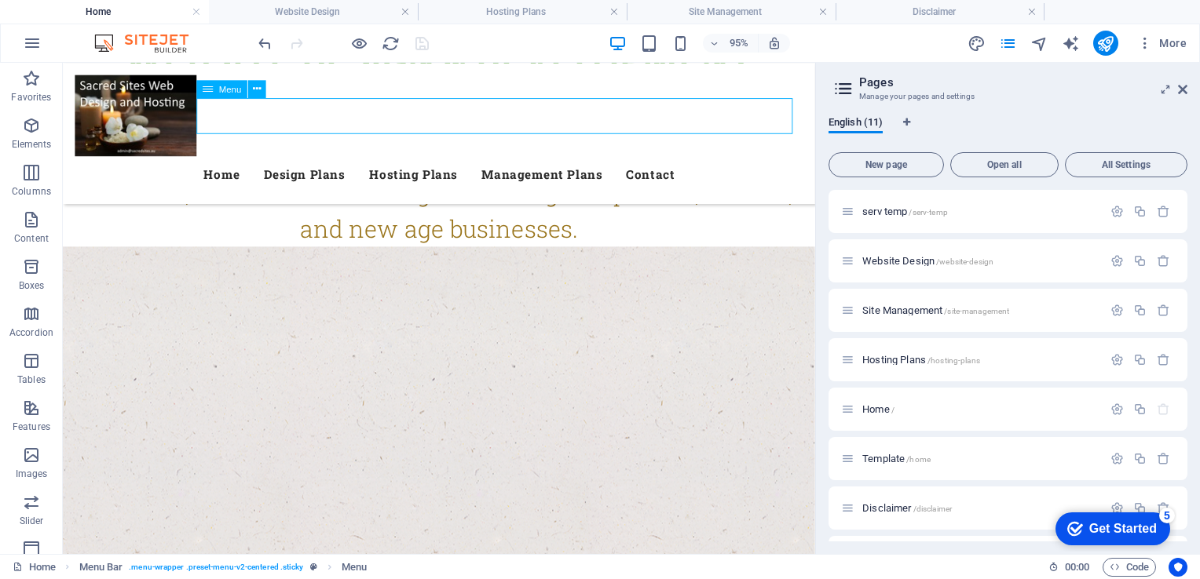
select select
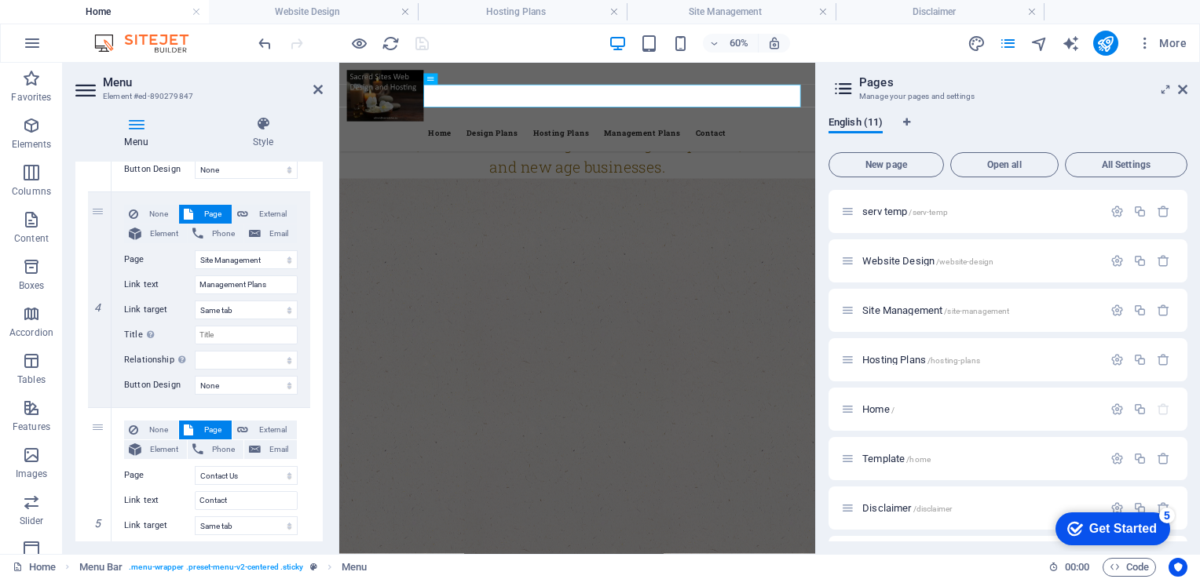
scroll to position [891, 0]
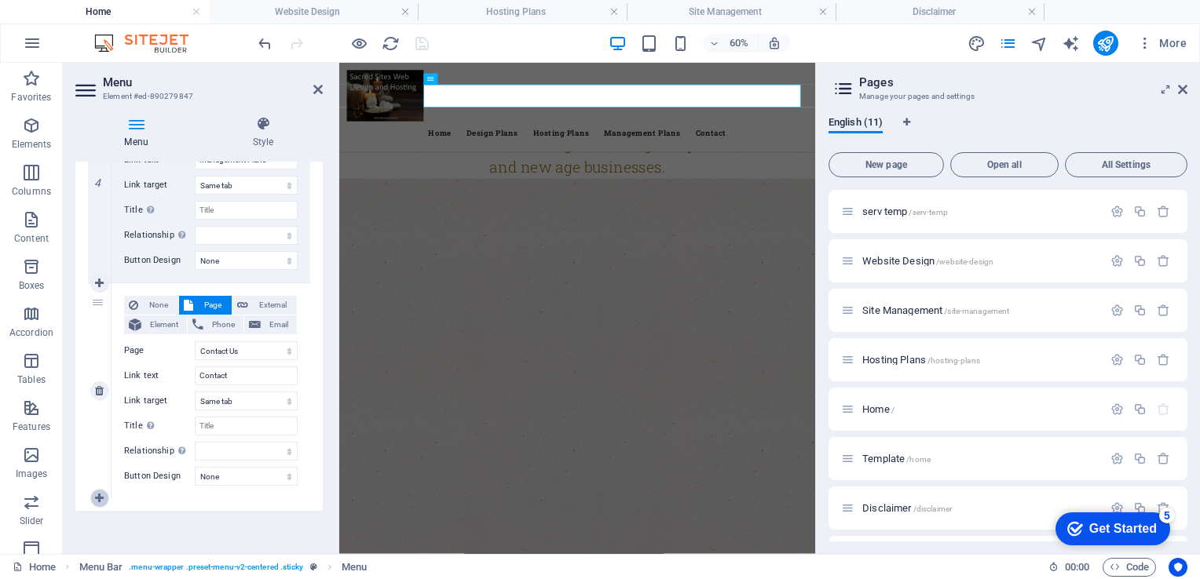
click at [98, 495] on icon at bounding box center [99, 498] width 9 height 11
select select
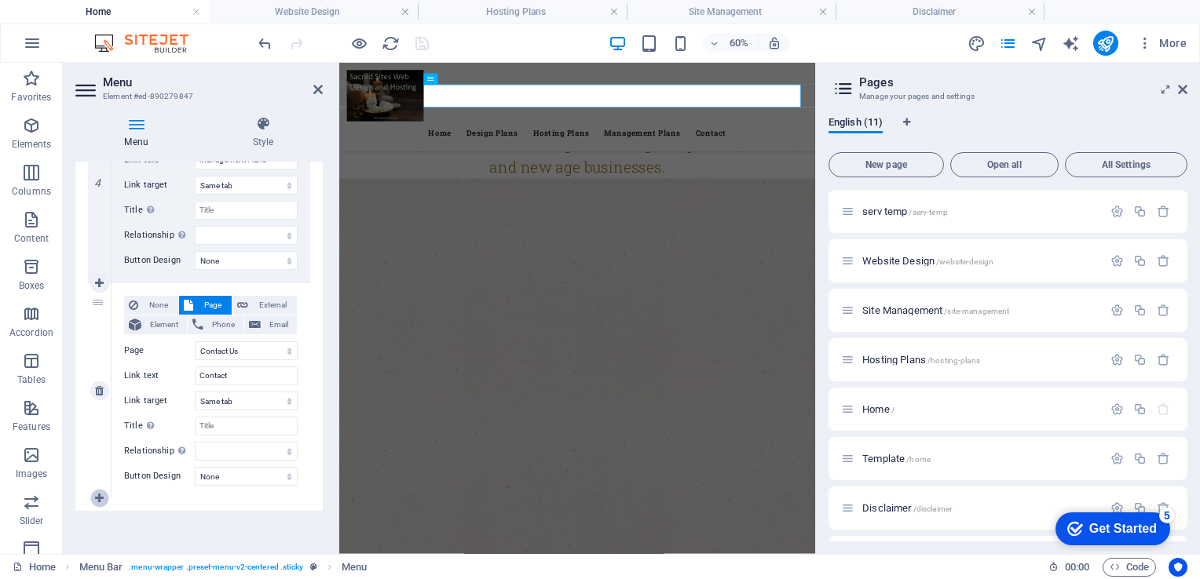
select select
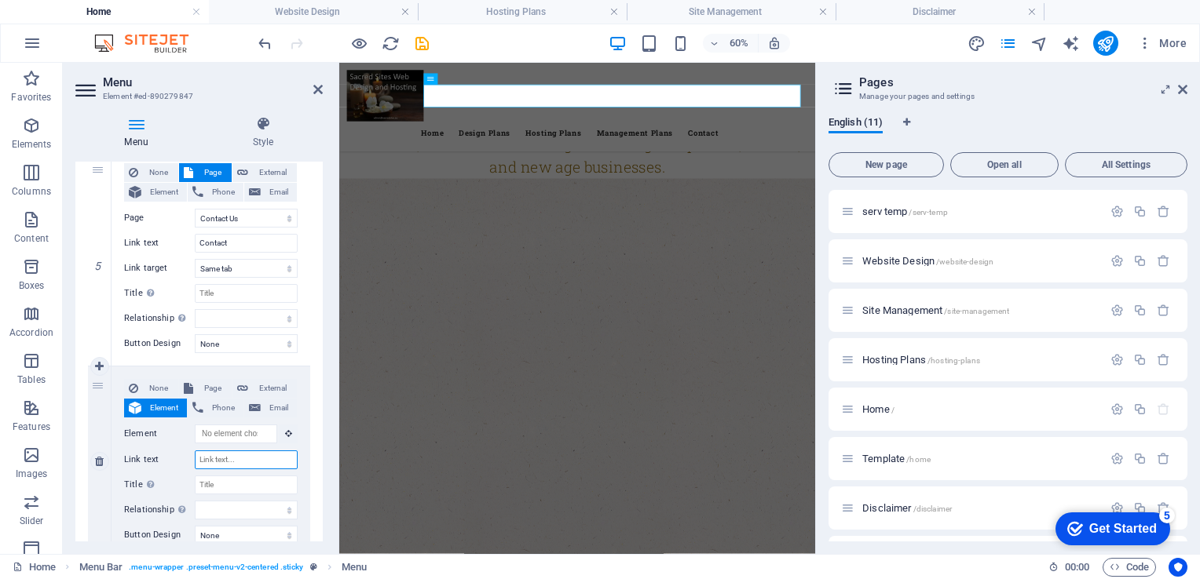
click at [251, 463] on input "Link text" at bounding box center [246, 460] width 103 height 19
type input "Discl"
select select
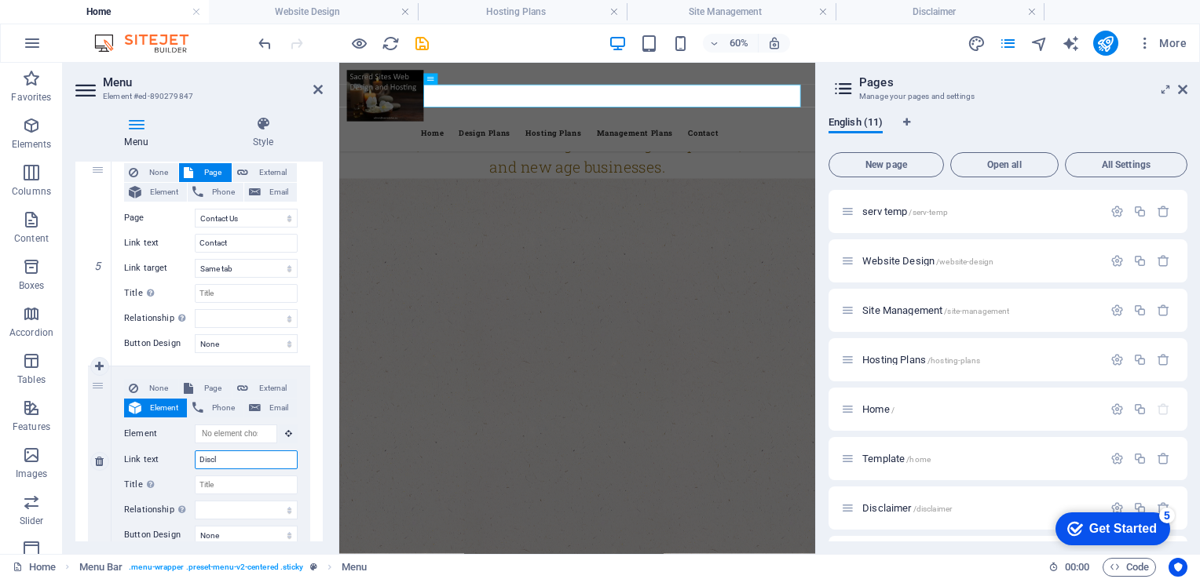
select select
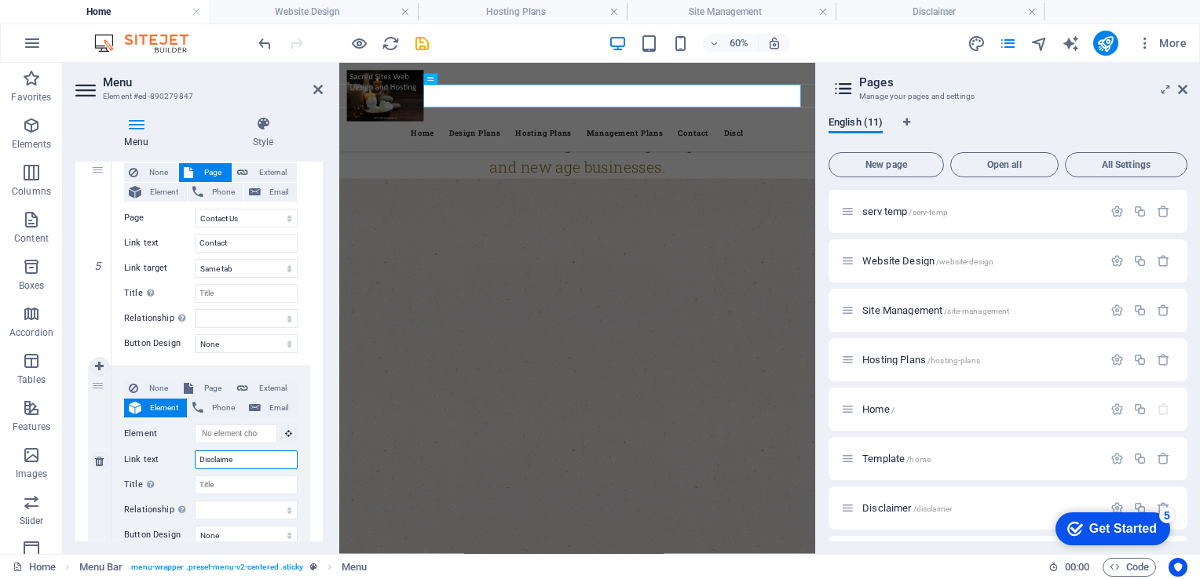
type input "Disclaimer"
select select
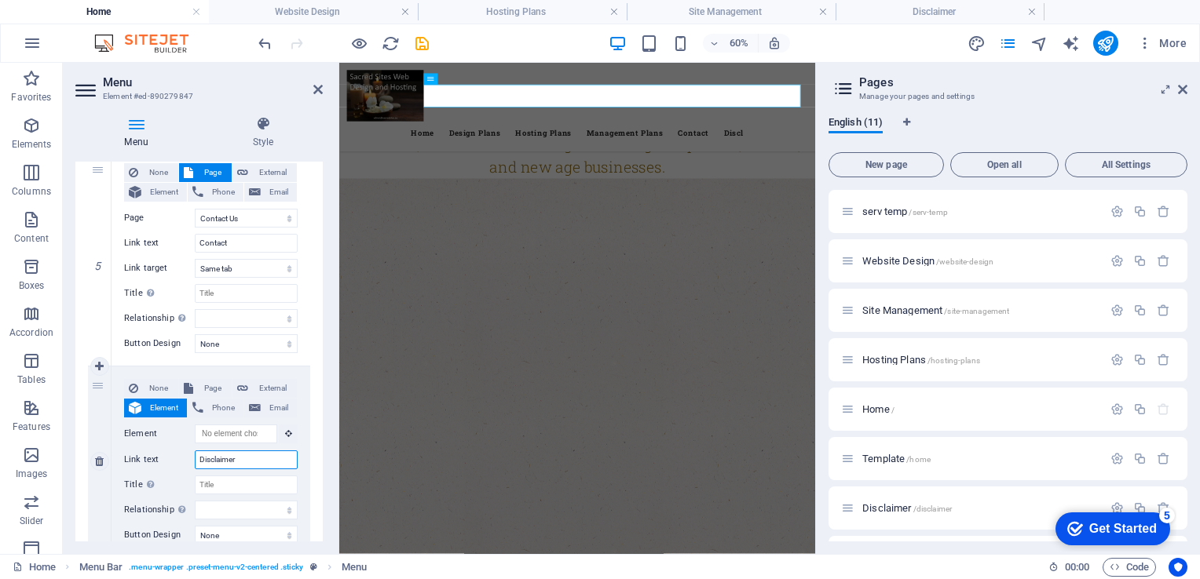
select select
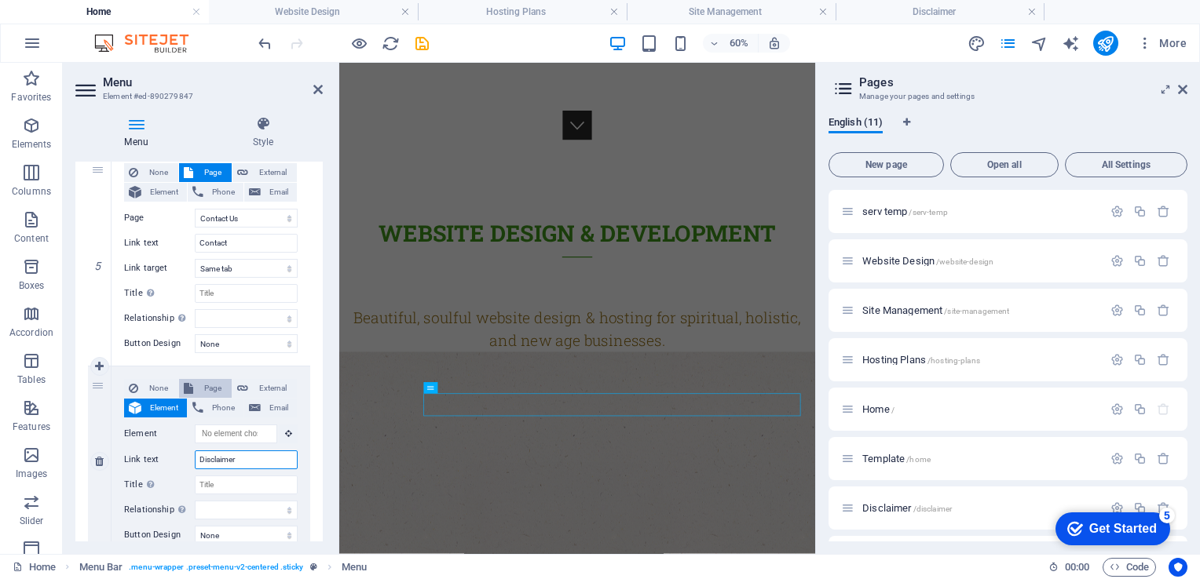
scroll to position [823, 0]
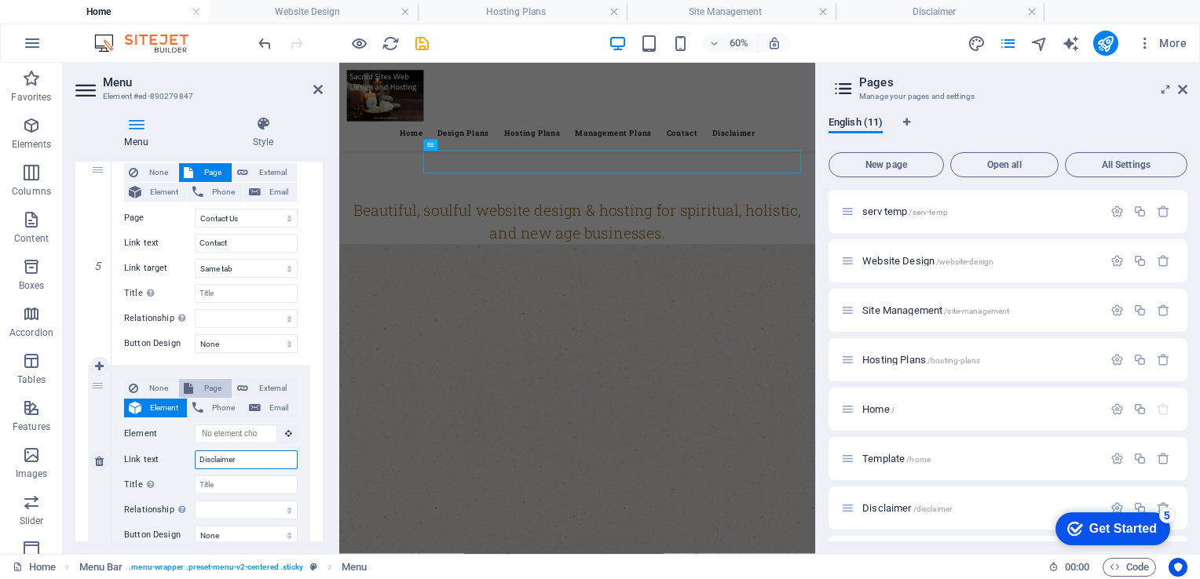
type input "Disclaimer"
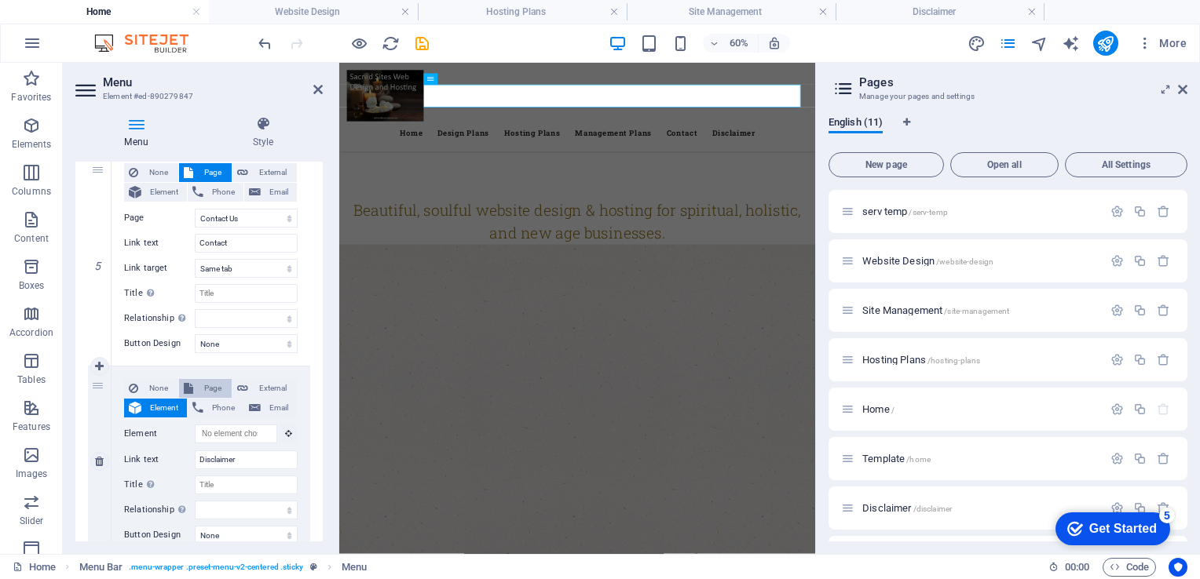
click at [194, 386] on button "Page" at bounding box center [205, 388] width 53 height 19
select select
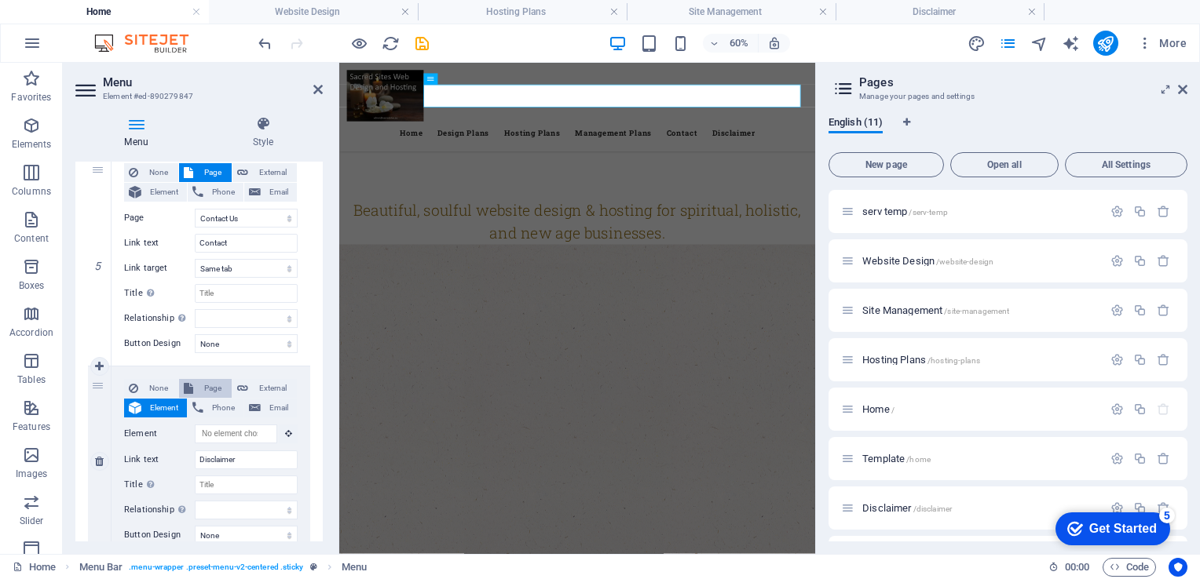
select select
click at [287, 433] on select "serv temp Website Design Site Management Hosting Plans Home Template Disclaimer…" at bounding box center [246, 434] width 103 height 19
select select "6"
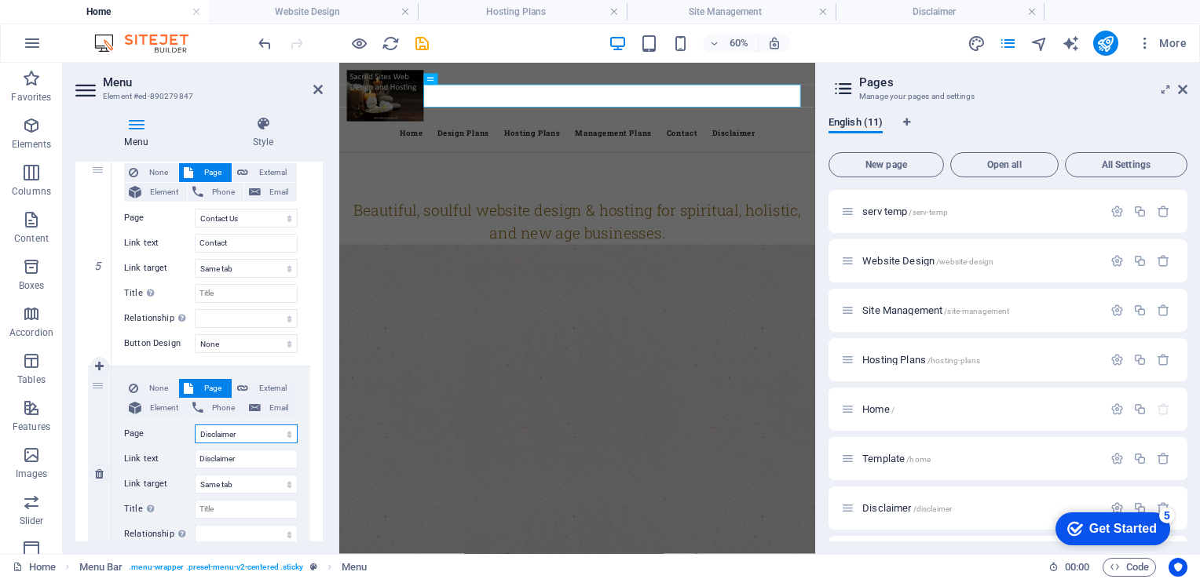
click at [195, 425] on select "serv temp Website Design Site Management Hosting Plans Home Template Disclaimer…" at bounding box center [246, 434] width 103 height 19
select select
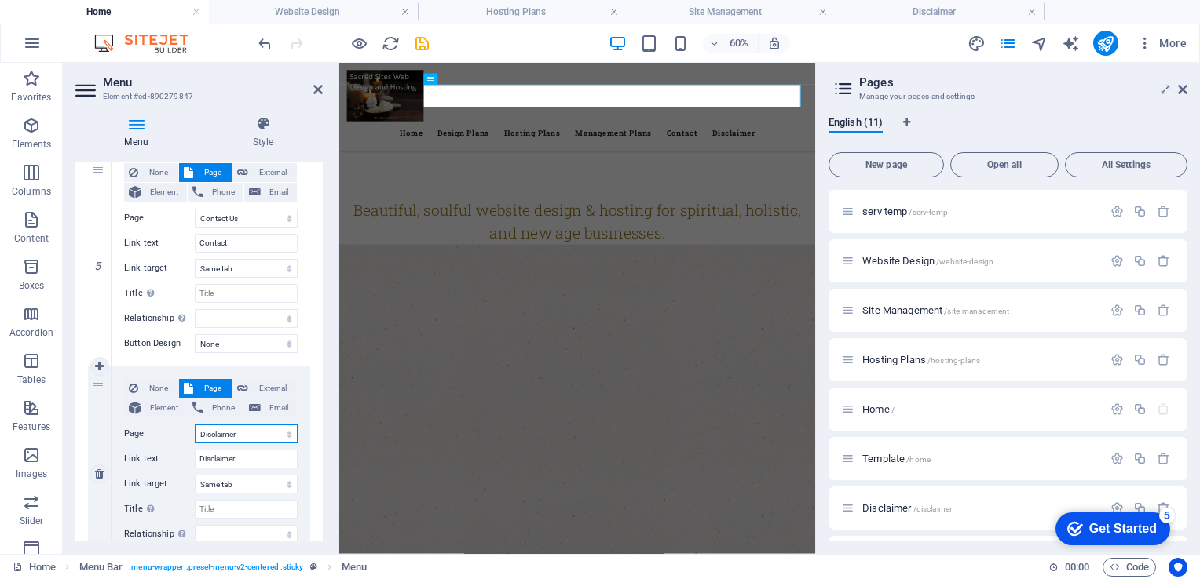
select select
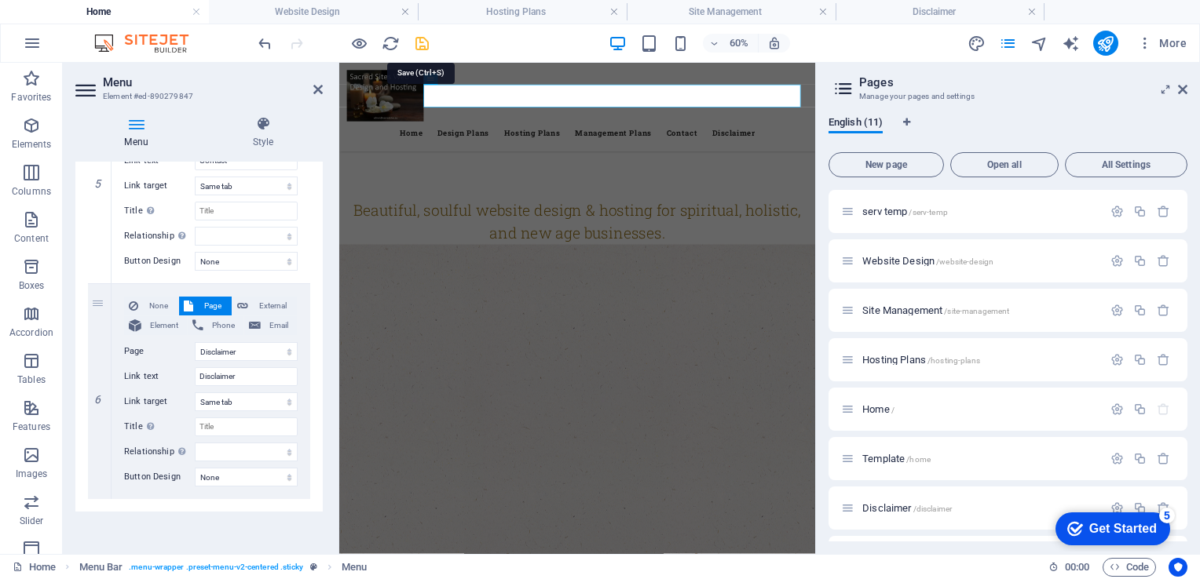
click at [418, 42] on icon "save" at bounding box center [422, 44] width 18 height 18
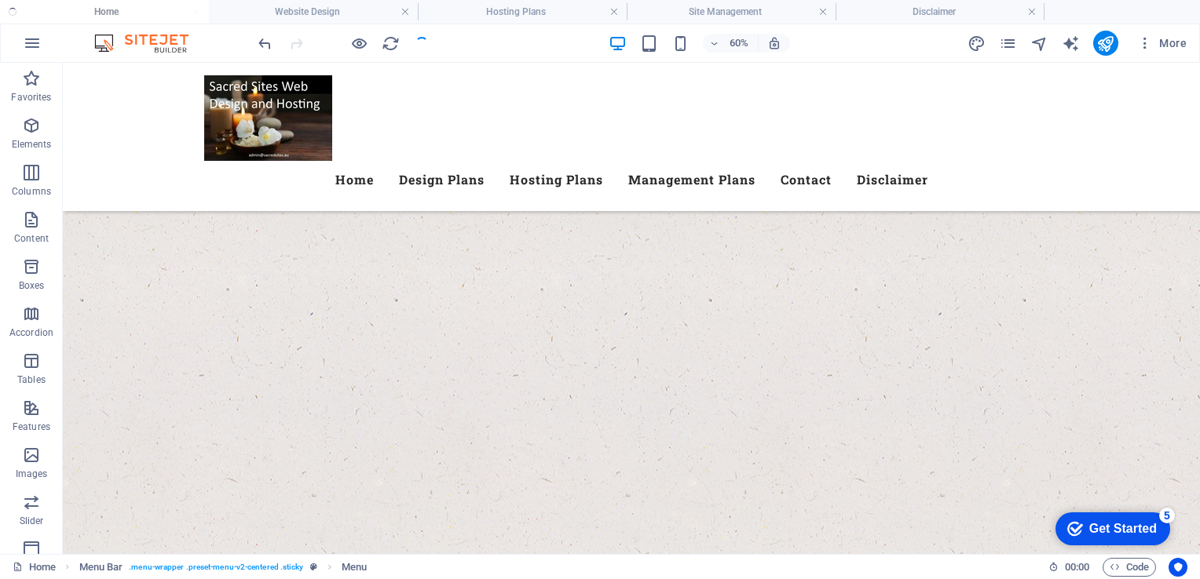
scroll to position [602, 0]
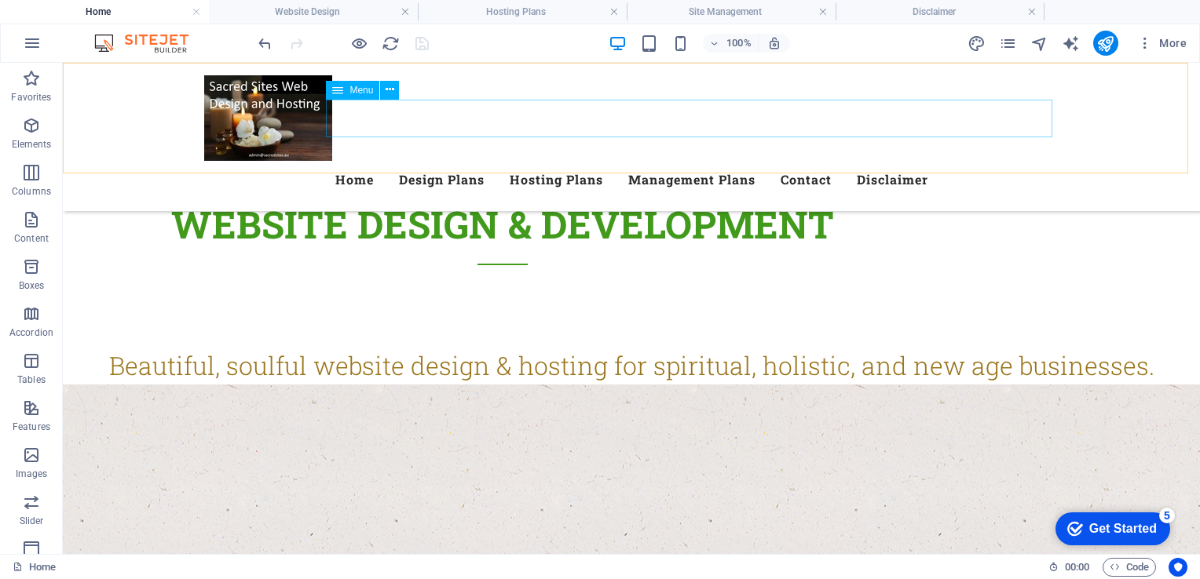
click at [449, 161] on nav "Home Design Plans Hosting Plans Management Plans Contact Disclaimer" at bounding box center [631, 180] width 854 height 38
select select
select select "1"
select select
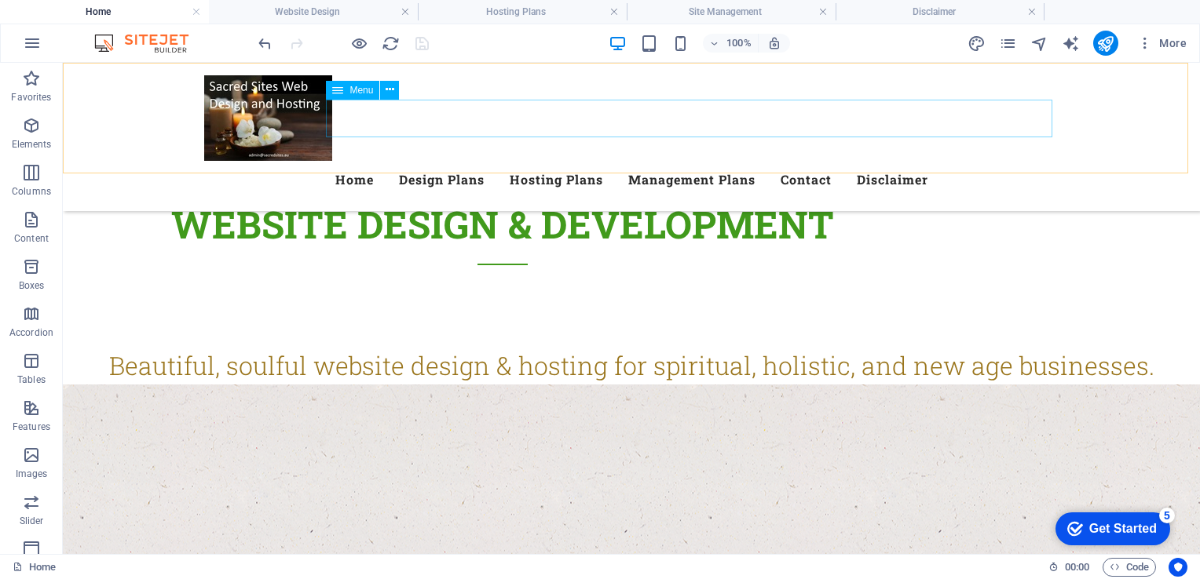
select select
select select "2"
select select
select select "9"
select select
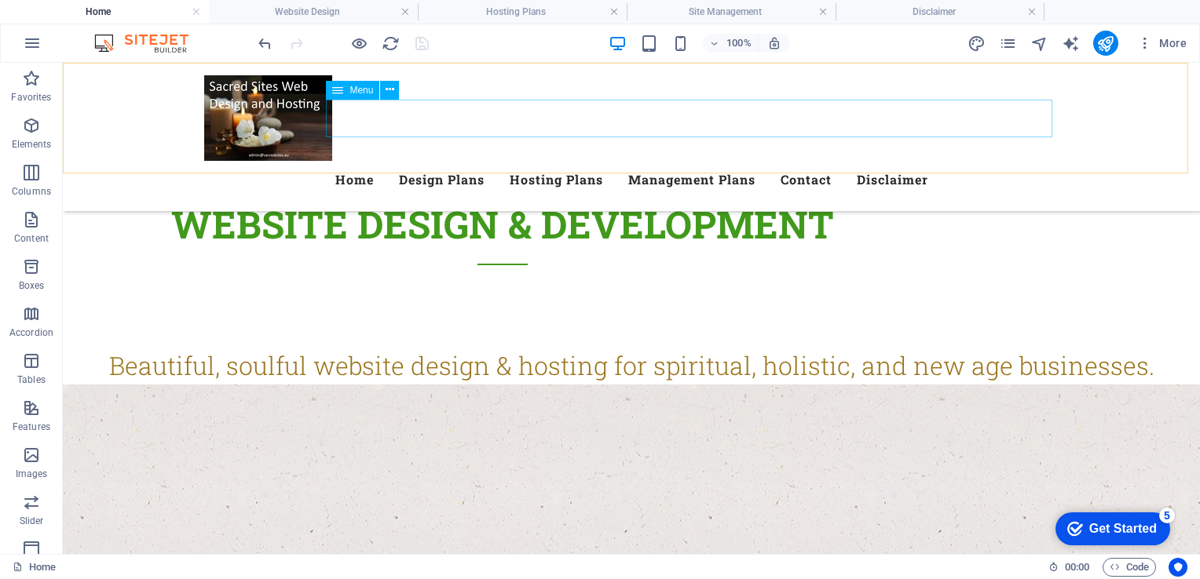
select select "6"
select select
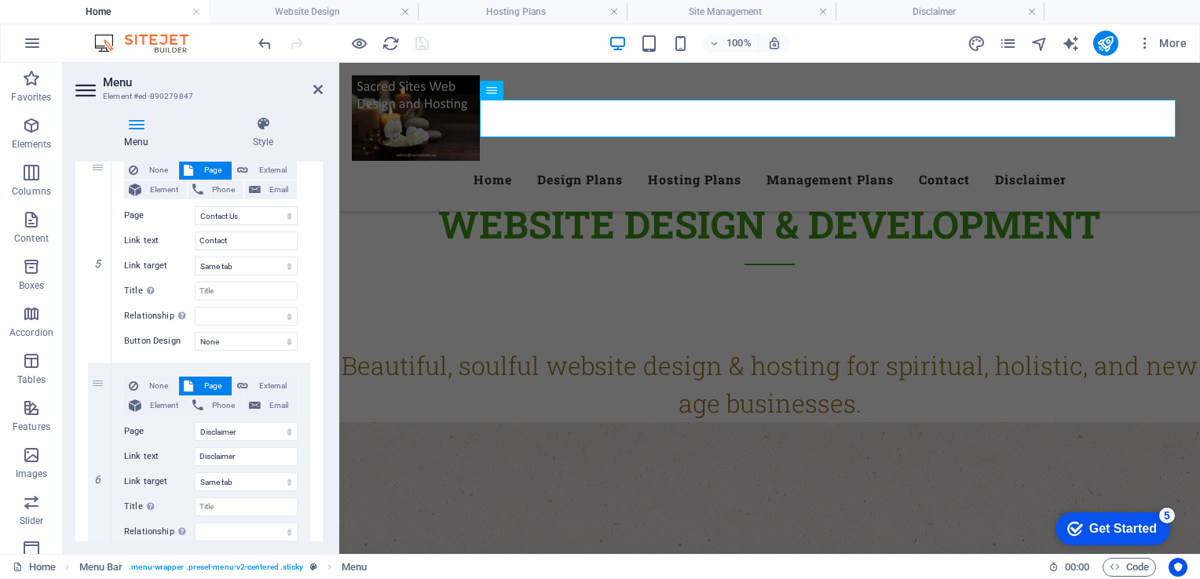
scroll to position [1106, 0]
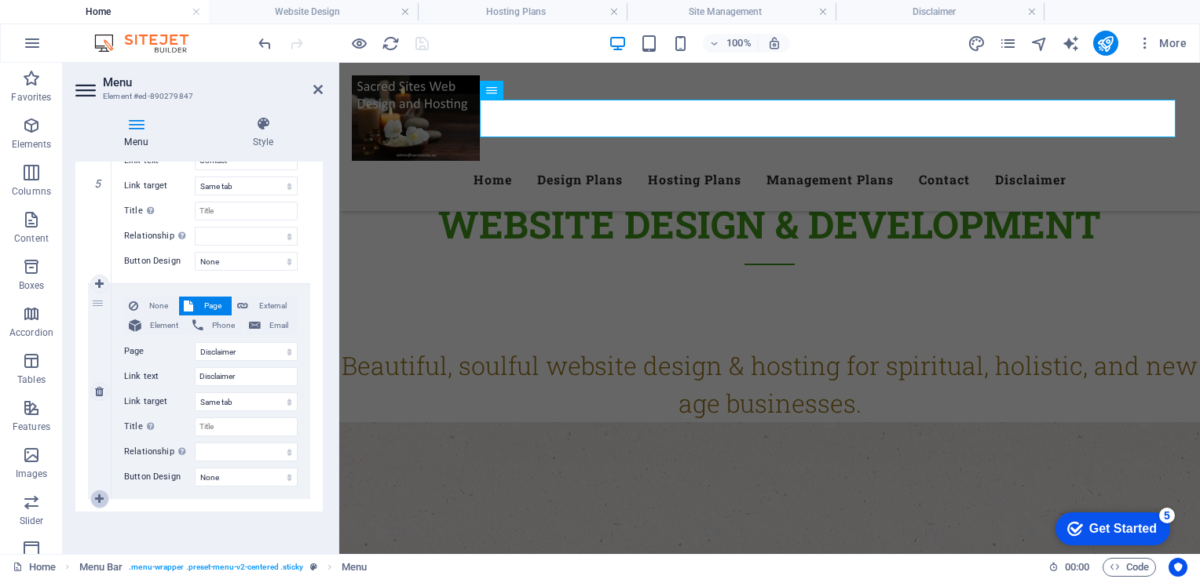
click at [100, 495] on icon at bounding box center [99, 499] width 9 height 11
select select
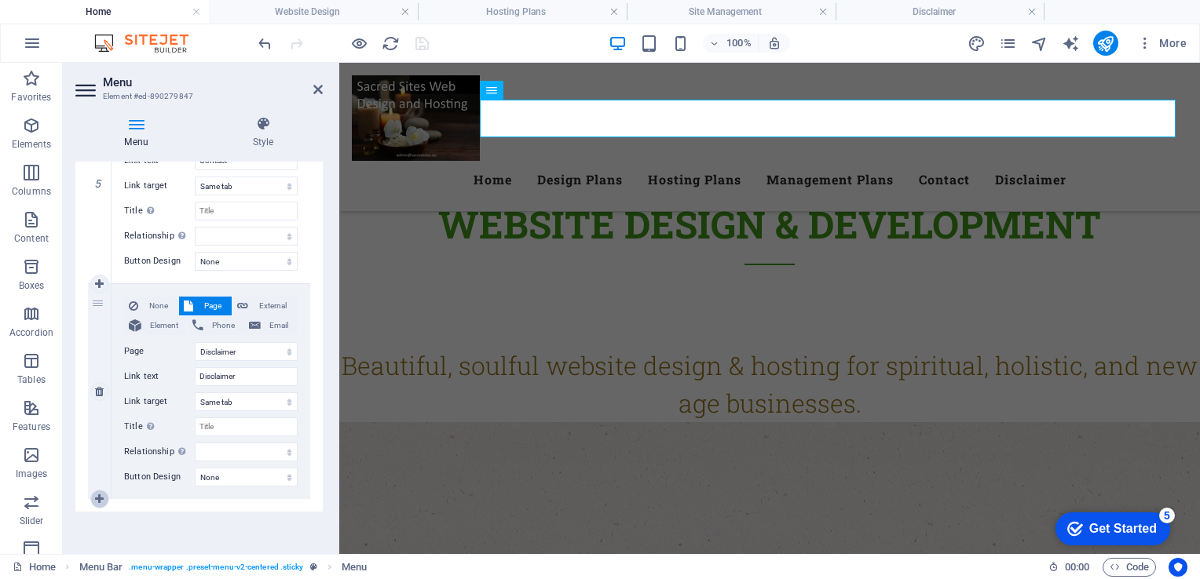
select select
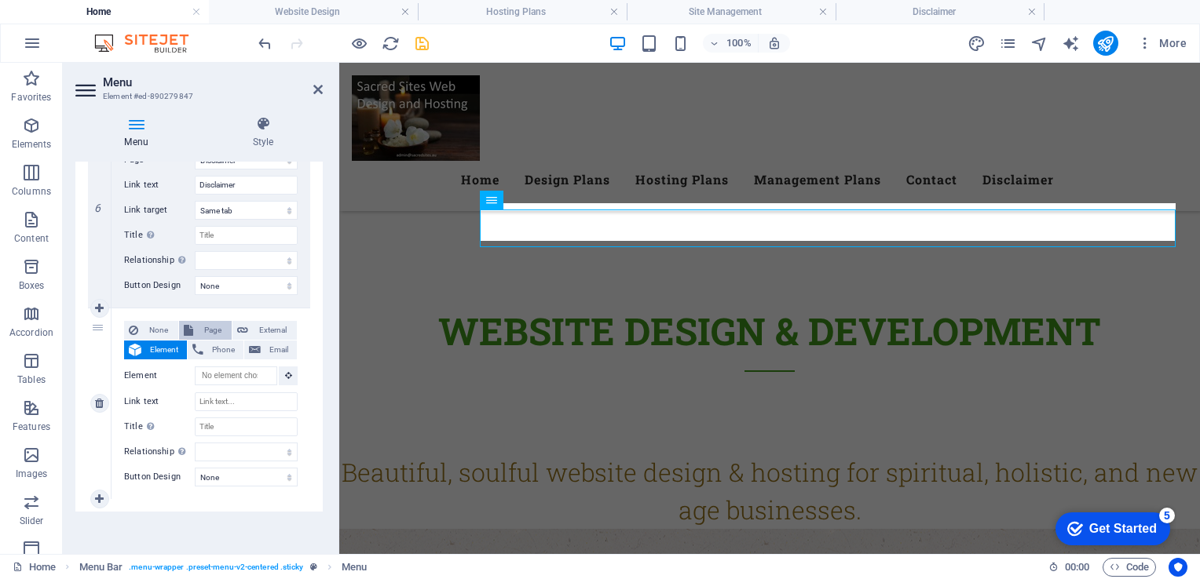
scroll to position [492, 0]
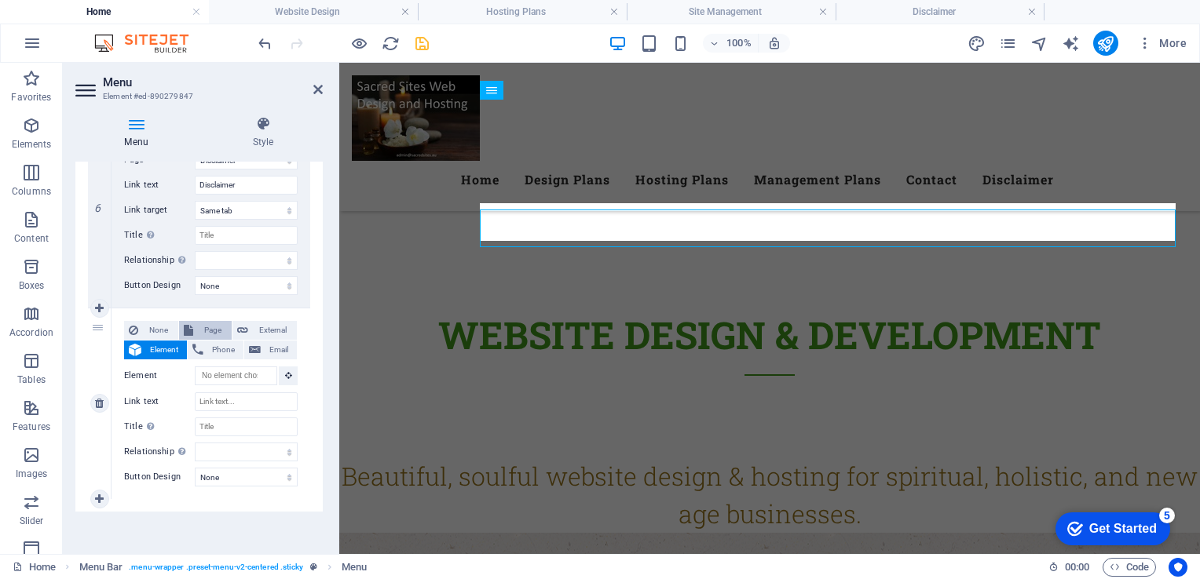
click at [212, 329] on span "Page" at bounding box center [212, 330] width 29 height 19
select select
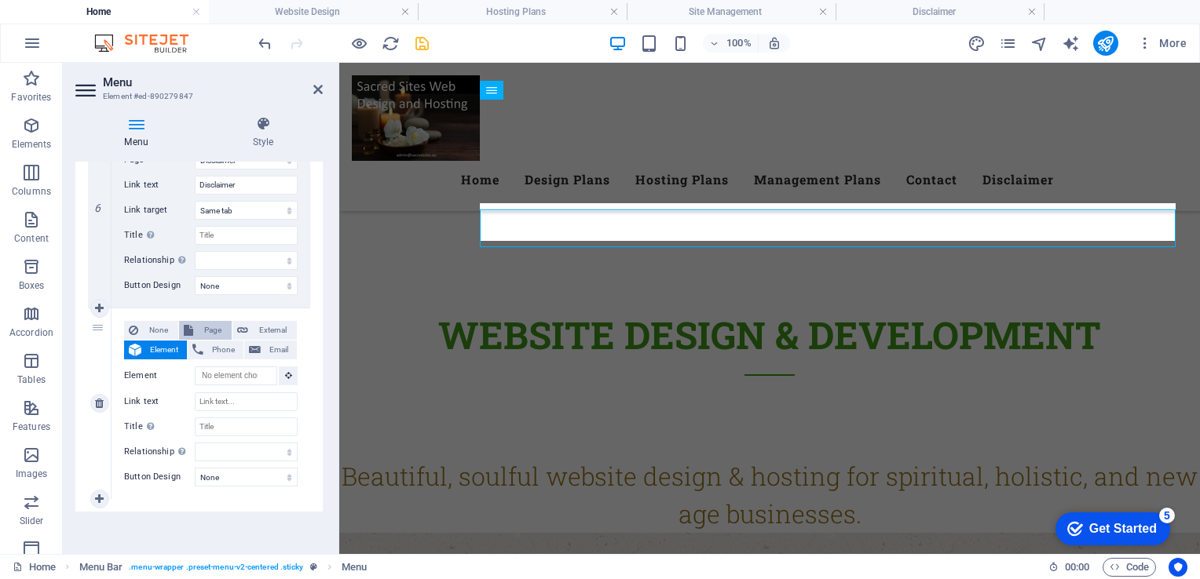
select select
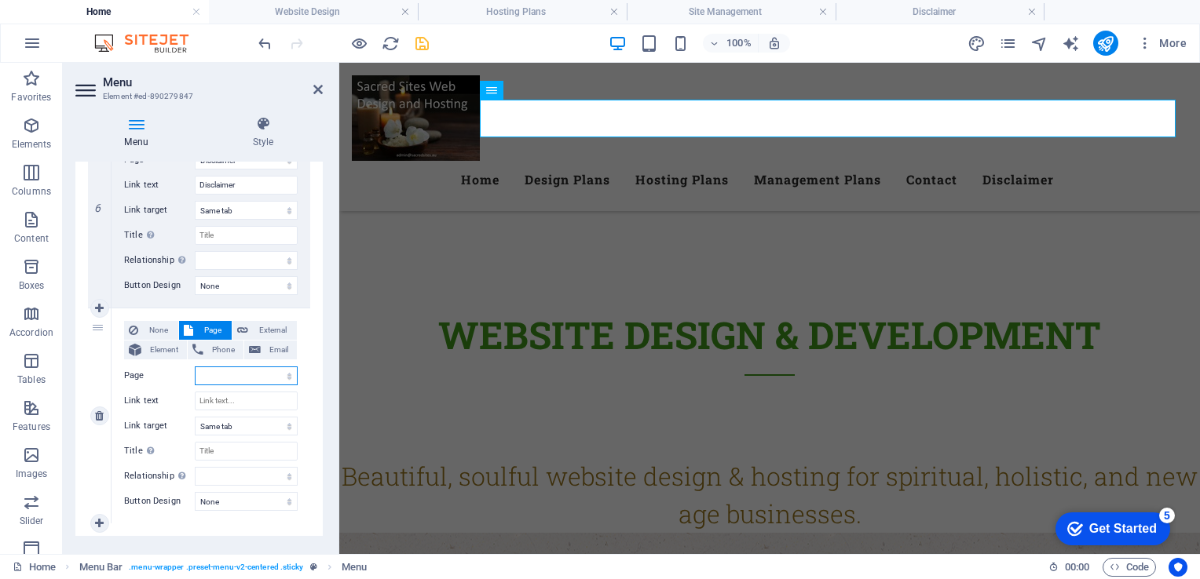
click at [228, 375] on select "serv temp Website Design Site Management Hosting Plans Home Template Disclaimer…" at bounding box center [246, 376] width 103 height 19
select select "8"
click at [195, 367] on select "serv temp Website Design Site Management Hosting Plans Home Template Disclaimer…" at bounding box center [246, 376] width 103 height 19
select select
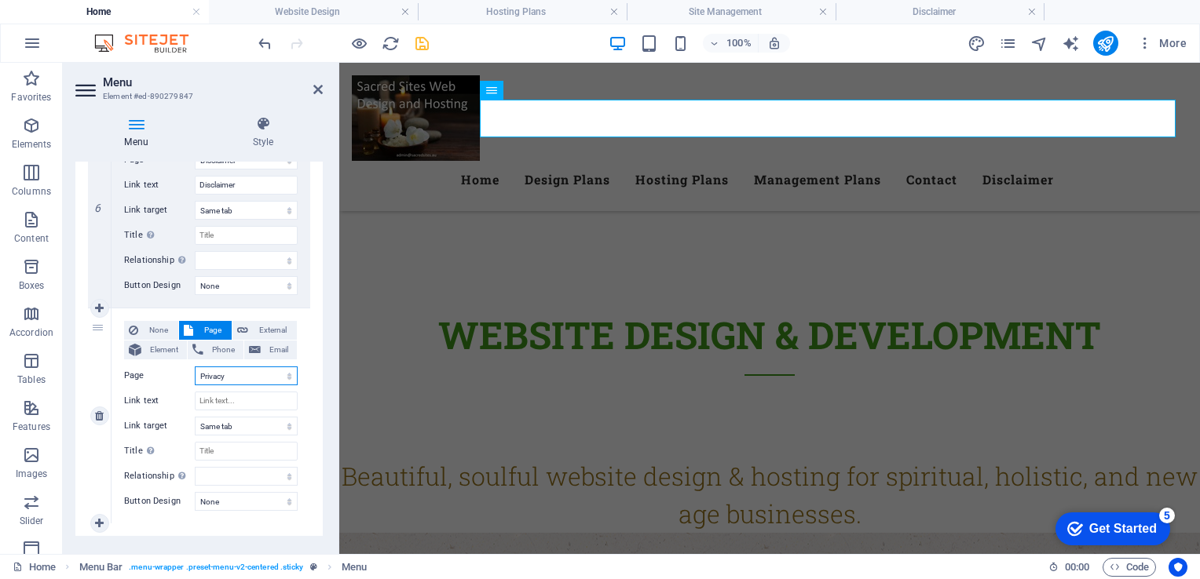
select select
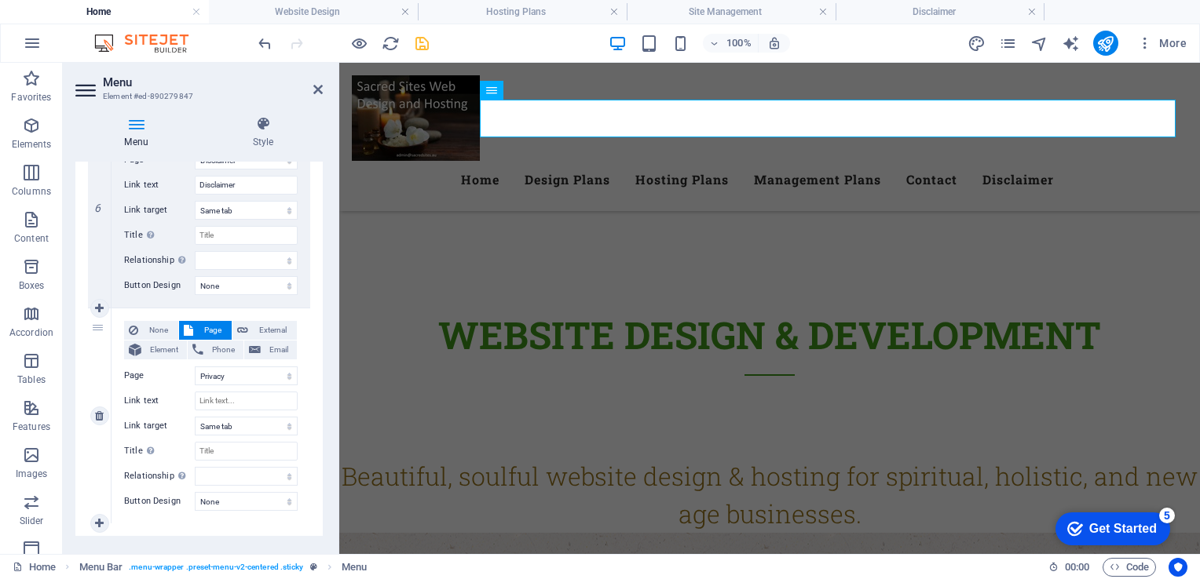
click at [229, 317] on div "None Page External Element Phone Email Page serv temp Website Design Site Manag…" at bounding box center [211, 416] width 199 height 215
click at [248, 403] on input "Link text" at bounding box center [246, 401] width 103 height 19
type input "Privac"
select select
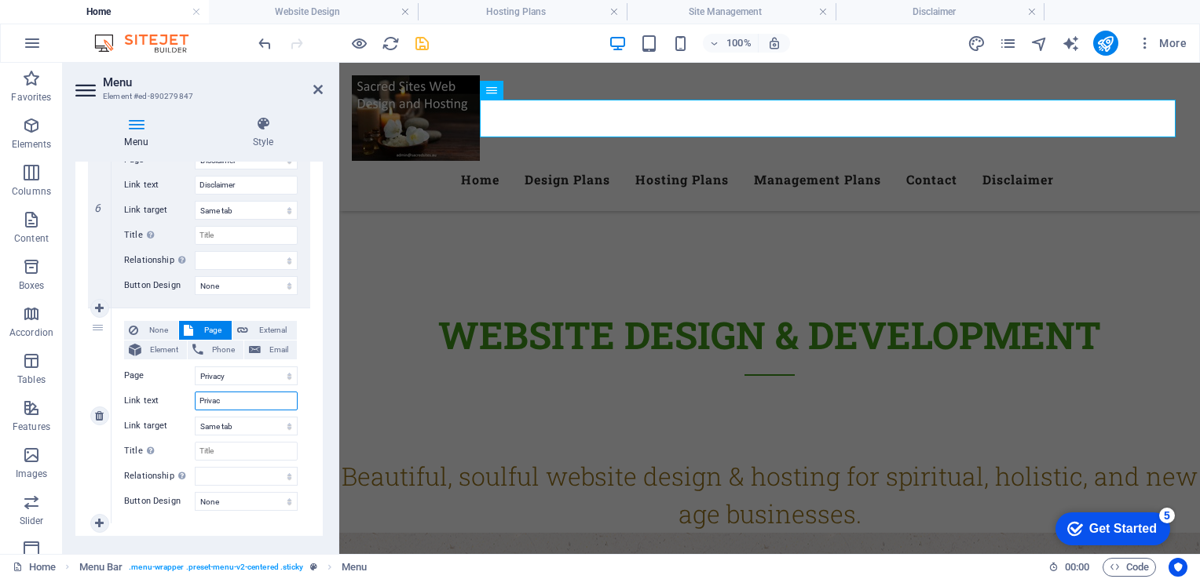
select select
type input "Privacy"
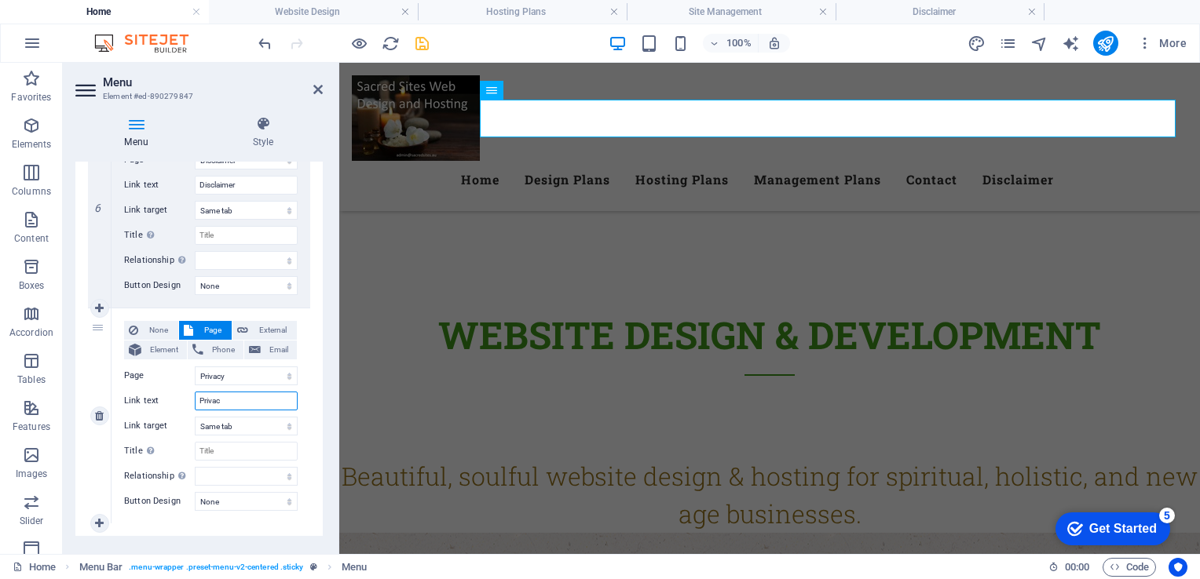
select select
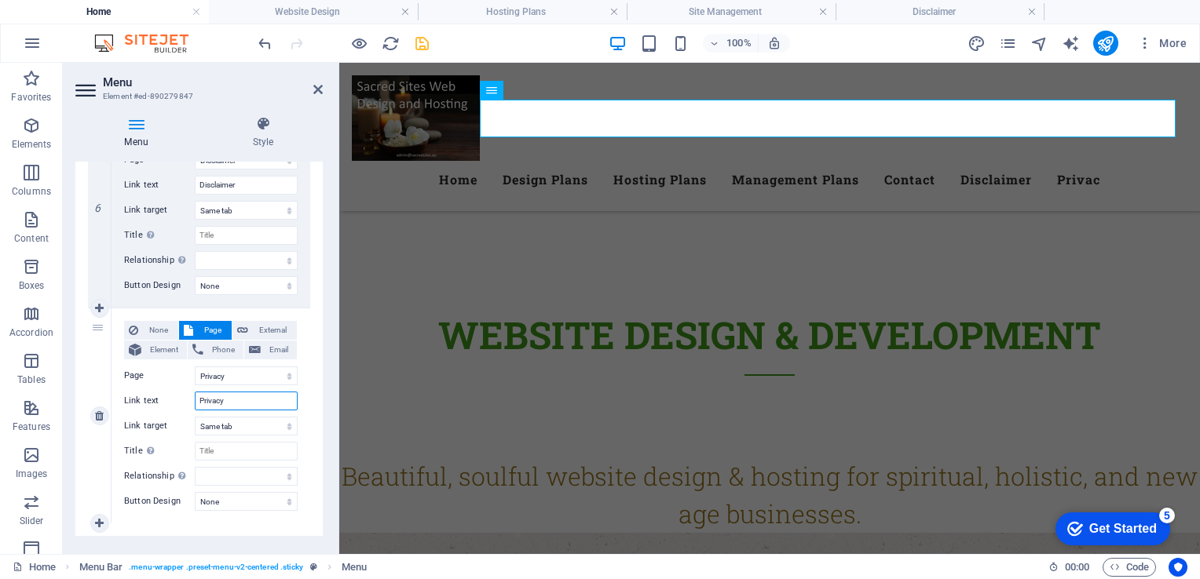
select select
type input "Privacy"
click at [1011, 47] on icon "pages" at bounding box center [1008, 44] width 18 height 18
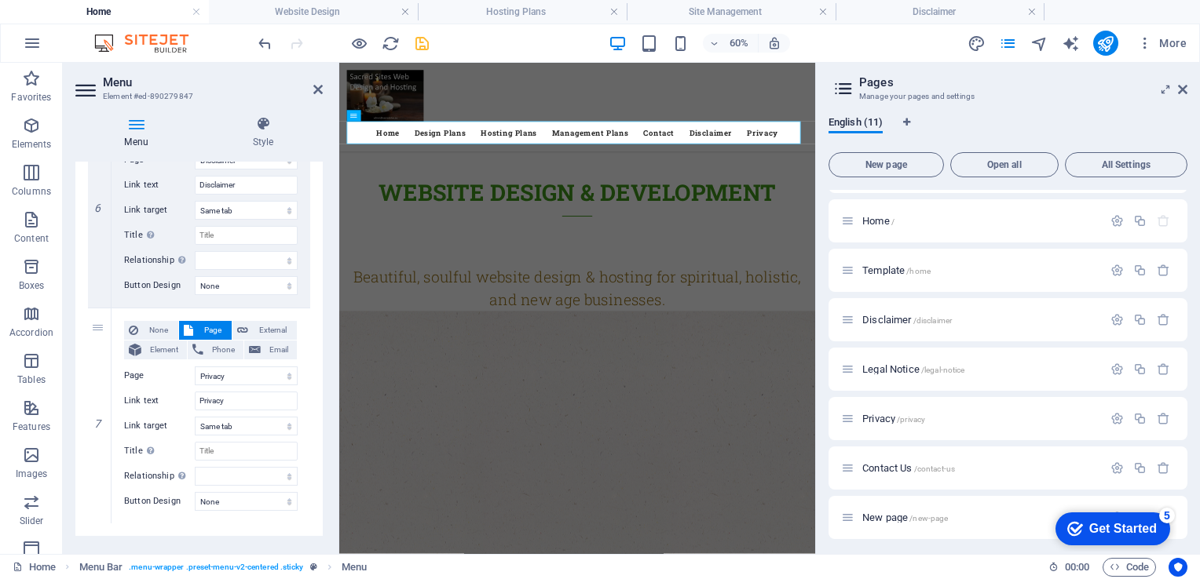
scroll to position [192, 0]
click at [881, 366] on span "Legal Notice /legal-notice" at bounding box center [913, 366] width 102 height 12
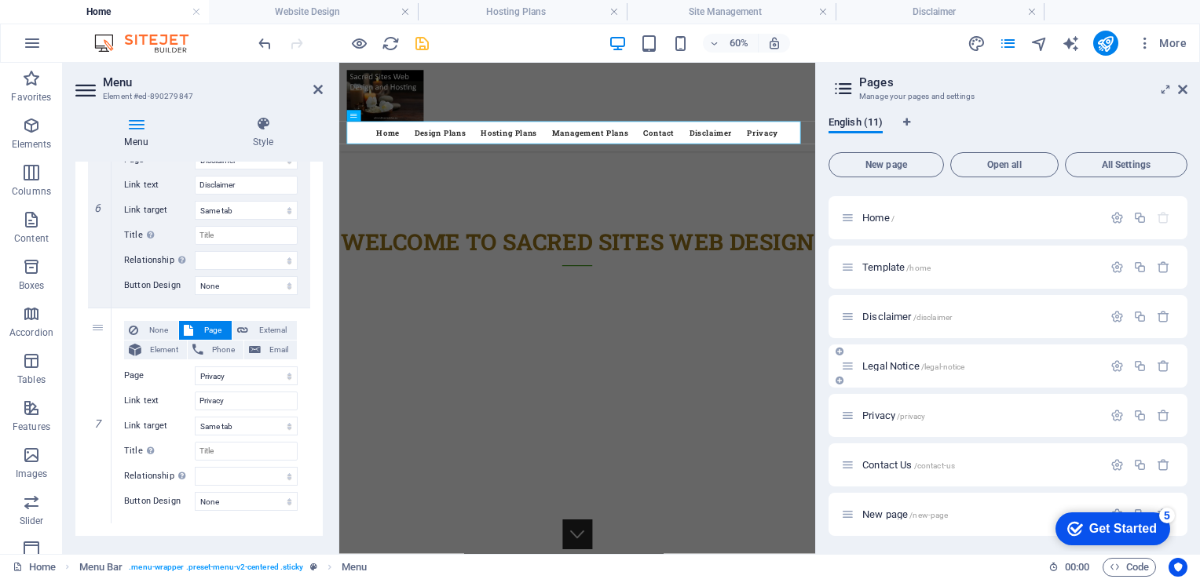
scroll to position [128, 0]
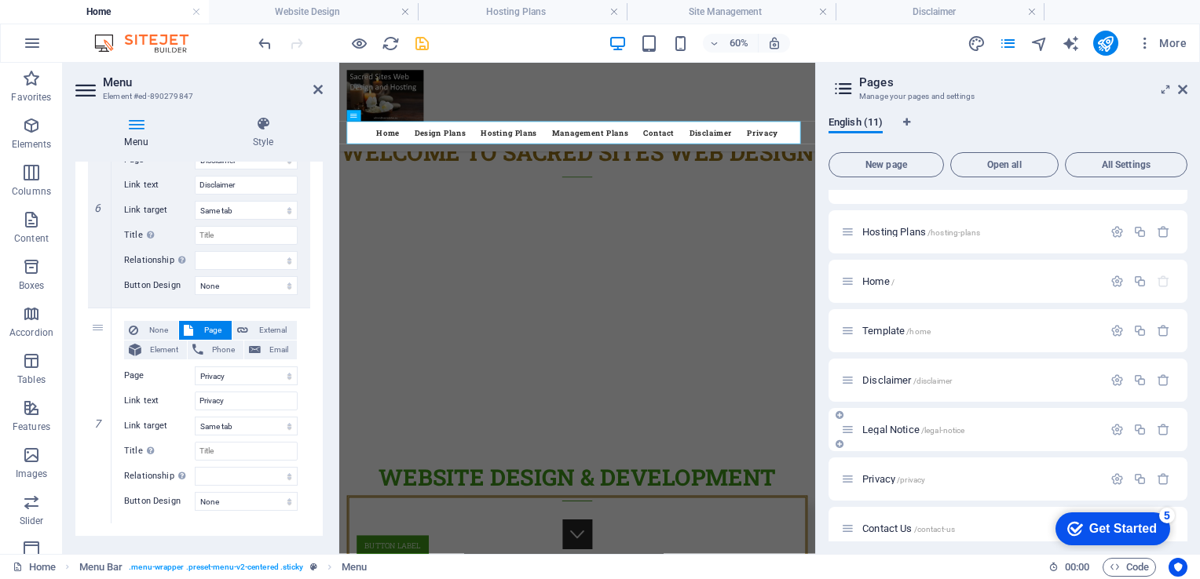
click at [881, 366] on div "serv temp /serv-temp Website Design /website-design Site Management /site-manag…" at bounding box center [1007, 331] width 359 height 538
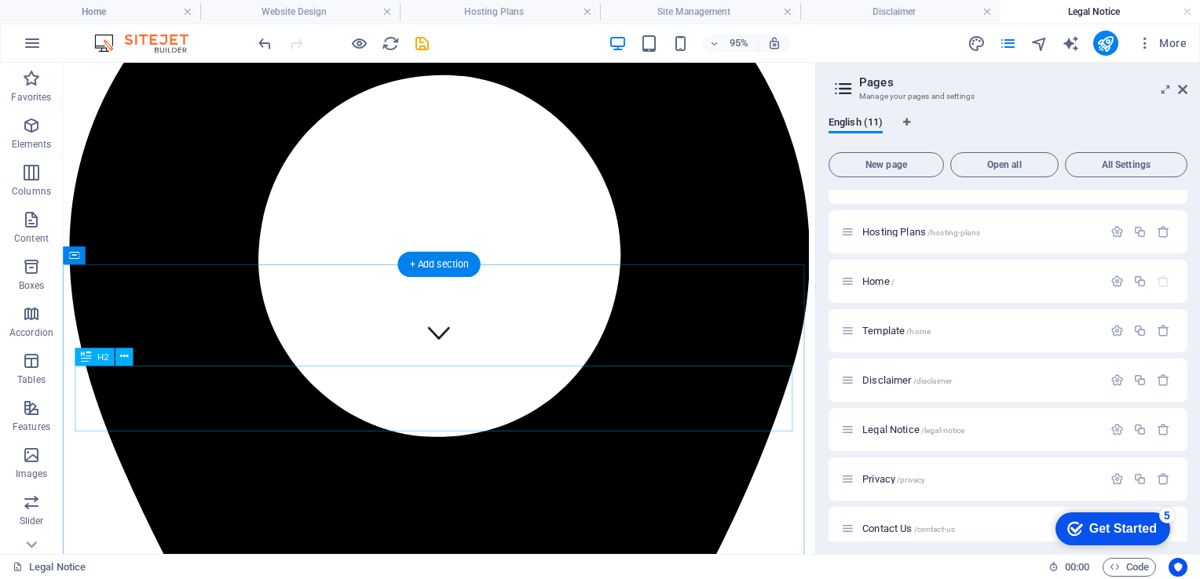
scroll to position [203, 0]
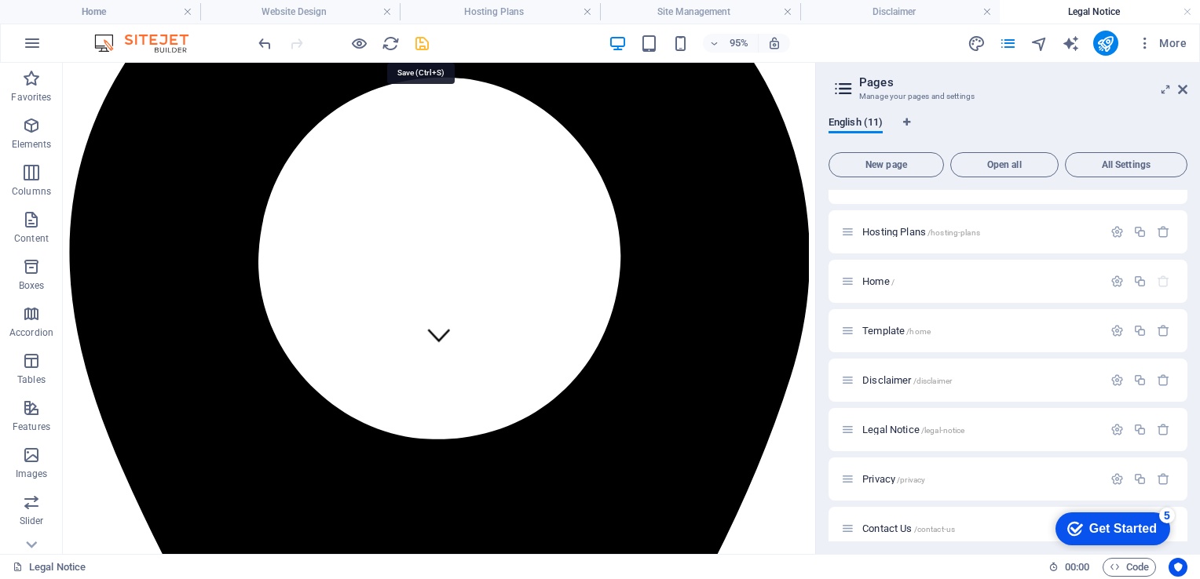
click at [420, 42] on icon "save" at bounding box center [422, 44] width 18 height 18
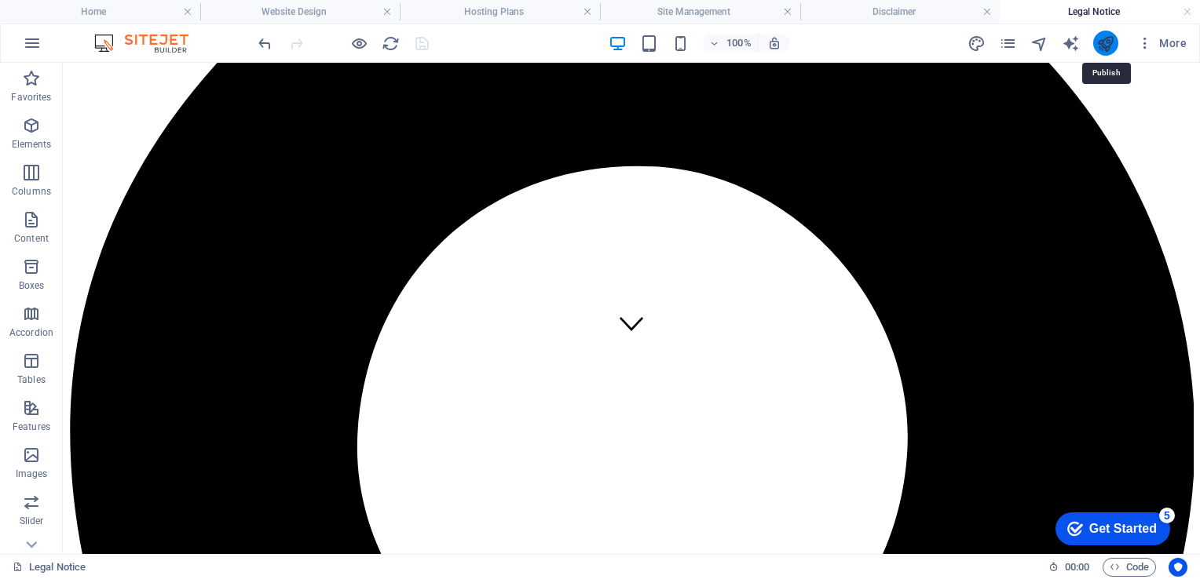
click at [1103, 42] on icon "publish" at bounding box center [1105, 44] width 18 height 18
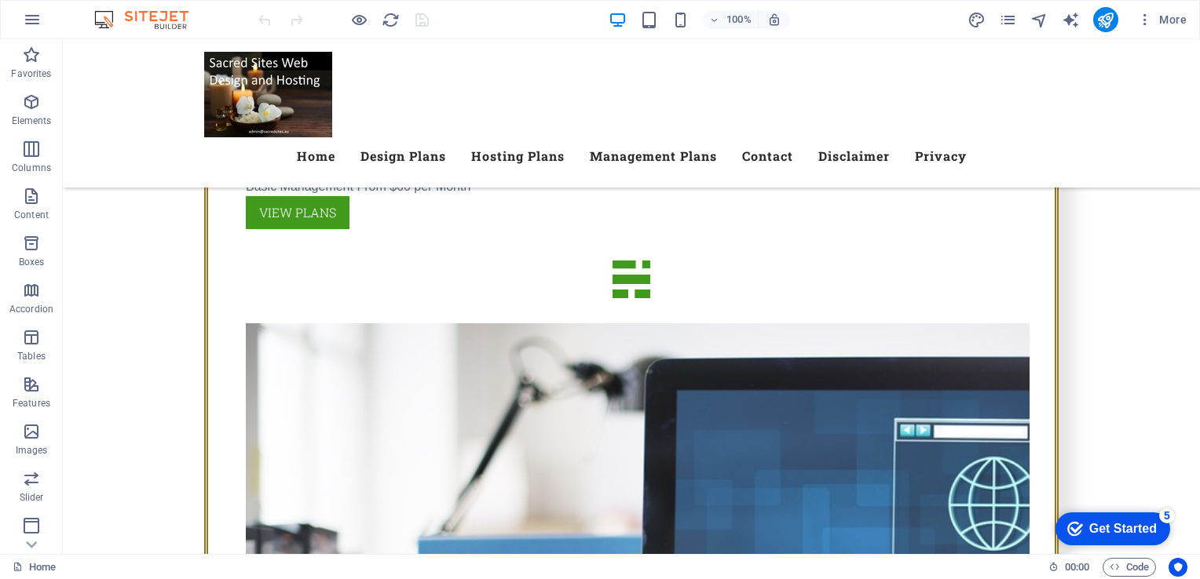
scroll to position [2533, 0]
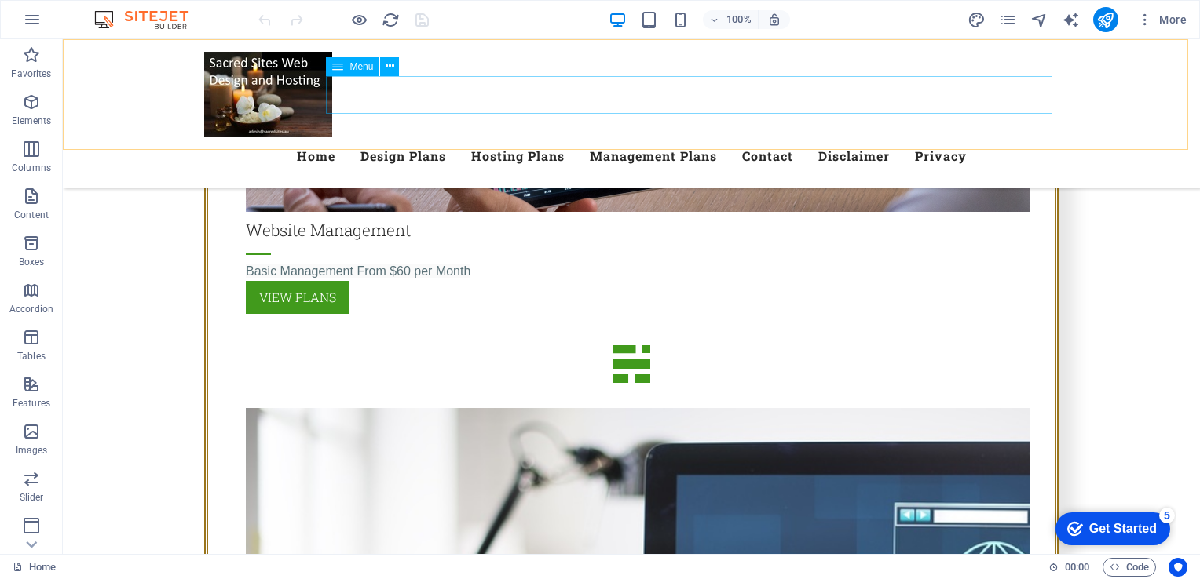
click at [493, 137] on nav "Home Design Plans Hosting Plans Management Plans Contact Disclaimer Privacy" at bounding box center [631, 156] width 854 height 38
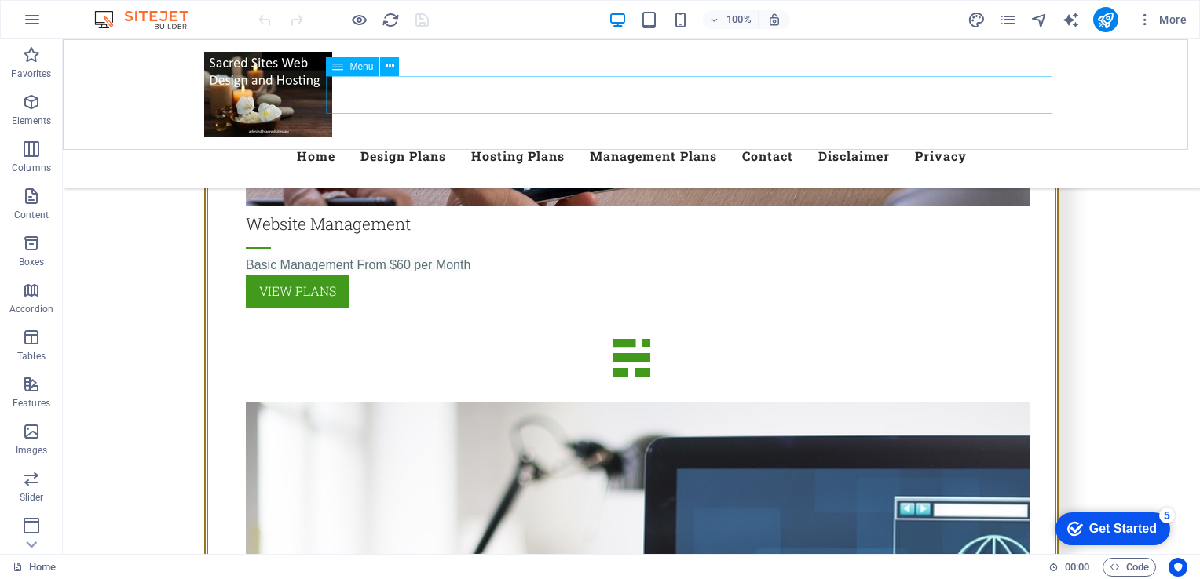
select select
select select "1"
select select
select select "2"
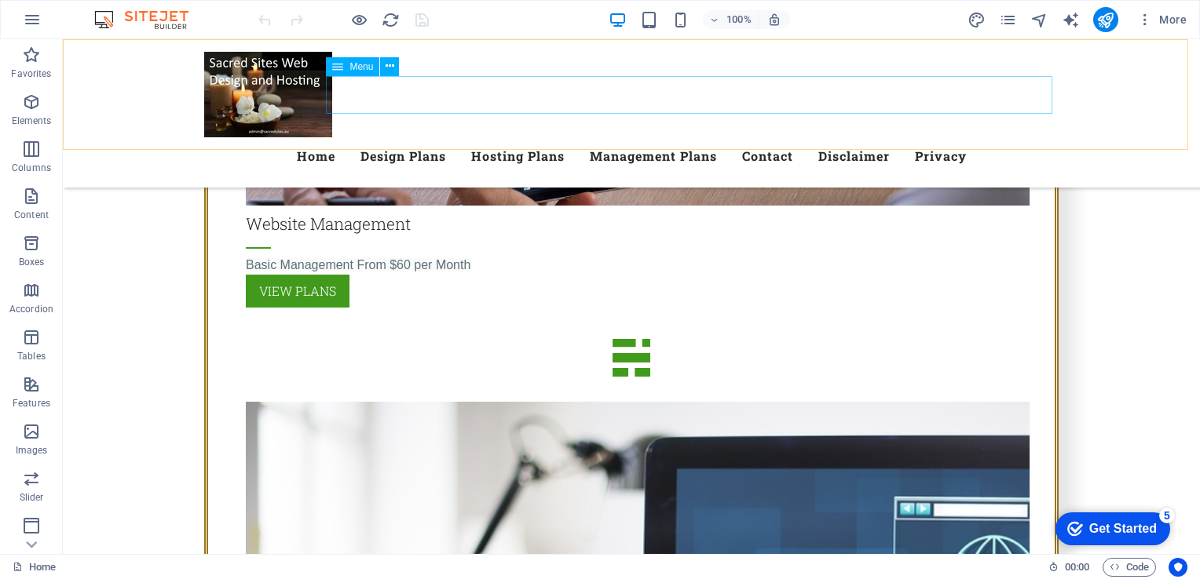
select select
select select "9"
select select
select select "6"
select select
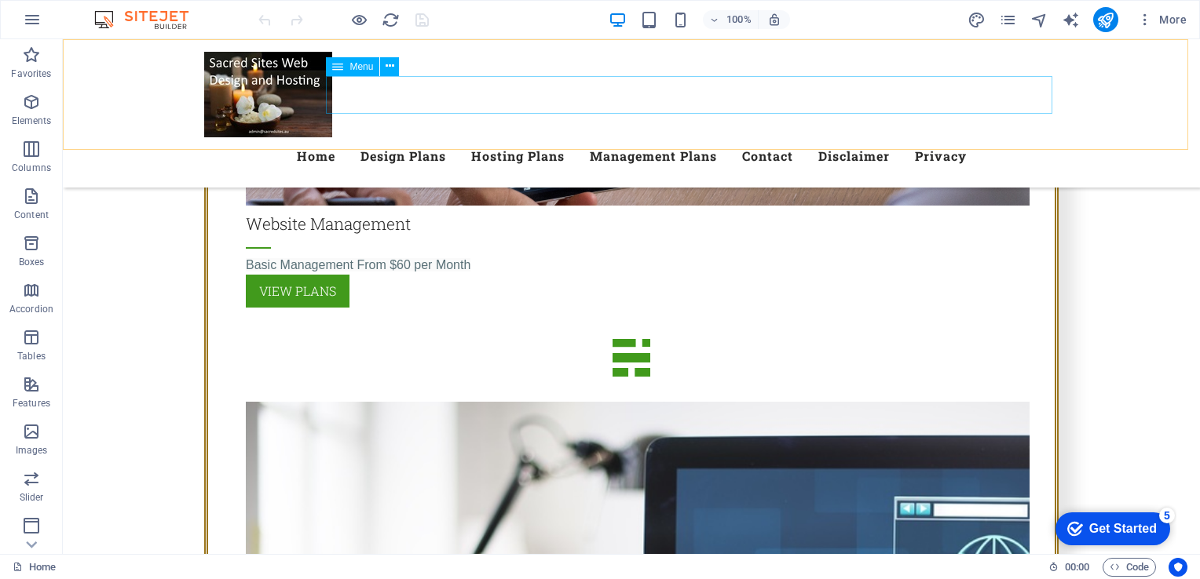
select select "8"
select select
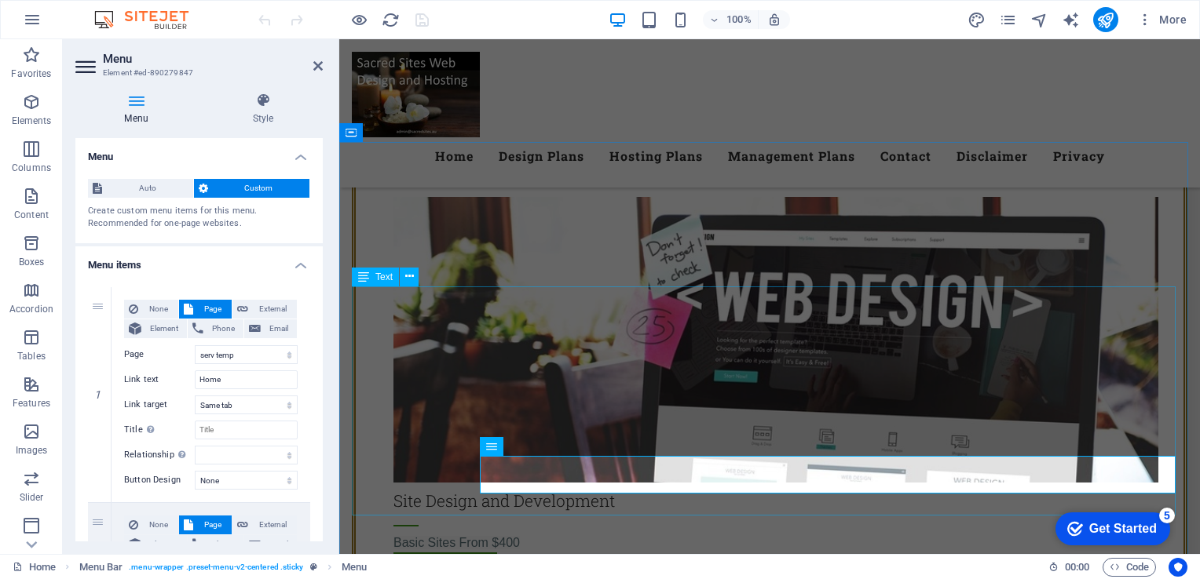
scroll to position [1762, 0]
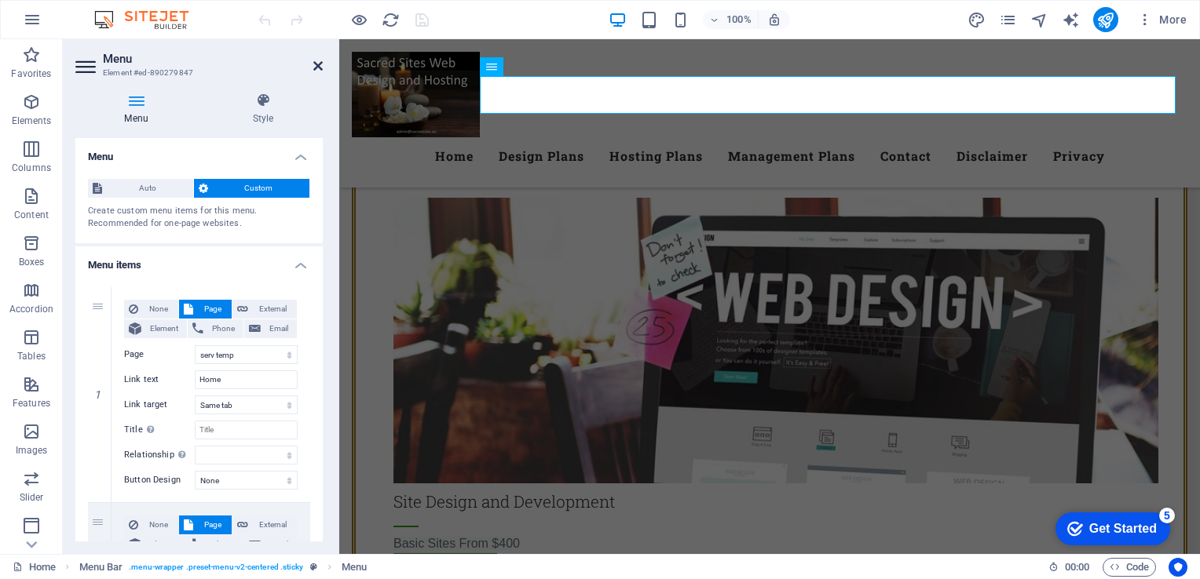
click at [319, 64] on icon at bounding box center [317, 66] width 9 height 13
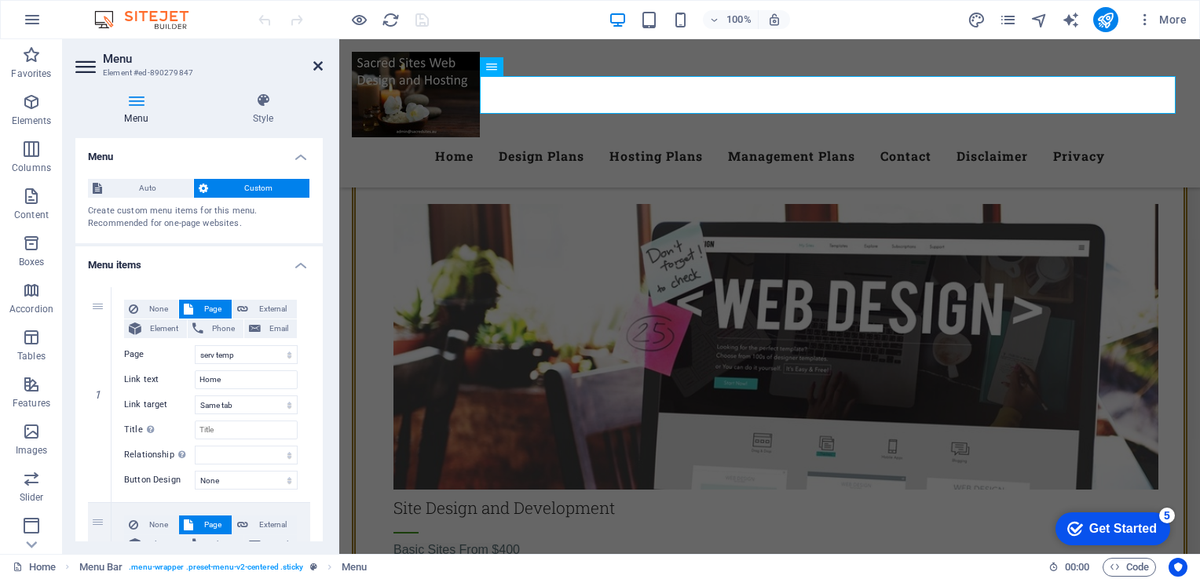
scroll to position [1731, 0]
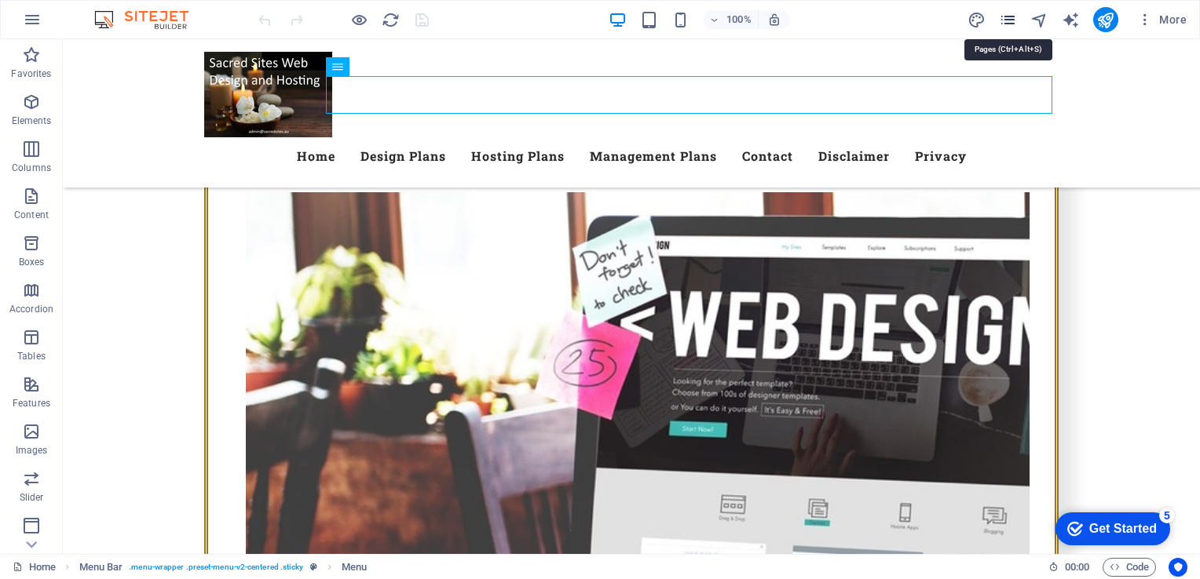
click at [1010, 13] on icon "pages" at bounding box center [1008, 20] width 18 height 18
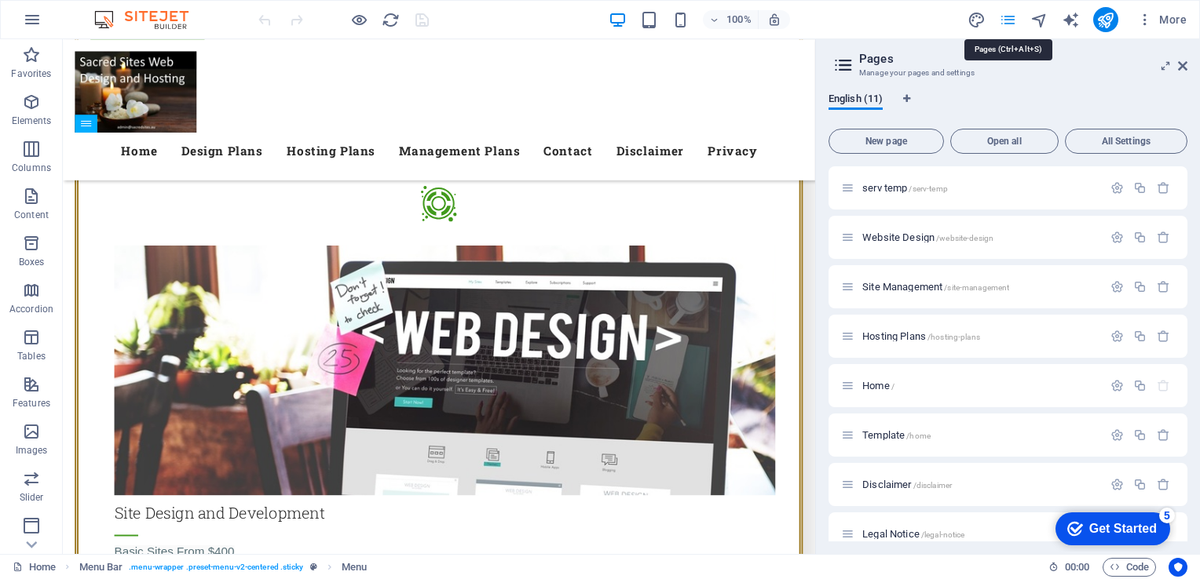
scroll to position [1856, 0]
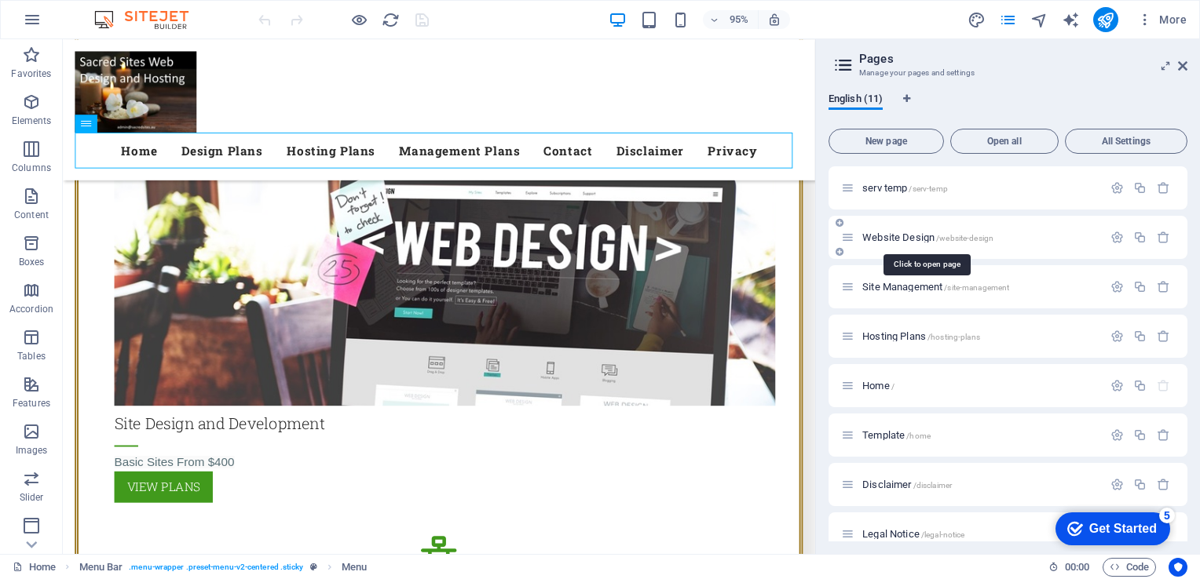
click at [923, 240] on span "Website Design /website-design" at bounding box center [927, 238] width 131 height 12
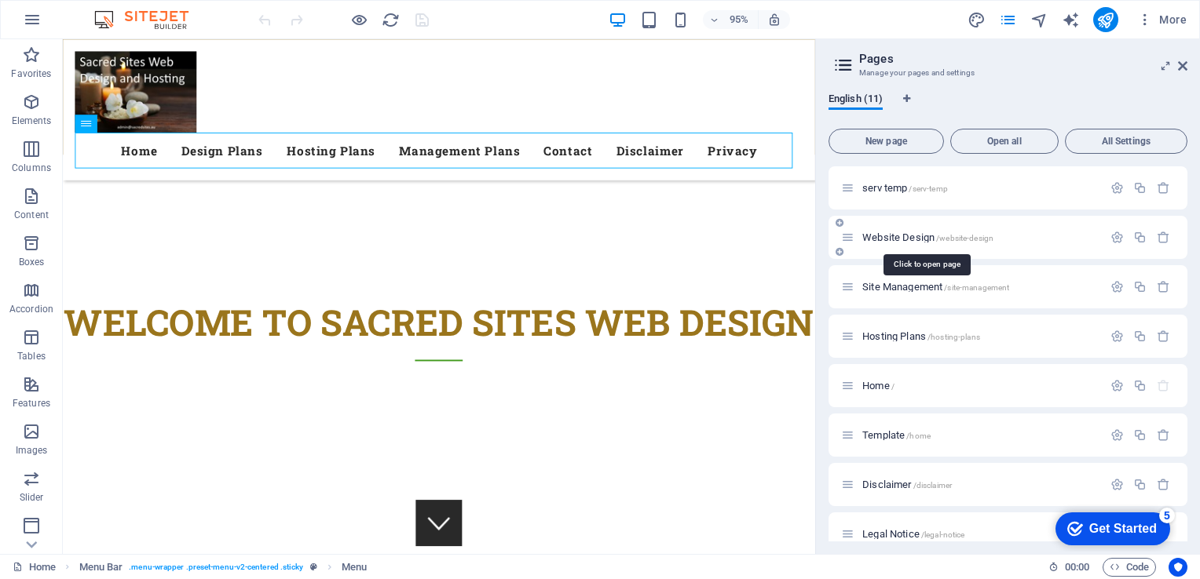
click at [923, 240] on div "Website Design /website-design" at bounding box center [1007, 237] width 359 height 43
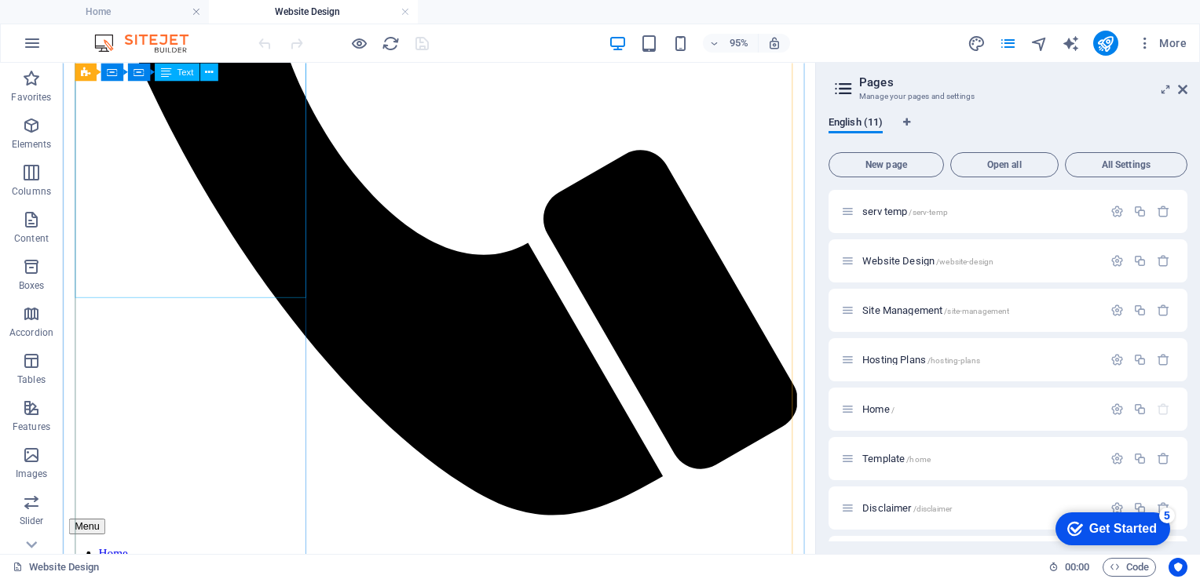
scroll to position [3543, 0]
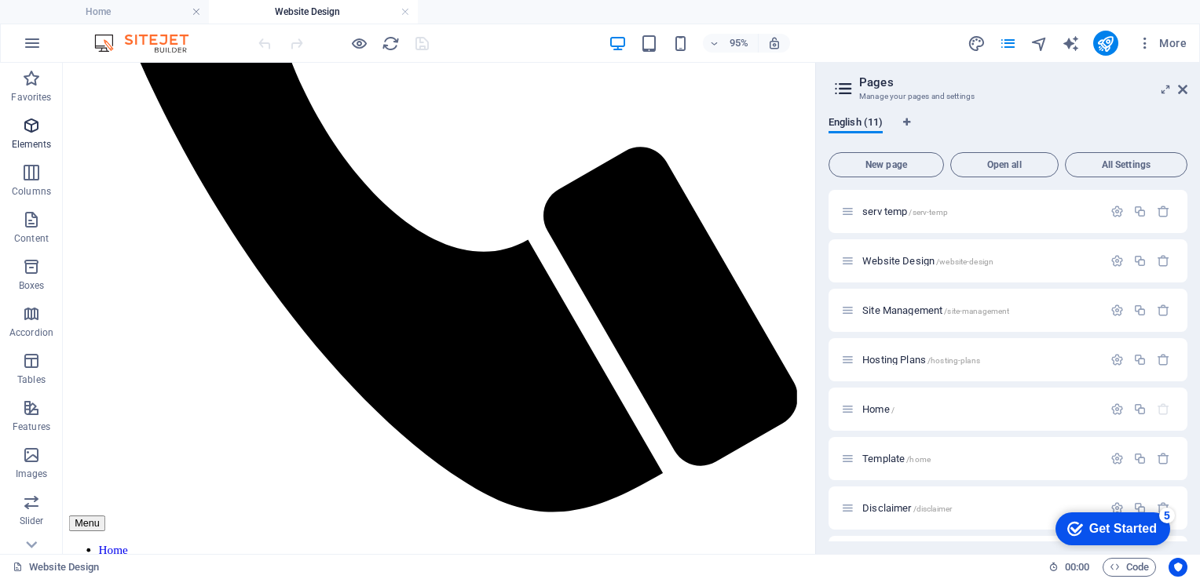
click at [30, 121] on icon "button" at bounding box center [31, 125] width 19 height 19
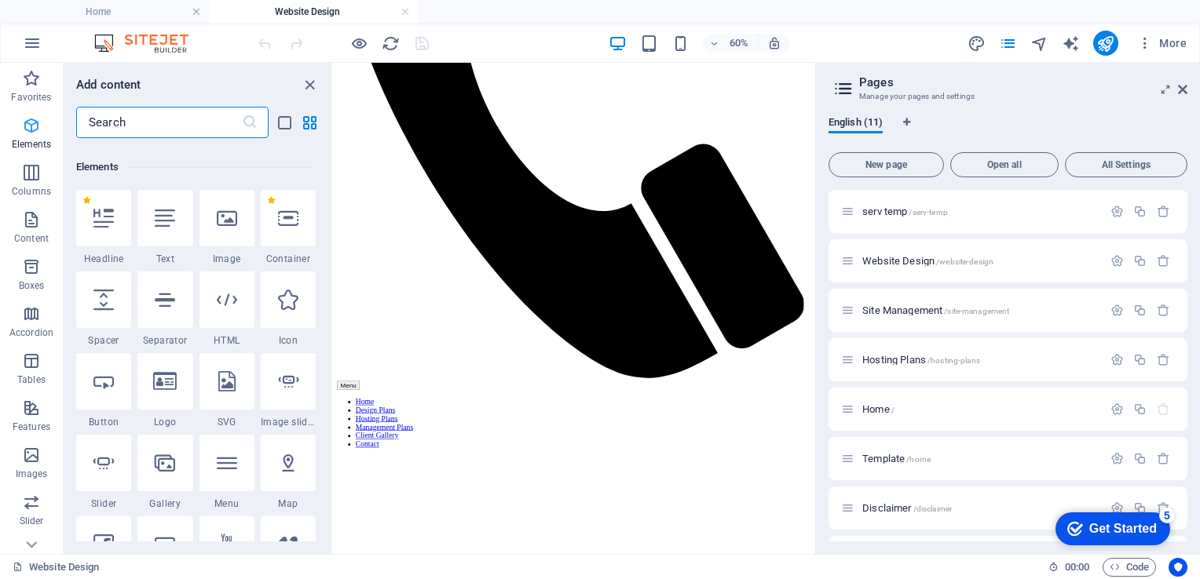
scroll to position [166, 0]
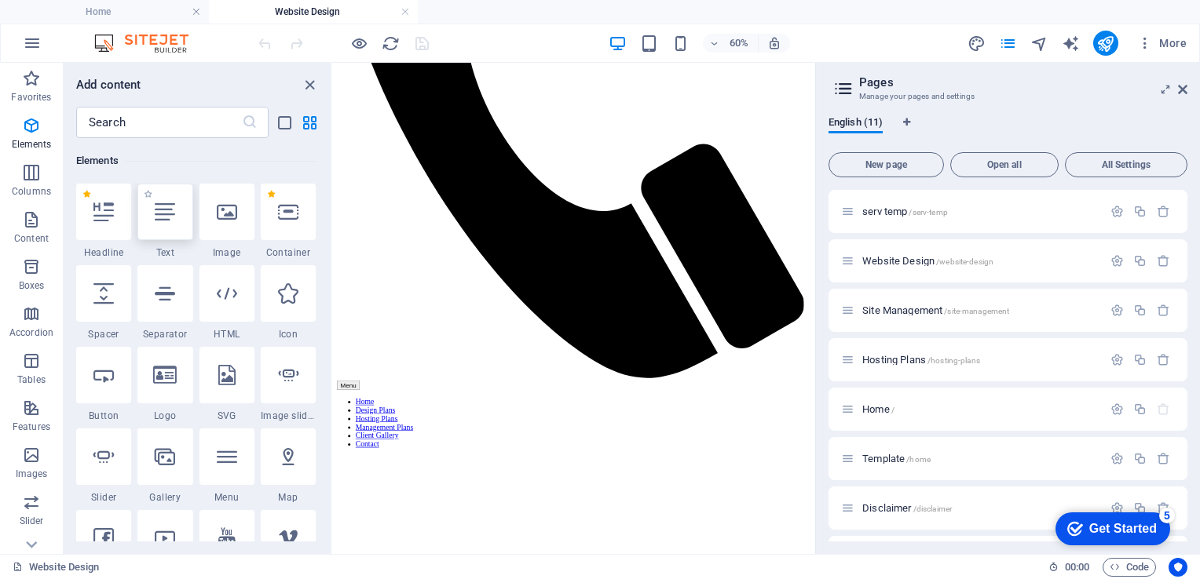
click at [166, 225] on div at bounding box center [164, 212] width 55 height 57
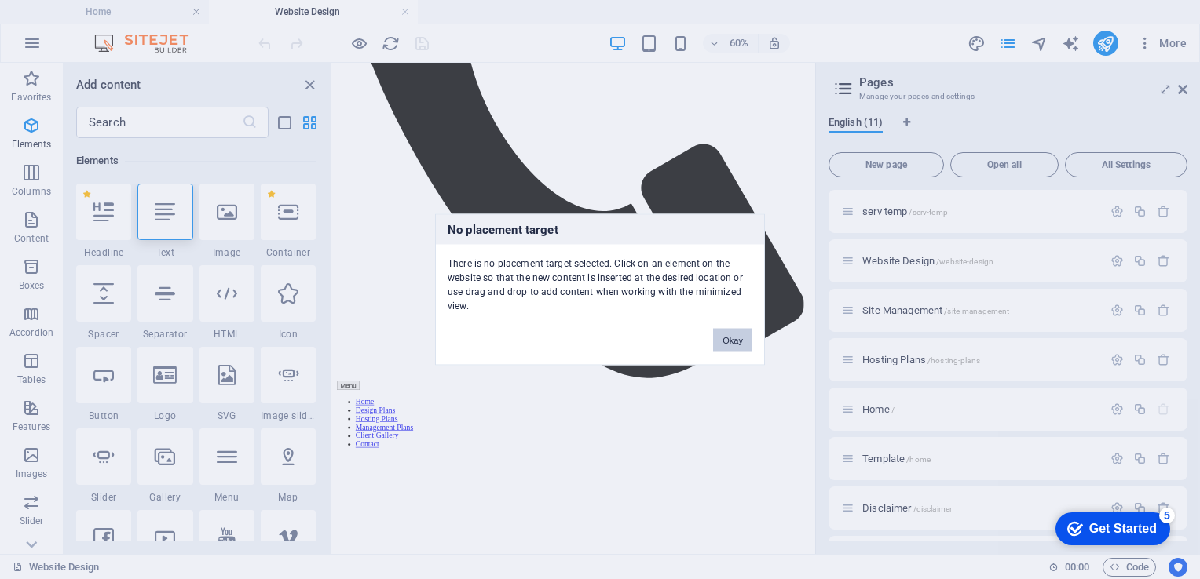
click at [749, 338] on button "Okay" at bounding box center [732, 341] width 39 height 24
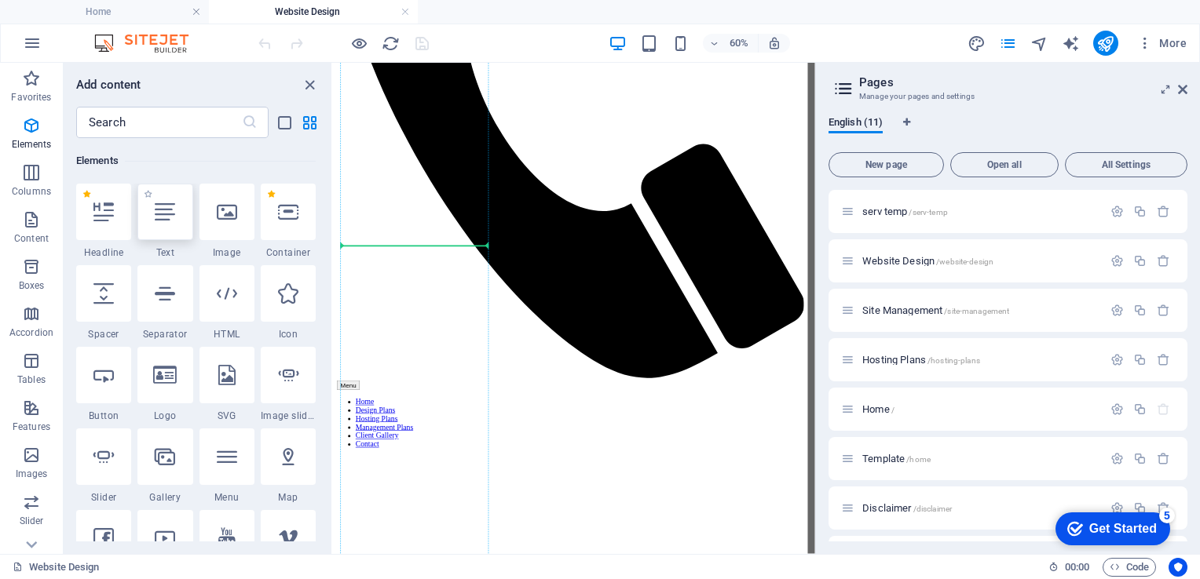
scroll to position [3675, 0]
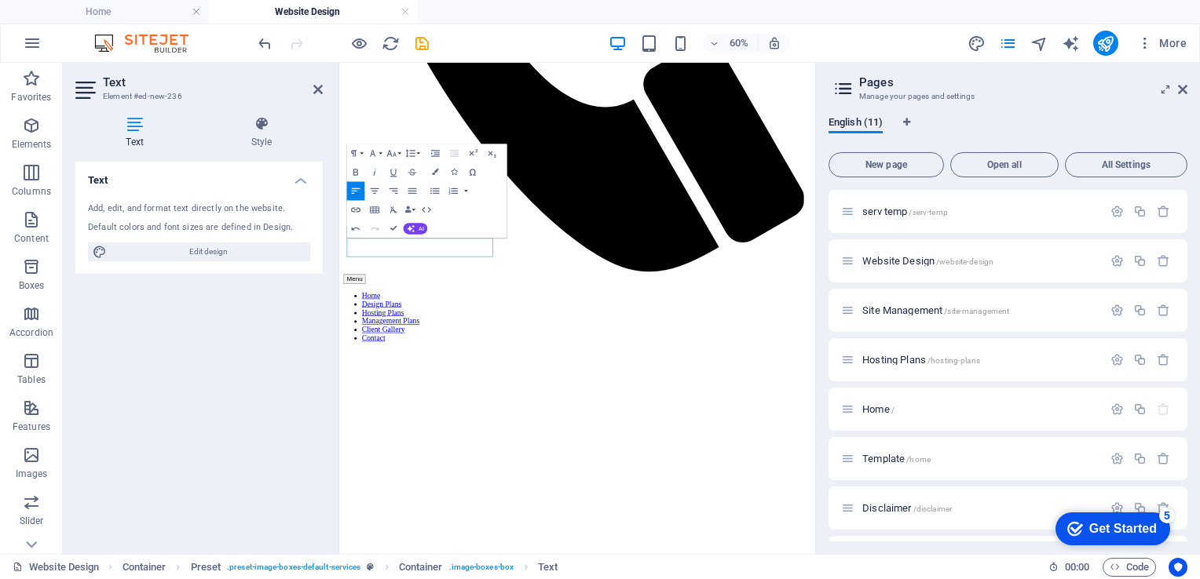
drag, startPoint x: 469, startPoint y: 370, endPoint x: 665, endPoint y: 306, distance: 206.4
click at [355, 174] on icon "button" at bounding box center [355, 172] width 11 height 11
click at [398, 152] on button "Font Size" at bounding box center [394, 153] width 18 height 19
click at [383, 268] on link "24" at bounding box center [386, 271] width 34 height 14
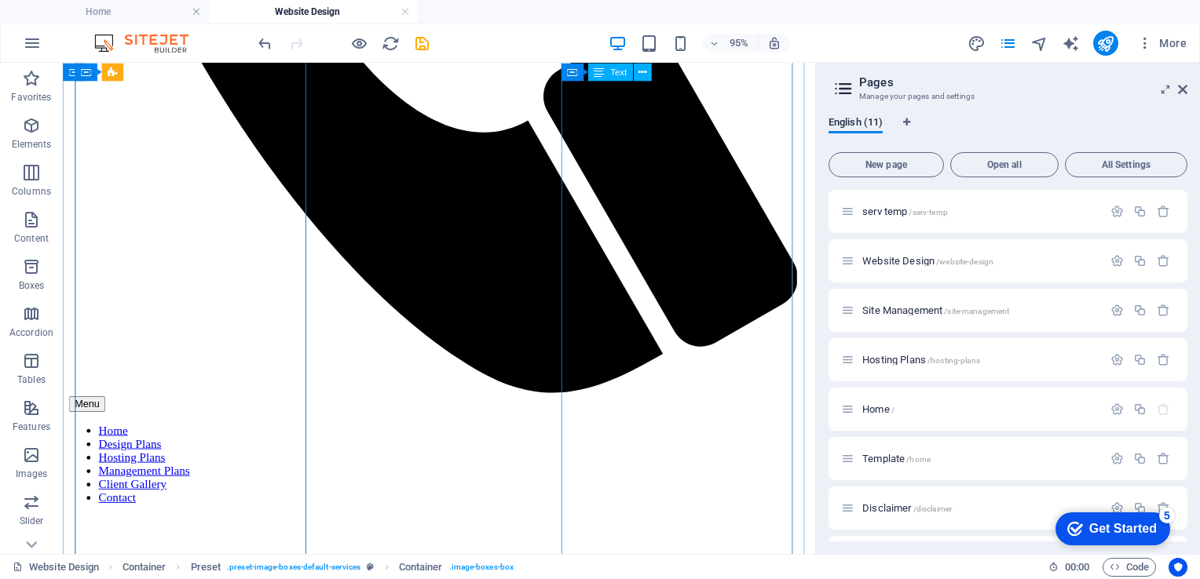
scroll to position [3668, 0]
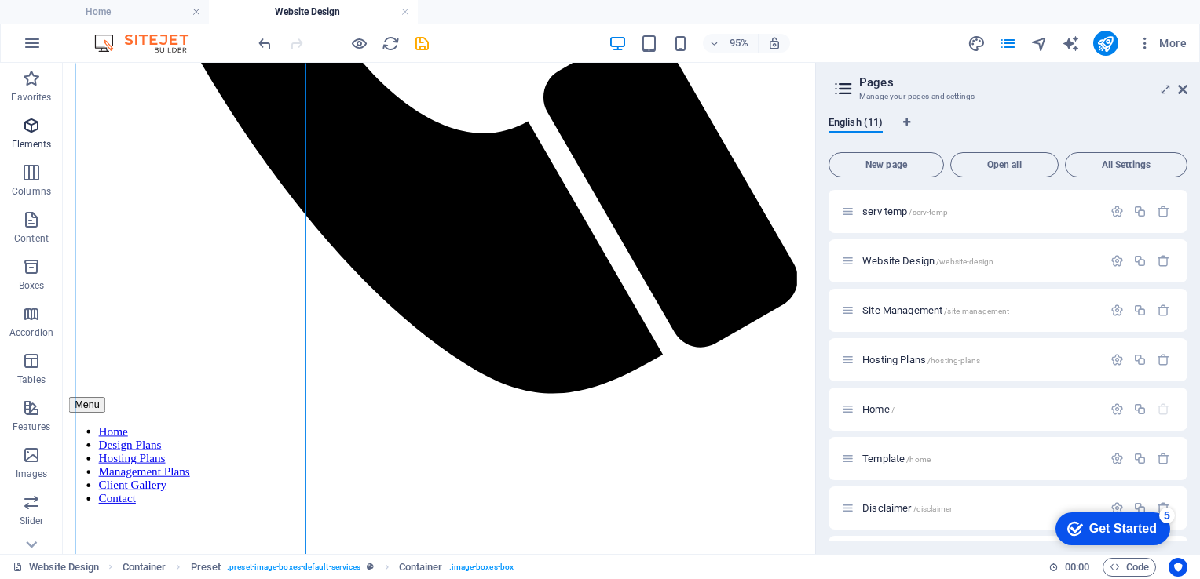
click at [28, 130] on icon "button" at bounding box center [31, 125] width 19 height 19
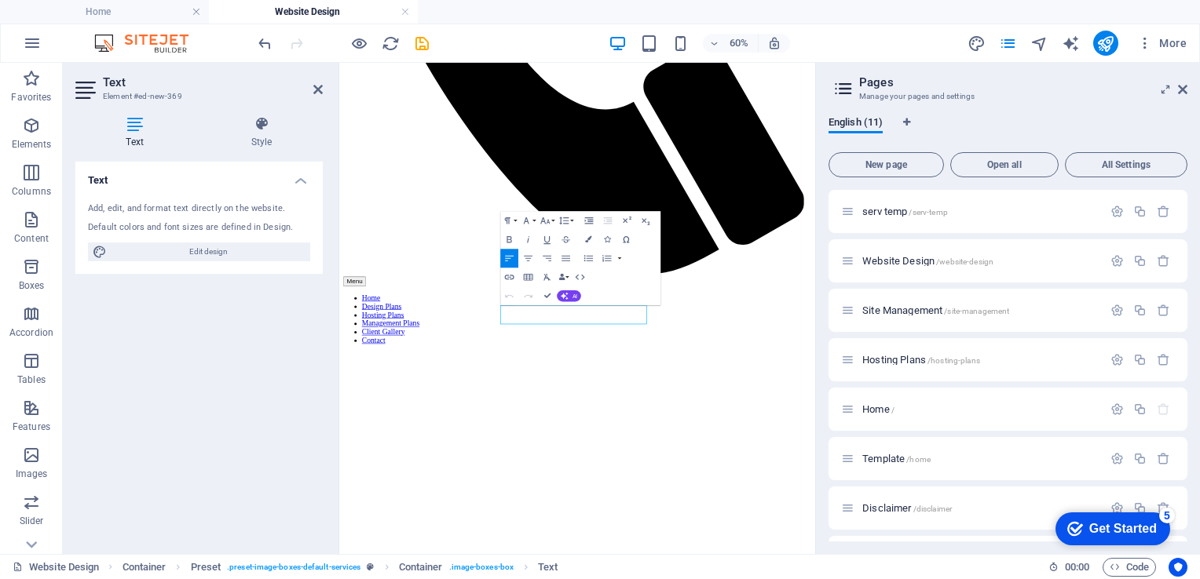
scroll to position [3800, 0]
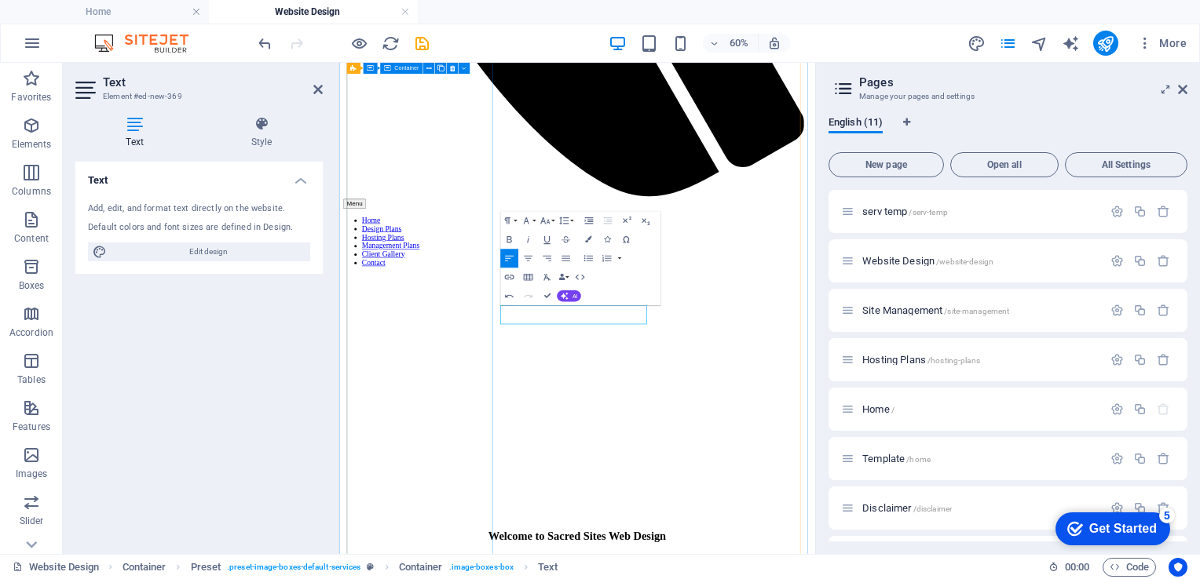
drag, startPoint x: 724, startPoint y: 481, endPoint x: 572, endPoint y: 466, distance: 153.0
click at [511, 237] on icon "button" at bounding box center [509, 240] width 11 height 11
click at [554, 215] on button "Font Size" at bounding box center [547, 221] width 18 height 19
click at [540, 328] on link "18" at bounding box center [540, 324] width 34 height 14
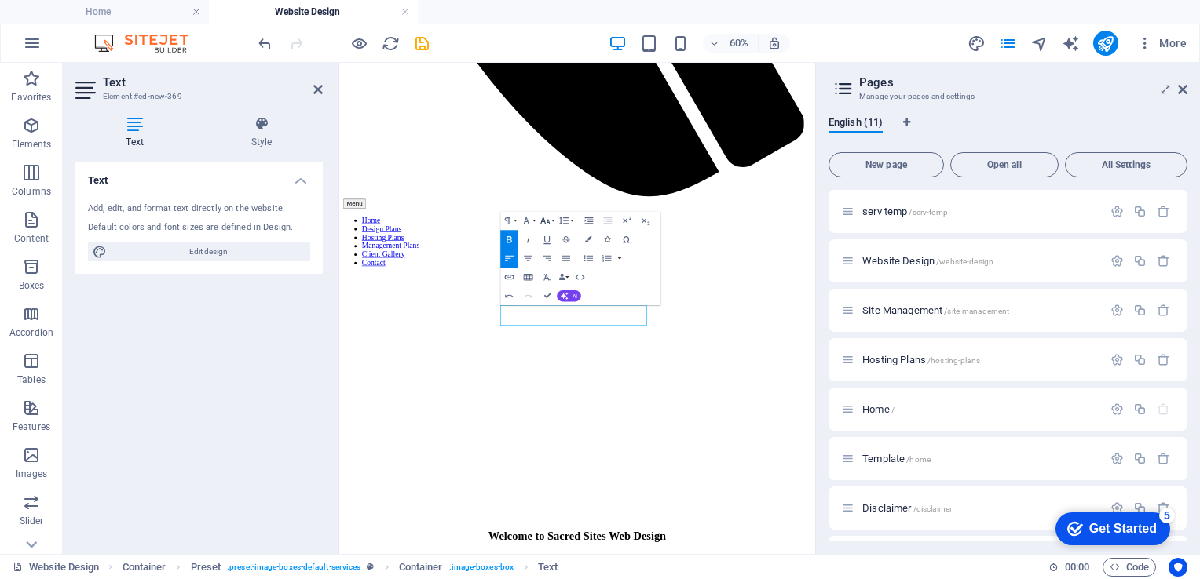
click at [544, 225] on icon "button" at bounding box center [544, 221] width 11 height 11
click at [537, 322] on link "18" at bounding box center [540, 324] width 34 height 14
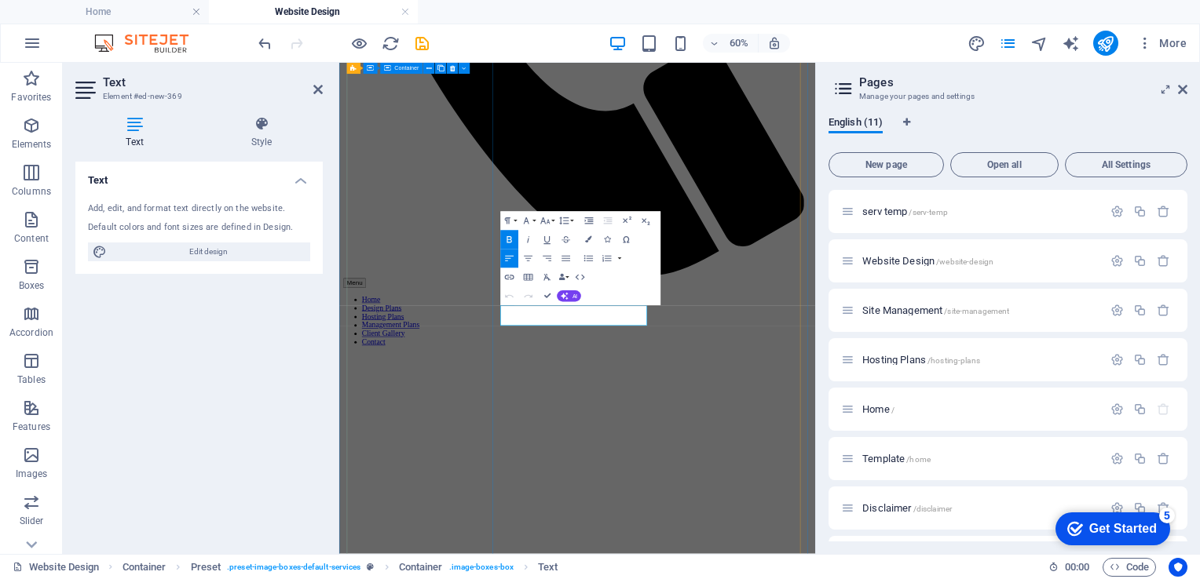
scroll to position [3800, 0]
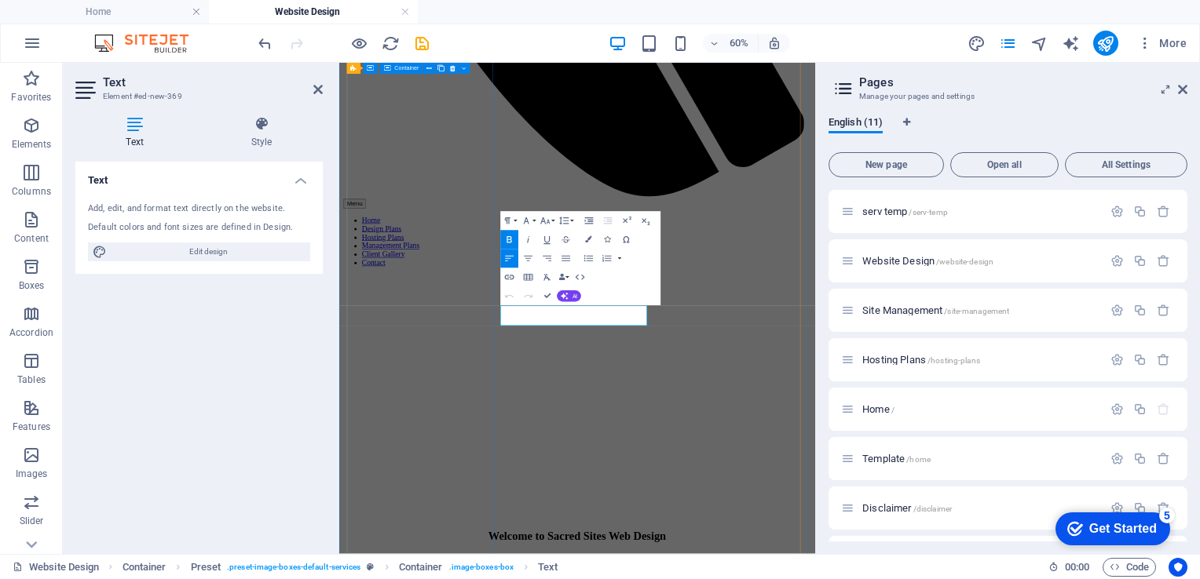
drag, startPoint x: 718, startPoint y: 479, endPoint x: 554, endPoint y: 470, distance: 164.3
click at [547, 223] on icon "button" at bounding box center [544, 221] width 9 height 6
click at [537, 260] on link "24" at bounding box center [540, 263] width 34 height 14
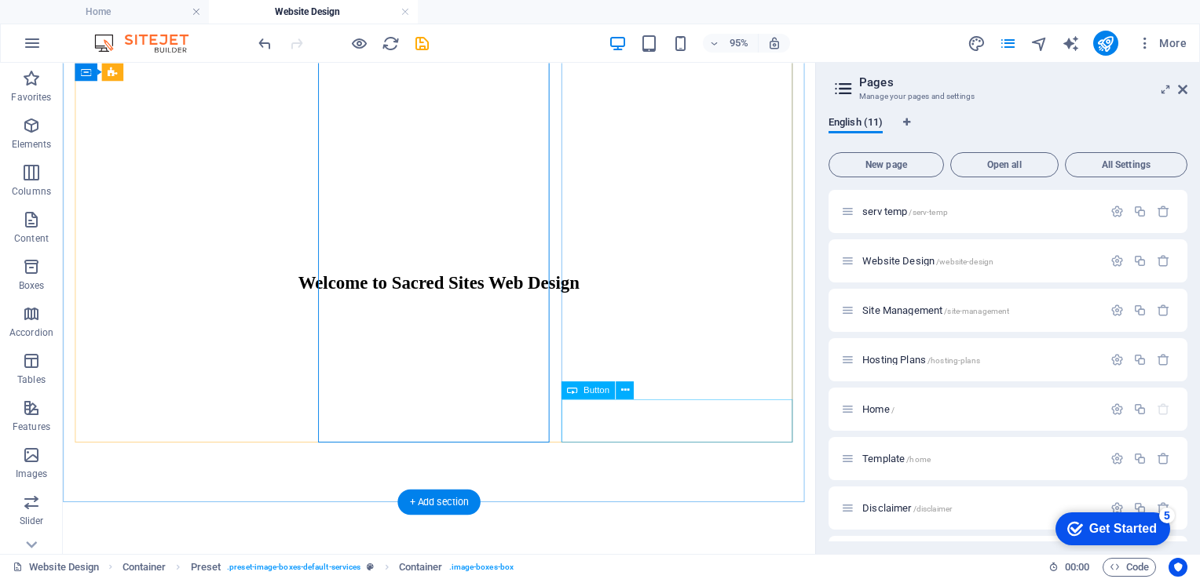
scroll to position [4201, 0]
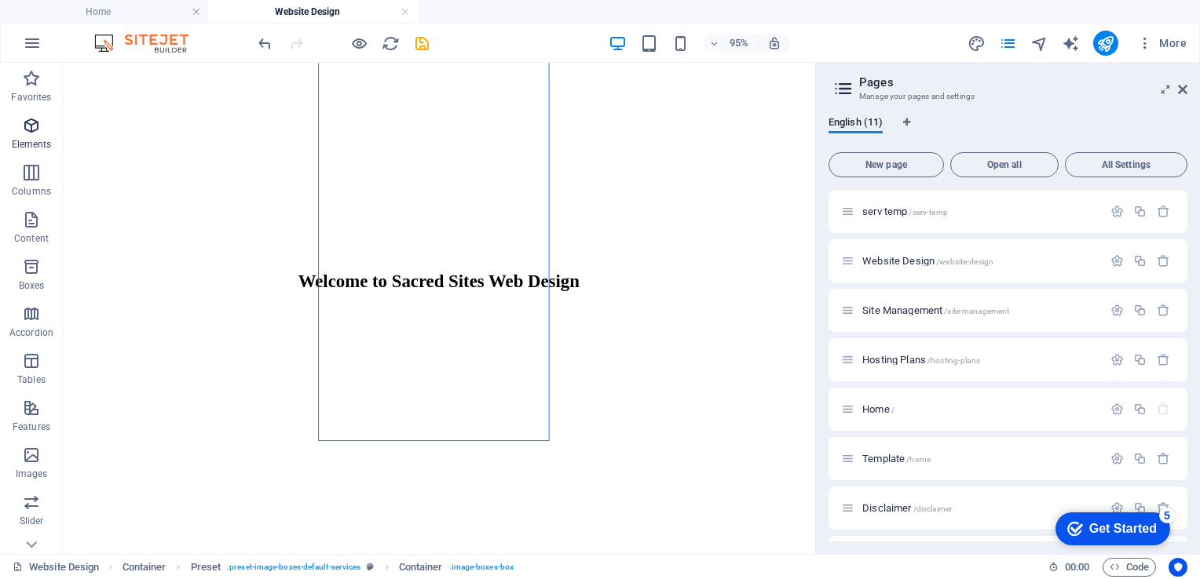
click at [31, 130] on icon "button" at bounding box center [31, 125] width 19 height 19
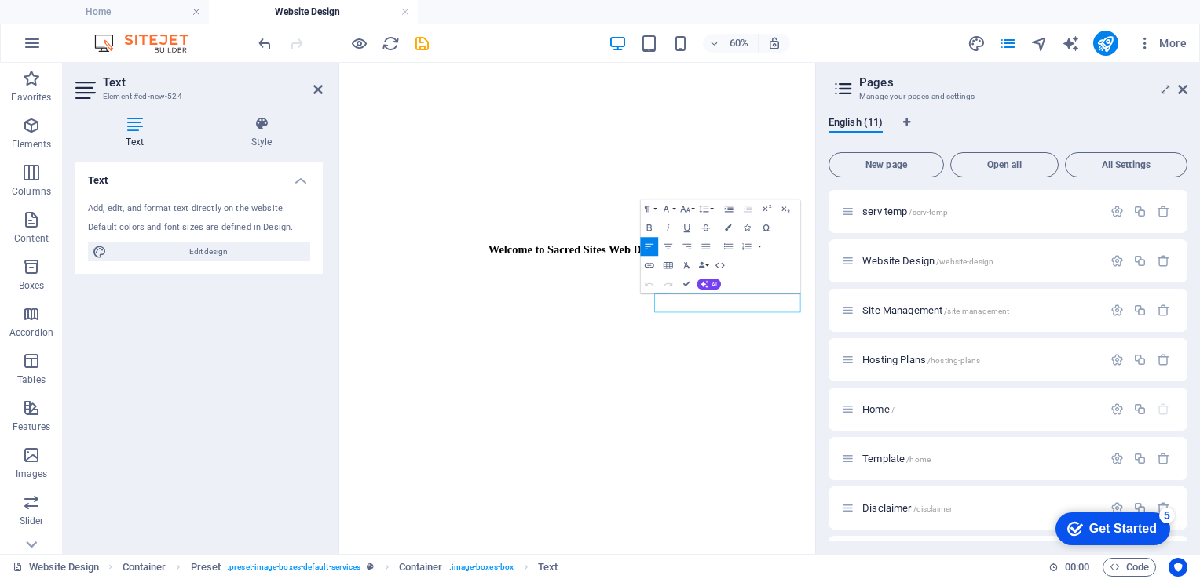
scroll to position [4353, 0]
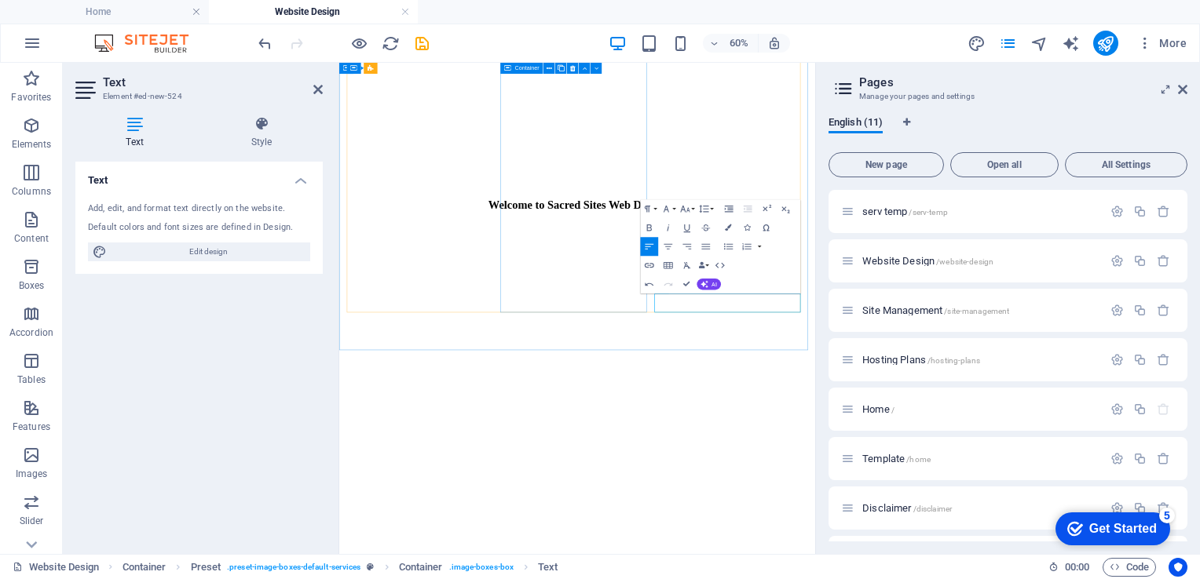
drag, startPoint x: 985, startPoint y: 455, endPoint x: 810, endPoint y: 473, distance: 175.2
click at [686, 209] on icon "button" at bounding box center [684, 208] width 11 height 11
click at [675, 327] on link "24" at bounding box center [680, 327] width 34 height 14
click at [649, 228] on icon "button" at bounding box center [648, 228] width 5 height 6
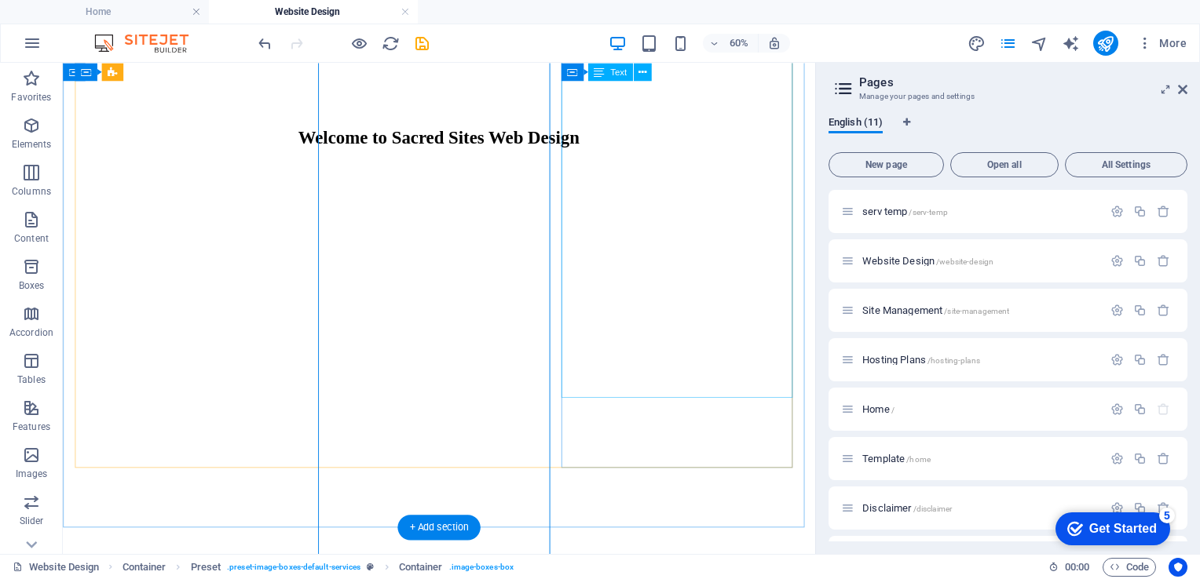
scroll to position [4201, 0]
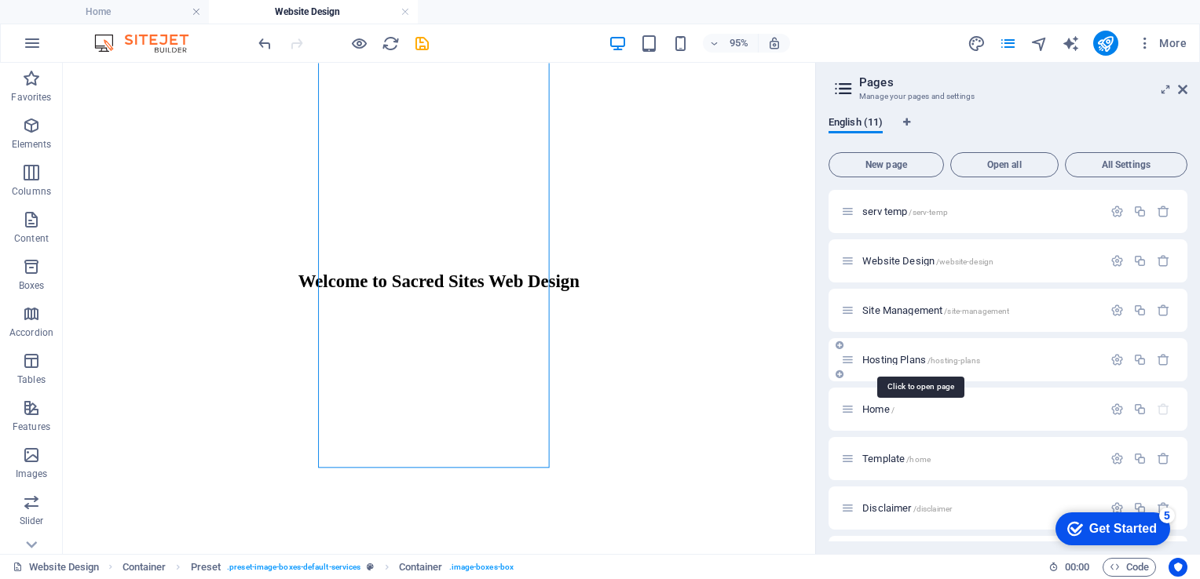
click at [898, 356] on span "Hosting Plans /hosting-plans" at bounding box center [921, 360] width 118 height 12
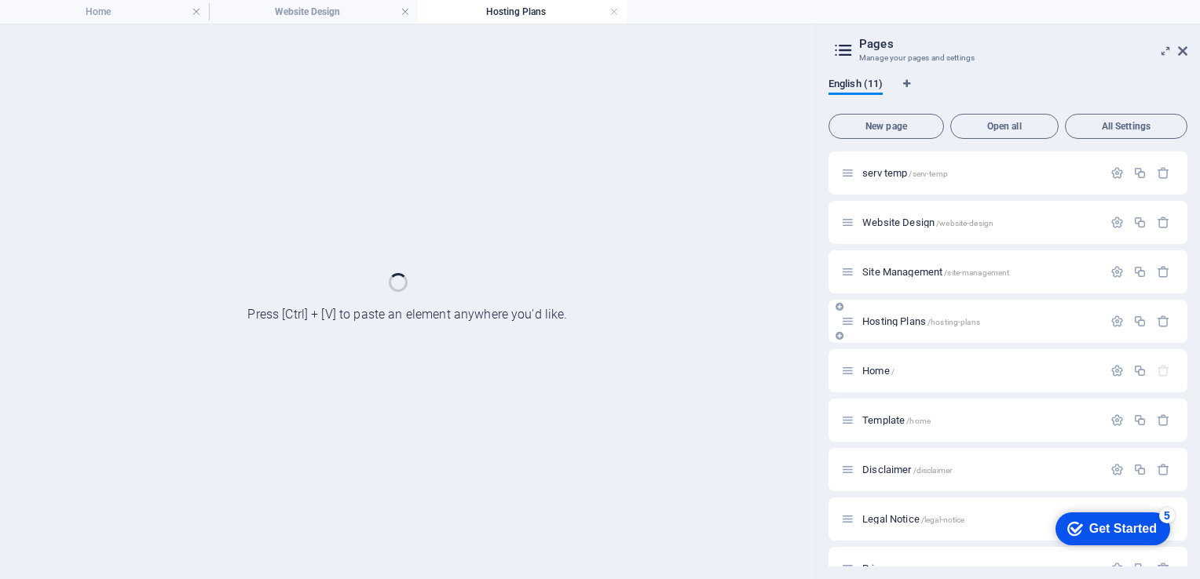
click at [898, 356] on div "Home /" at bounding box center [1007, 370] width 359 height 43
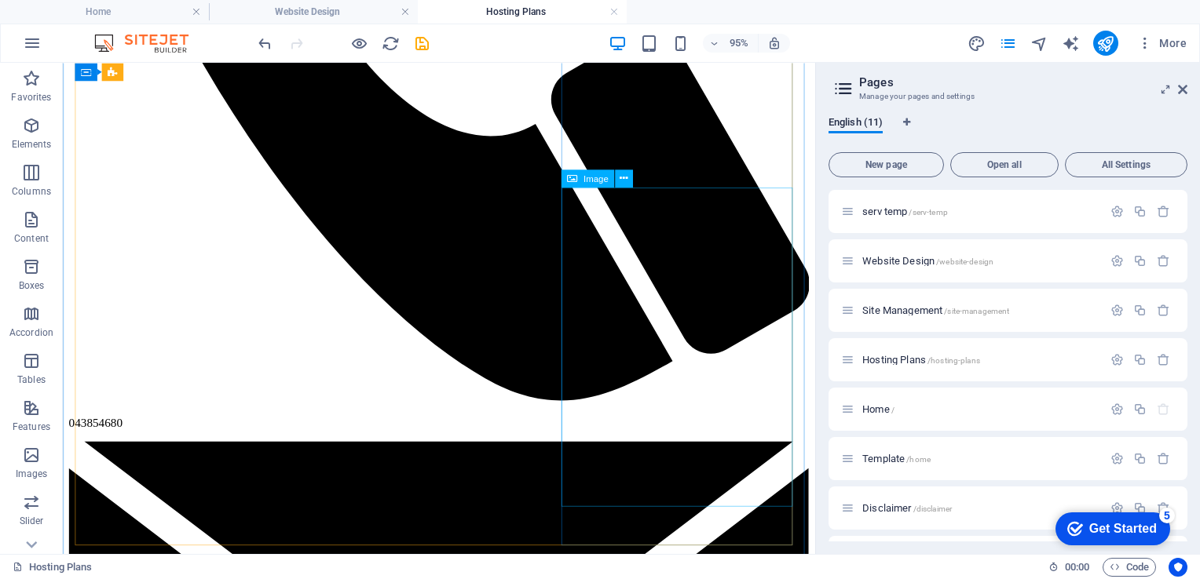
scroll to position [1888, 0]
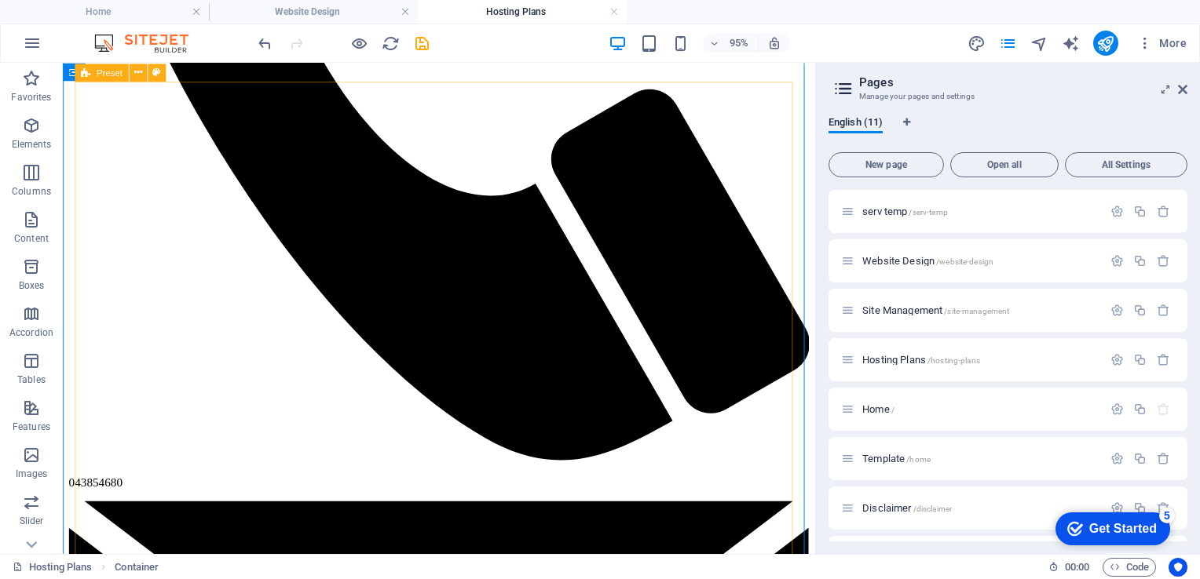
scroll to position [1825, 0]
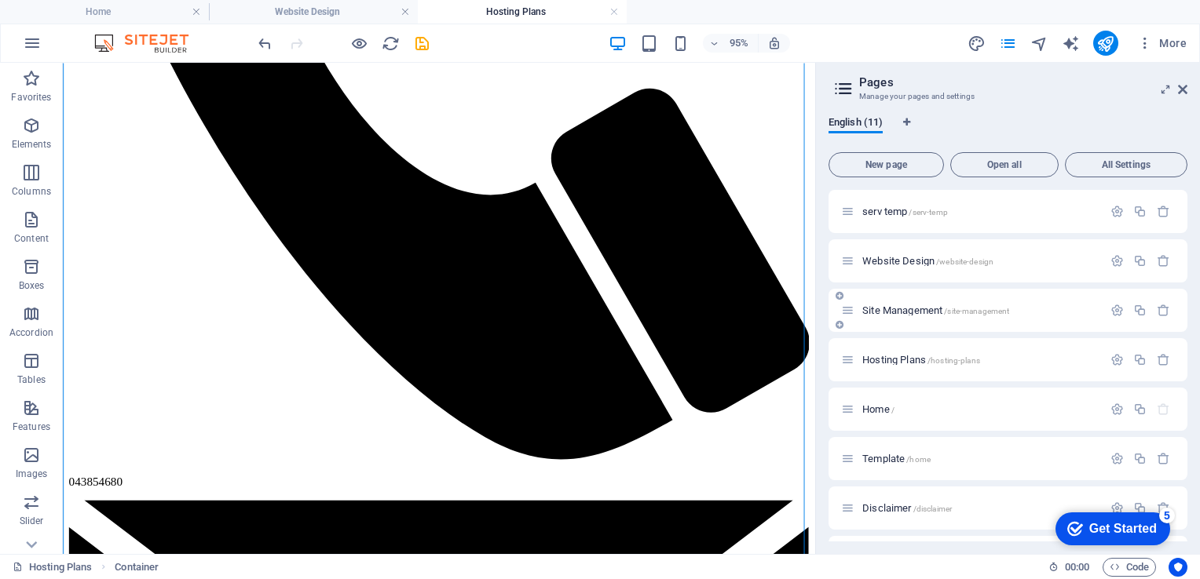
click at [905, 304] on div "Site Management /site-management" at bounding box center [971, 311] width 261 height 18
click at [892, 311] on span "Site Management /site-management" at bounding box center [935, 311] width 147 height 12
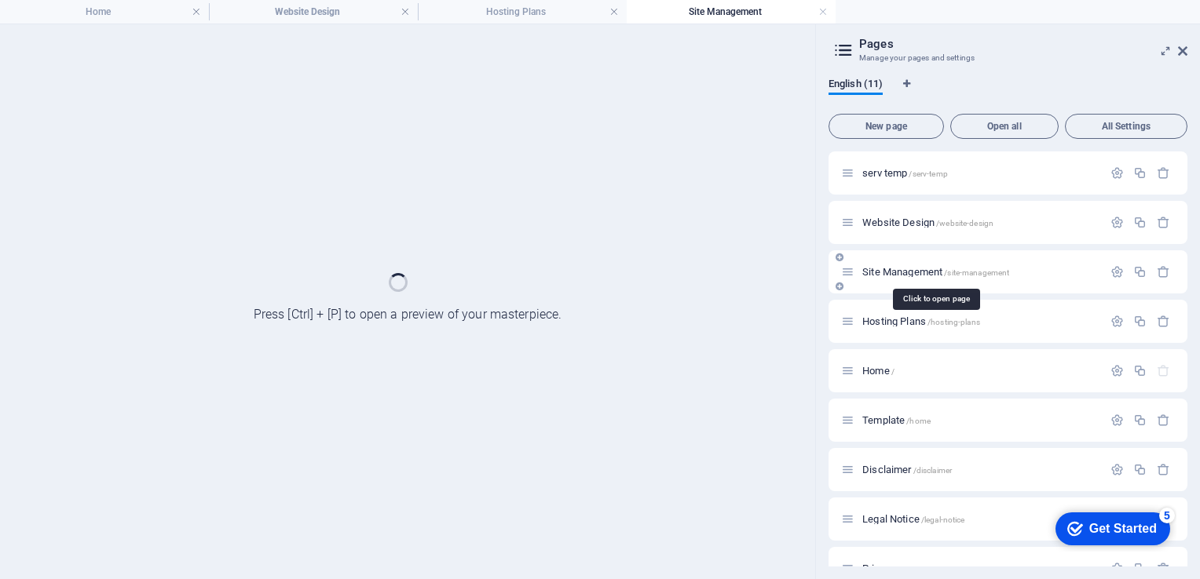
click at [892, 311] on div "Hosting Plans /hosting-plans" at bounding box center [1007, 321] width 359 height 43
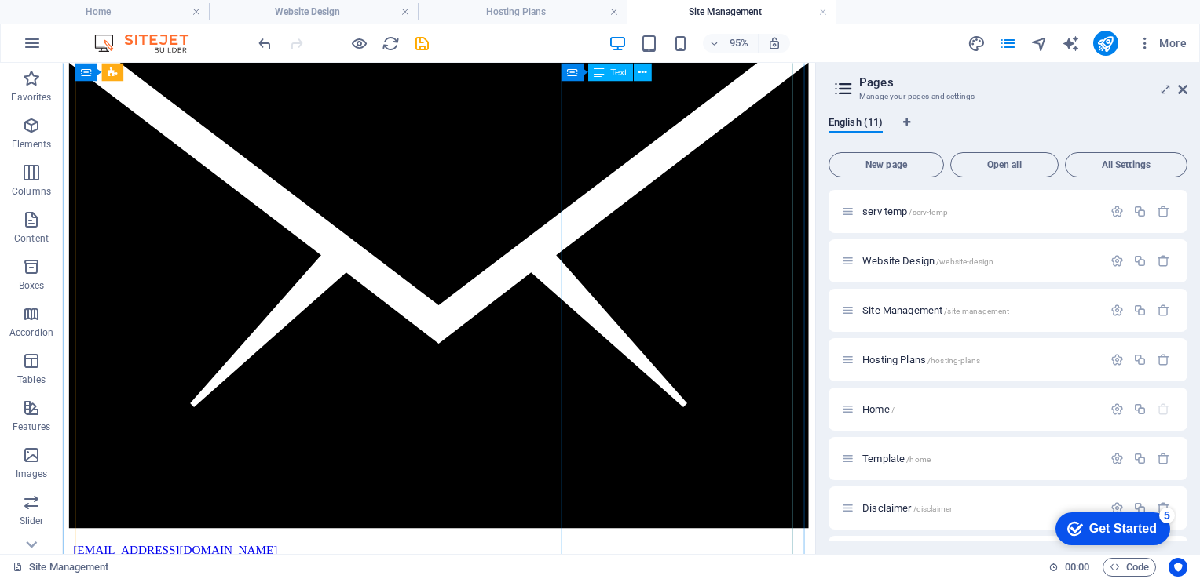
scroll to position [2298, 0]
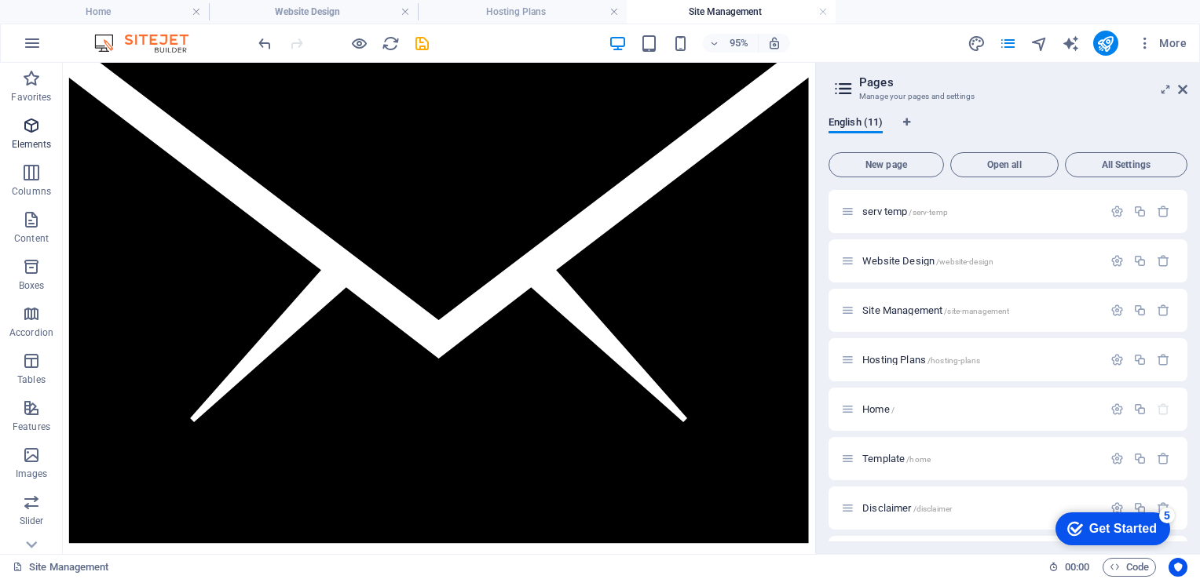
click at [31, 125] on icon "button" at bounding box center [31, 125] width 19 height 19
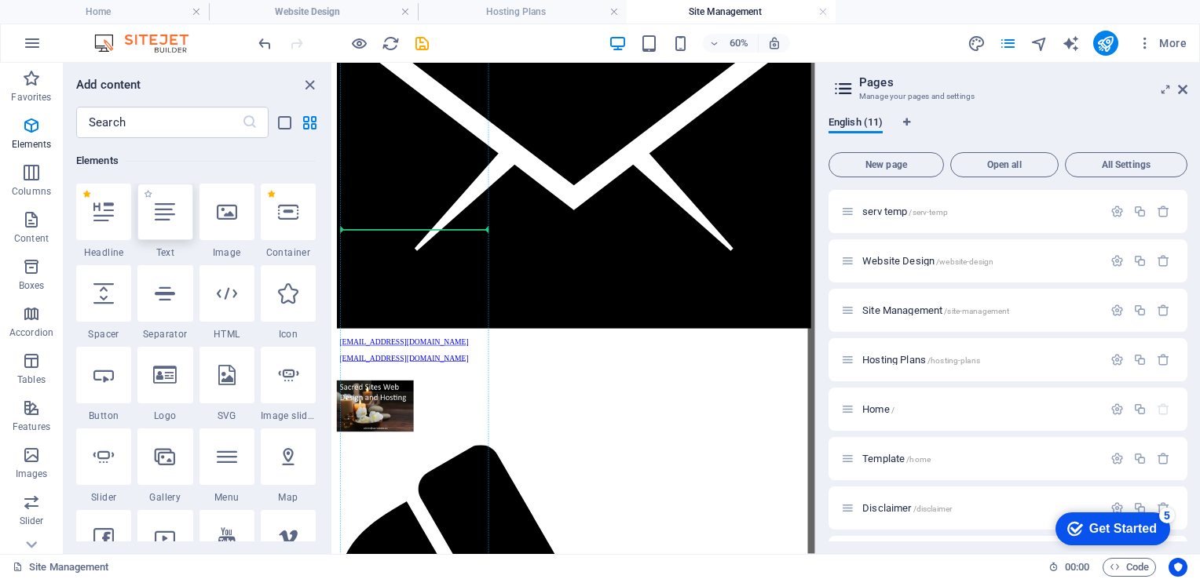
scroll to position [2450, 0]
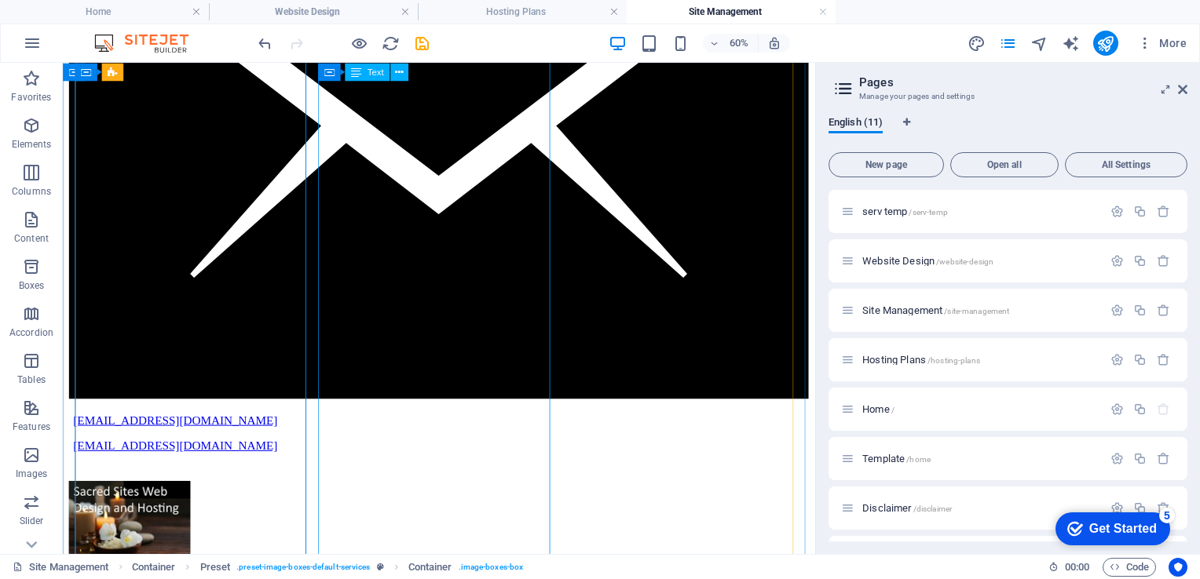
scroll to position [2317, 0]
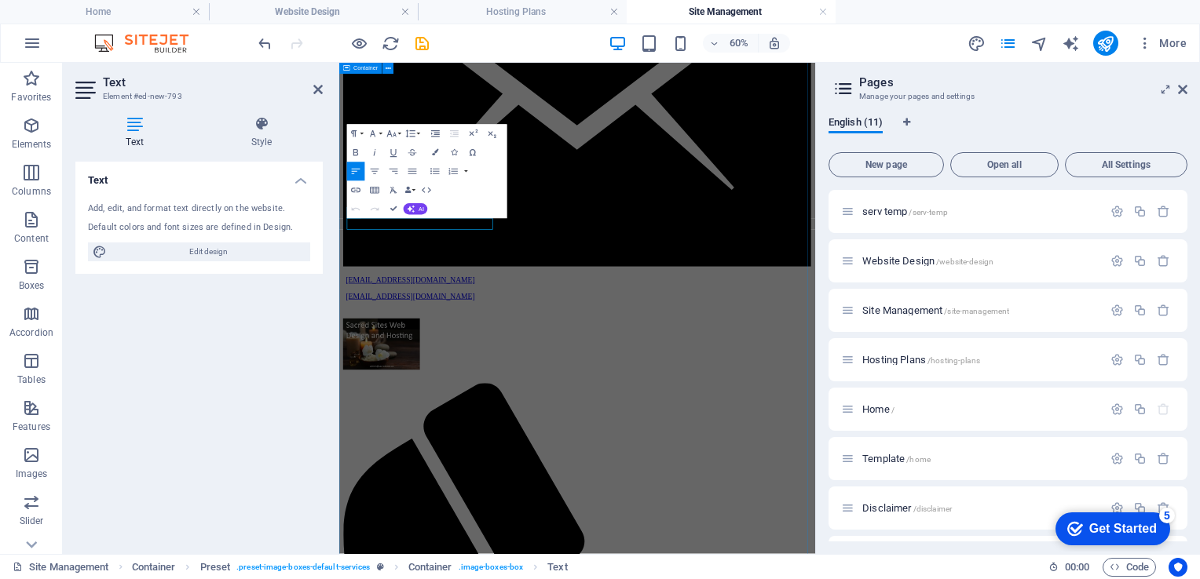
drag, startPoint x: 493, startPoint y: 332, endPoint x: 339, endPoint y: 335, distance: 153.9
click at [355, 144] on button "Bold" at bounding box center [356, 153] width 18 height 19
click at [388, 136] on icon "button" at bounding box center [390, 134] width 9 height 6
click at [386, 234] on link "18" at bounding box center [386, 237] width 34 height 14
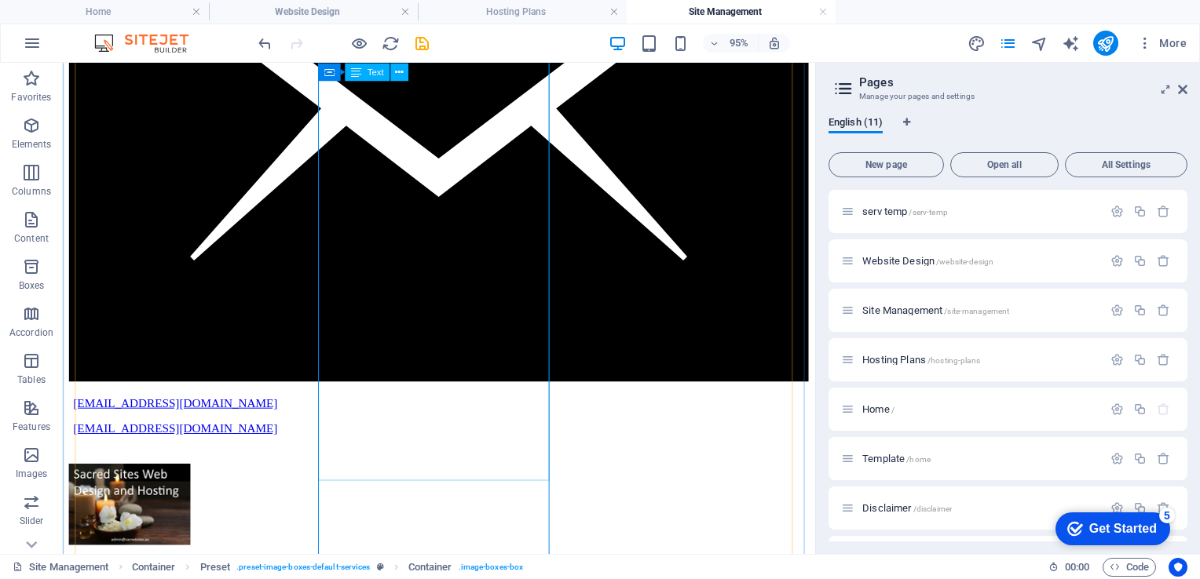
scroll to position [2317, 0]
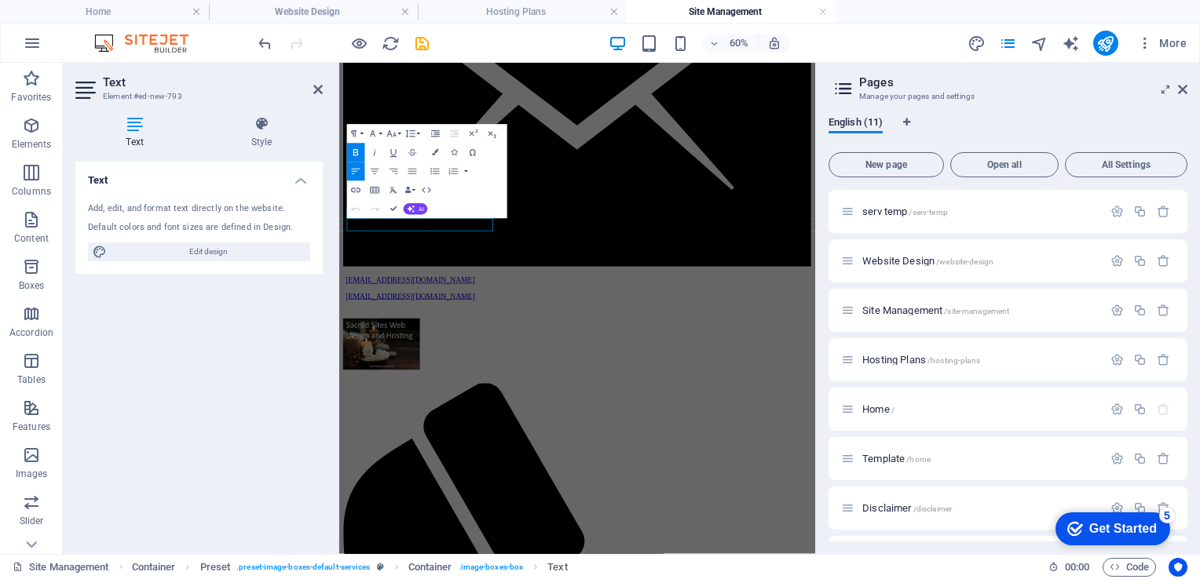
click at [149, 333] on div "Text Add, edit, and format text directly on the website. Default colors and fon…" at bounding box center [198, 352] width 247 height 380
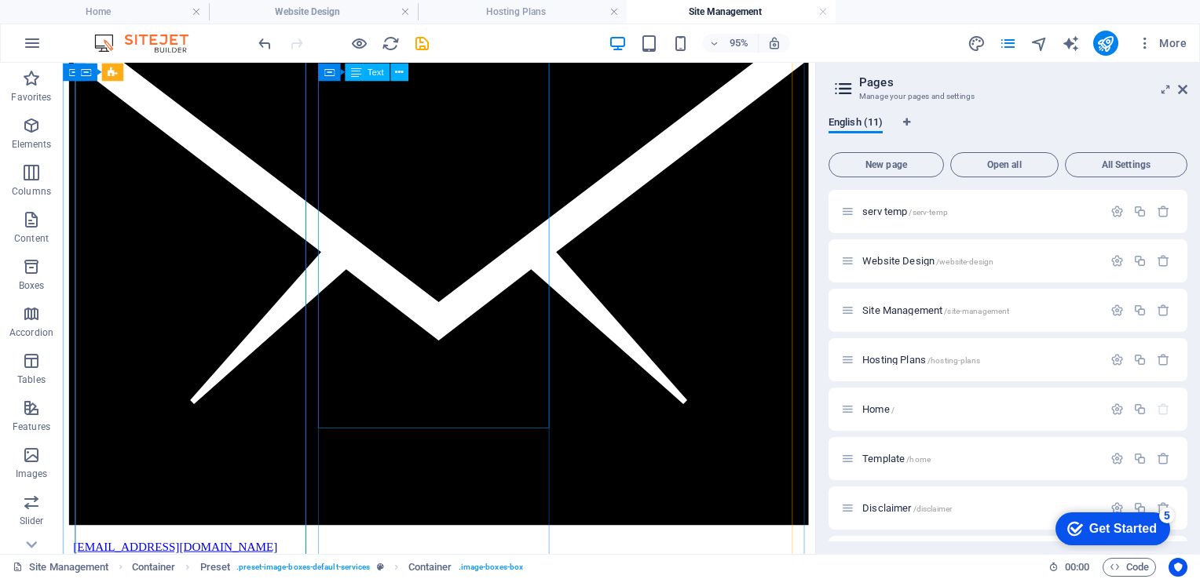
scroll to position [2375, 0]
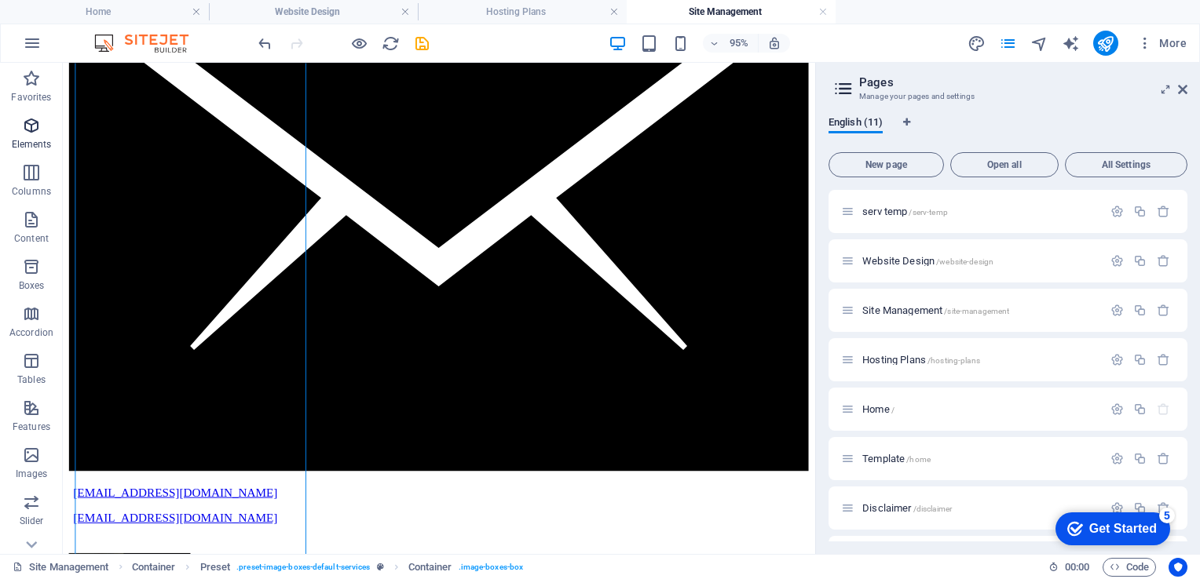
click at [29, 124] on icon "button" at bounding box center [31, 125] width 19 height 19
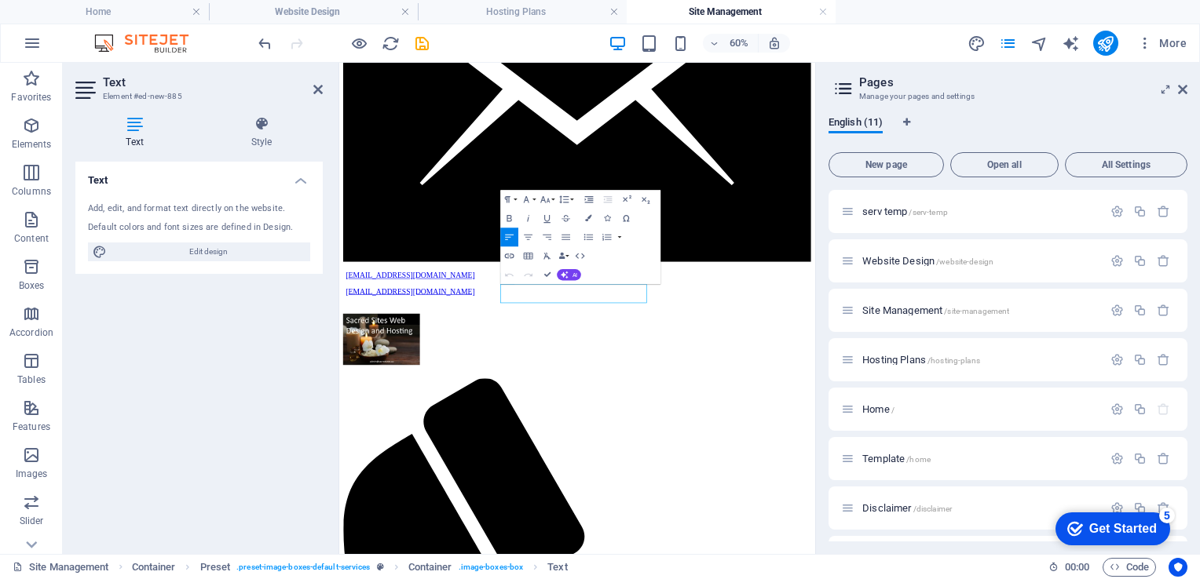
scroll to position [2526, 0]
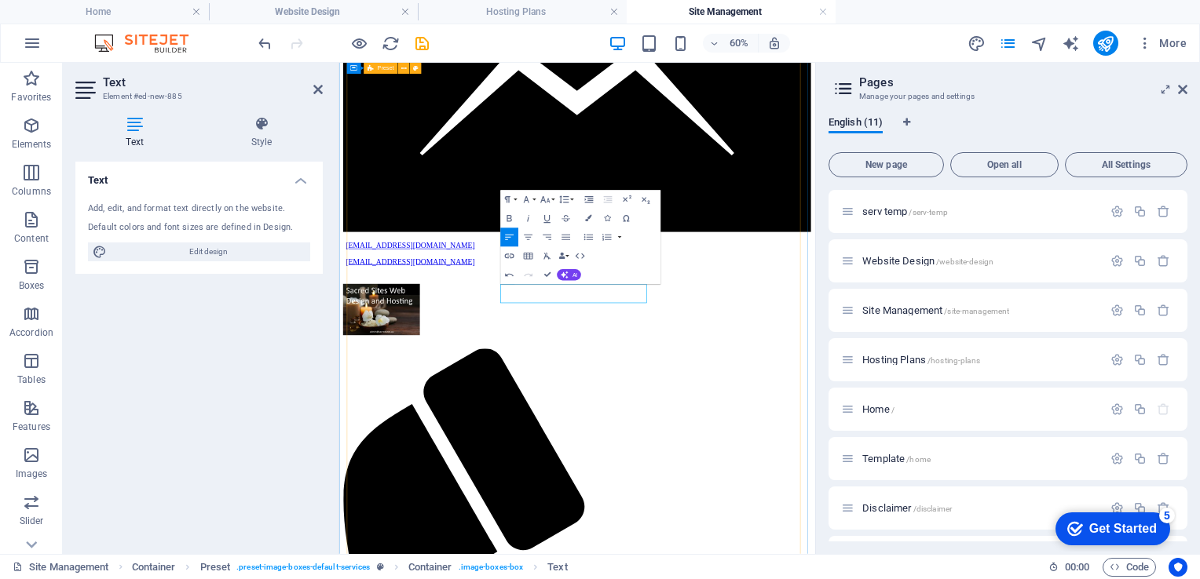
drag, startPoint x: 723, startPoint y: 446, endPoint x: 600, endPoint y: 446, distance: 123.3
click at [512, 218] on icon "button" at bounding box center [509, 218] width 11 height 11
click at [547, 196] on icon "button" at bounding box center [544, 199] width 11 height 11
click at [540, 298] on link "18" at bounding box center [540, 303] width 34 height 14
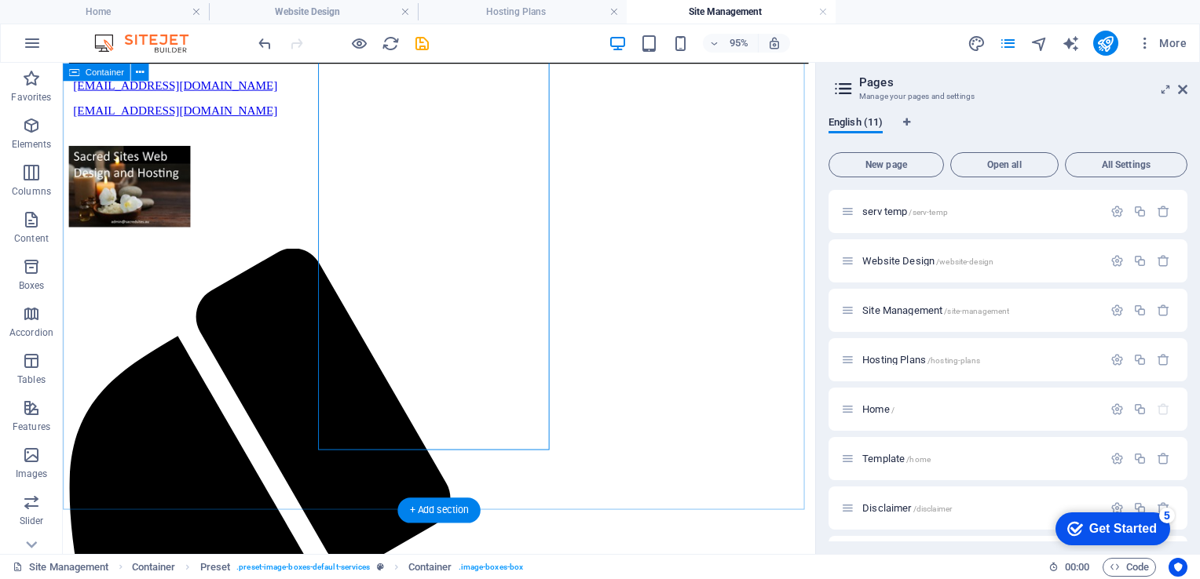
scroll to position [2805, 0]
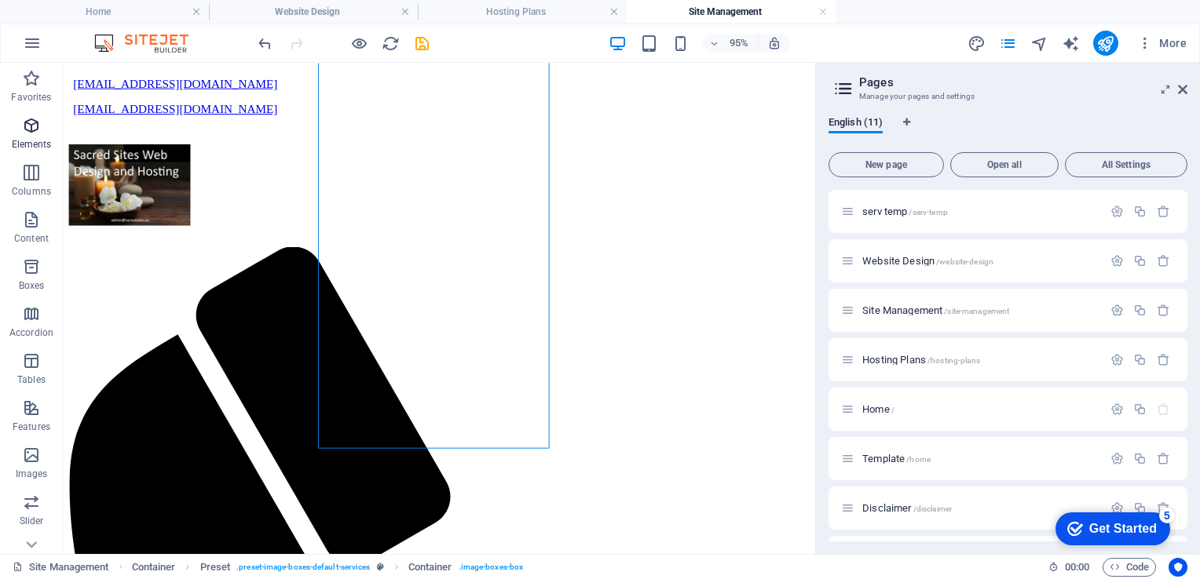
click at [31, 124] on icon "button" at bounding box center [31, 125] width 19 height 19
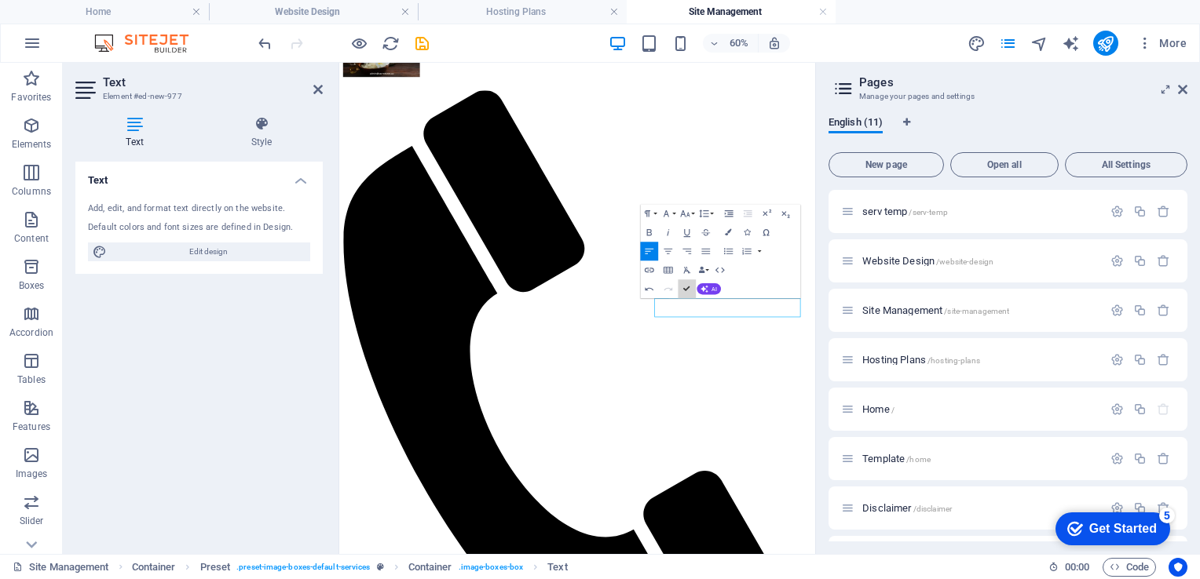
scroll to position [2806, 0]
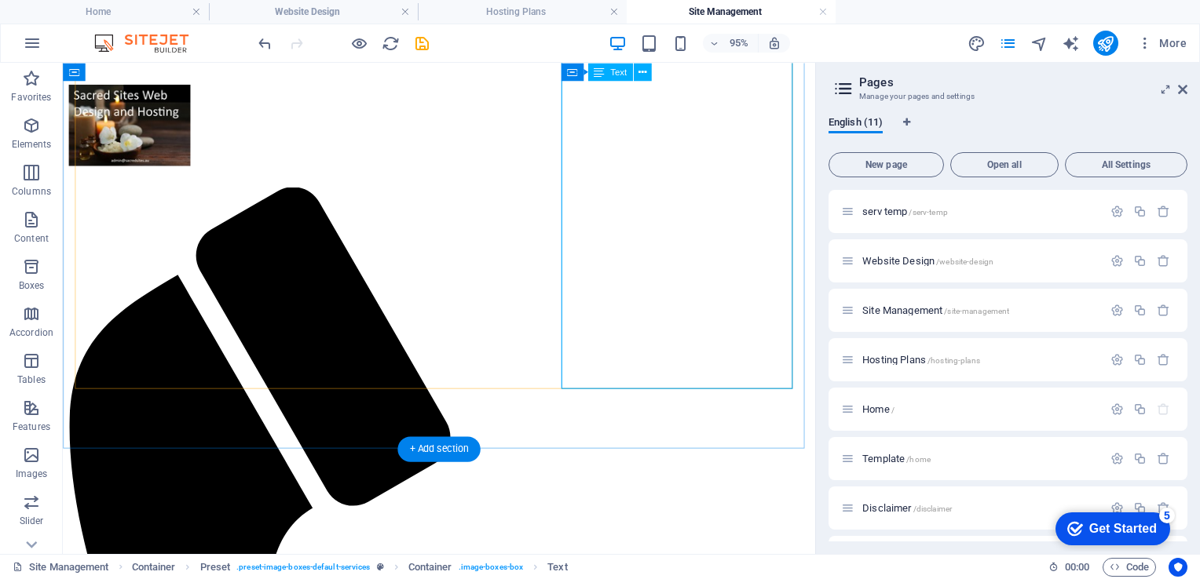
scroll to position [2868, 0]
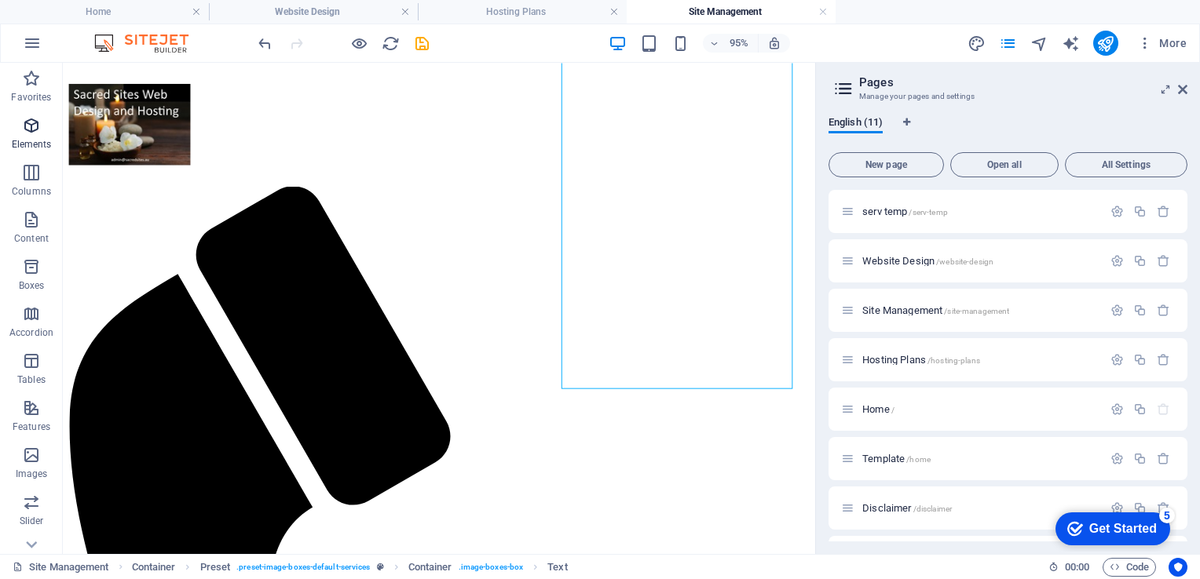
click at [26, 126] on icon "button" at bounding box center [31, 125] width 19 height 19
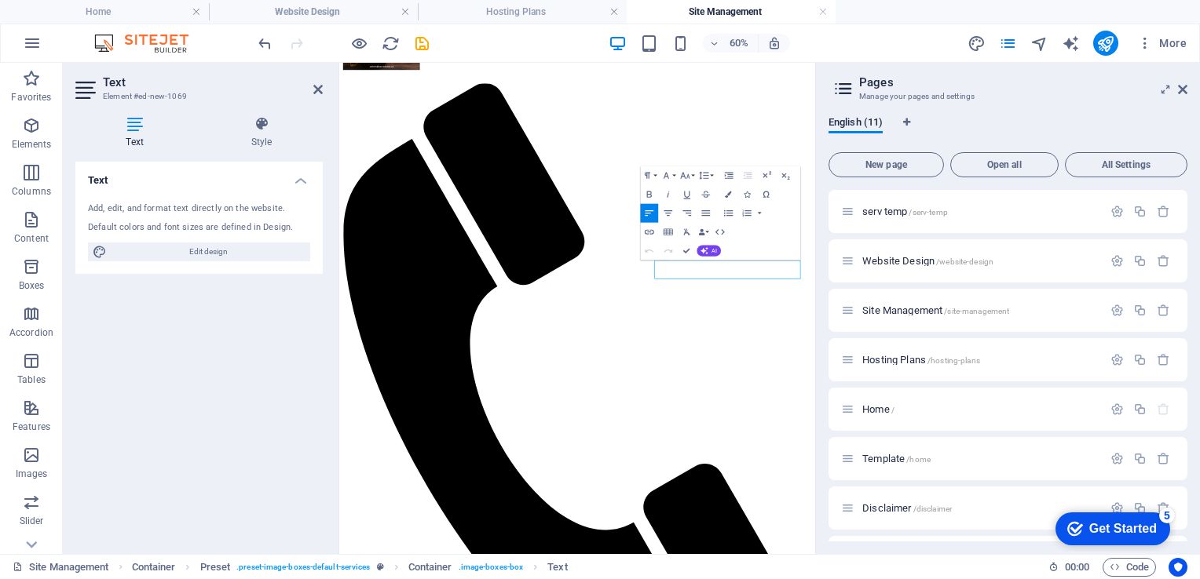
scroll to position [3021, 0]
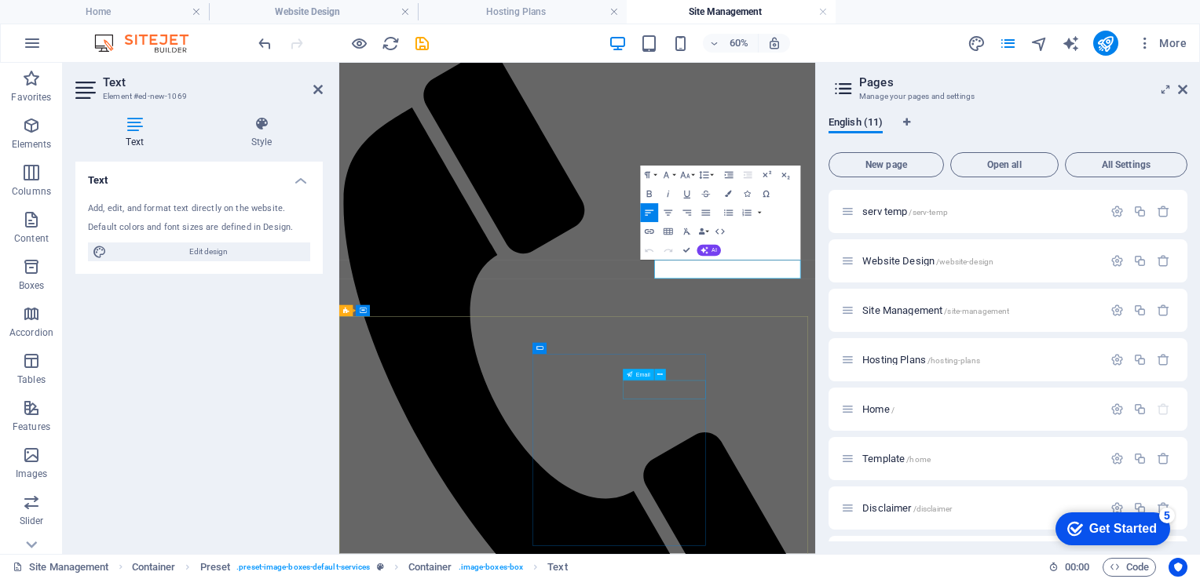
click div
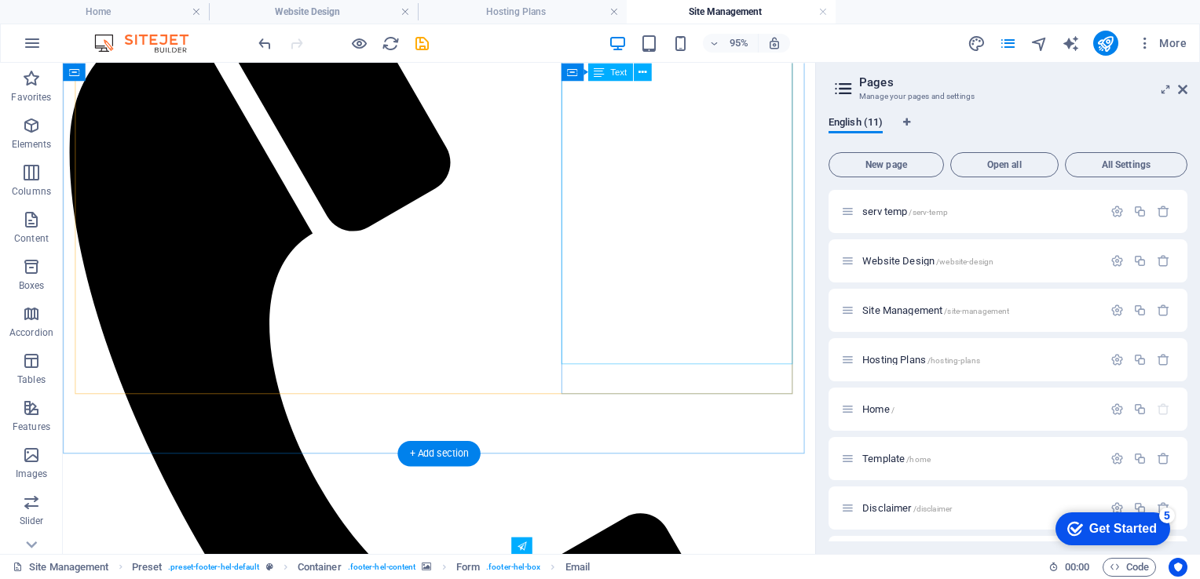
scroll to position [2841, 0]
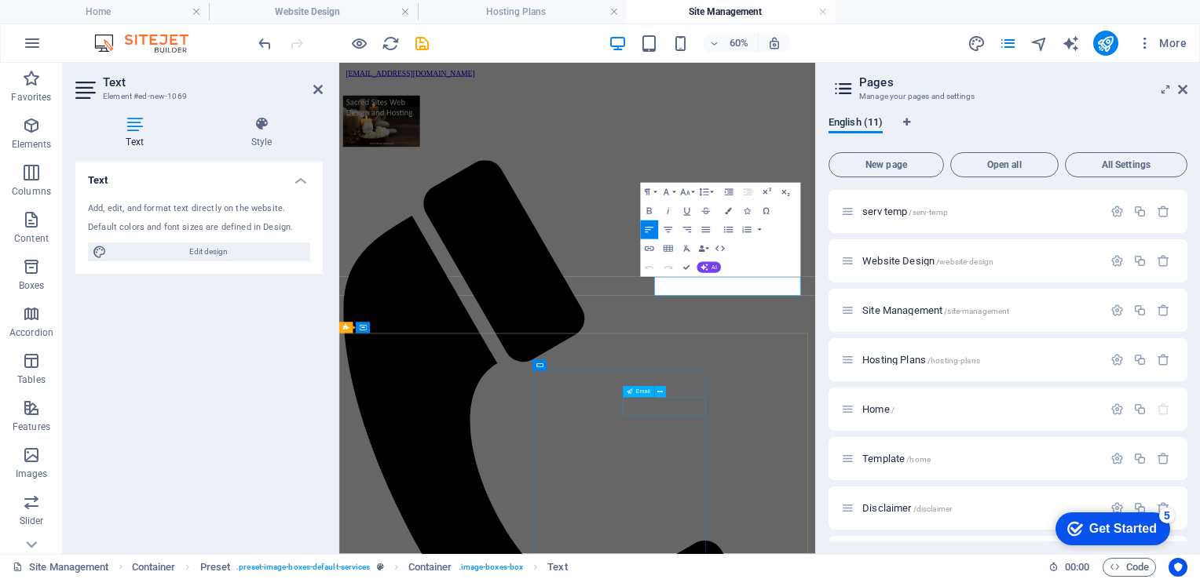
scroll to position [2993, 0]
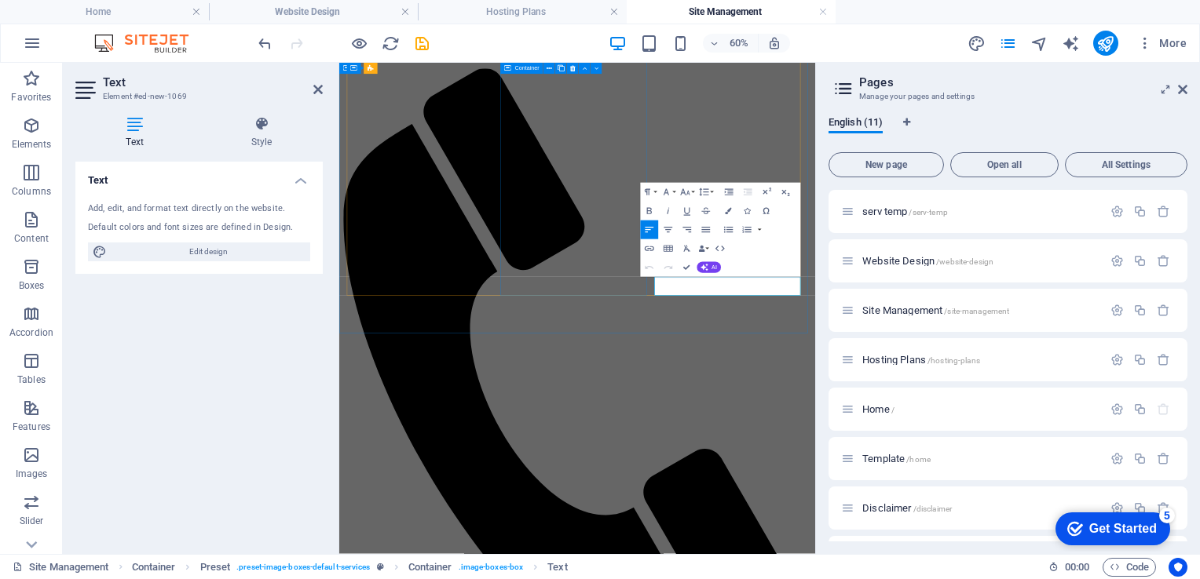
drag, startPoint x: 994, startPoint y: 435, endPoint x: 843, endPoint y: 435, distance: 150.8
click at [650, 213] on icon "button" at bounding box center [648, 211] width 11 height 11
click at [685, 192] on icon "button" at bounding box center [684, 192] width 11 height 11
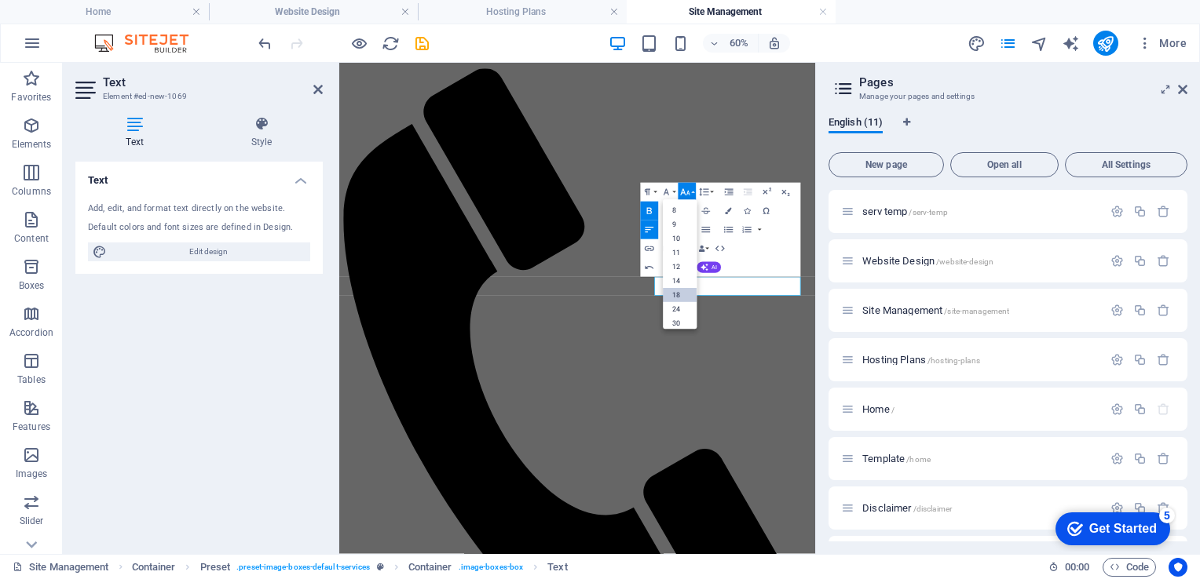
click at [673, 292] on link "18" at bounding box center [680, 296] width 34 height 14
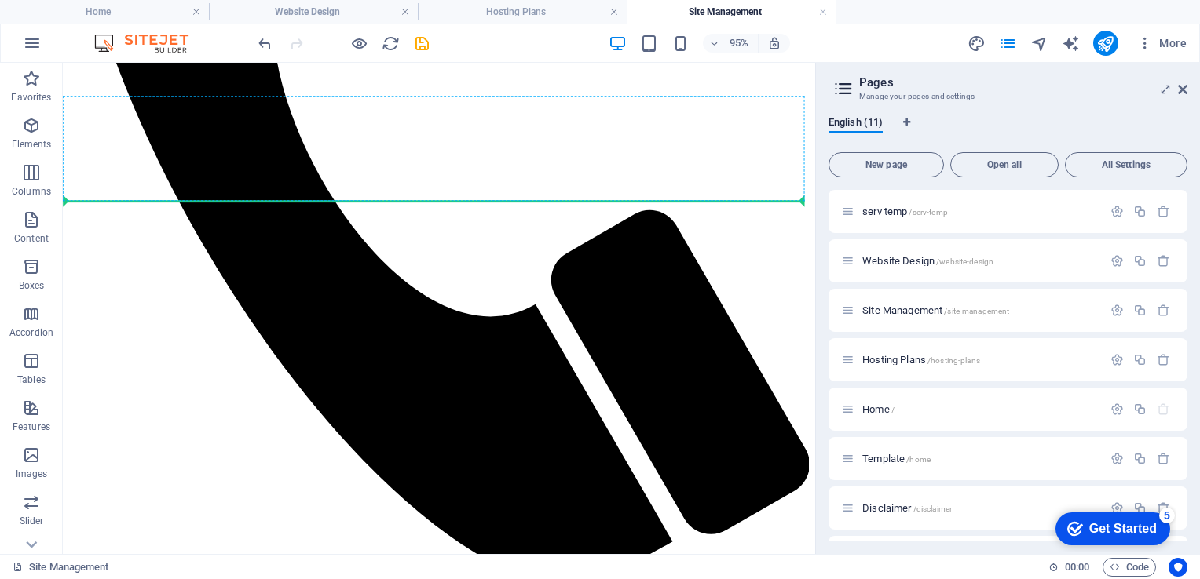
scroll to position [1632, 0]
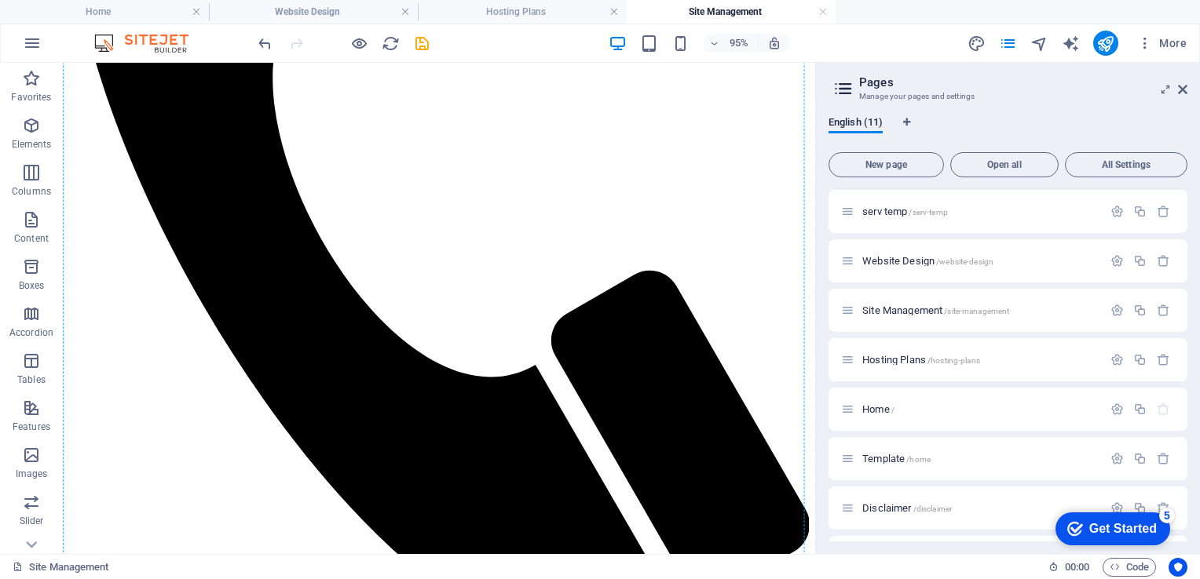
drag, startPoint x: 653, startPoint y: 427, endPoint x: 653, endPoint y: 447, distance: 19.6
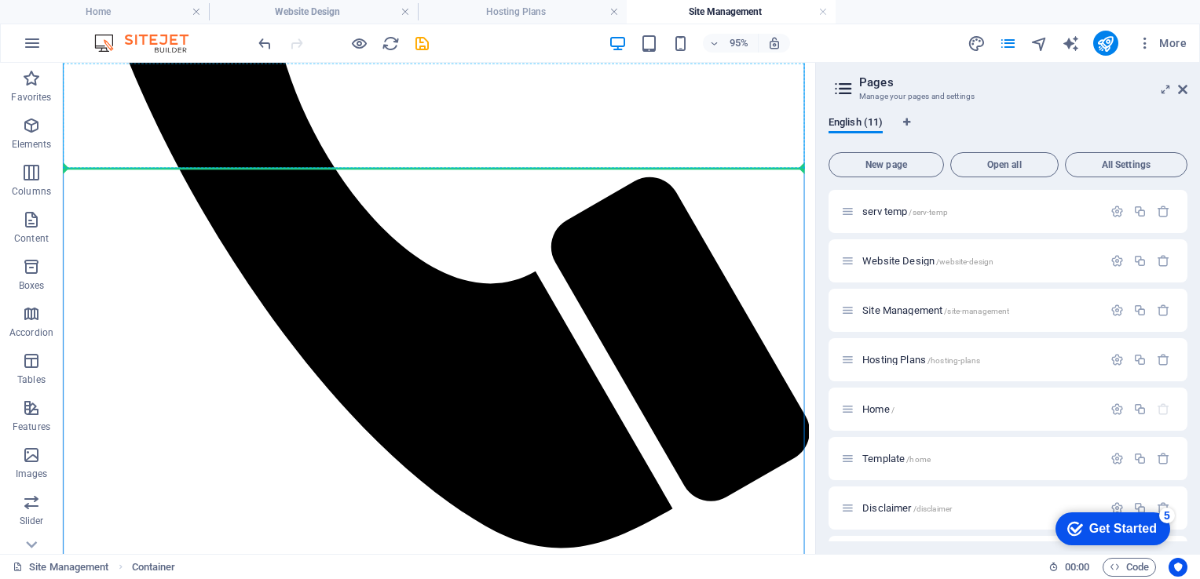
scroll to position [1702, 0]
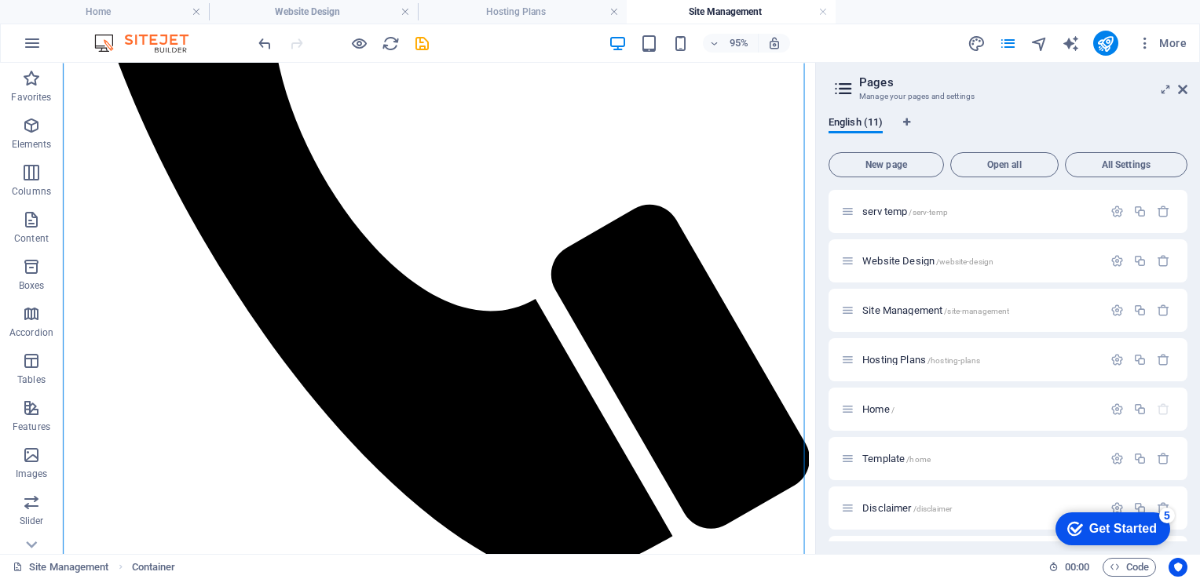
drag, startPoint x: 408, startPoint y: 368, endPoint x: 419, endPoint y: 367, distance: 11.0
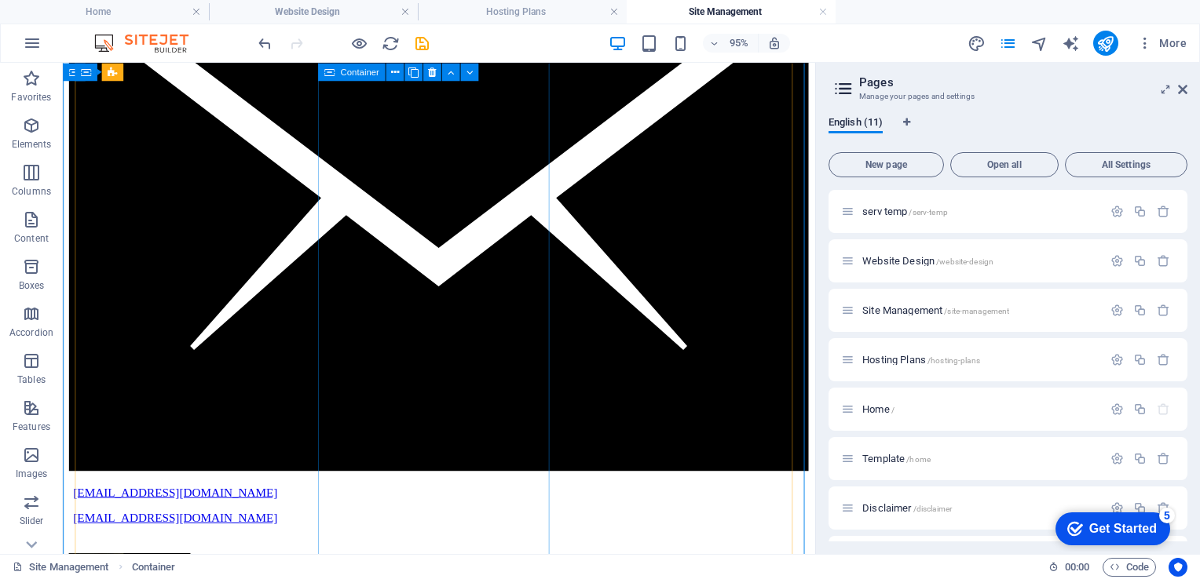
scroll to position [2360, 0]
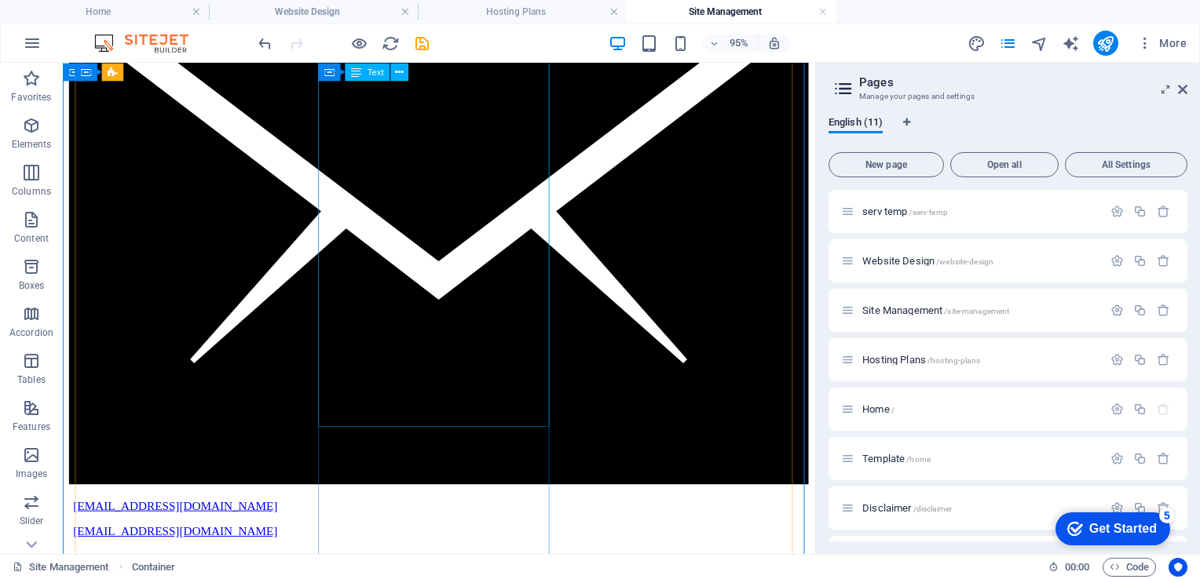
drag, startPoint x: 414, startPoint y: 476, endPoint x: 381, endPoint y: 444, distance: 46.1
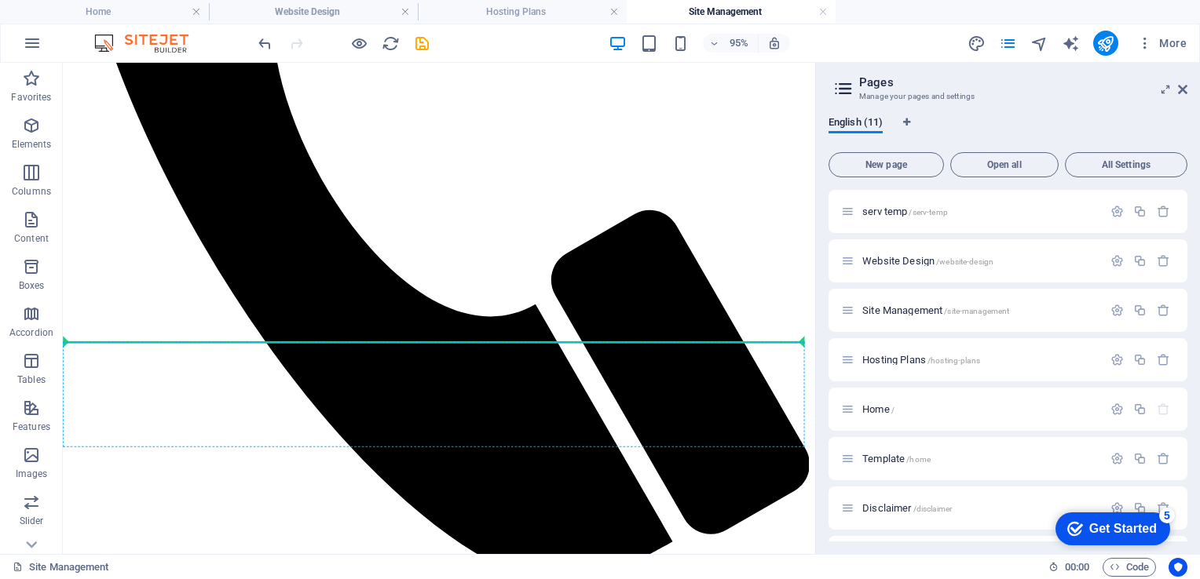
scroll to position [1643, 0]
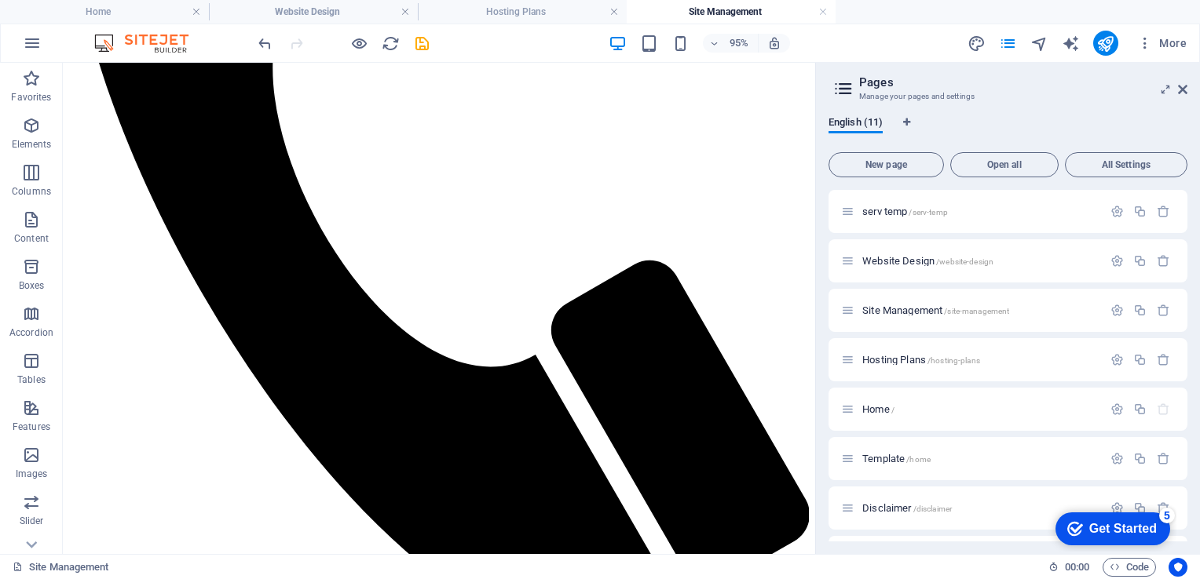
drag, startPoint x: 411, startPoint y: 486, endPoint x: 416, endPoint y: 420, distance: 66.1
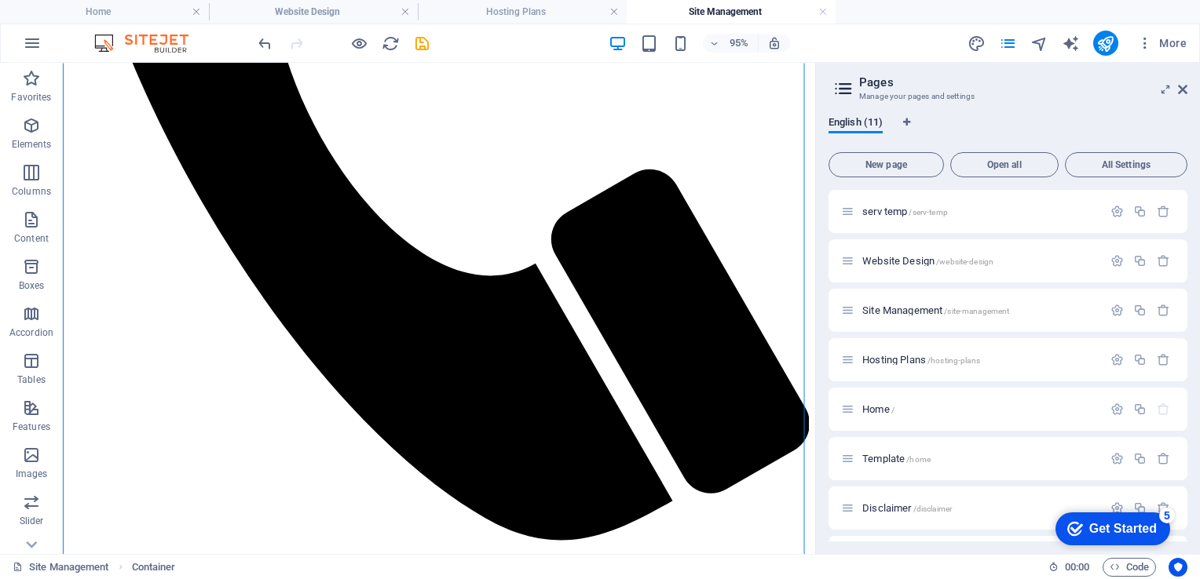
scroll to position [1733, 0]
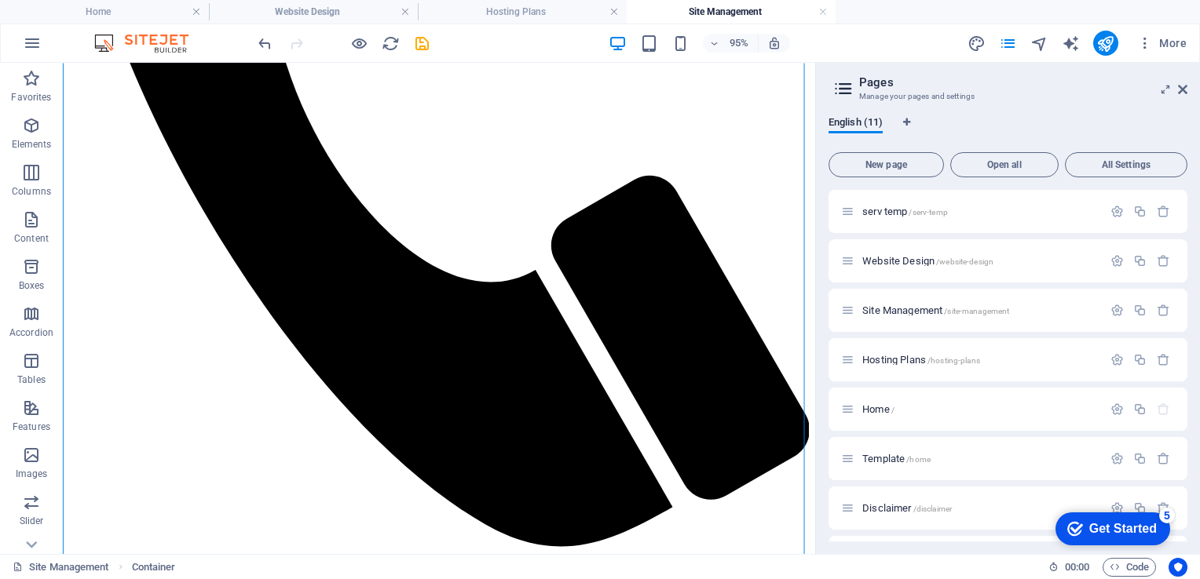
drag, startPoint x: 170, startPoint y: 360, endPoint x: 181, endPoint y: 353, distance: 12.7
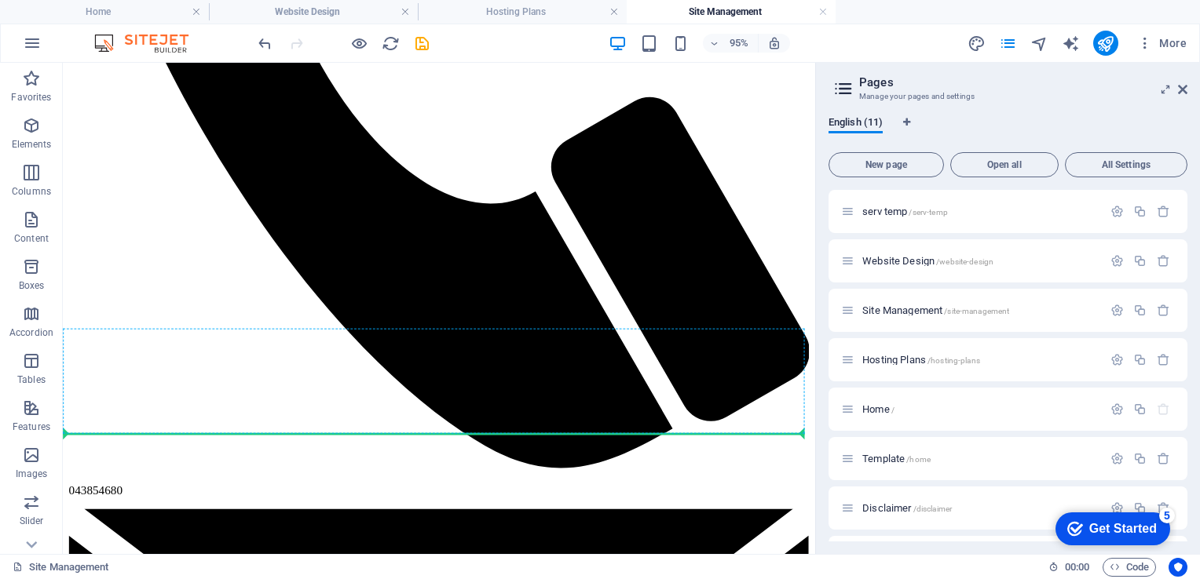
scroll to position [1808, 0]
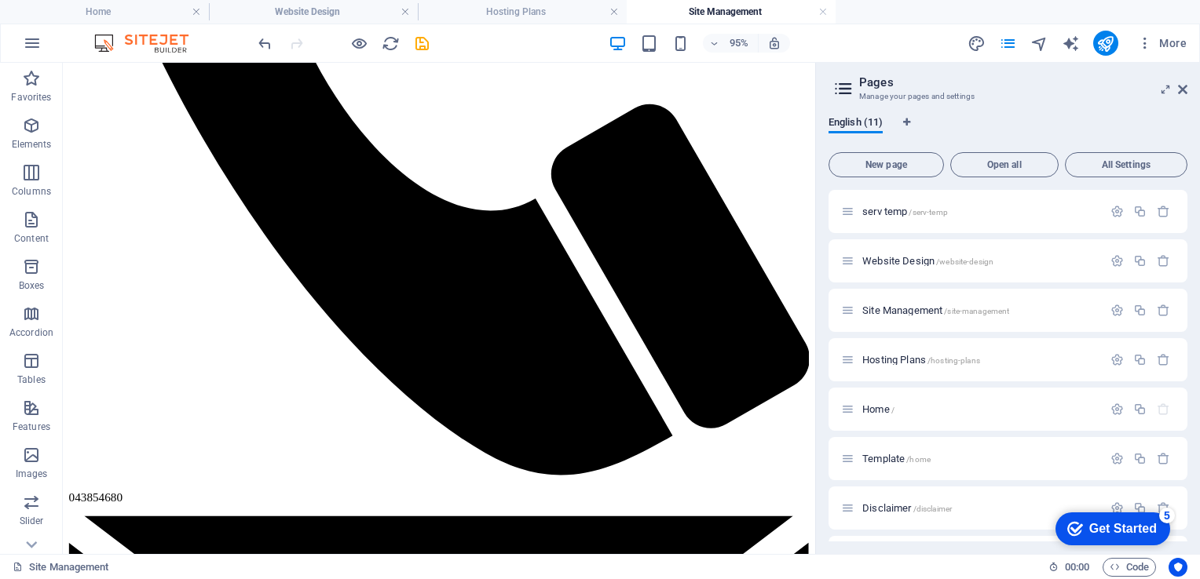
drag, startPoint x: 163, startPoint y: 579, endPoint x: 164, endPoint y: 297, distance: 282.7
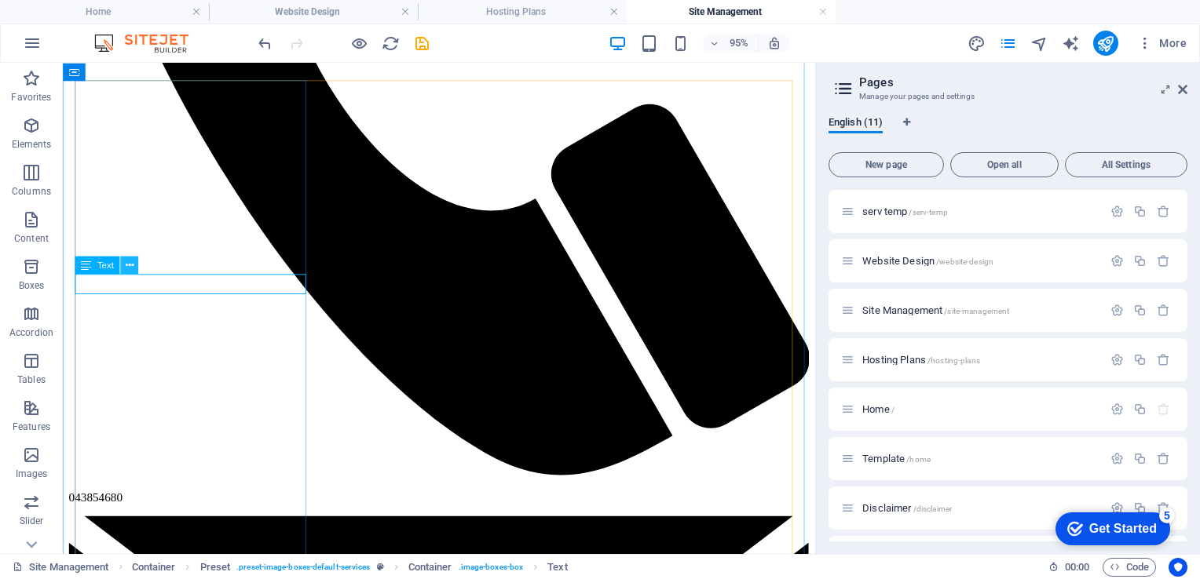
click at [132, 261] on icon at bounding box center [129, 266] width 8 height 16
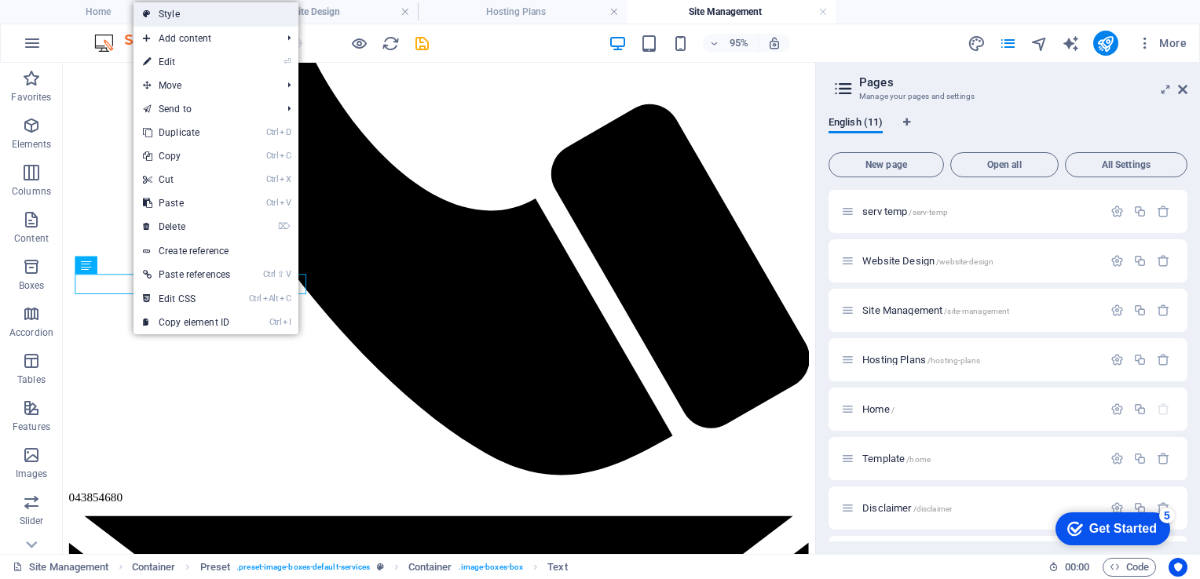
click at [159, 14] on link "Style" at bounding box center [215, 14] width 165 height 24
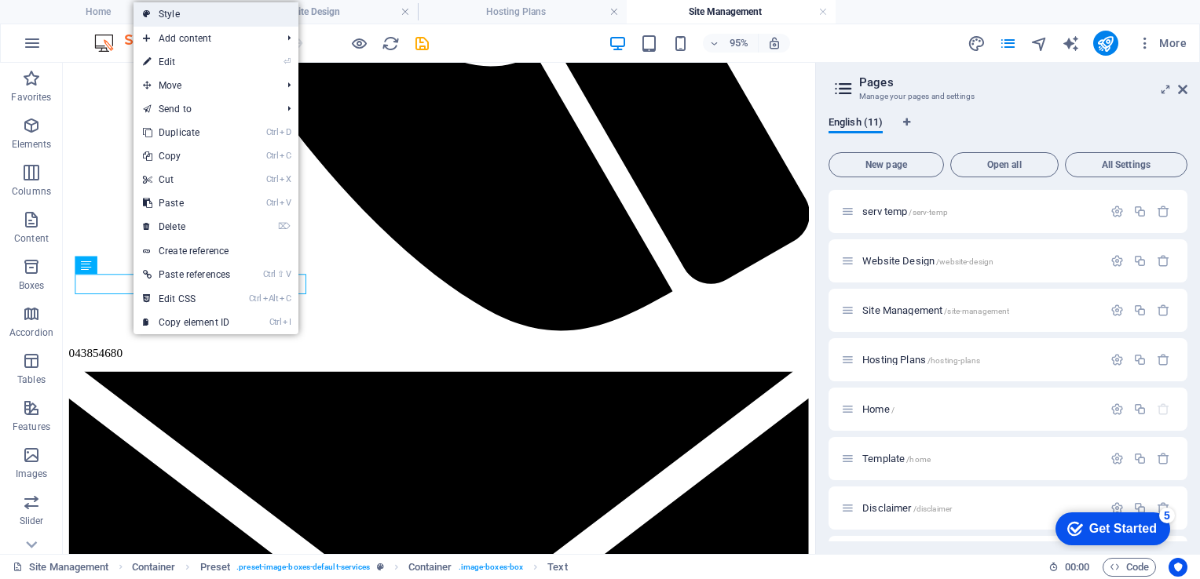
select select "px"
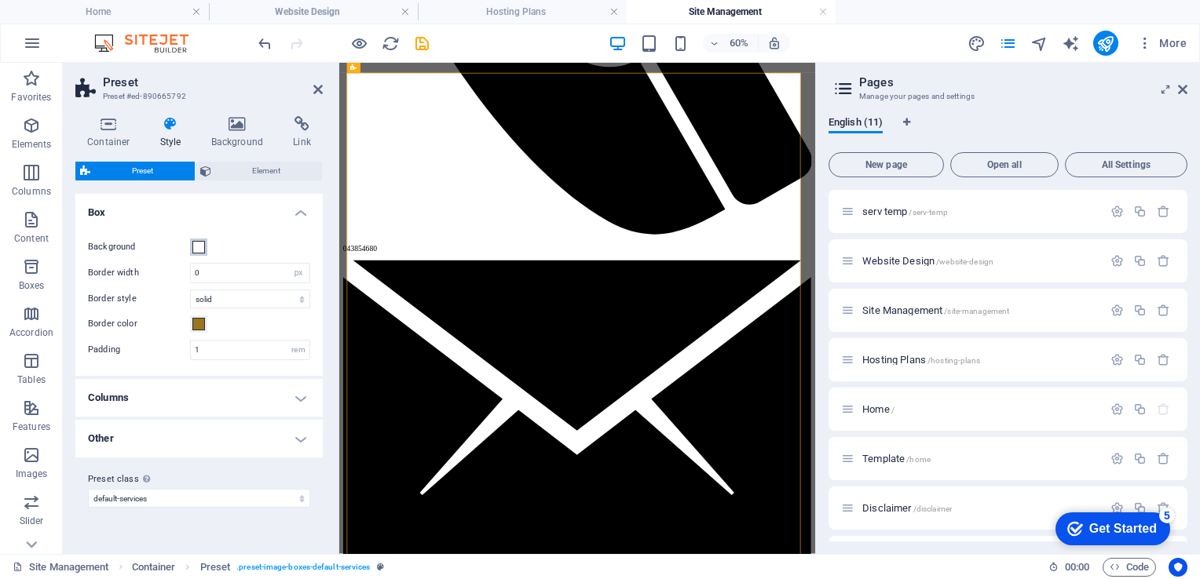
click at [202, 247] on span at bounding box center [198, 247] width 13 height 13
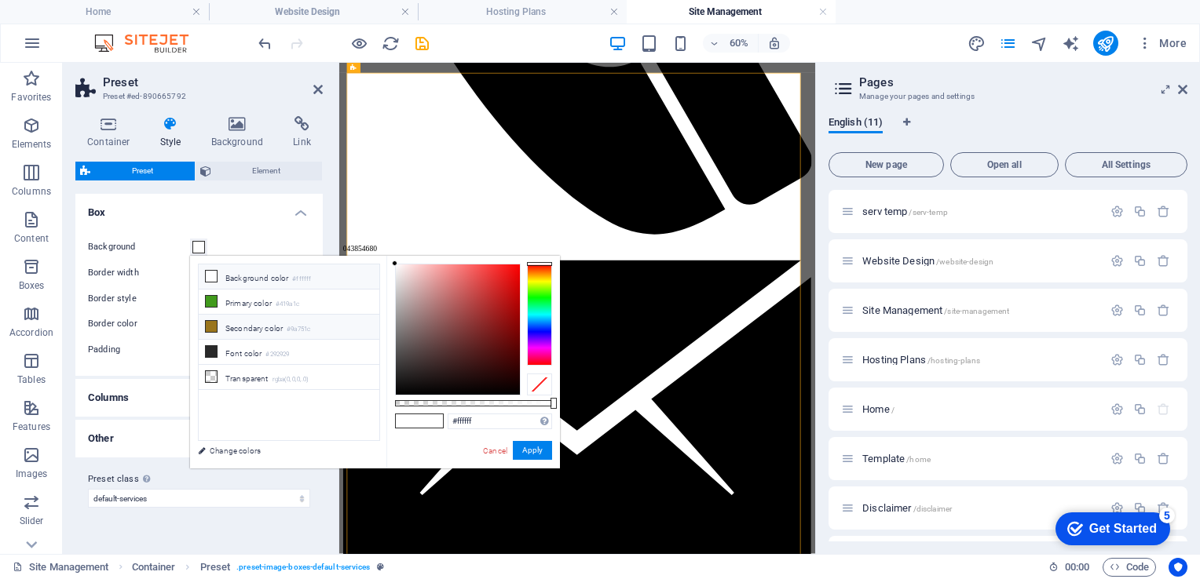
click at [214, 321] on icon at bounding box center [211, 326] width 11 height 11
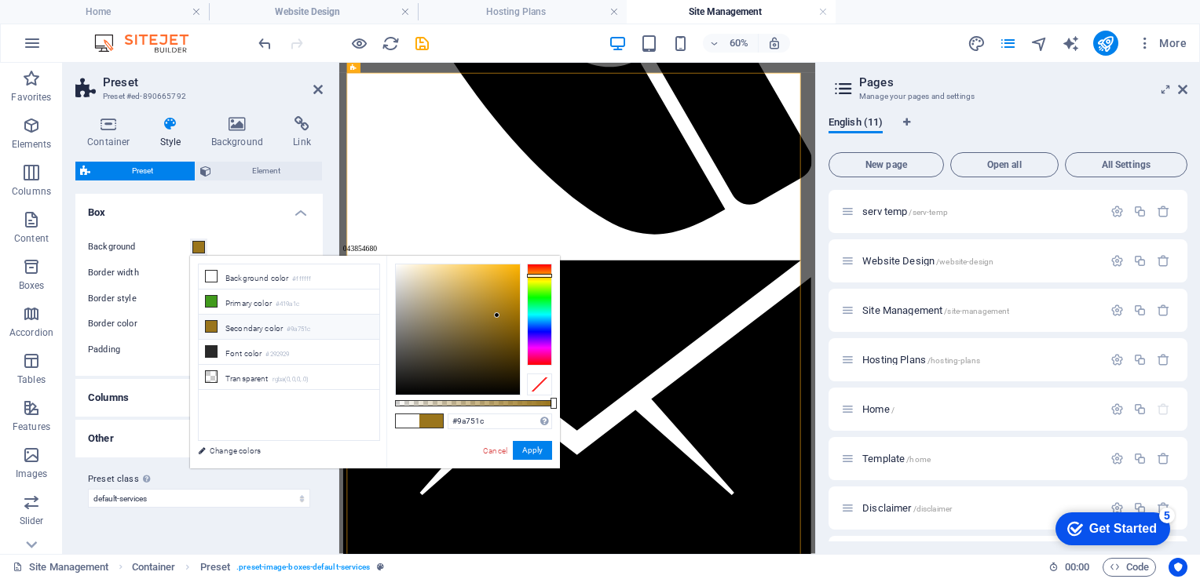
type input "#f4dca3"
click at [436, 269] on div at bounding box center [458, 330] width 124 height 130
click at [532, 448] on button "Apply" at bounding box center [532, 450] width 39 height 19
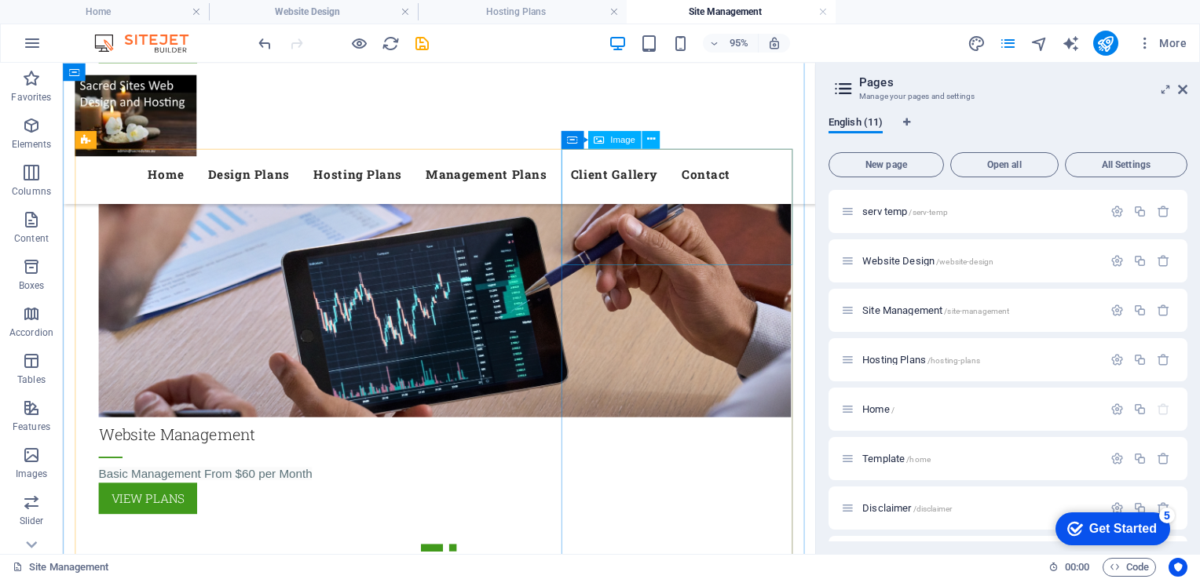
scroll to position [1735, 0]
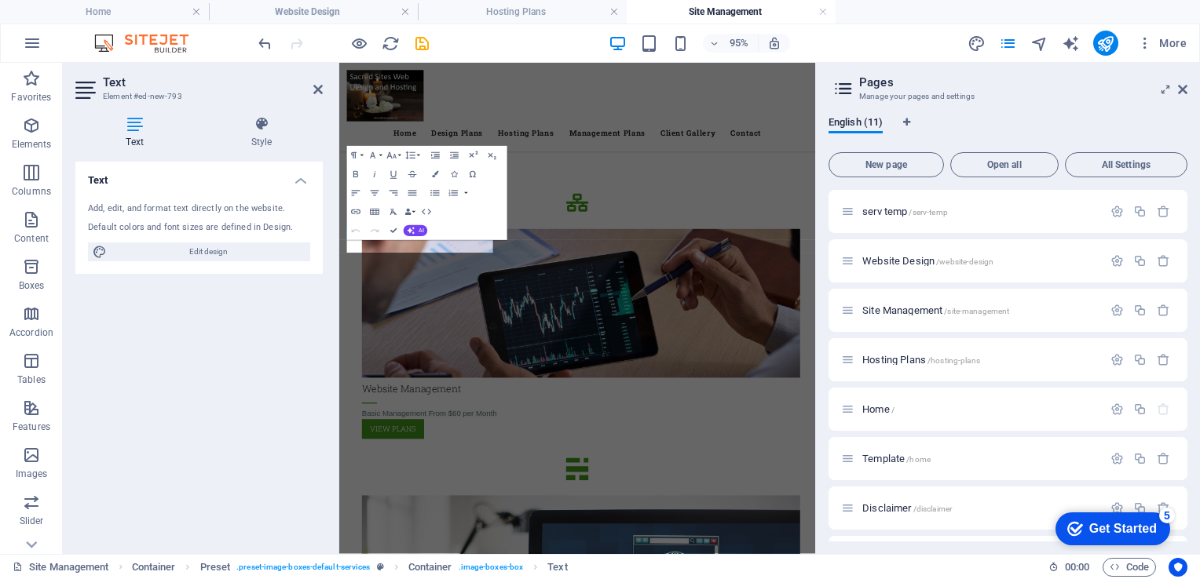
scroll to position [1887, 0]
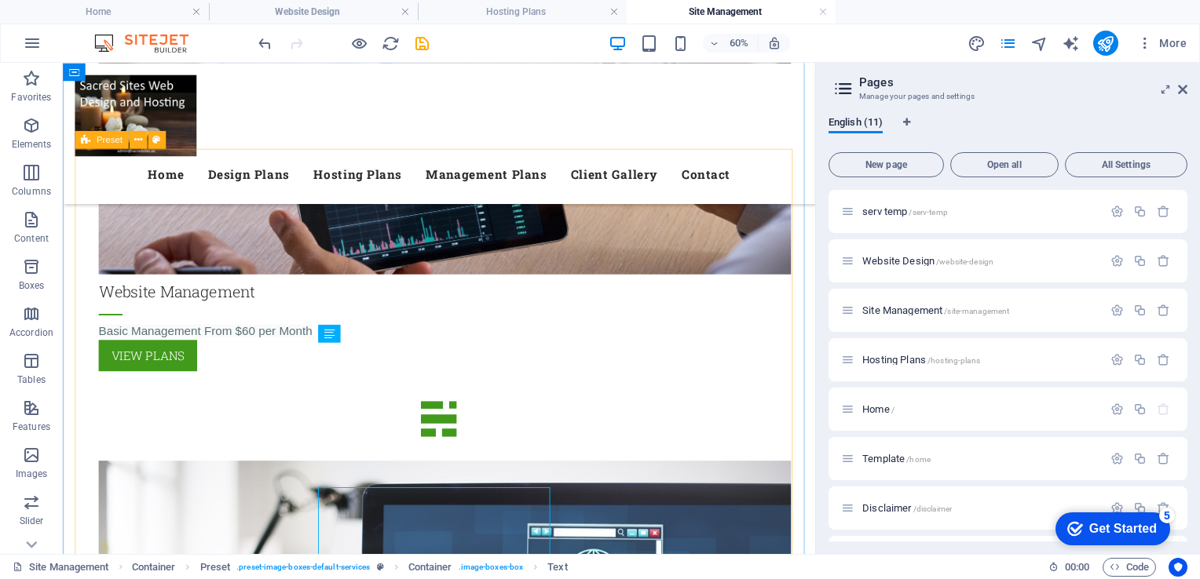
scroll to position [1735, 0]
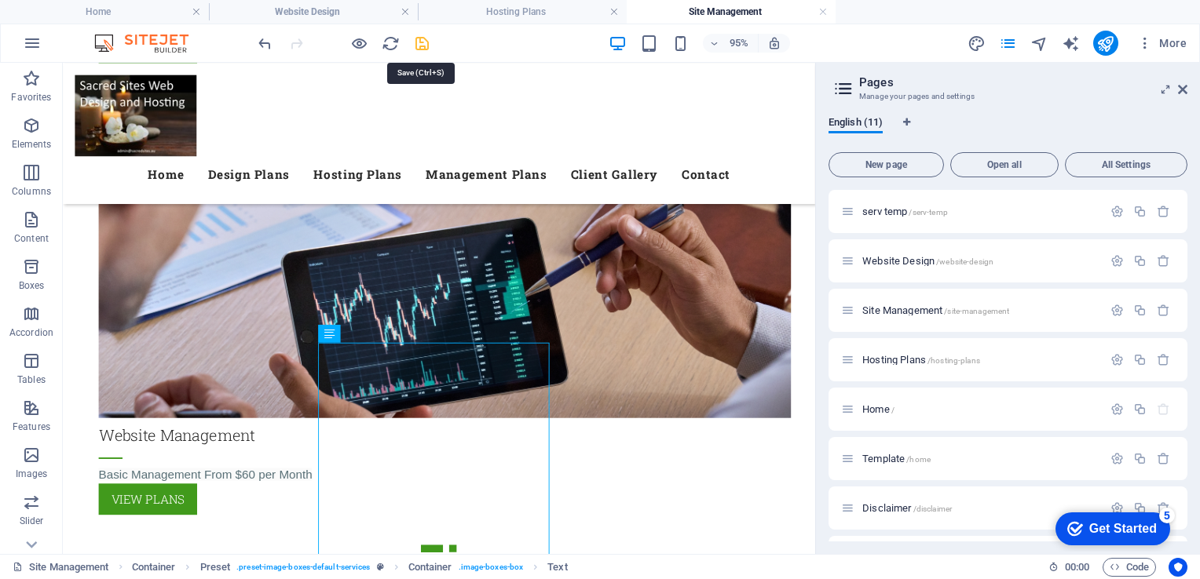
click at [424, 41] on icon "save" at bounding box center [422, 44] width 18 height 18
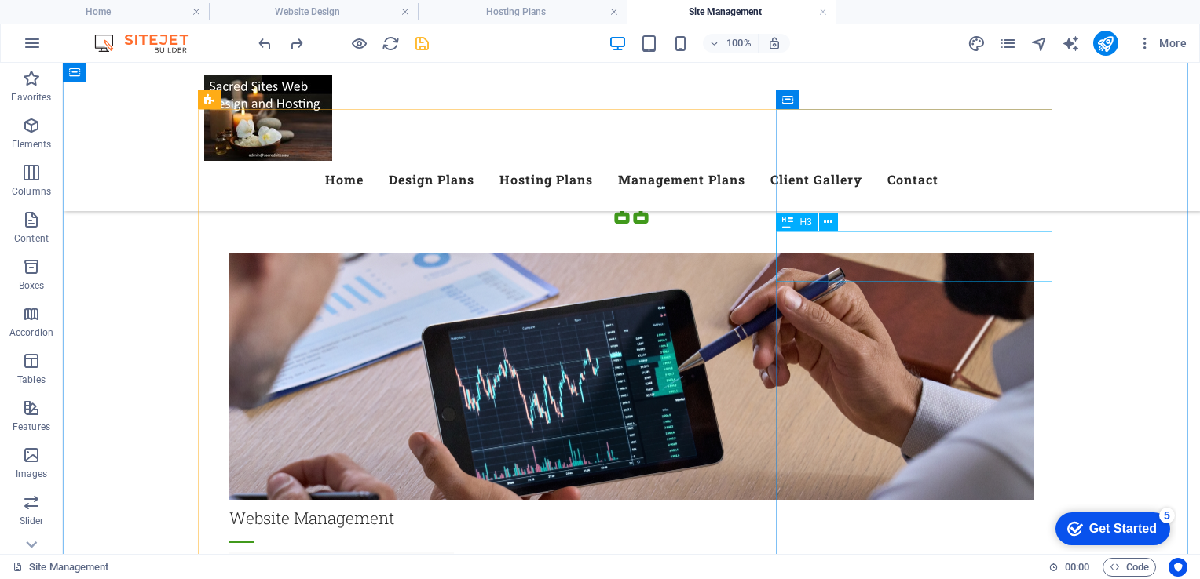
scroll to position [1785, 0]
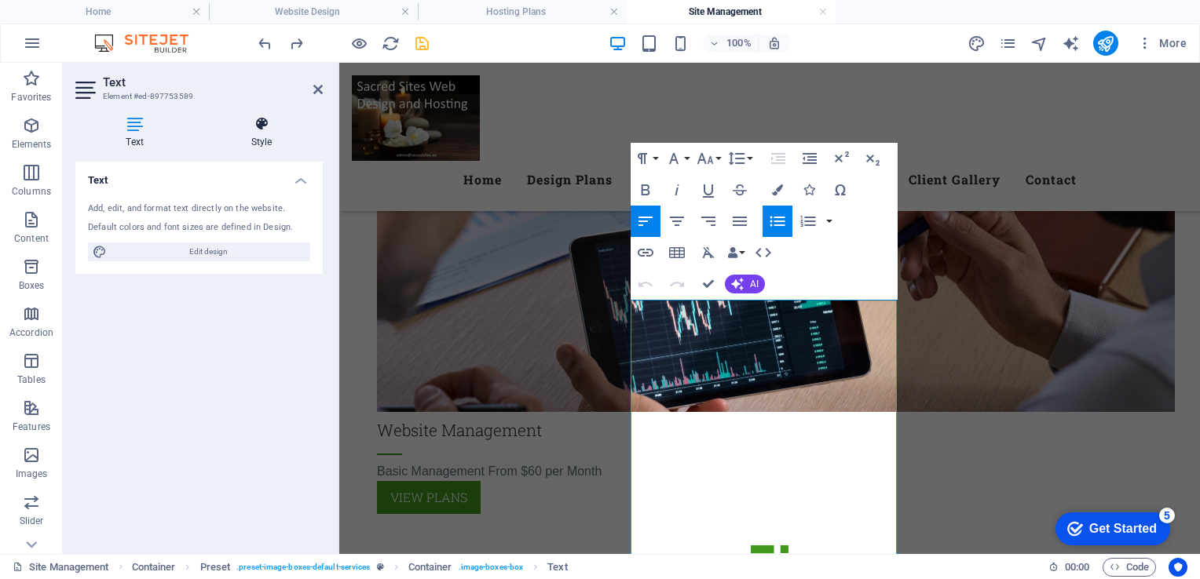
click at [273, 125] on icon at bounding box center [261, 124] width 122 height 16
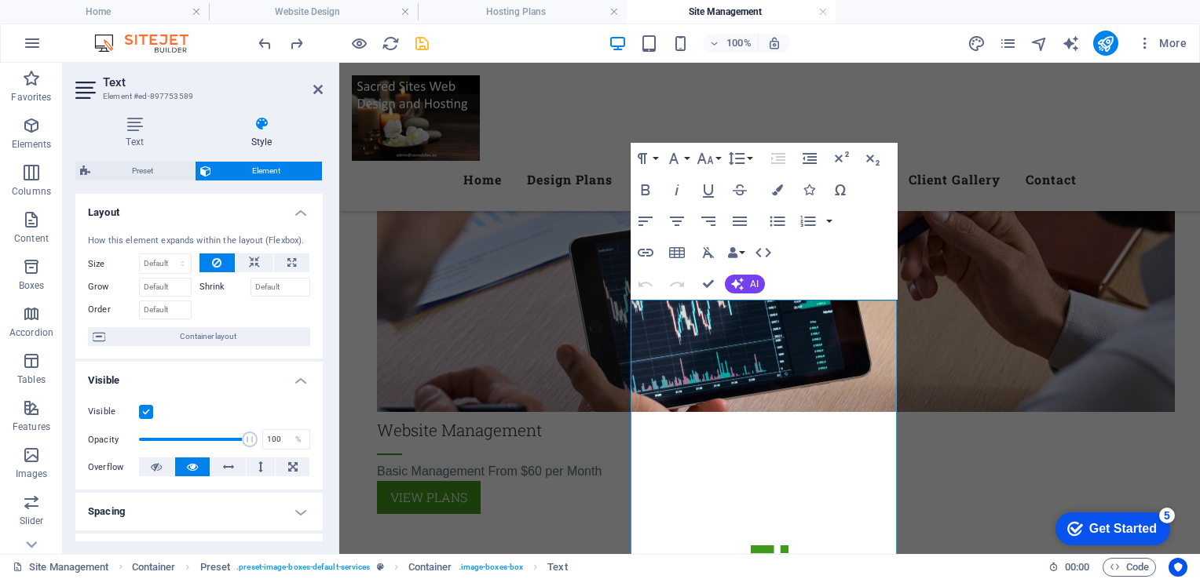
click at [257, 126] on icon at bounding box center [261, 124] width 122 height 16
click at [262, 127] on icon at bounding box center [261, 124] width 122 height 16
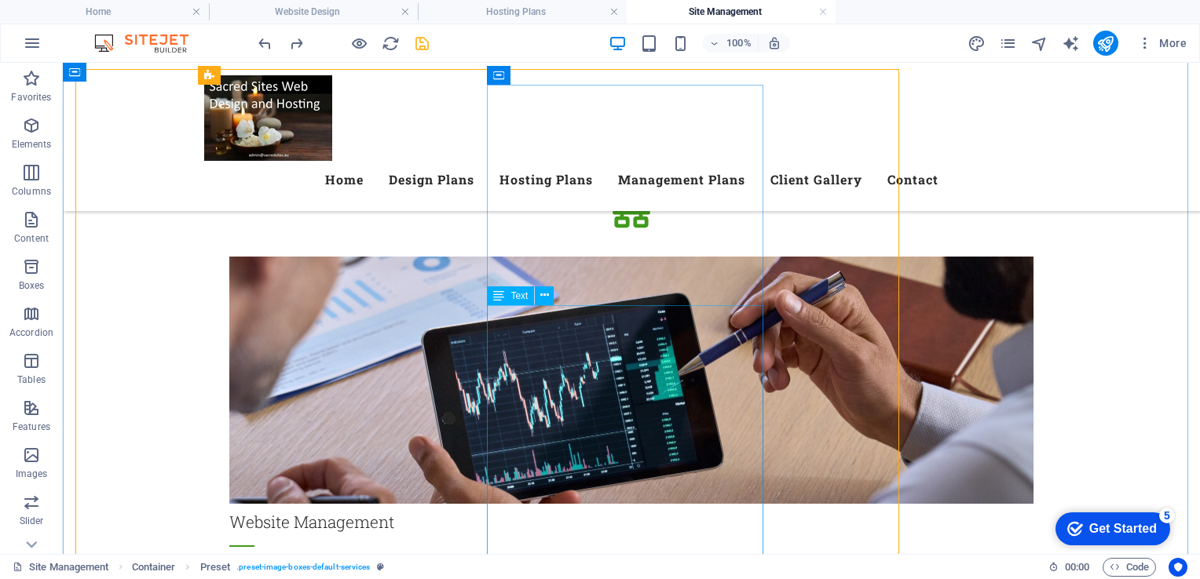
scroll to position [1785, 0]
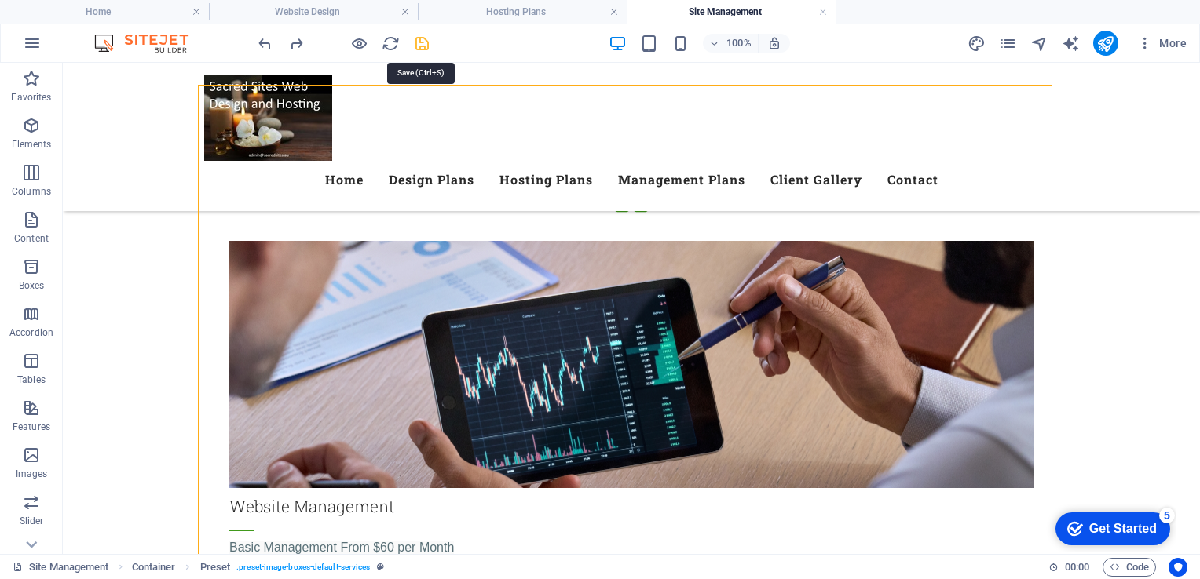
click at [418, 45] on icon "save" at bounding box center [422, 44] width 18 height 18
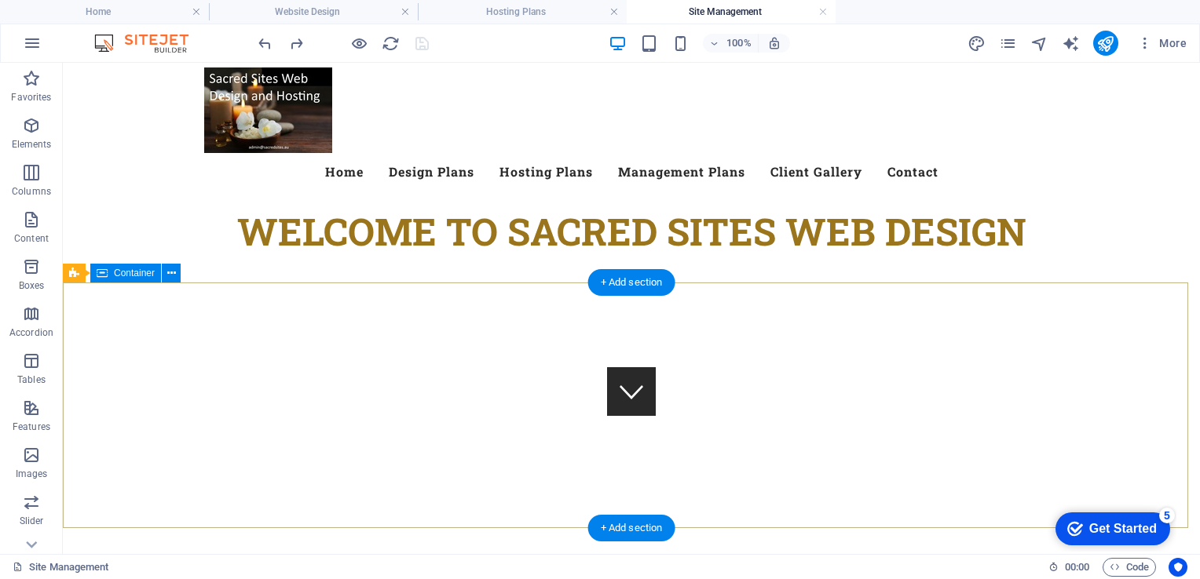
scroll to position [0, 0]
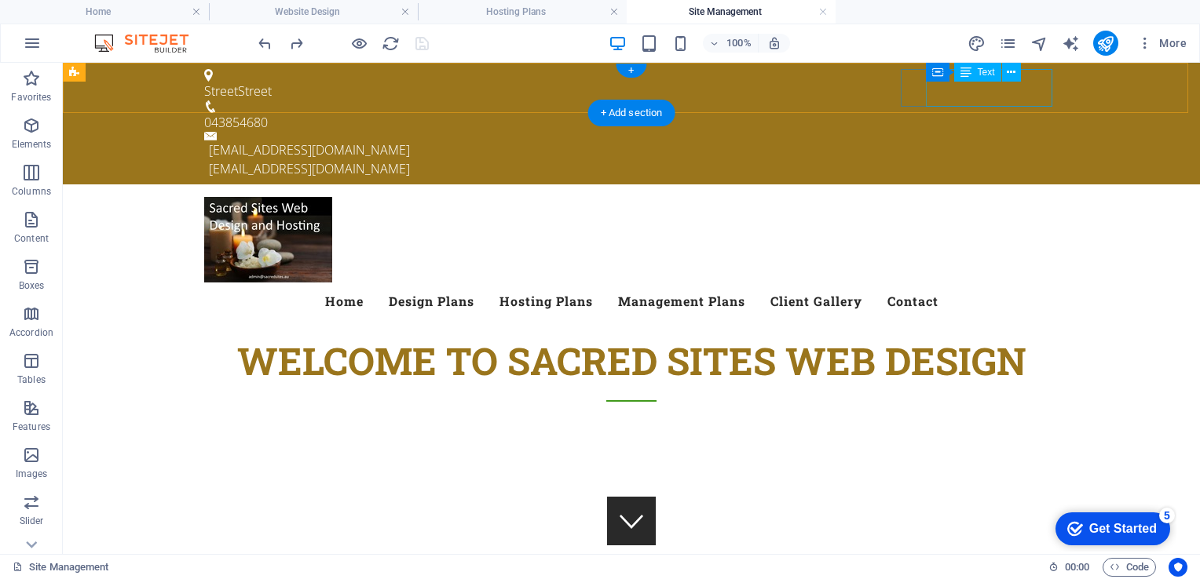
click at [942, 141] on div "[EMAIL_ADDRESS][DOMAIN_NAME] [EMAIL_ADDRESS][DOMAIN_NAME]" at bounding box center [634, 160] width 850 height 38
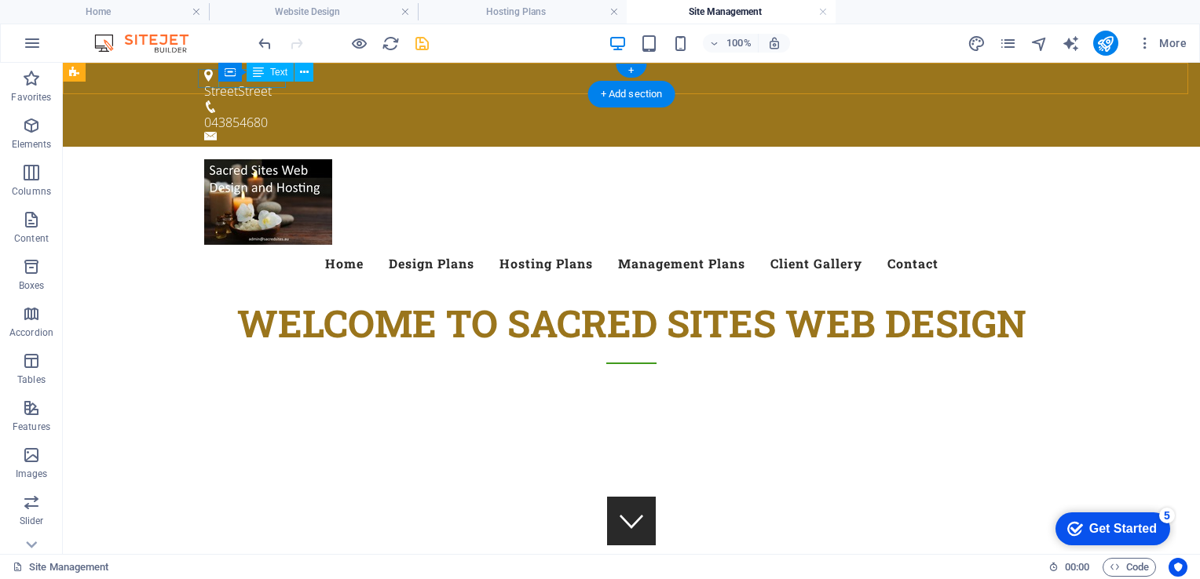
click at [240, 82] on div "[GEOGRAPHIC_DATA]" at bounding box center [625, 91] width 842 height 19
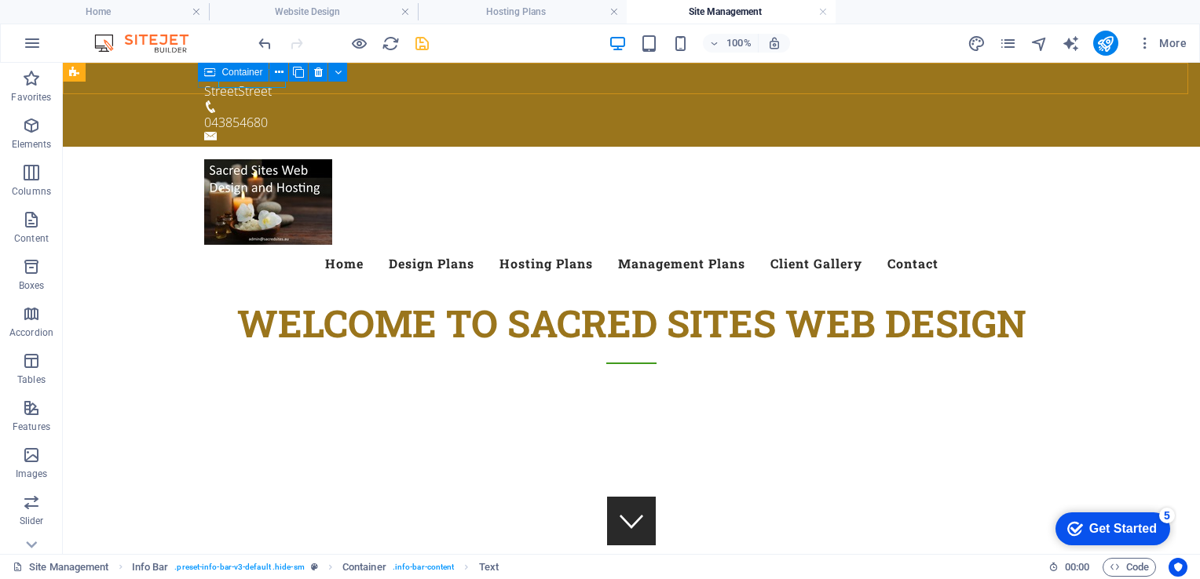
click at [240, 71] on span "Container" at bounding box center [241, 72] width 41 height 9
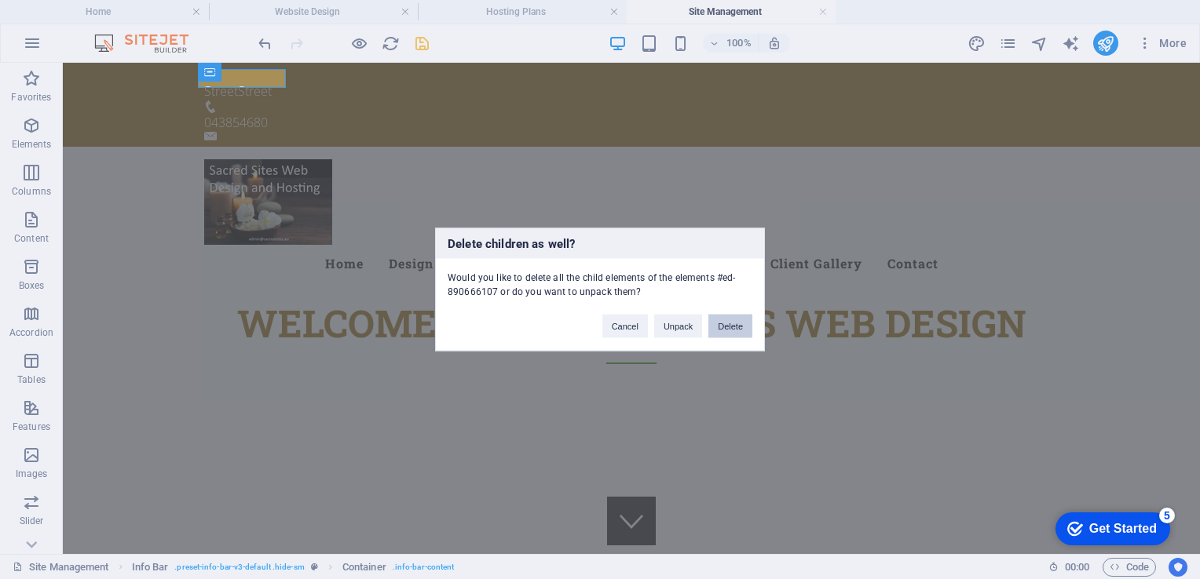
click at [732, 321] on button "Delete" at bounding box center [730, 327] width 44 height 24
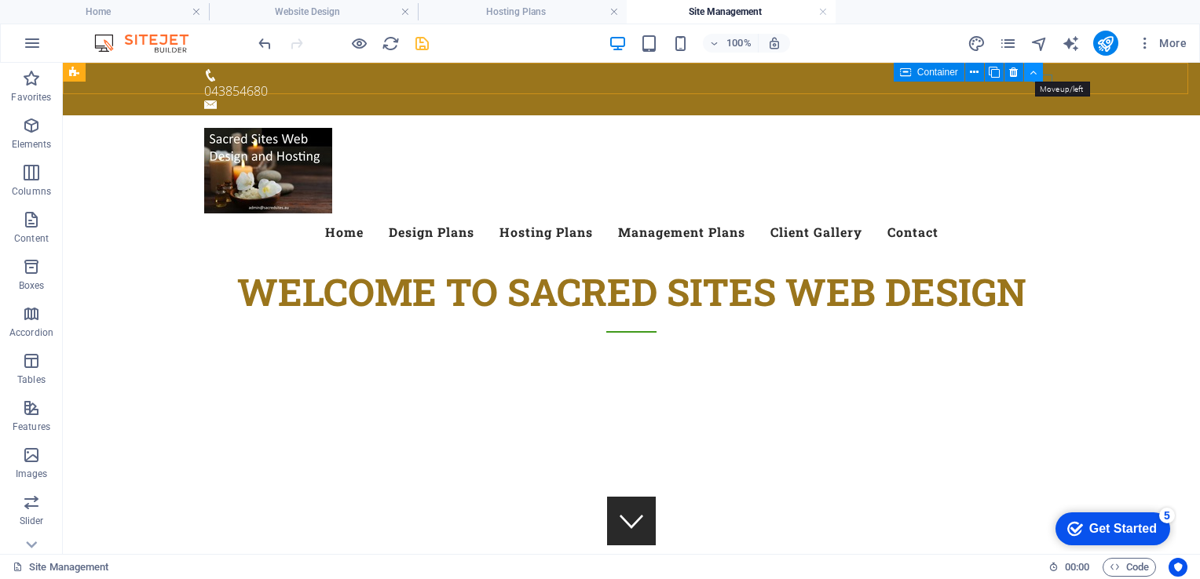
click at [1040, 77] on button at bounding box center [1033, 72] width 19 height 19
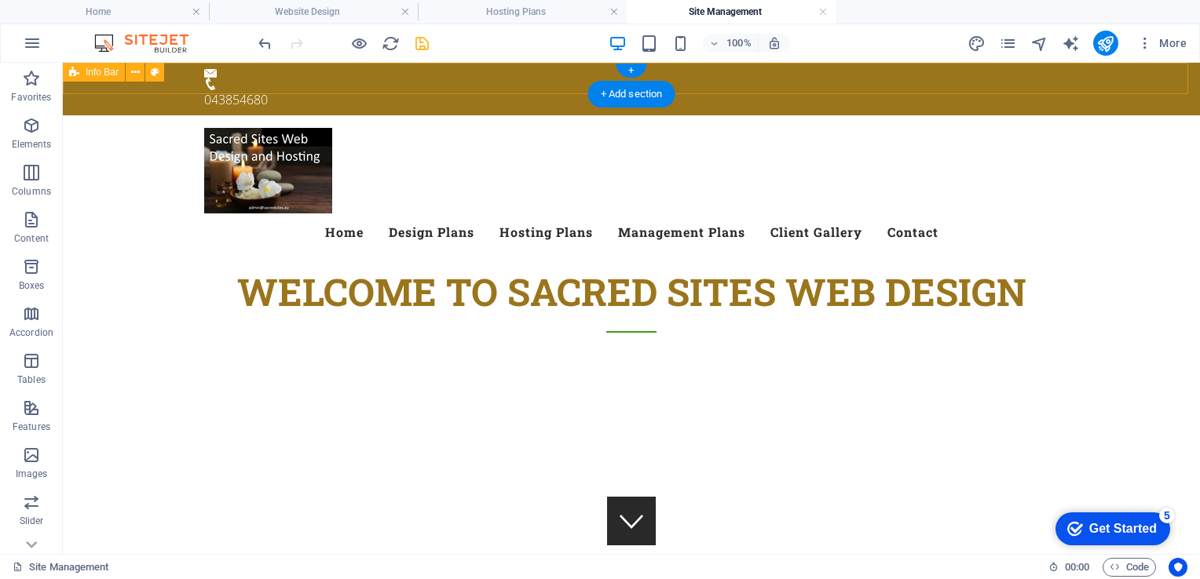
click at [1095, 78] on div "043854680" at bounding box center [631, 89] width 1137 height 53
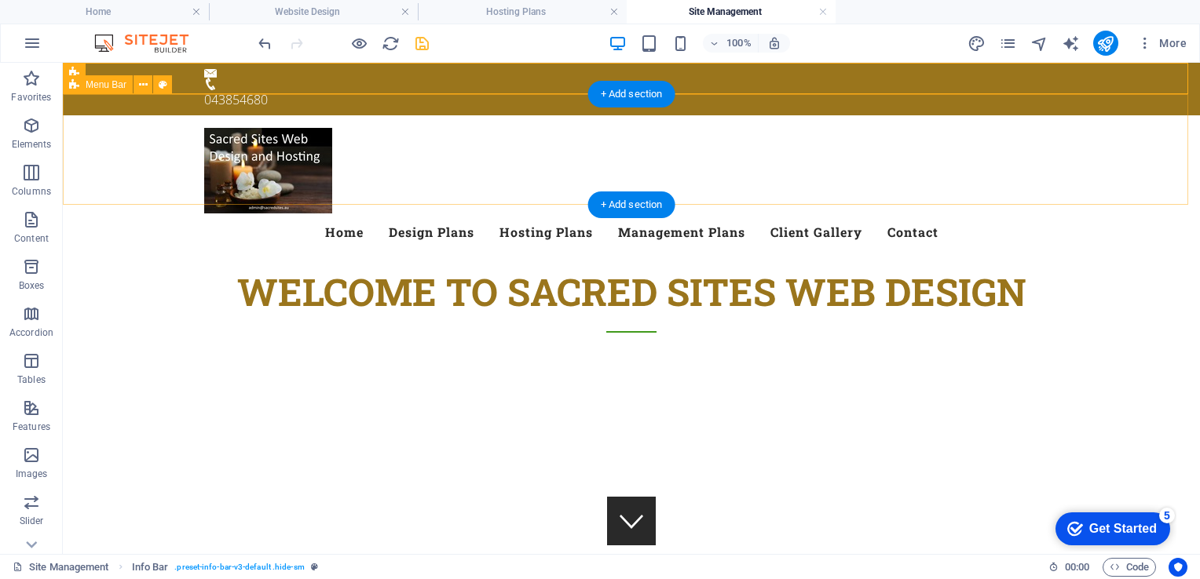
click at [1065, 131] on div "Menu Home Design Plans Hosting Plans Management Plans Client Gallery Contact" at bounding box center [631, 189] width 1137 height 148
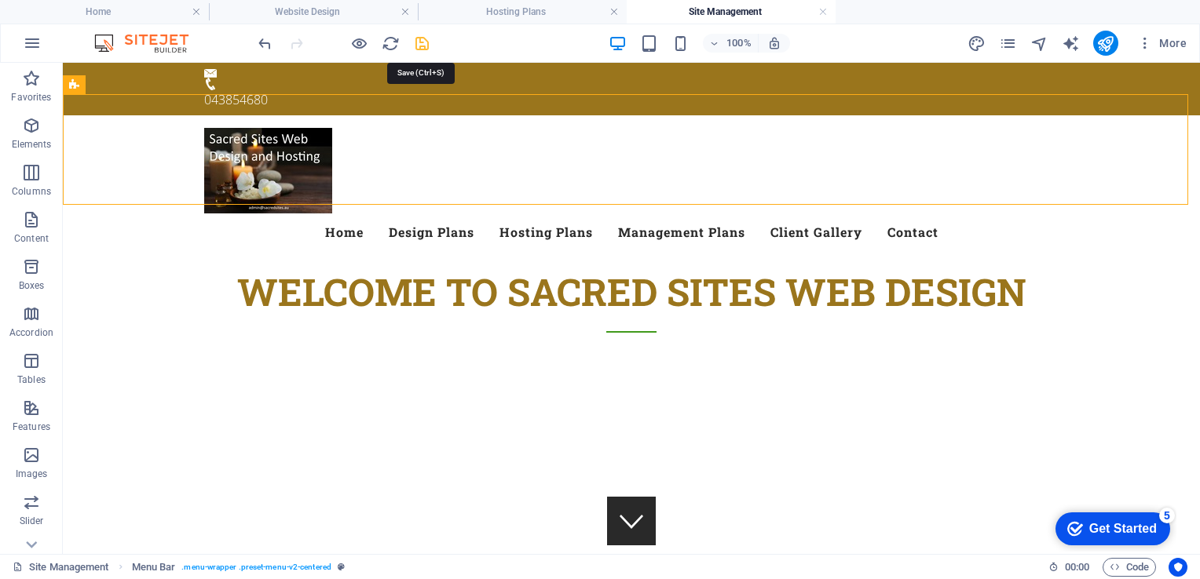
click at [421, 42] on icon "save" at bounding box center [422, 44] width 18 height 18
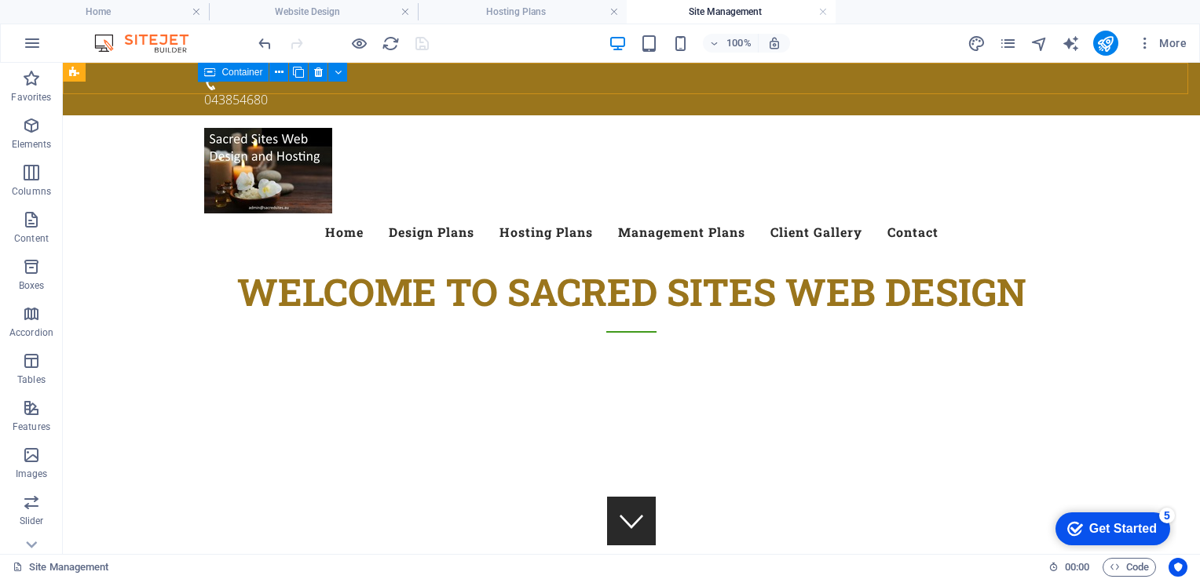
click at [207, 77] on icon at bounding box center [209, 72] width 11 height 19
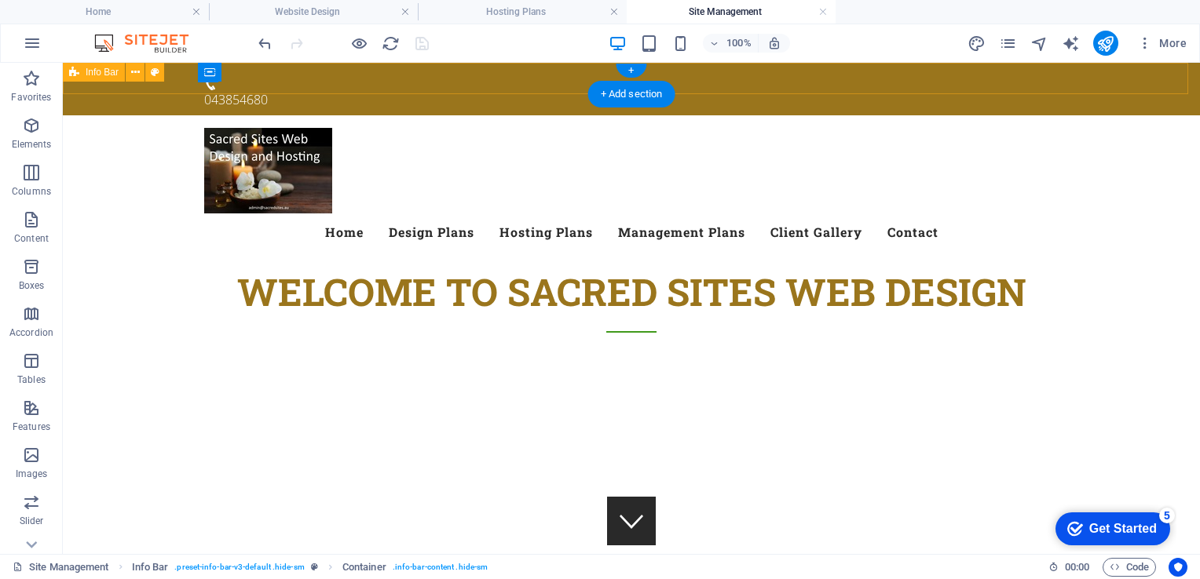
click at [264, 80] on div "043854680" at bounding box center [631, 89] width 1137 height 53
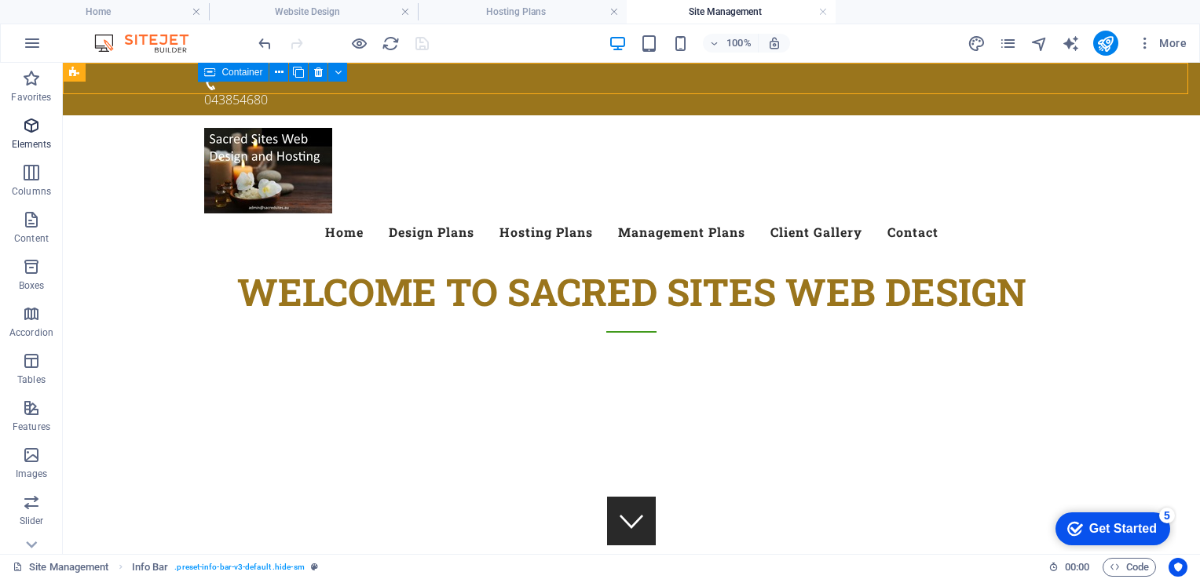
click at [28, 127] on icon "button" at bounding box center [31, 125] width 19 height 19
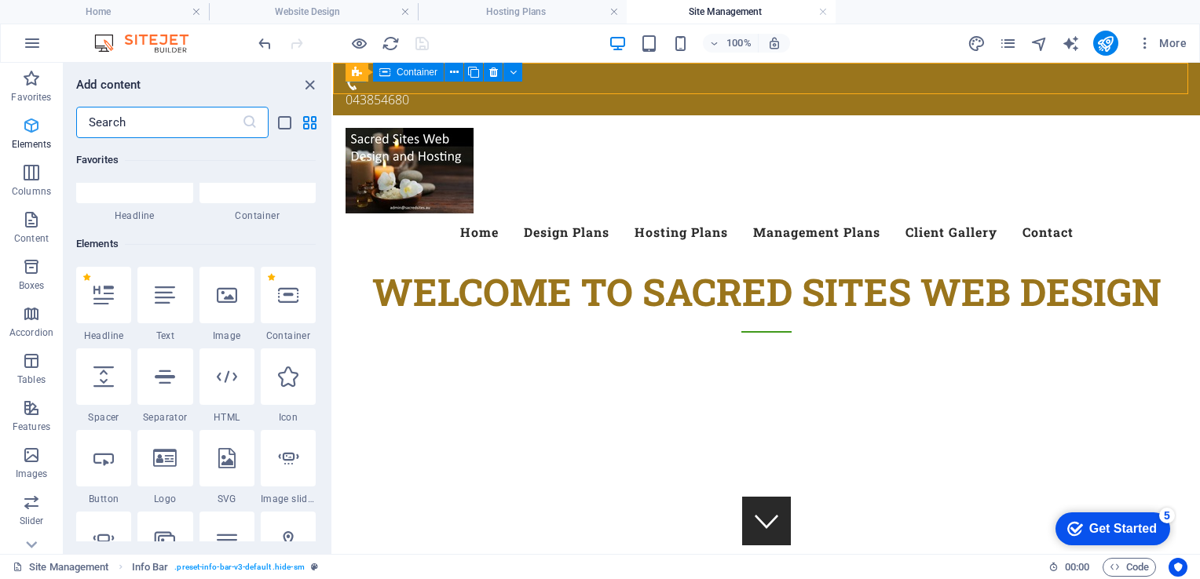
scroll to position [166, 0]
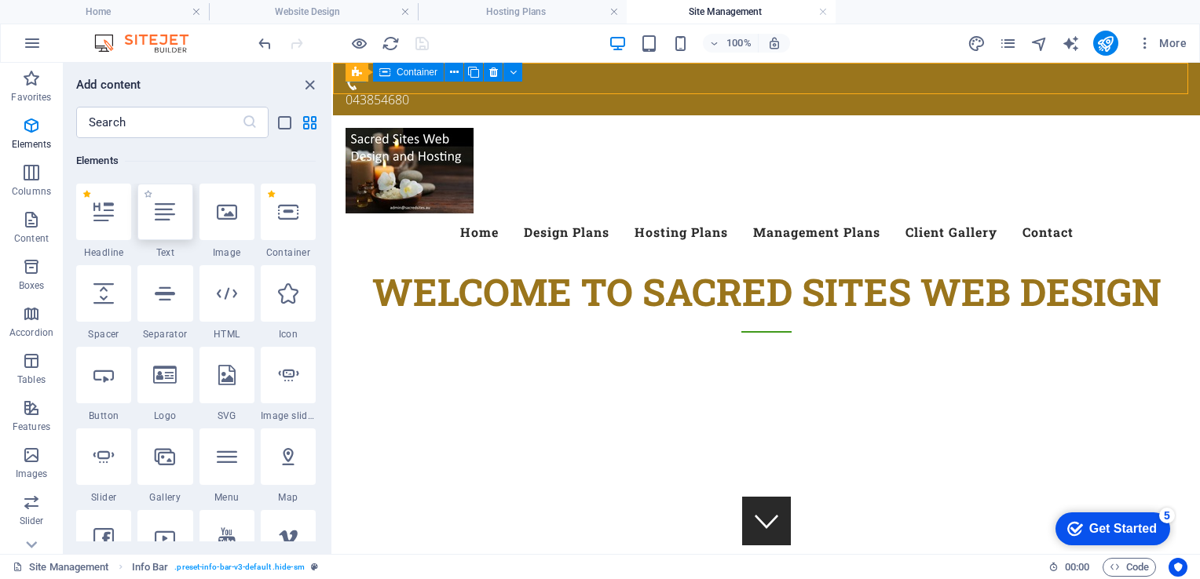
click at [165, 214] on icon at bounding box center [165, 212] width 20 height 20
click at [333, 214] on div "H2 Banner Container Banner Preset Container H2 Container Preset Container Space…" at bounding box center [766, 309] width 867 height 492
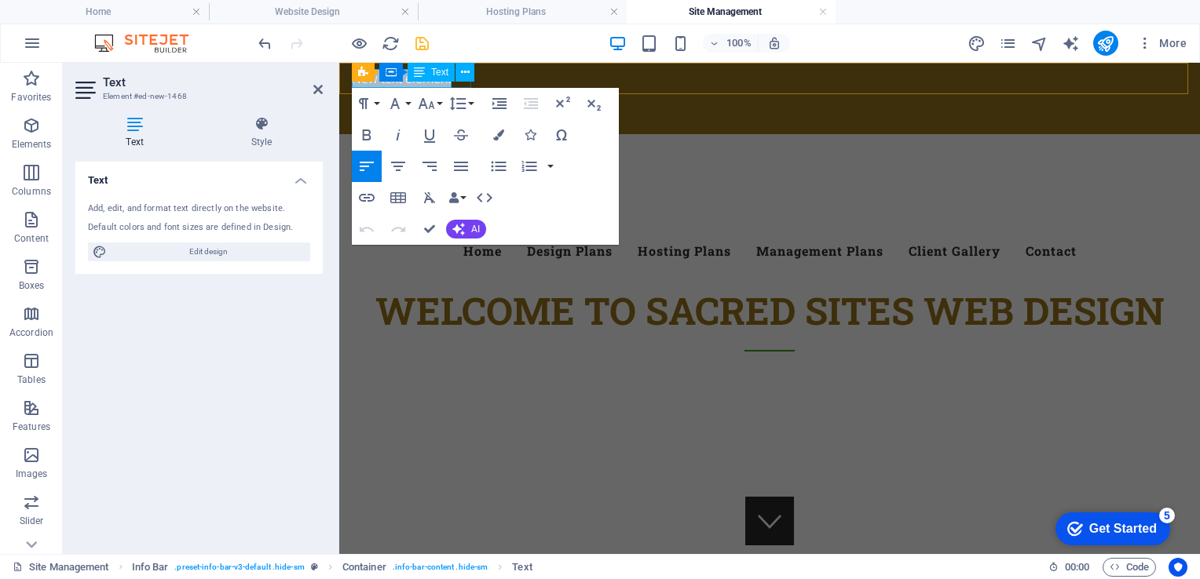
click at [428, 83] on p "New text element" at bounding box center [763, 78] width 823 height 19
click at [813, 76] on div "ad [EMAIL_ADDRESS][DOMAIN_NAME] 043854680" at bounding box center [769, 98] width 861 height 71
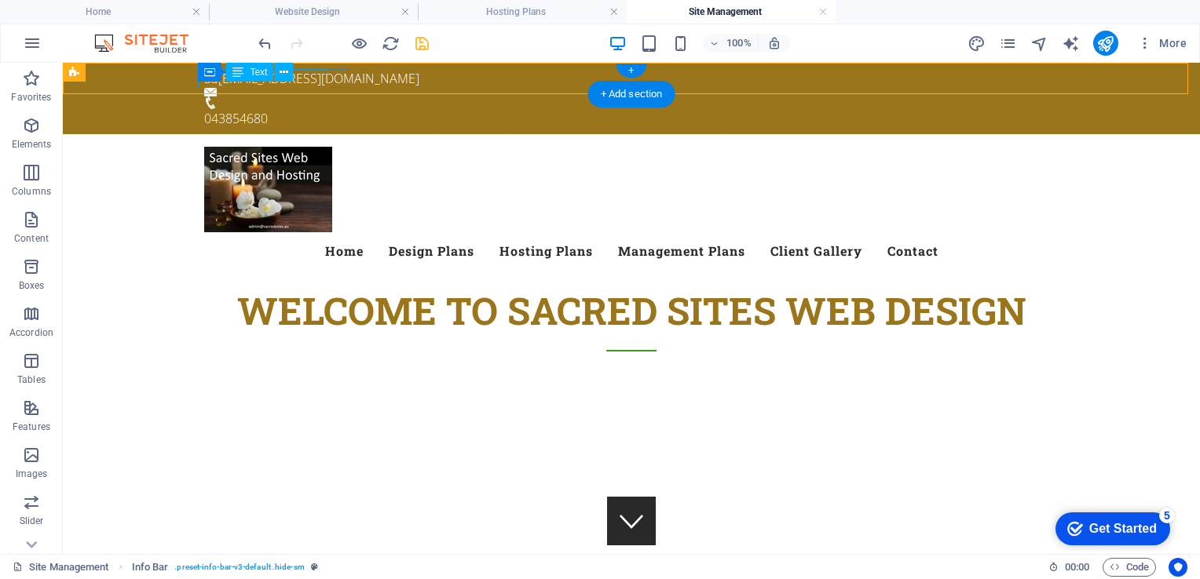
click at [222, 86] on div "ad [EMAIL_ADDRESS][DOMAIN_NAME]" at bounding box center [625, 78] width 842 height 19
click at [221, 79] on div "Container Text" at bounding box center [250, 73] width 105 height 20
click at [316, 80] on div "ad [EMAIL_ADDRESS][DOMAIN_NAME]" at bounding box center [625, 78] width 842 height 19
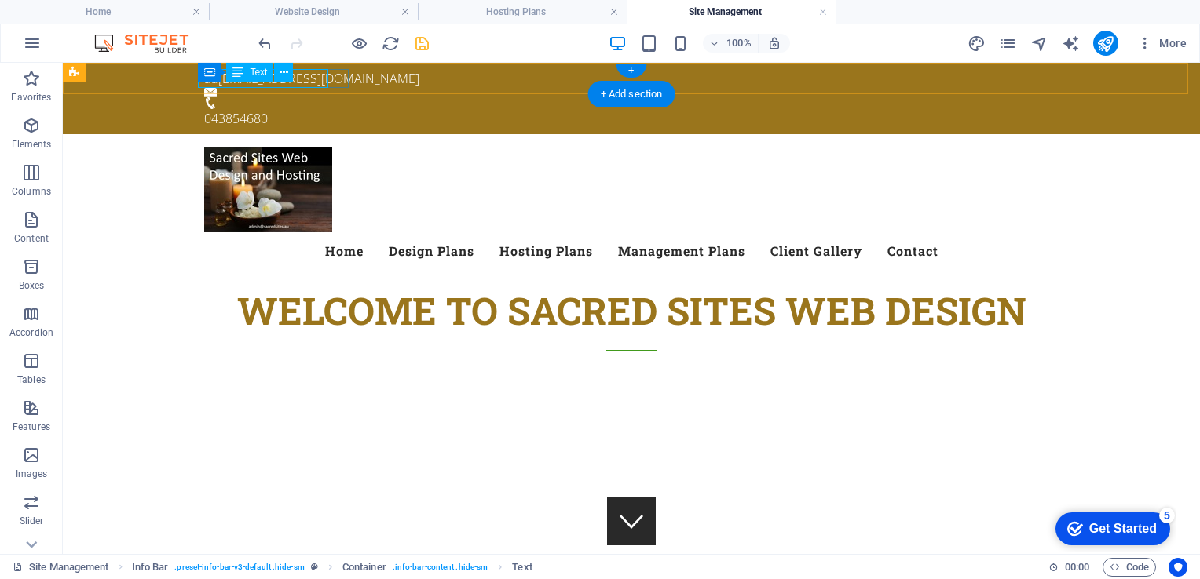
click at [316, 80] on div "ad [EMAIL_ADDRESS][DOMAIN_NAME]" at bounding box center [625, 78] width 842 height 19
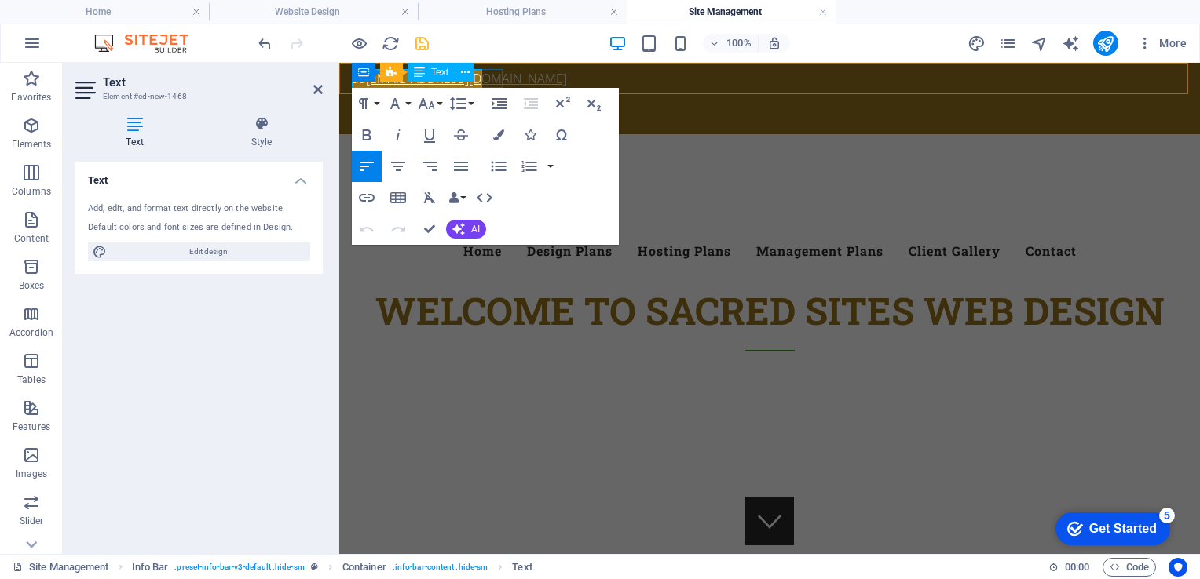
click link "[EMAIL_ADDRESS][DOMAIN_NAME]"
click at [702, 87] on div "ad [EMAIL_ADDRESS][DOMAIN_NAME] 043854680" at bounding box center [769, 98] width 861 height 71
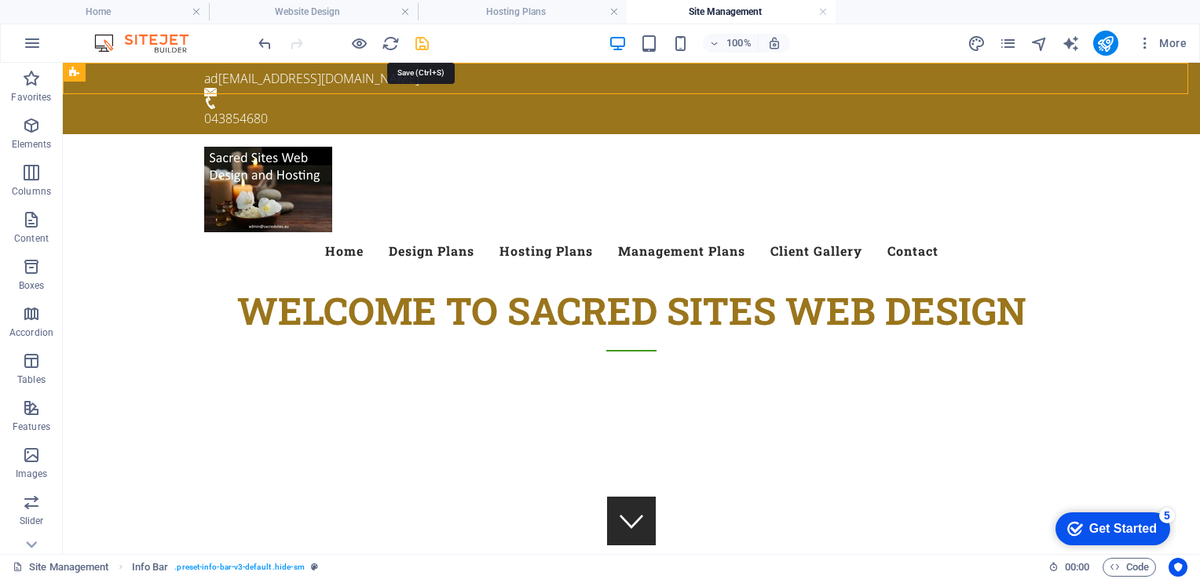
click at [421, 40] on icon "save" at bounding box center [422, 44] width 18 height 18
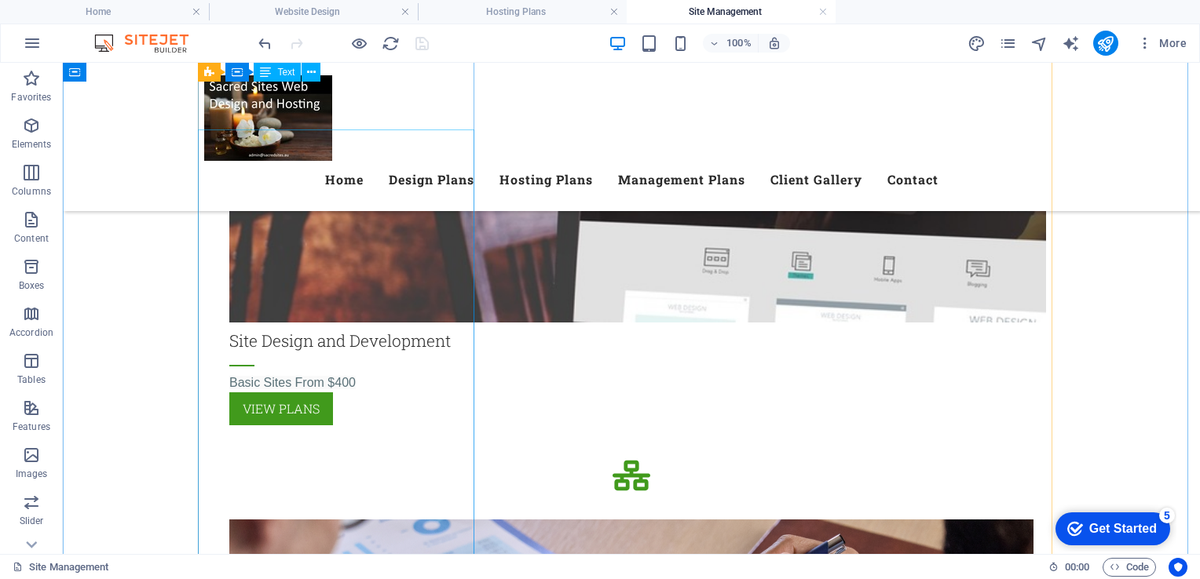
scroll to position [1439, 0]
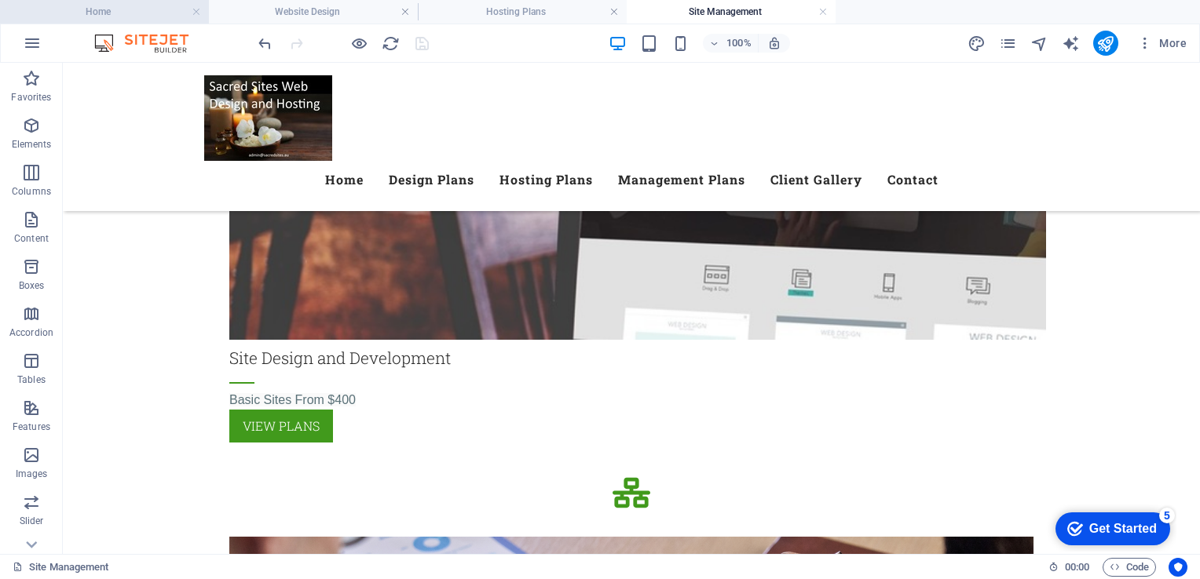
click at [114, 16] on h4 "Home" at bounding box center [104, 11] width 209 height 17
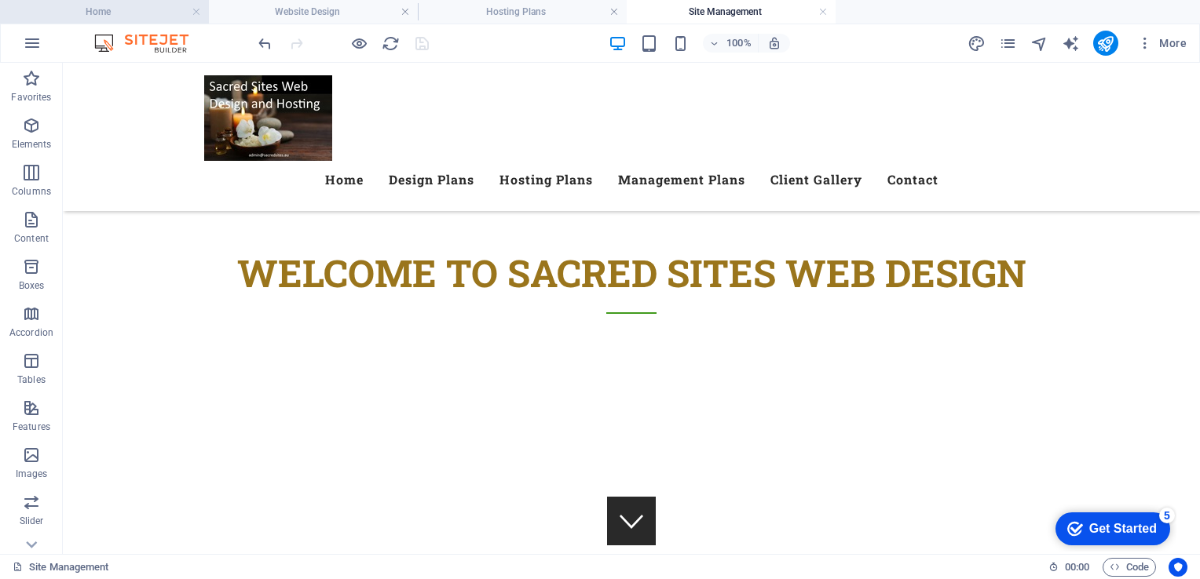
scroll to position [1877, 0]
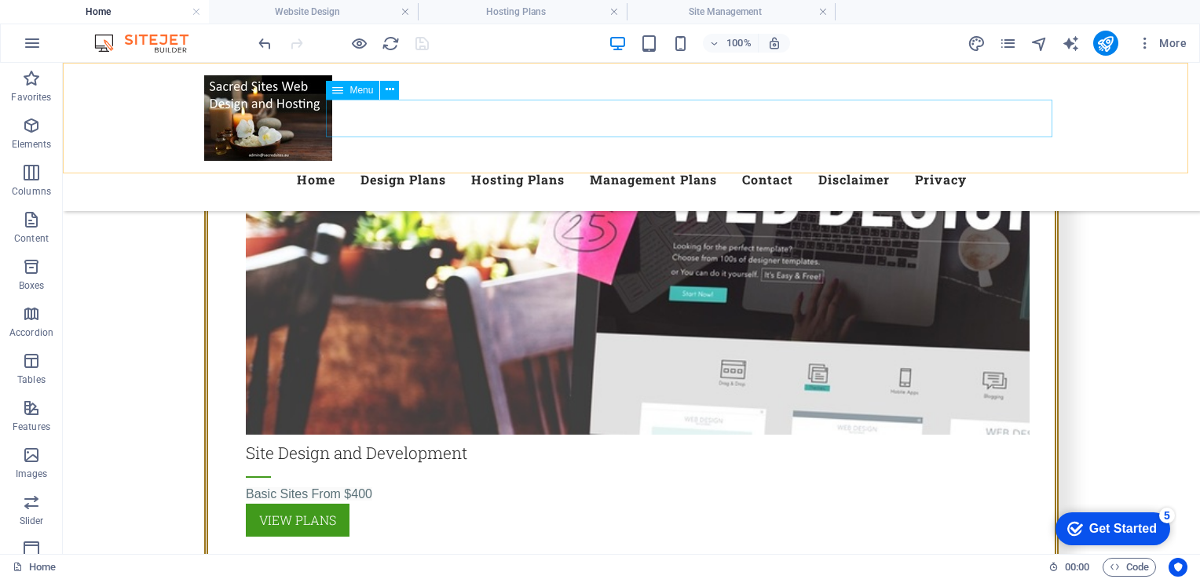
click at [361, 86] on span "Menu" at bounding box center [361, 90] width 24 height 9
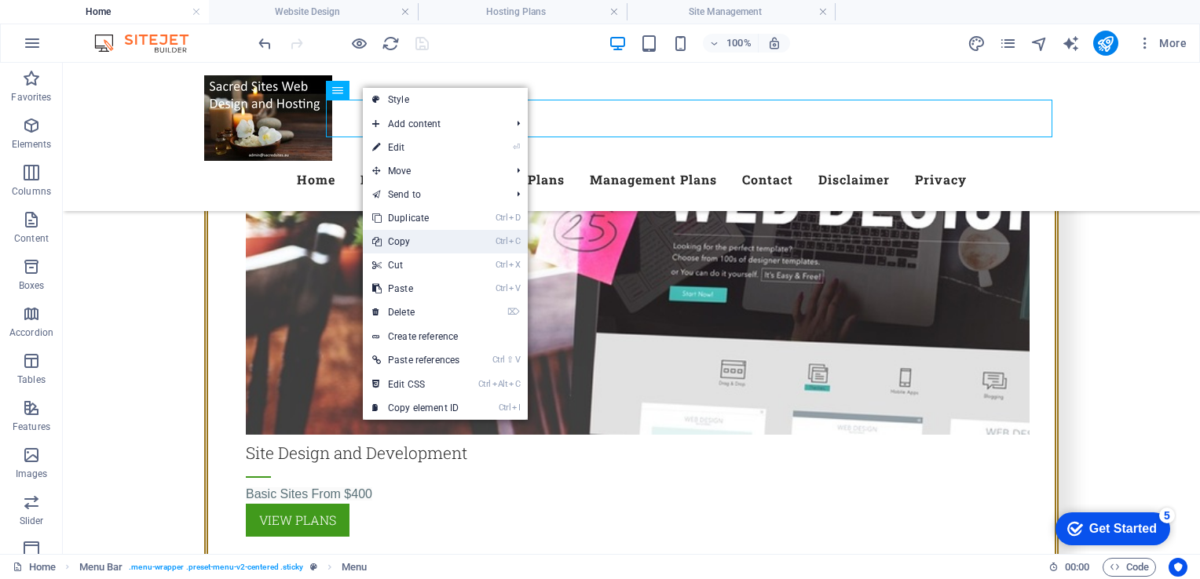
click at [414, 242] on link "Ctrl C Copy" at bounding box center [416, 242] width 106 height 24
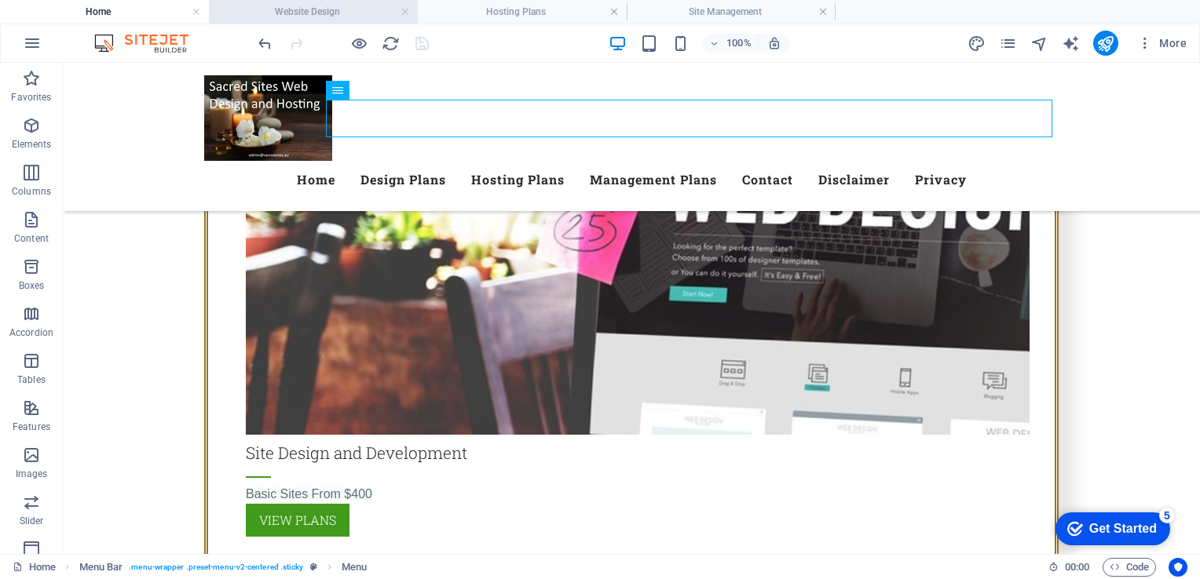
click at [327, 11] on h4 "Website Design" at bounding box center [313, 11] width 209 height 17
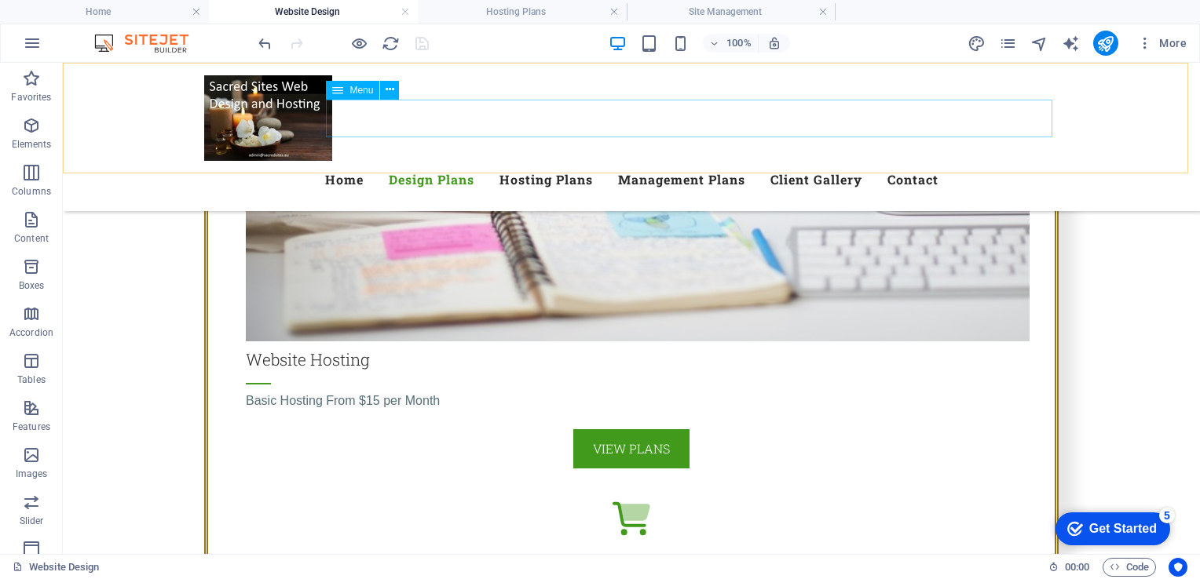
click at [361, 90] on span "Menu" at bounding box center [361, 90] width 24 height 9
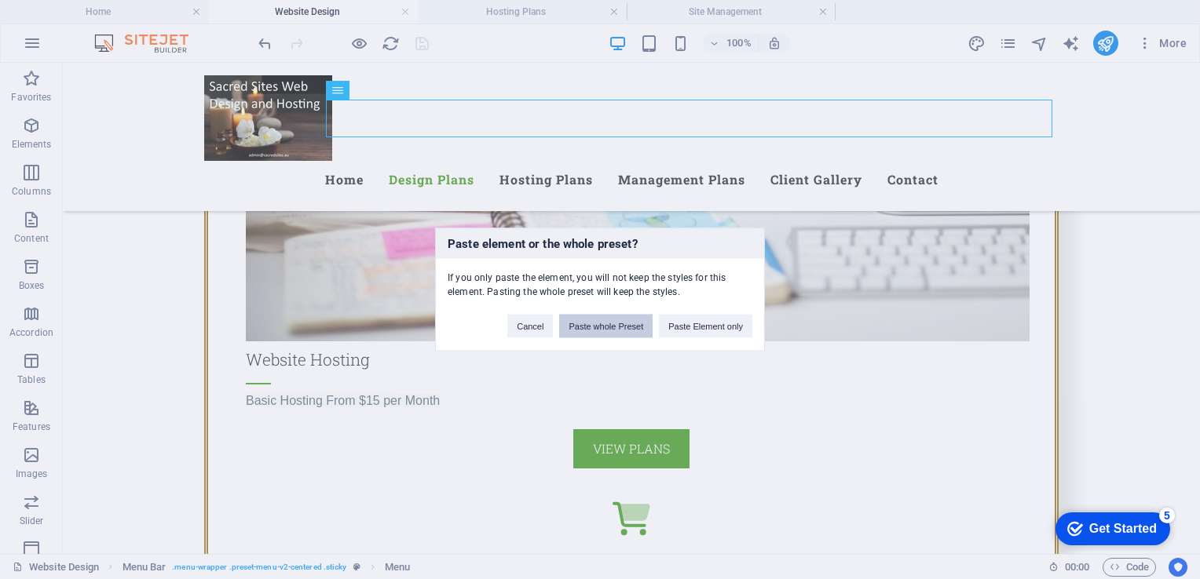
click at [601, 327] on button "Paste whole Preset" at bounding box center [605, 327] width 93 height 24
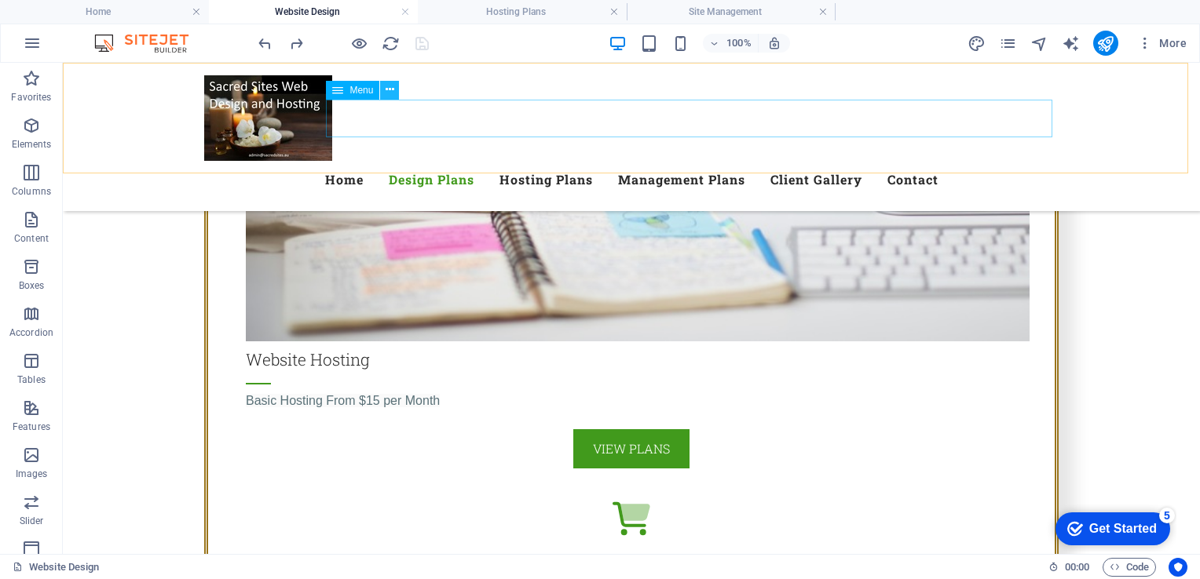
click at [390, 82] on icon at bounding box center [390, 90] width 9 height 16
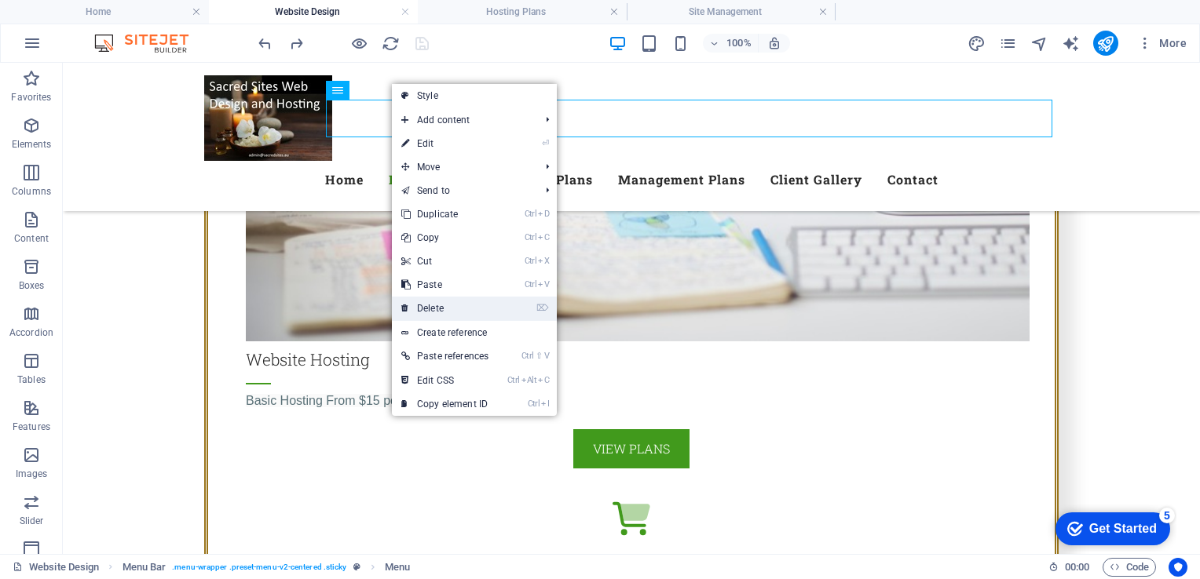
click at [429, 303] on link "⌦ Delete" at bounding box center [445, 309] width 106 height 24
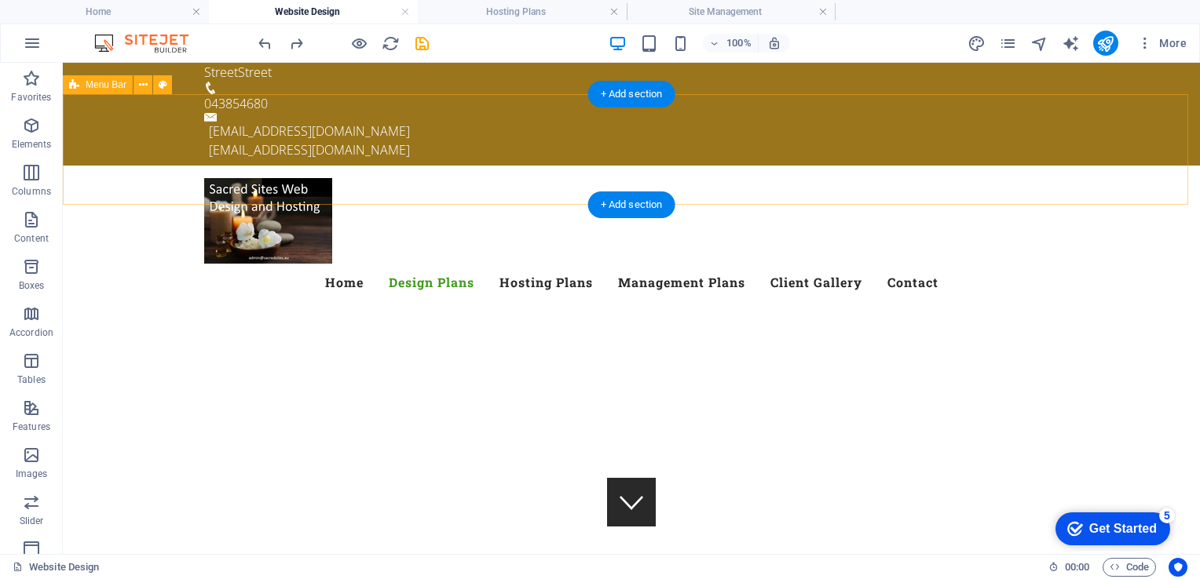
scroll to position [19, 0]
click at [1091, 168] on div "Menu Home Design Plans Hosting Plans Management Plans Client Gallery Contact" at bounding box center [631, 240] width 1137 height 148
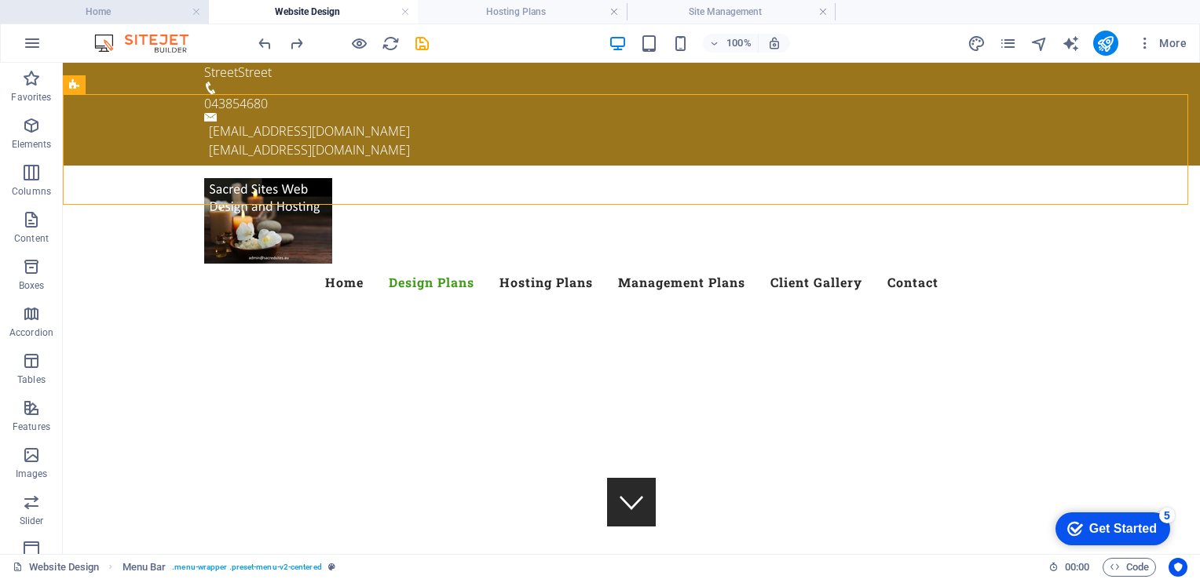
click at [104, 16] on h4 "Home" at bounding box center [104, 11] width 209 height 17
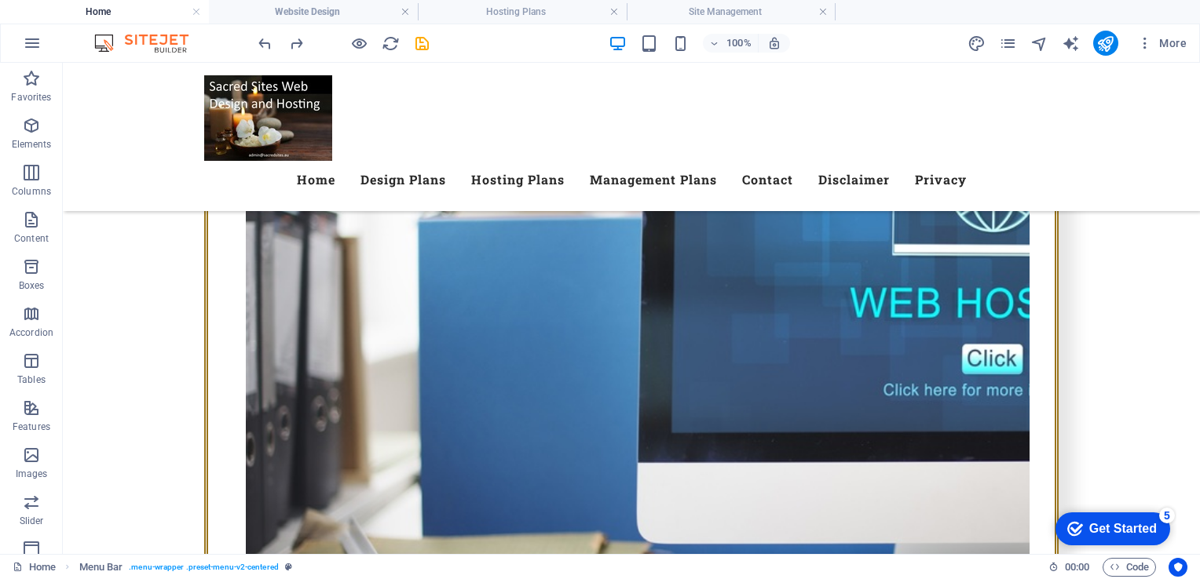
scroll to position [0, 0]
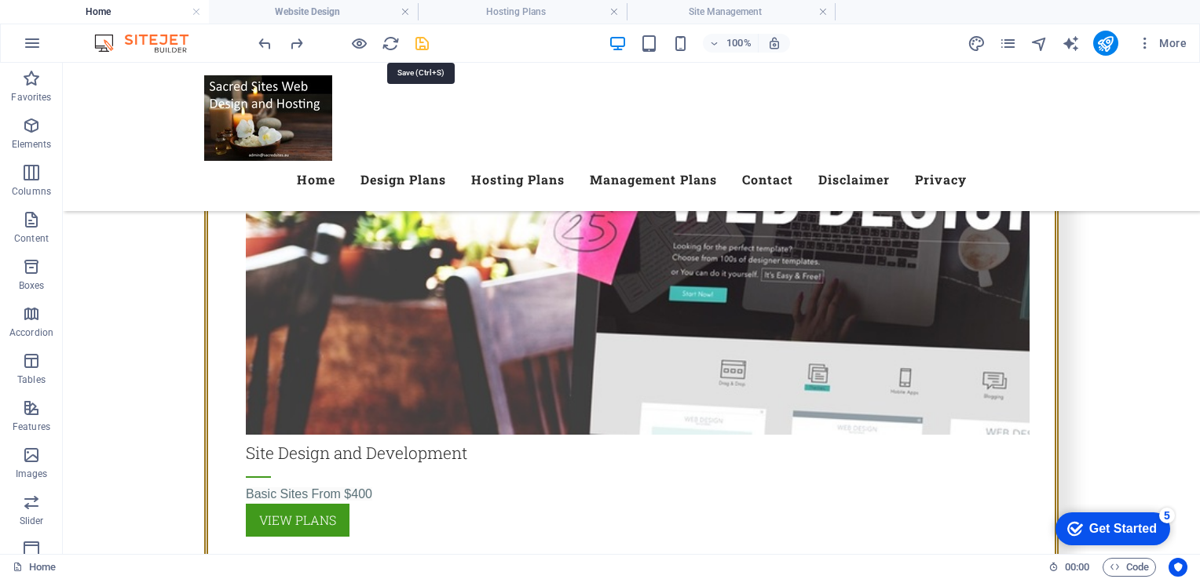
click at [424, 42] on icon "save" at bounding box center [422, 44] width 18 height 18
drag, startPoint x: 424, startPoint y: 42, endPoint x: 495, endPoint y: 10, distance: 77.7
click at [495, 63] on div "Home Website Design Hosting Plans Site Management Favorites Elements Columns Co…" at bounding box center [600, 309] width 1200 height 492
click at [495, 10] on h4 "Hosting Plans" at bounding box center [522, 11] width 209 height 17
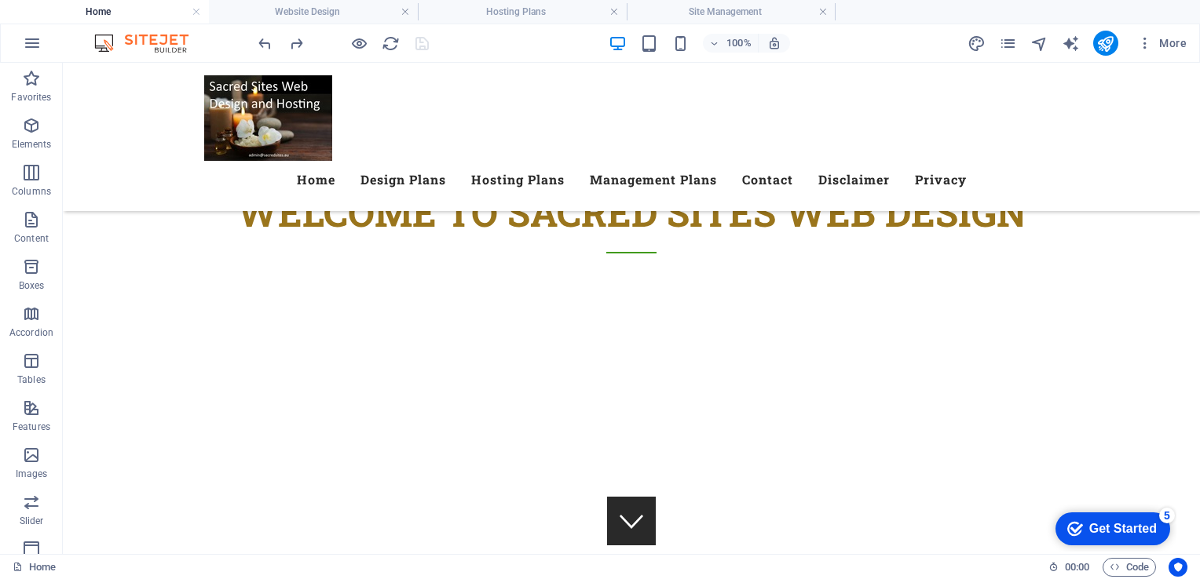
click at [495, 10] on h4 "Hosting Plans" at bounding box center [522, 11] width 209 height 17
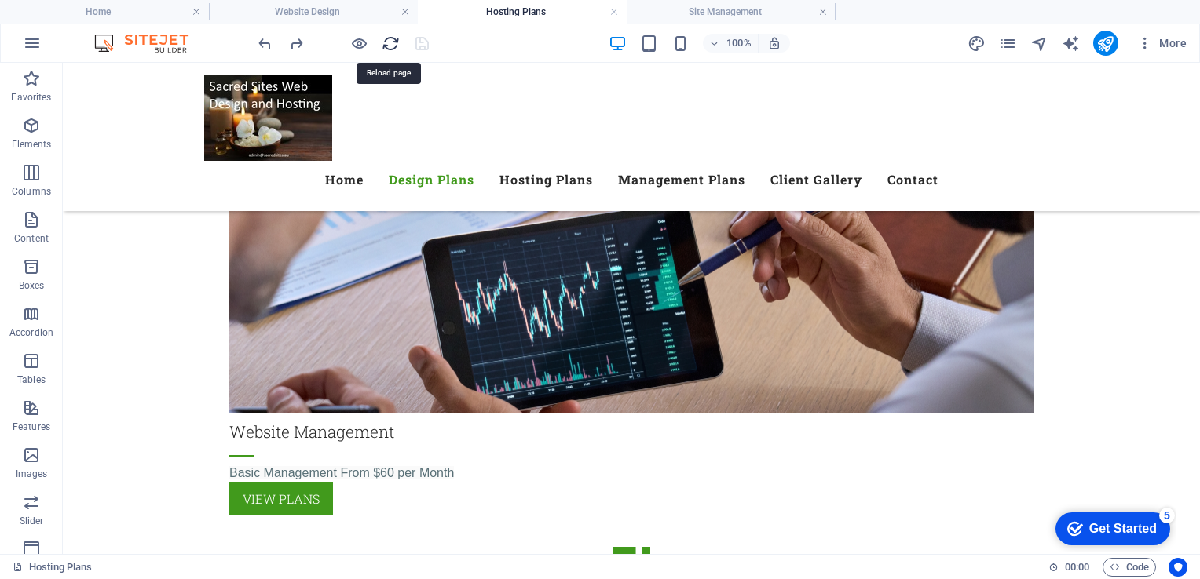
click at [393, 40] on icon "reload" at bounding box center [391, 44] width 18 height 18
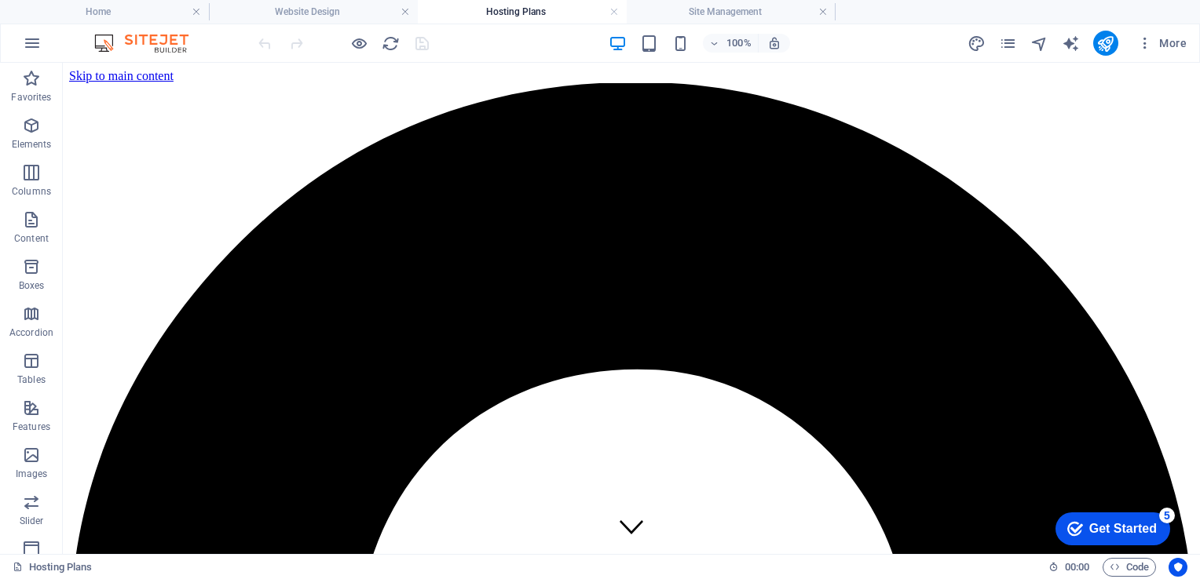
scroll to position [0, 0]
click at [389, 40] on icon "reload" at bounding box center [391, 44] width 18 height 18
click at [265, 10] on h4 "Website Design" at bounding box center [313, 11] width 209 height 17
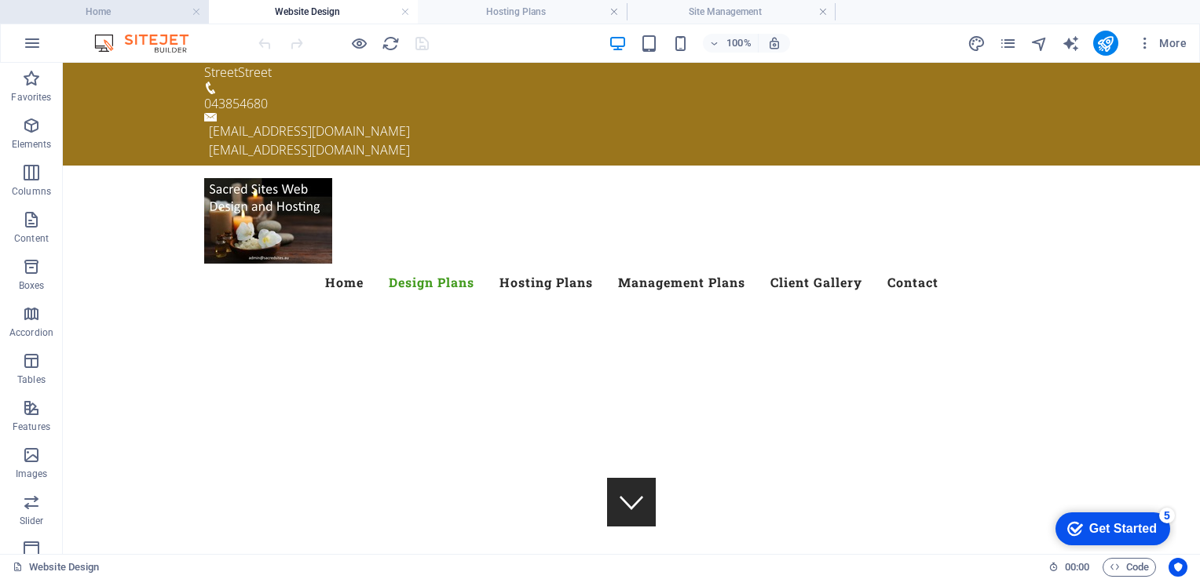
click at [125, 5] on h4 "Home" at bounding box center [104, 11] width 209 height 17
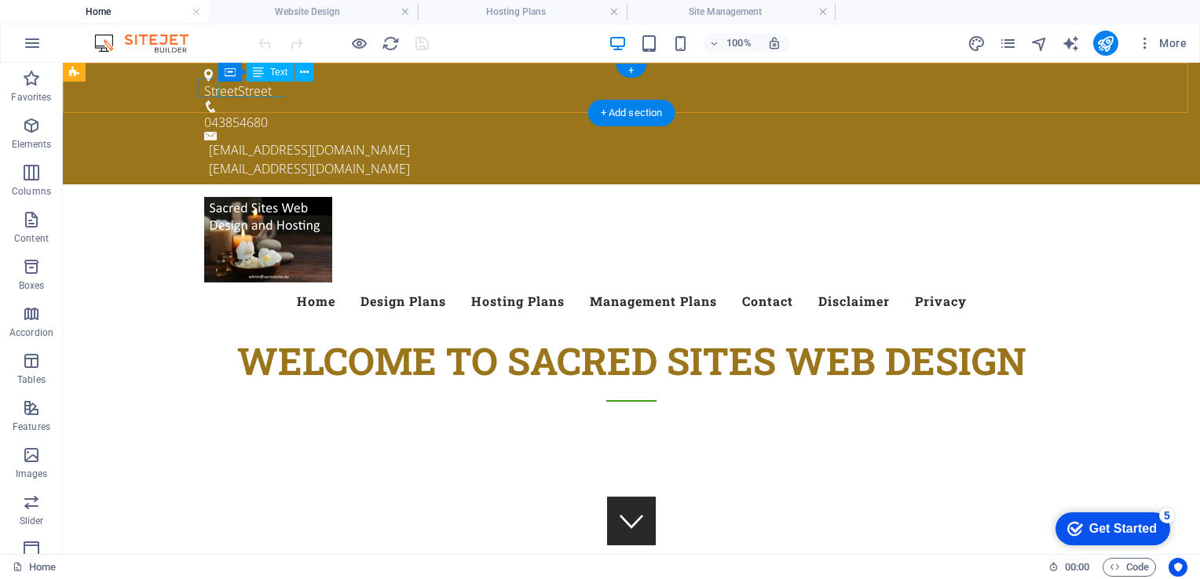
click at [274, 91] on div "[GEOGRAPHIC_DATA]" at bounding box center [625, 91] width 842 height 19
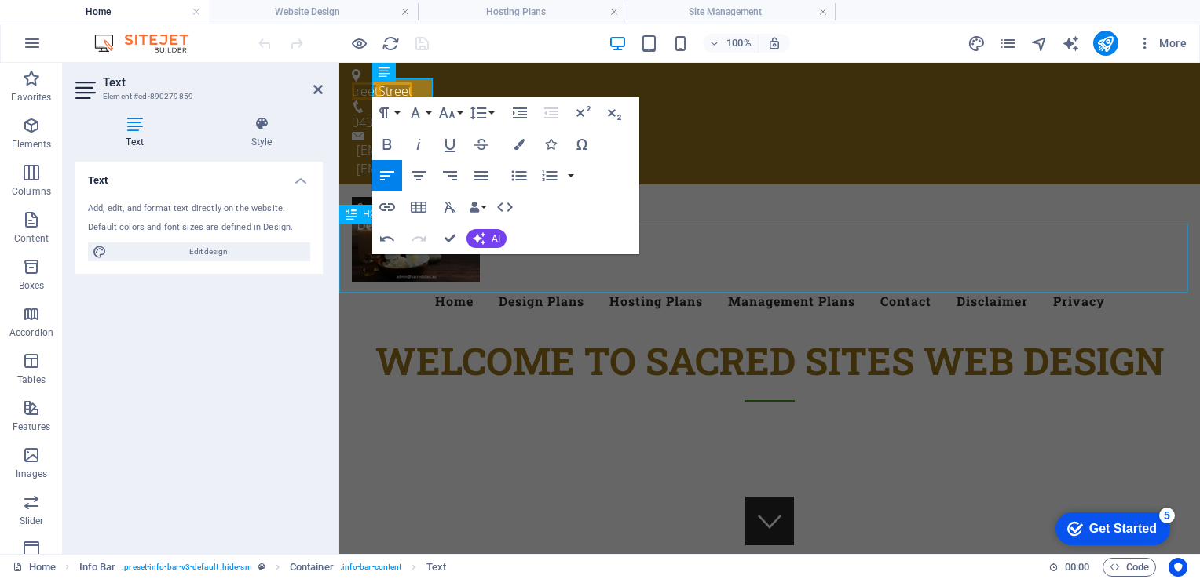
click at [715, 333] on div "Welcome to Sacred Sites Web Design" at bounding box center [769, 367] width 861 height 69
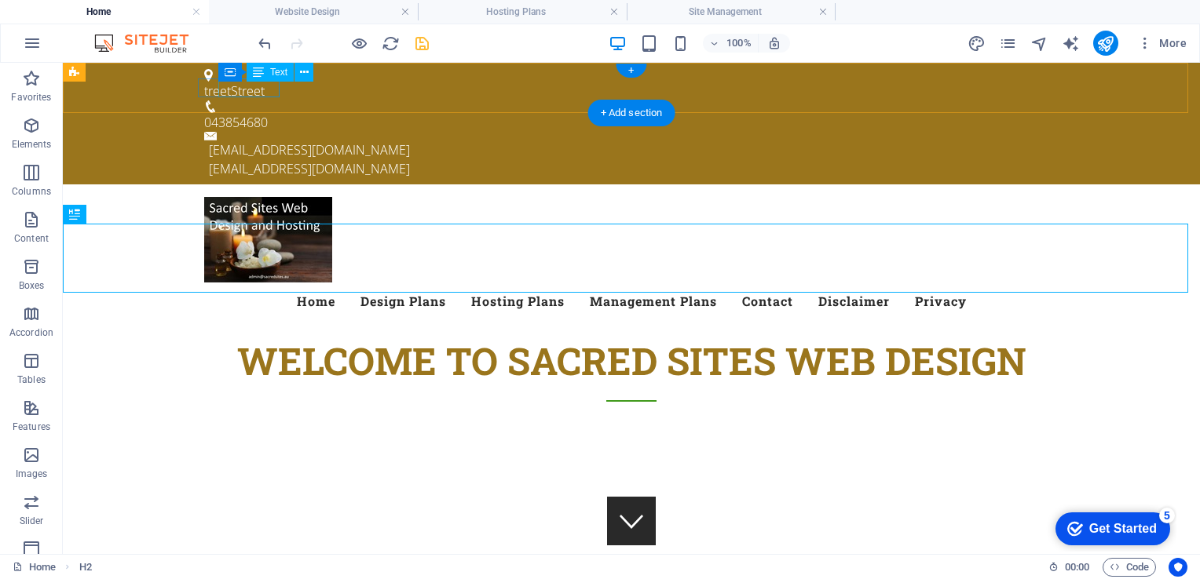
click at [243, 88] on div "treet Street" at bounding box center [625, 91] width 842 height 19
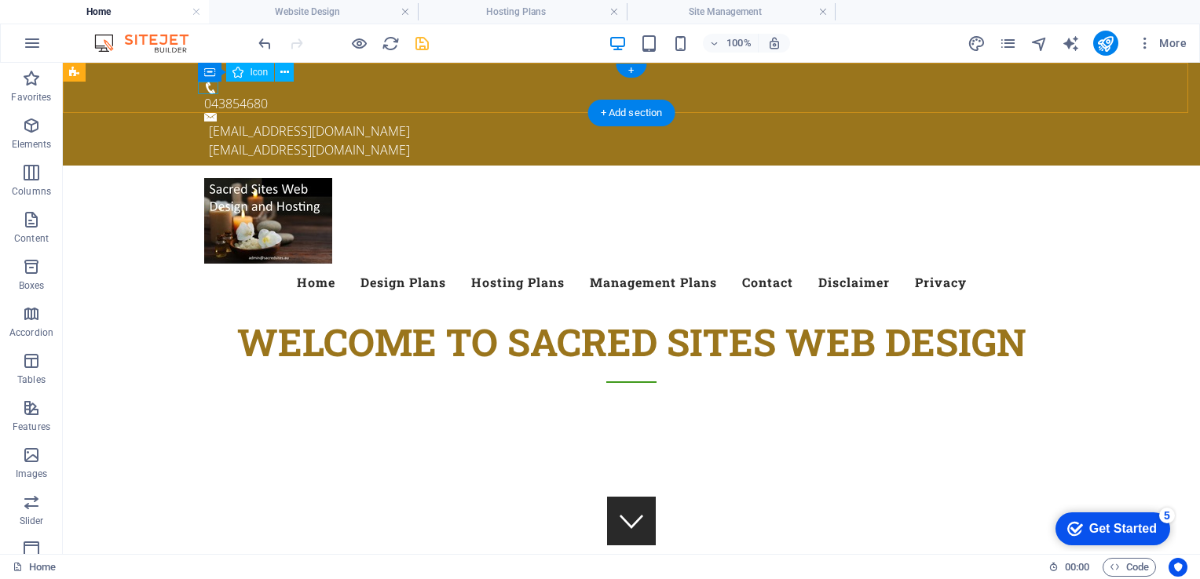
click at [205, 82] on figure at bounding box center [625, 75] width 842 height 13
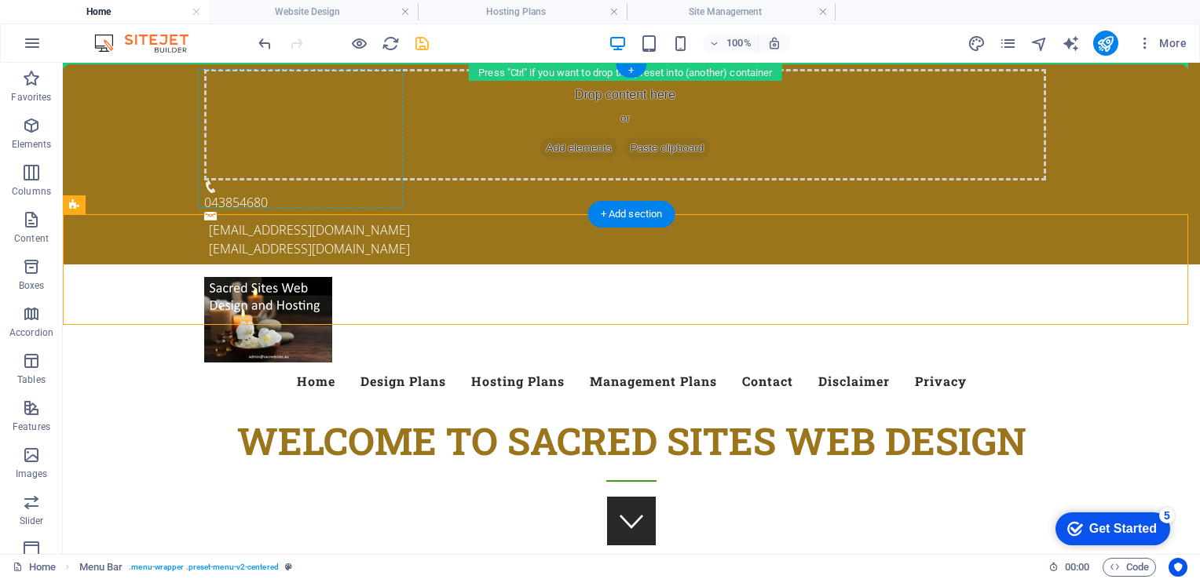
drag, startPoint x: 258, startPoint y: 278, endPoint x: 258, endPoint y: 116, distance: 161.8
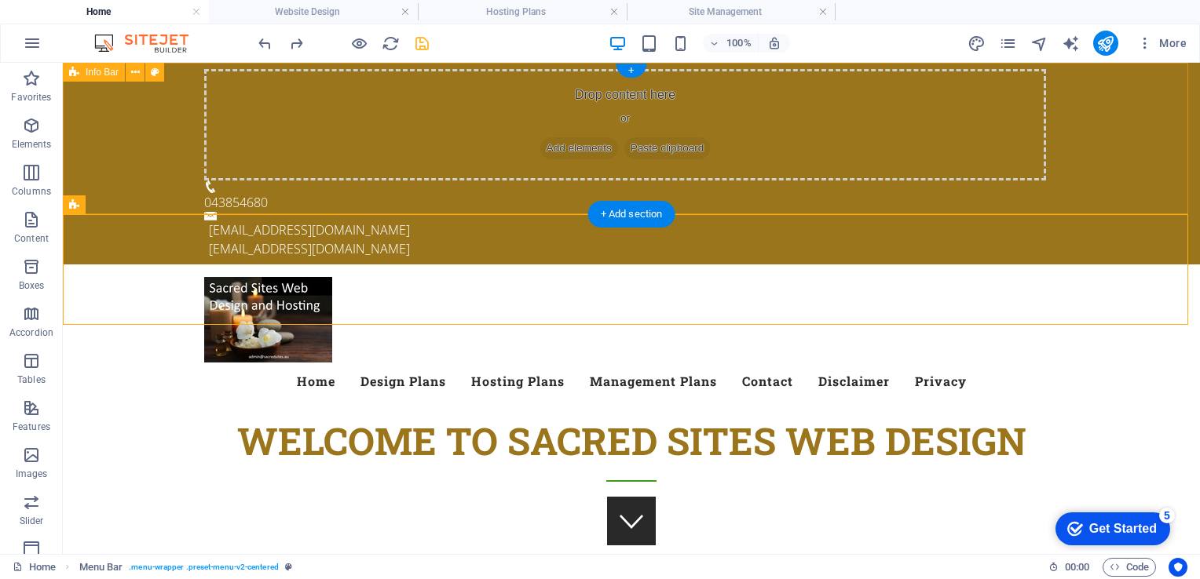
click at [477, 155] on div "Drop content here or Add elements Paste clipboard 043854680 [EMAIL_ADDRESS][DOM…" at bounding box center [631, 164] width 1137 height 202
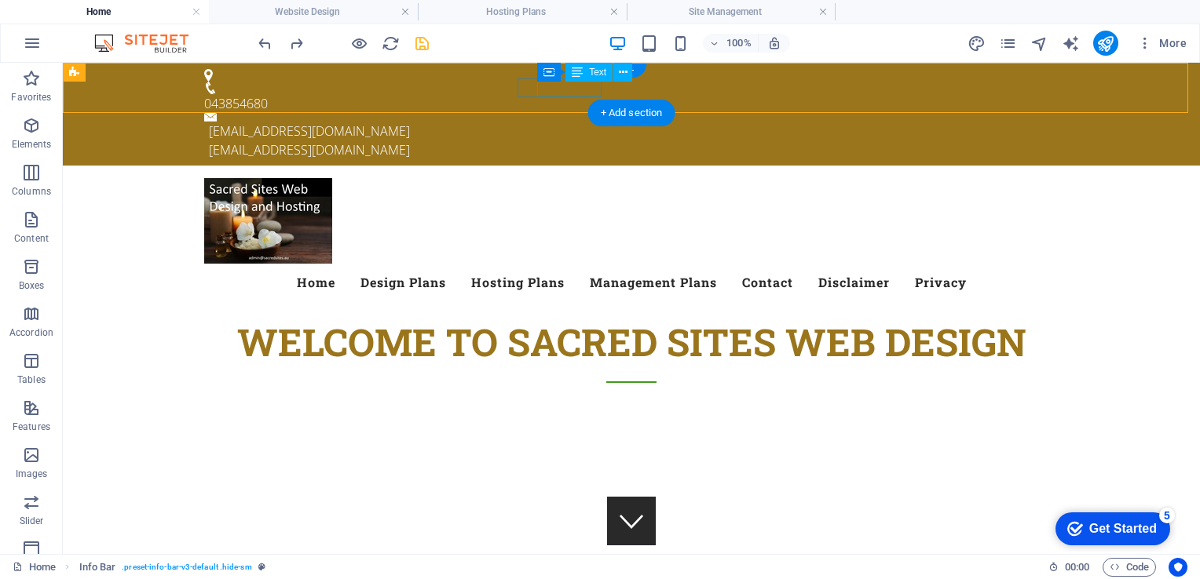
click at [601, 94] on div "043854680" at bounding box center [625, 103] width 842 height 19
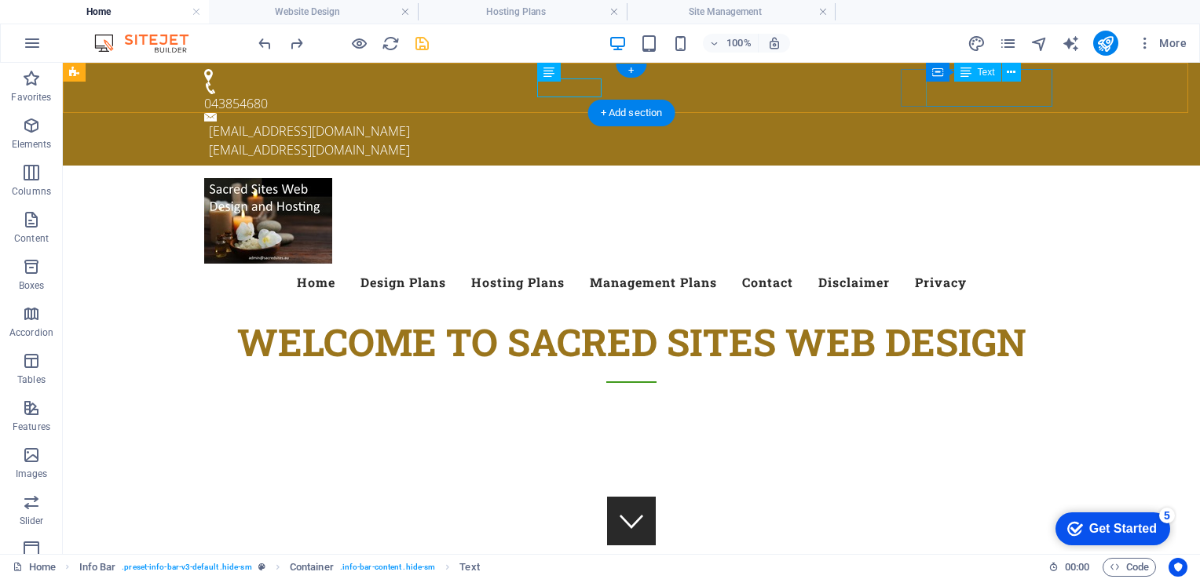
click at [991, 122] on div "[EMAIL_ADDRESS][DOMAIN_NAME] [EMAIL_ADDRESS][DOMAIN_NAME]" at bounding box center [634, 141] width 850 height 38
click at [993, 122] on div "[EMAIL_ADDRESS][DOMAIN_NAME] [EMAIL_ADDRESS][DOMAIN_NAME]" at bounding box center [634, 141] width 850 height 38
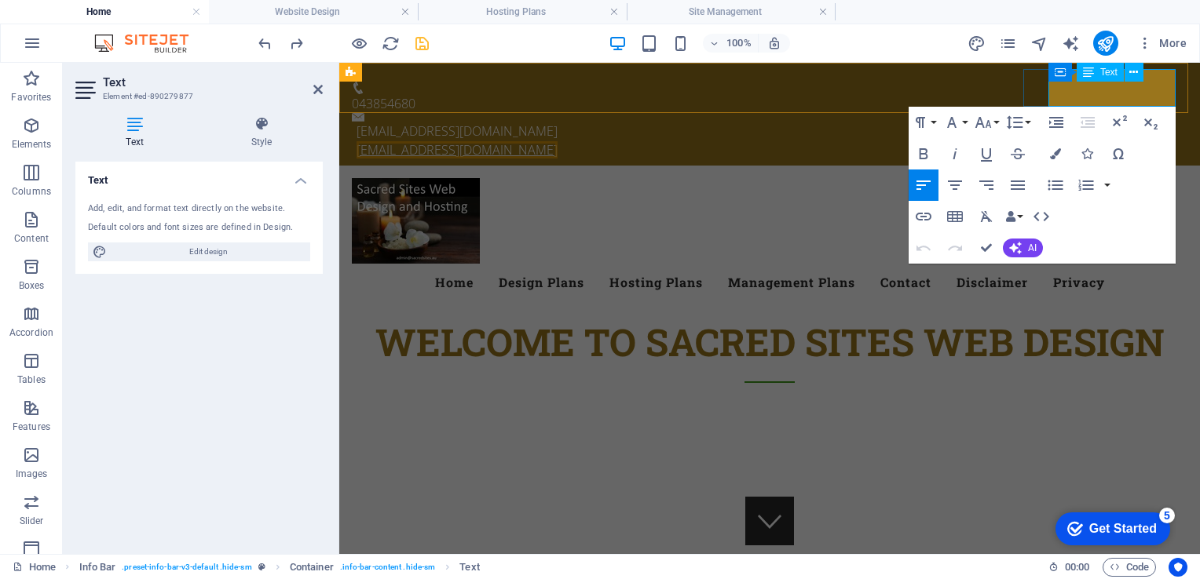
click at [558, 141] on link "[EMAIL_ADDRESS][DOMAIN_NAME]" at bounding box center [456, 149] width 201 height 17
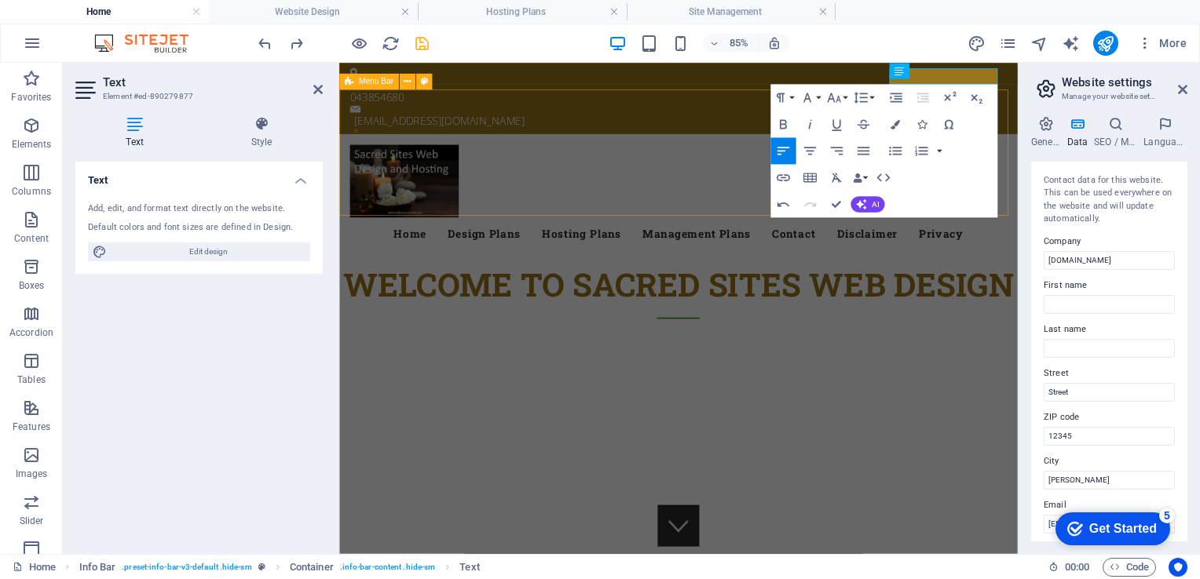
click at [795, 147] on div "Menu Home Design Plans Hosting Plans Management Plans Contact Disclaimer Privacy" at bounding box center [738, 221] width 798 height 148
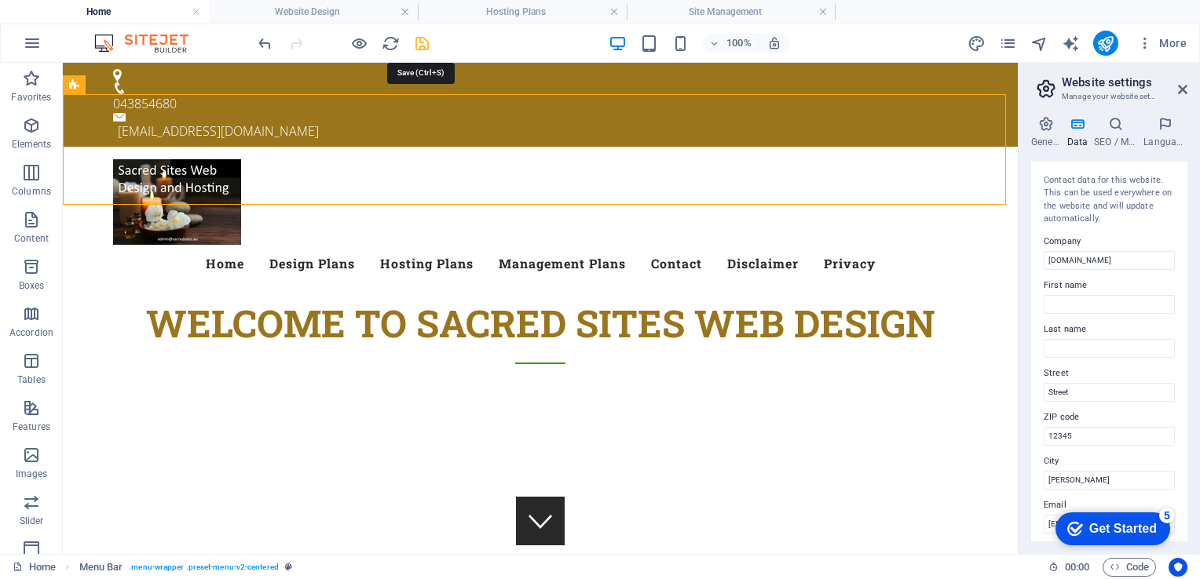
click at [415, 41] on icon "save" at bounding box center [422, 44] width 18 height 18
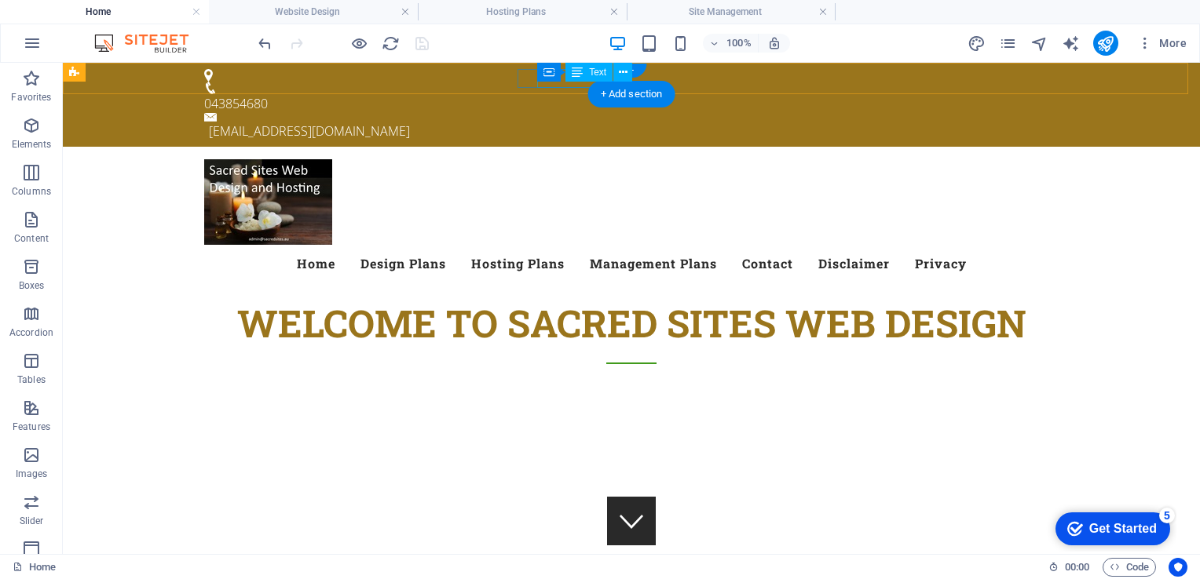
click at [563, 94] on div "043854680" at bounding box center [625, 103] width 842 height 19
click at [565, 94] on div "043854680" at bounding box center [625, 103] width 842 height 19
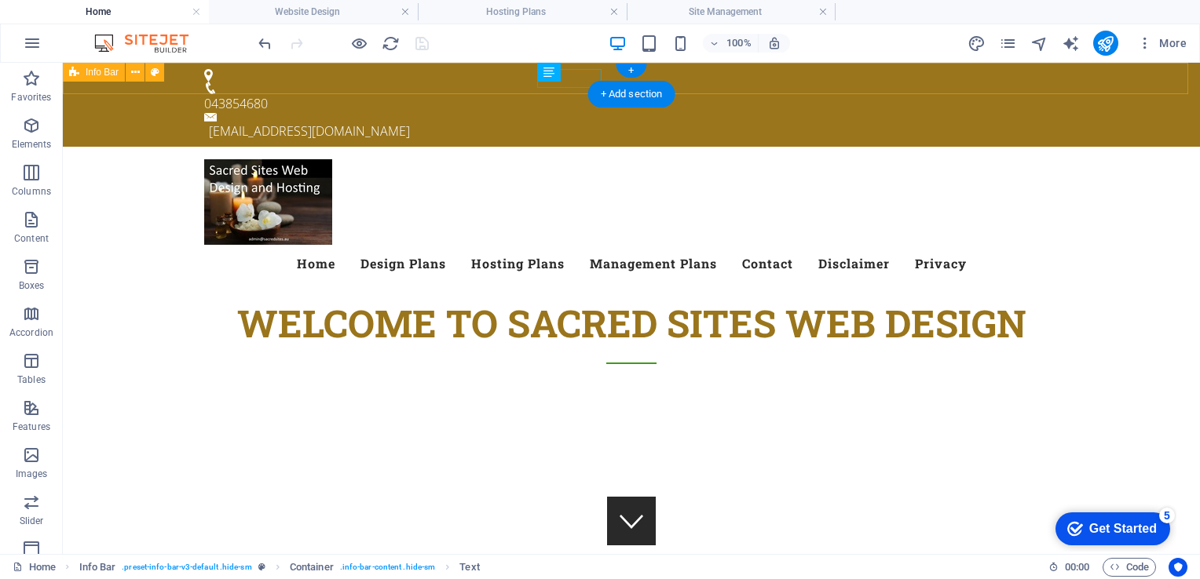
click at [729, 71] on div "043854680 [EMAIL_ADDRESS][DOMAIN_NAME]" at bounding box center [631, 105] width 1137 height 84
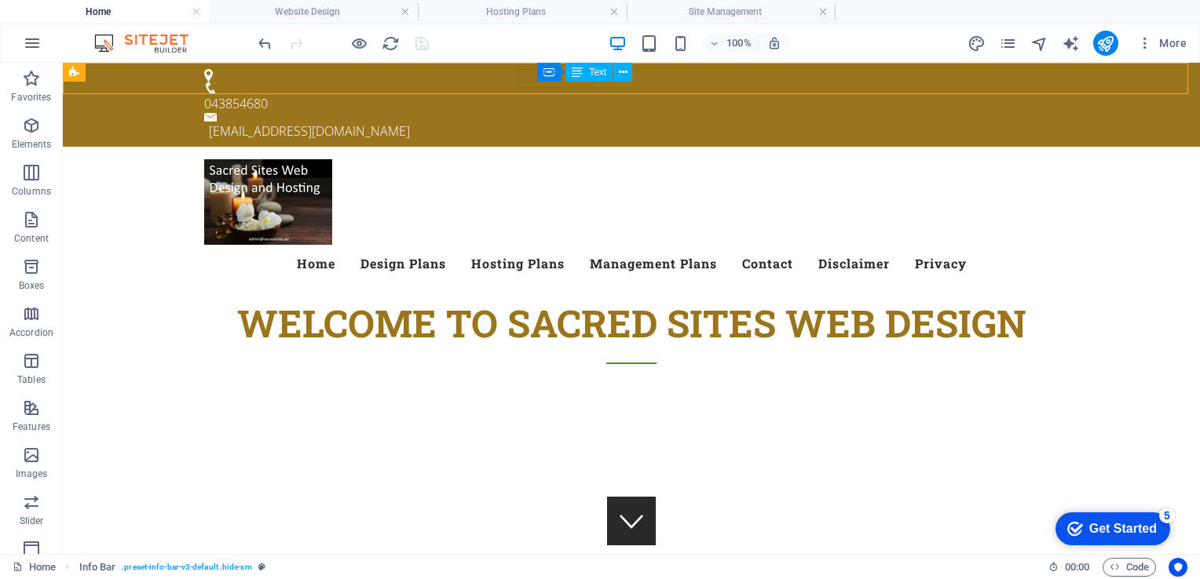
click at [587, 80] on div "Text" at bounding box center [588, 72] width 47 height 19
click at [565, 81] on div "Container Text" at bounding box center [589, 73] width 105 height 20
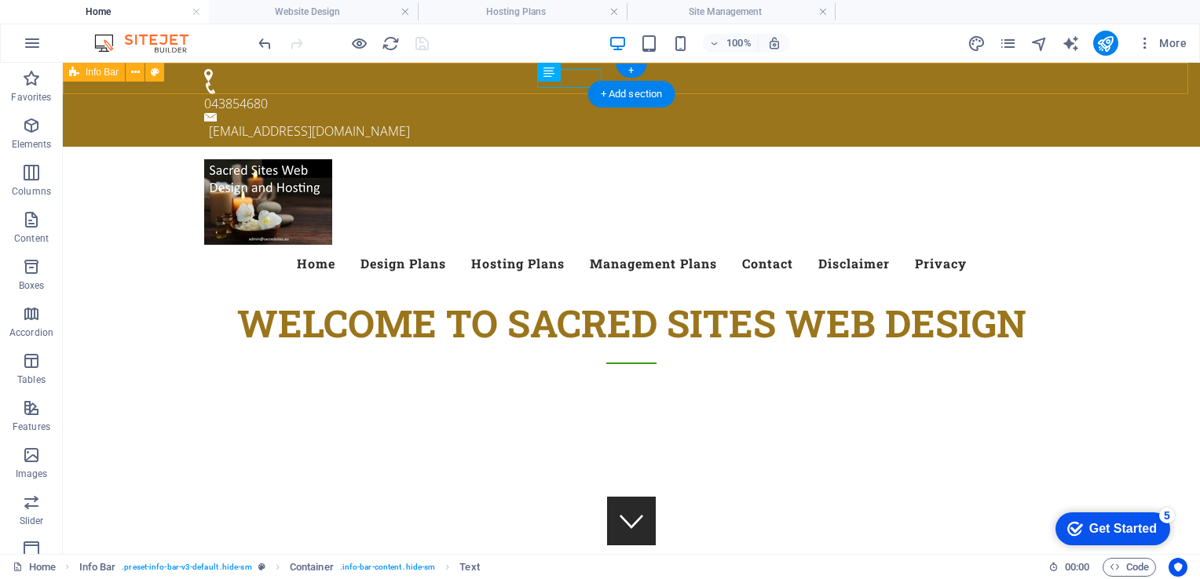
click at [845, 75] on div "043854680 [EMAIL_ADDRESS][DOMAIN_NAME]" at bounding box center [631, 105] width 1137 height 84
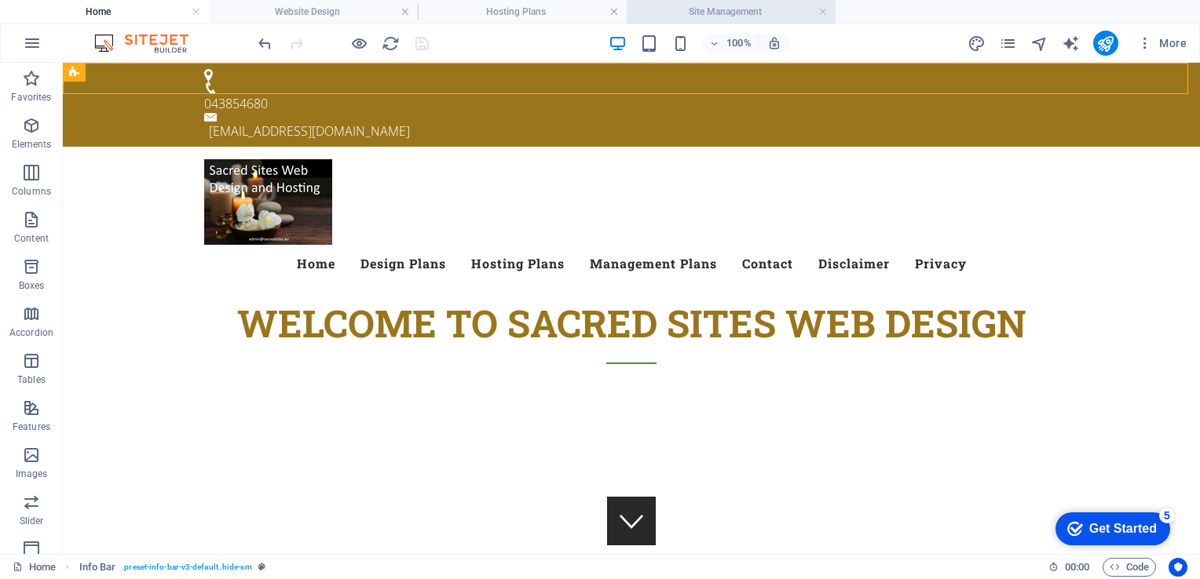
click at [724, 12] on h4 "Site Management" at bounding box center [731, 11] width 209 height 17
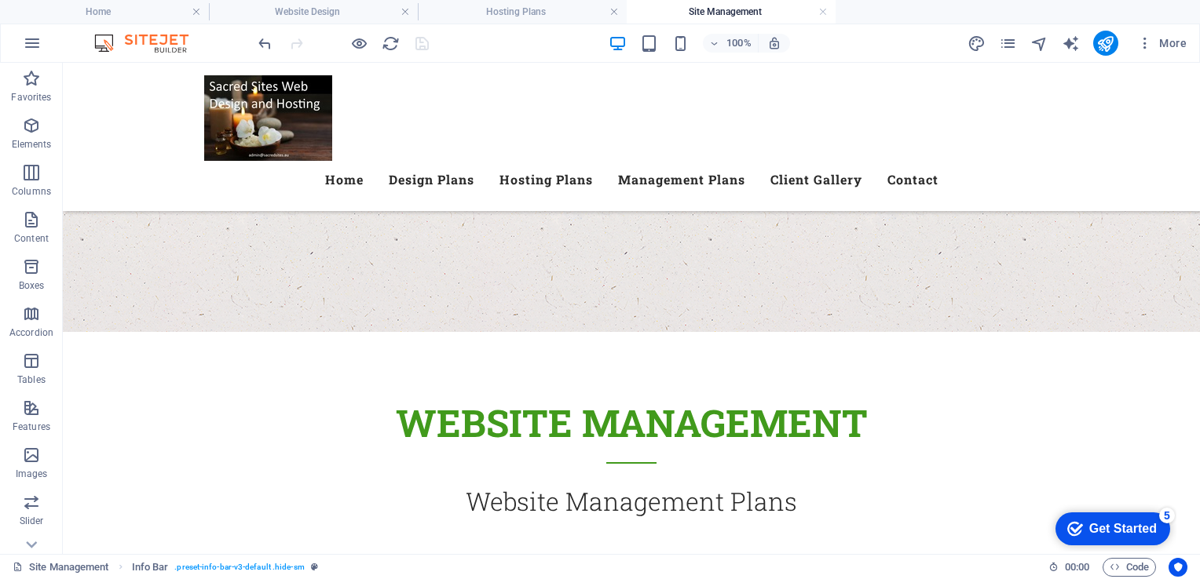
scroll to position [604, 0]
click at [493, 12] on h4 "Hosting Plans" at bounding box center [522, 11] width 209 height 17
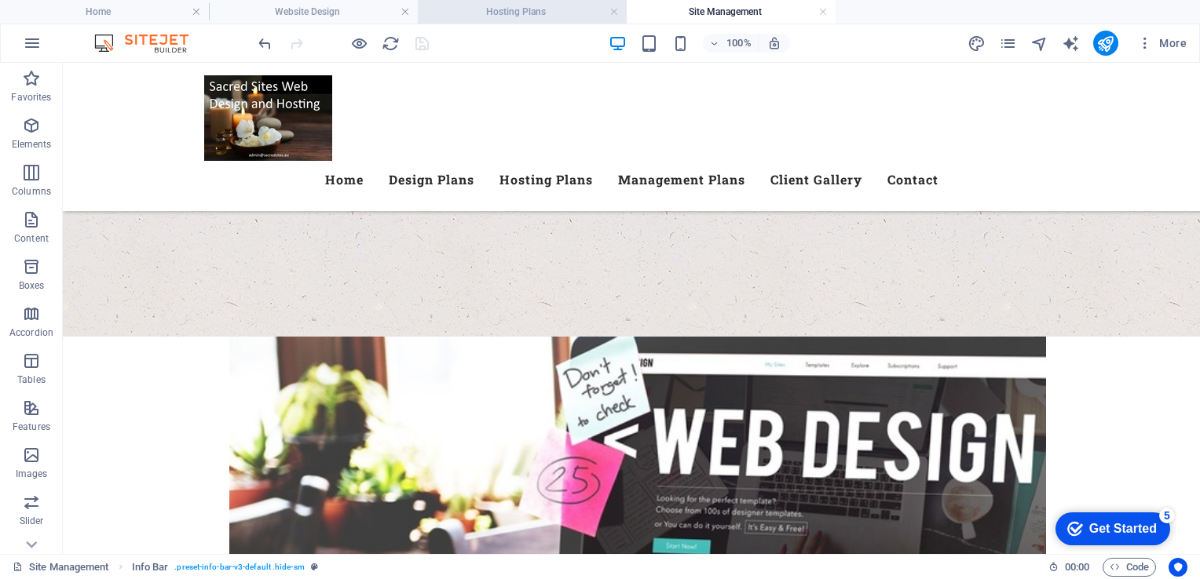
scroll to position [0, 0]
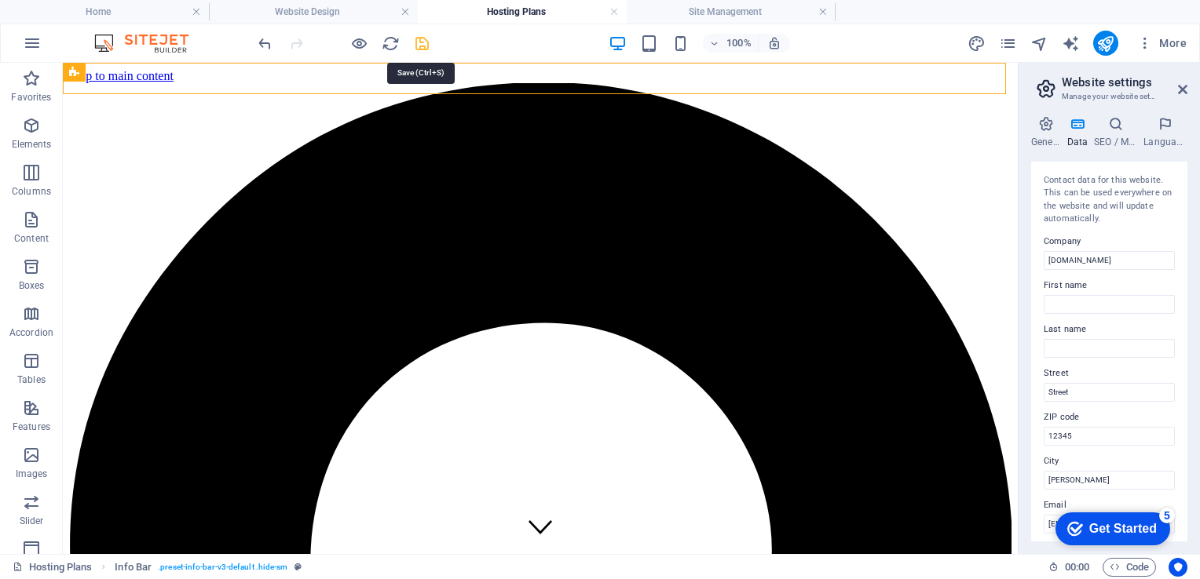
click at [424, 42] on icon "save" at bounding box center [422, 44] width 18 height 18
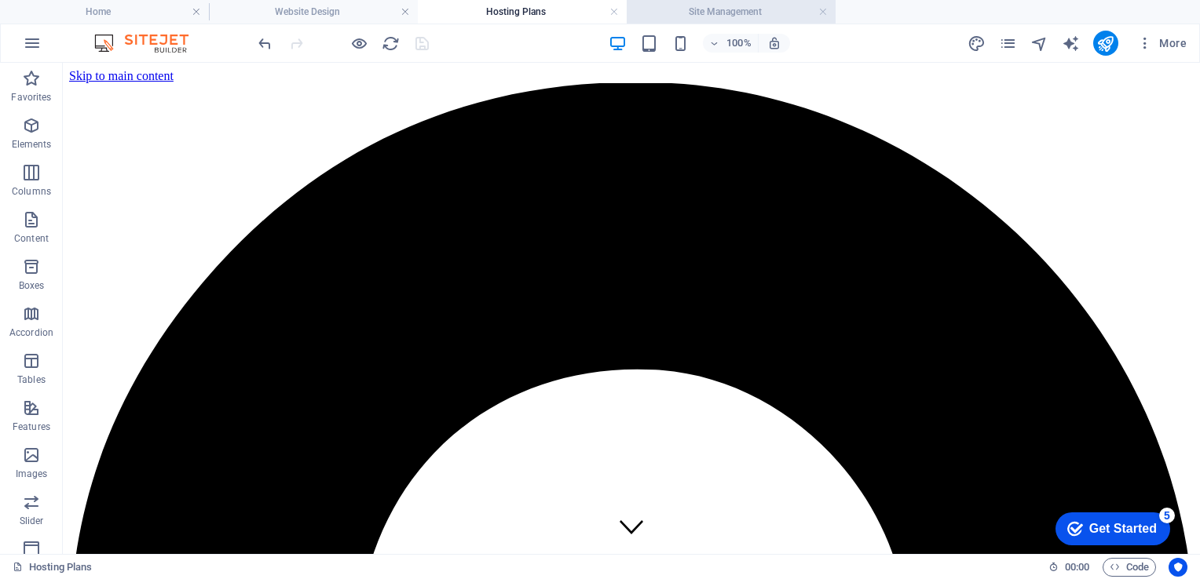
click at [705, 12] on h4 "Site Management" at bounding box center [731, 11] width 209 height 17
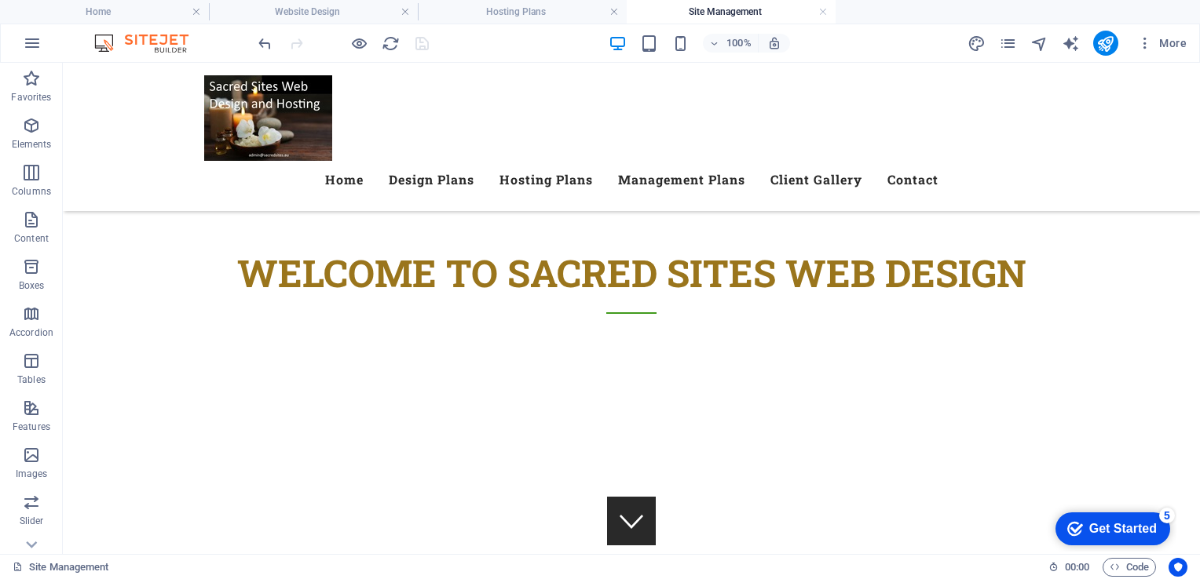
scroll to position [604, 0]
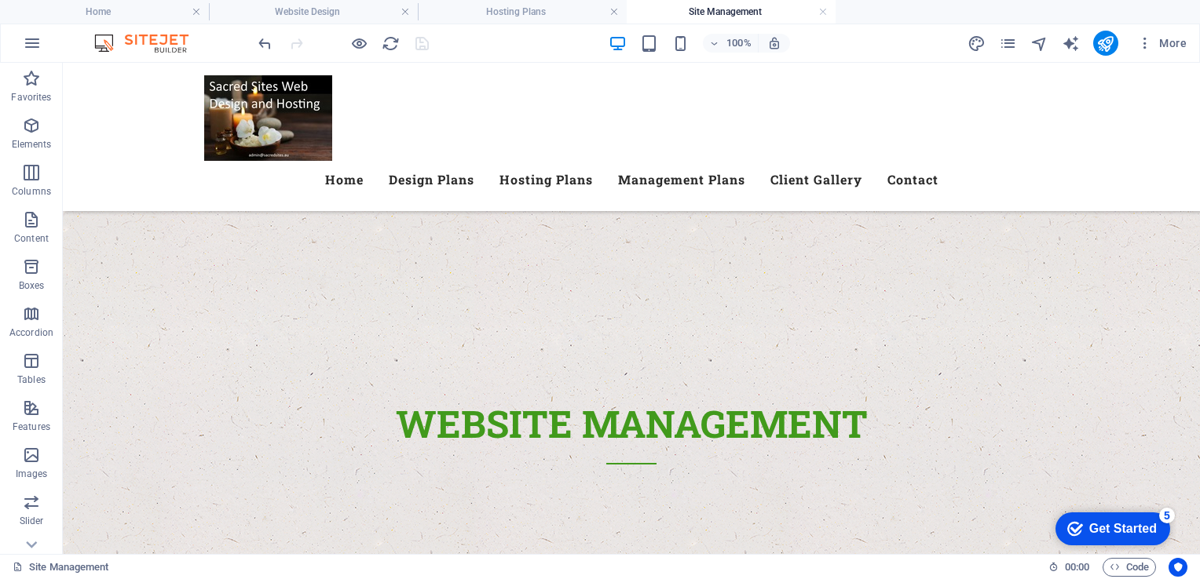
click at [705, 12] on h4 "Site Management" at bounding box center [731, 11] width 209 height 17
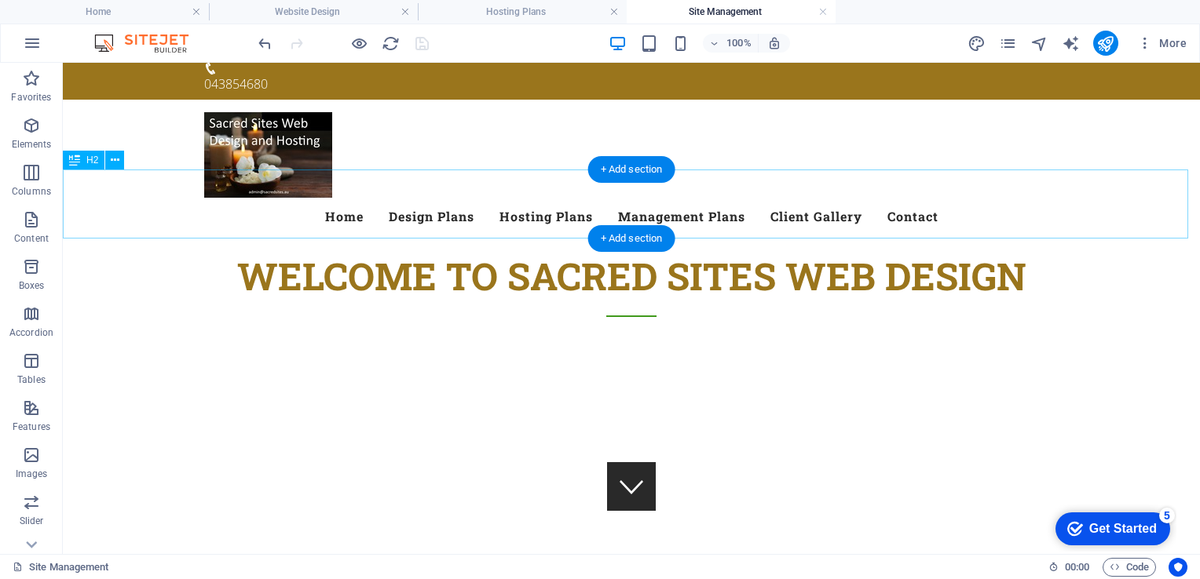
scroll to position [0, 0]
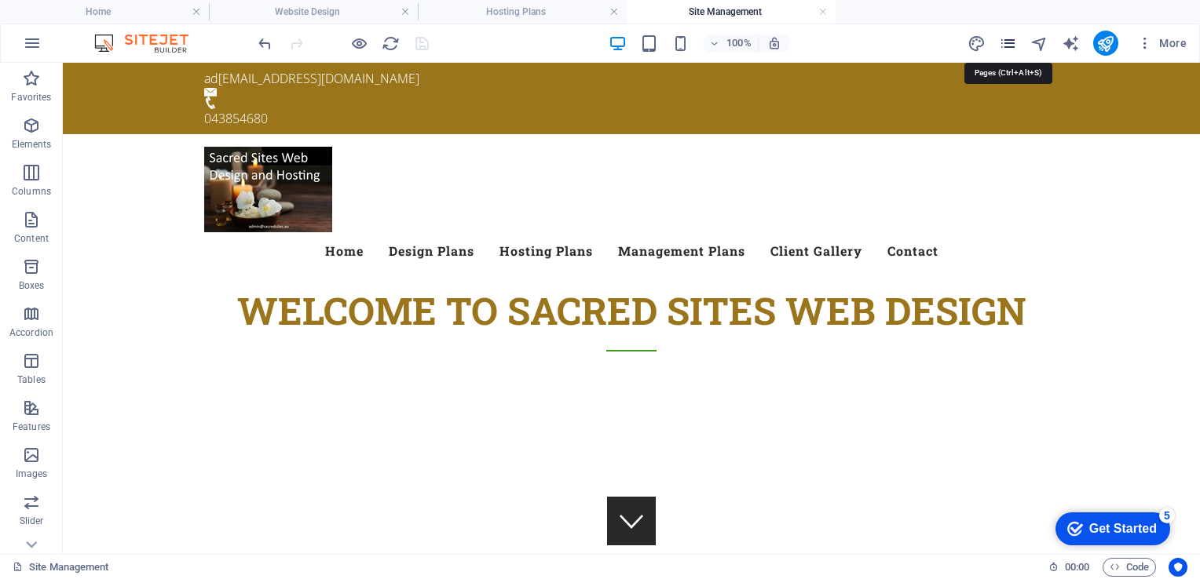
click at [1012, 46] on icon "pages" at bounding box center [1008, 44] width 18 height 18
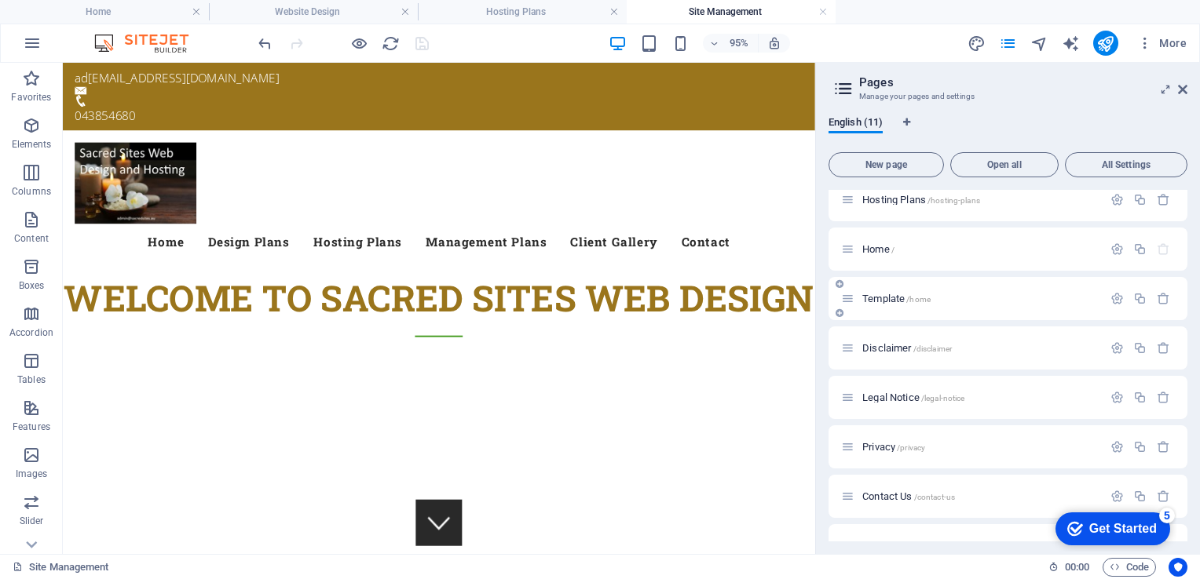
scroll to position [160, 0]
click at [875, 445] on span "Privacy /privacy" at bounding box center [893, 447] width 63 height 12
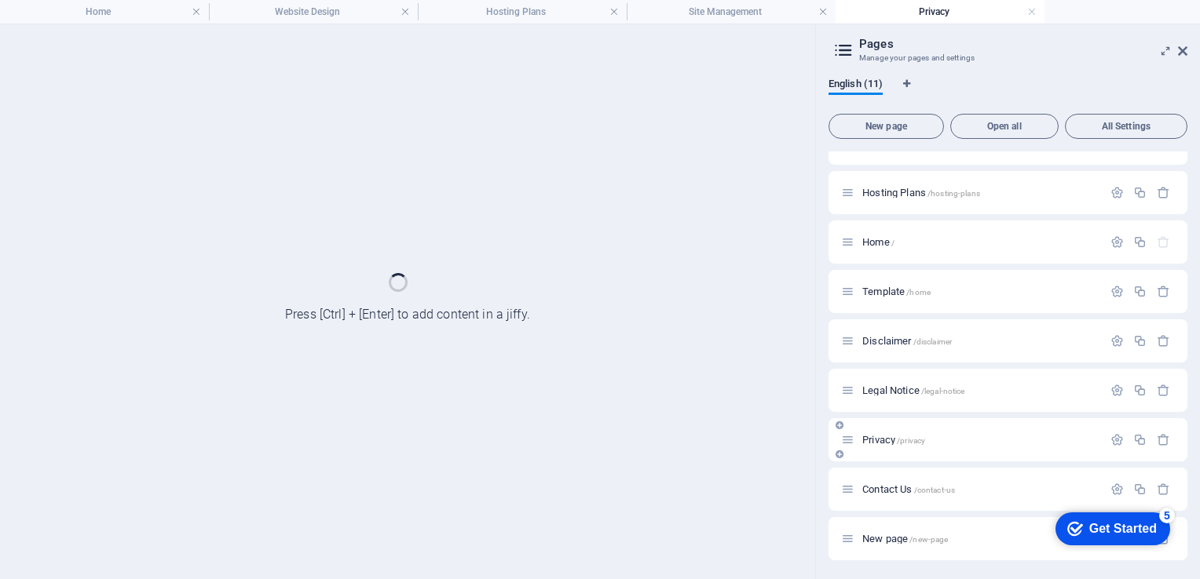
scroll to position [128, 0]
click at [875, 445] on div "Privacy /privacy" at bounding box center [971, 441] width 261 height 18
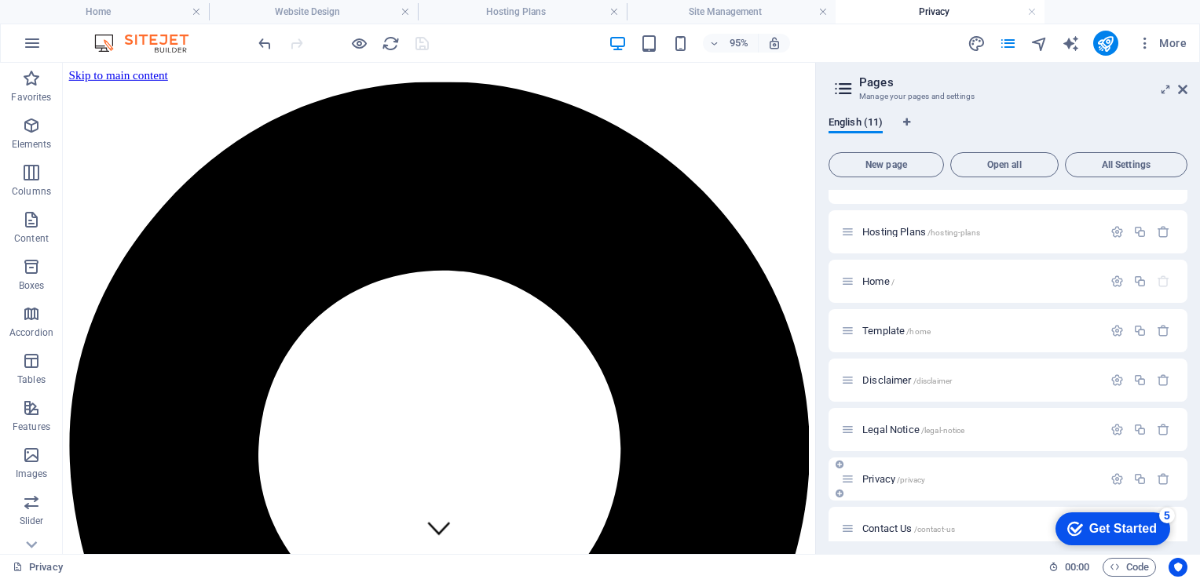
scroll to position [0, 0]
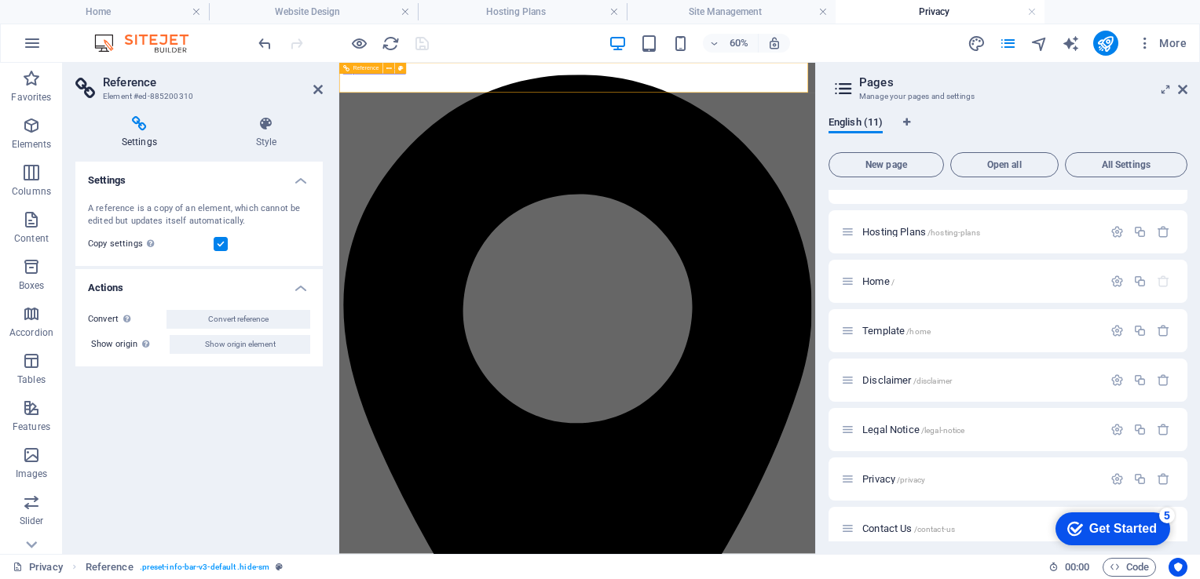
click at [310, 89] on h2 "Reference" at bounding box center [213, 82] width 220 height 14
click at [324, 83] on aside "Reference Element #ed-885200310 Settings Style Settings A reference is a copy o…" at bounding box center [201, 309] width 276 height 492
click at [316, 90] on icon at bounding box center [317, 89] width 9 height 13
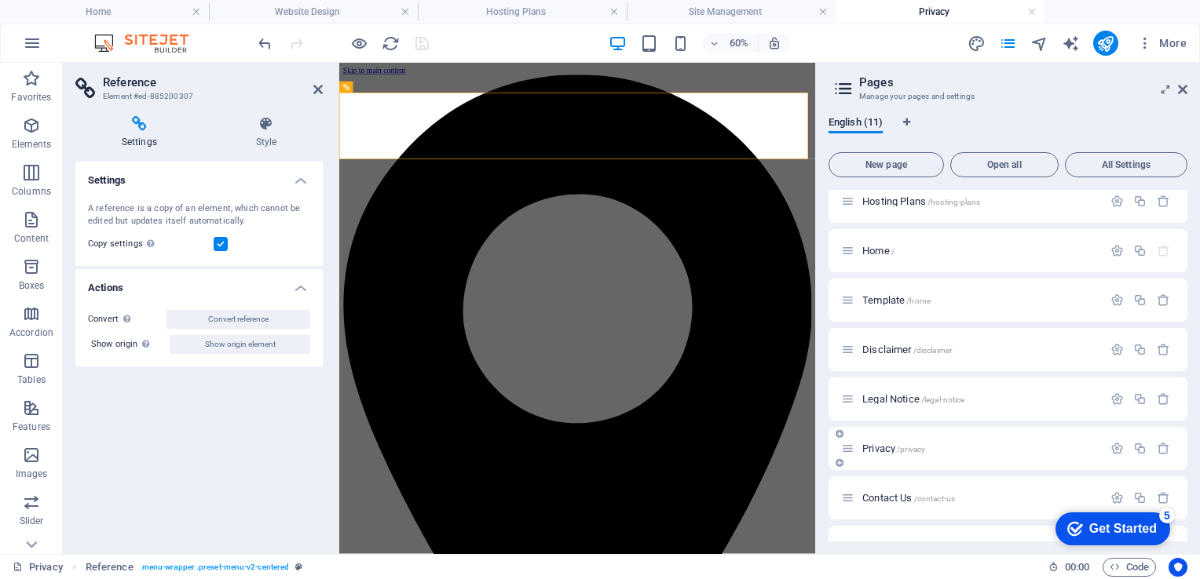
scroll to position [192, 0]
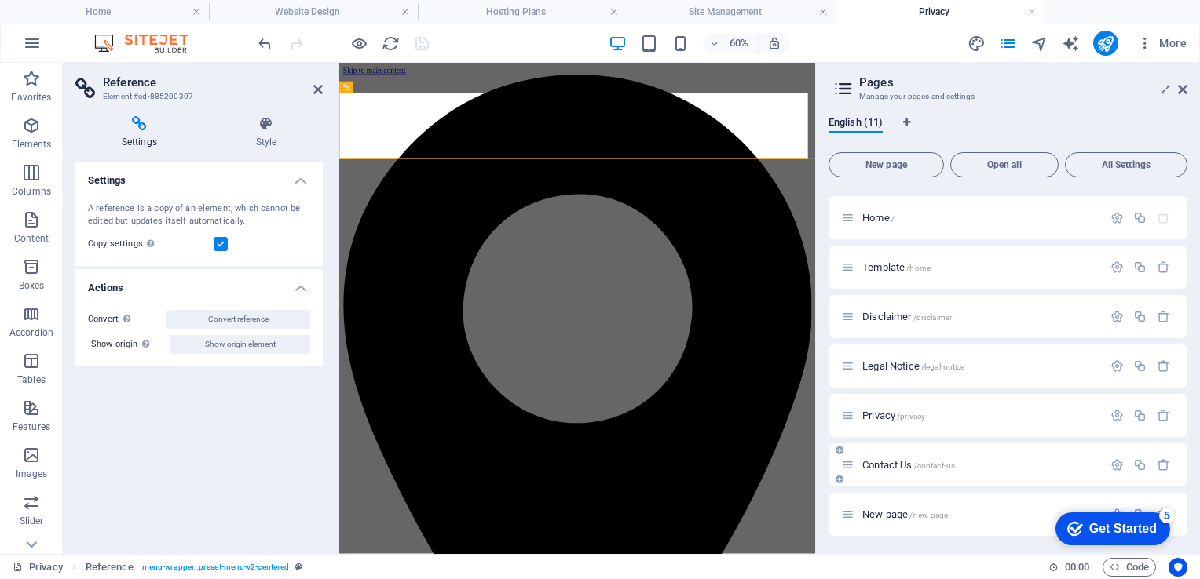
click at [883, 463] on span "Contact Us /contact-us" at bounding box center [908, 465] width 93 height 12
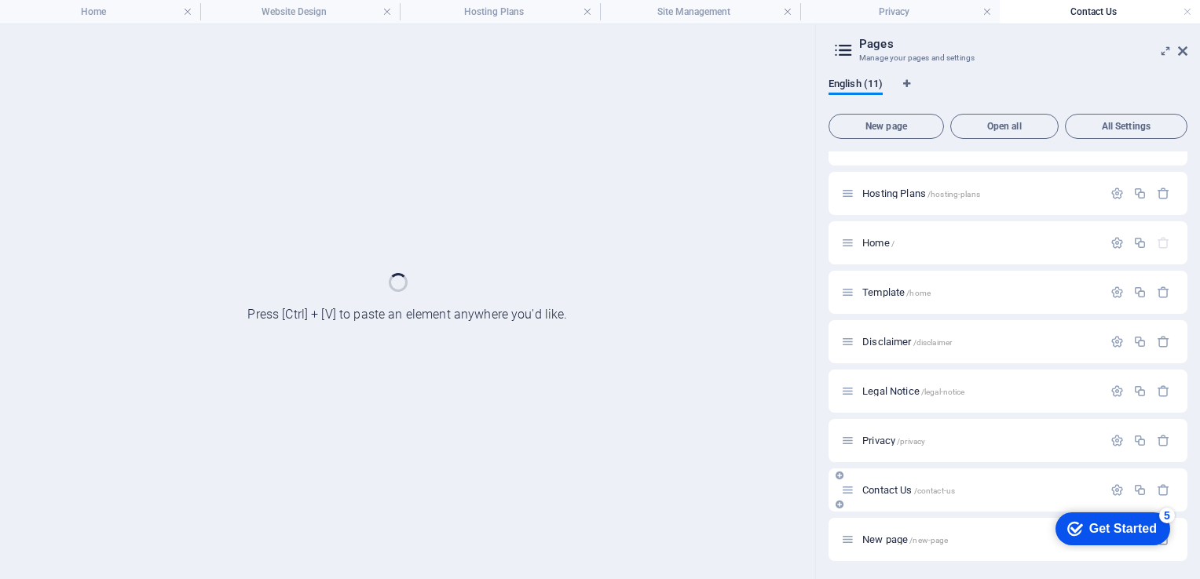
click at [883, 463] on div "serv temp /serv-temp Website Design /website-design Site Management /site-manag…" at bounding box center [1007, 293] width 359 height 538
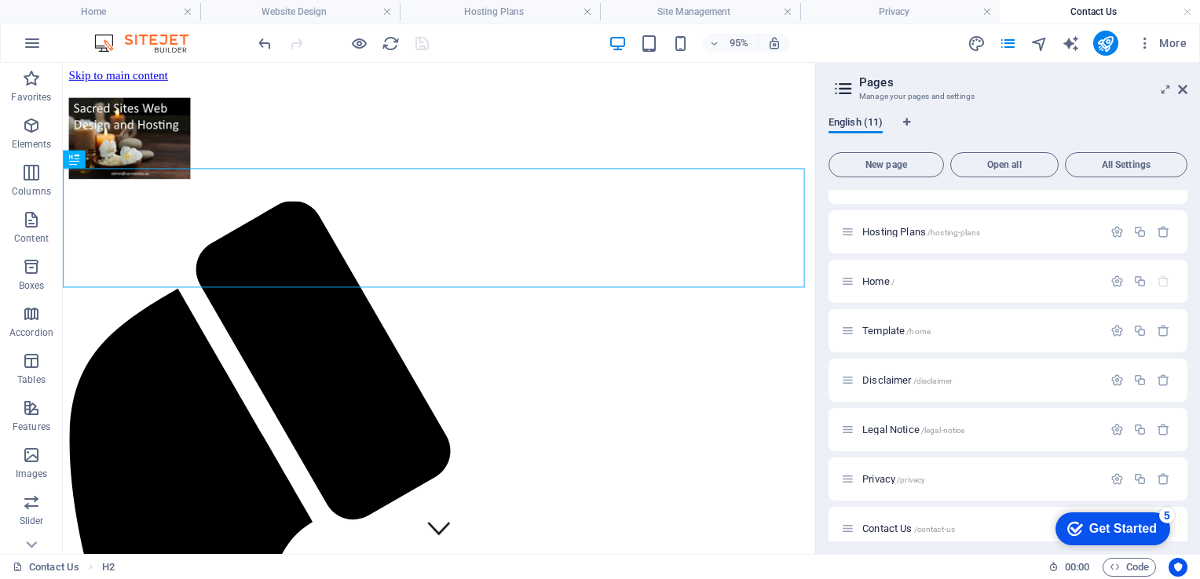
scroll to position [0, 0]
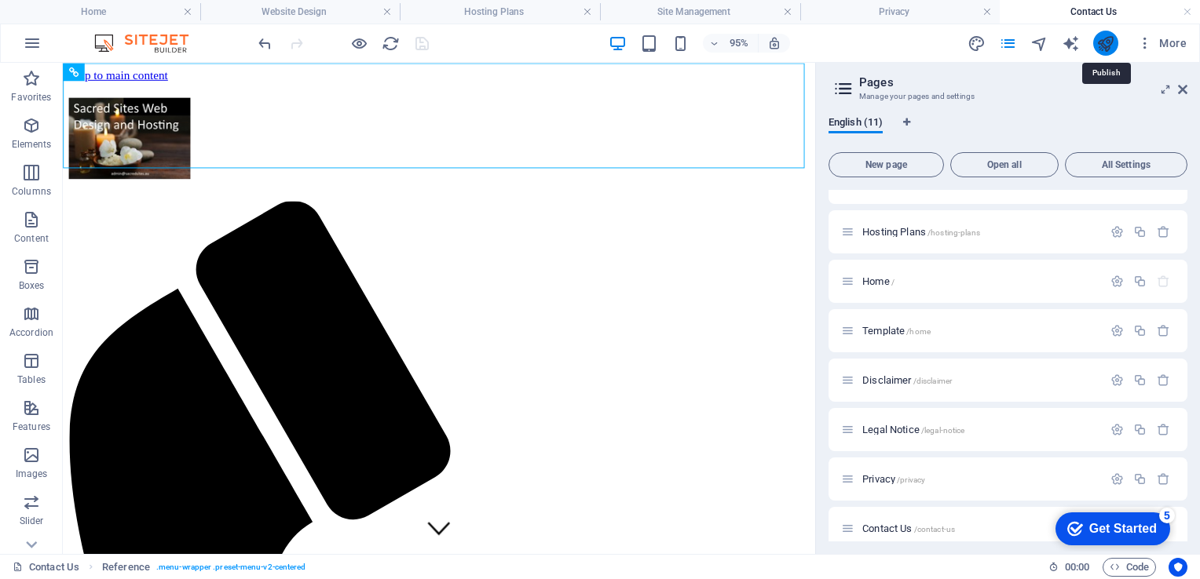
click at [1106, 38] on icon "publish" at bounding box center [1105, 44] width 18 height 18
